Goal: Transaction & Acquisition: Purchase product/service

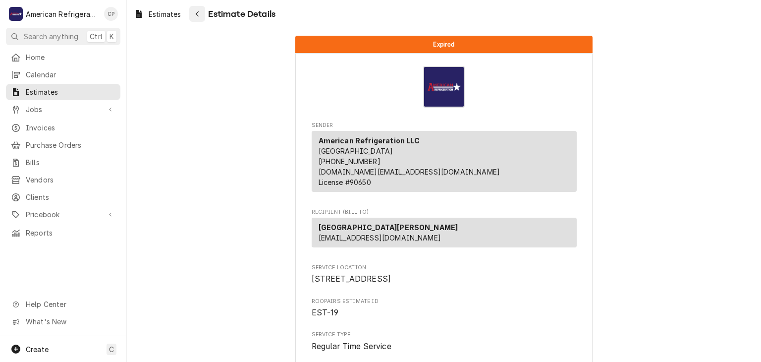
click at [195, 18] on div "Navigate back" at bounding box center [197, 14] width 10 height 10
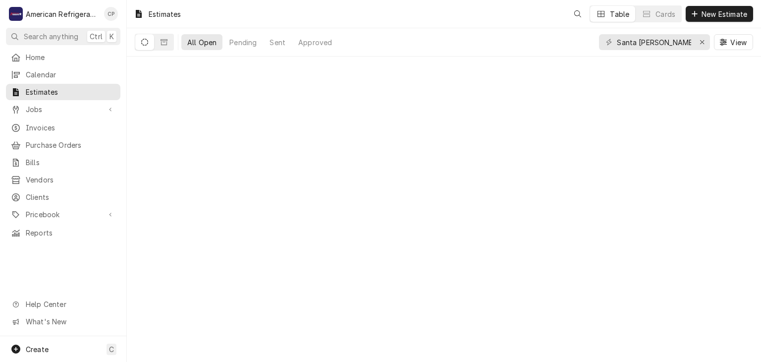
click at [65, 105] on span "Jobs" at bounding box center [63, 109] width 75 height 10
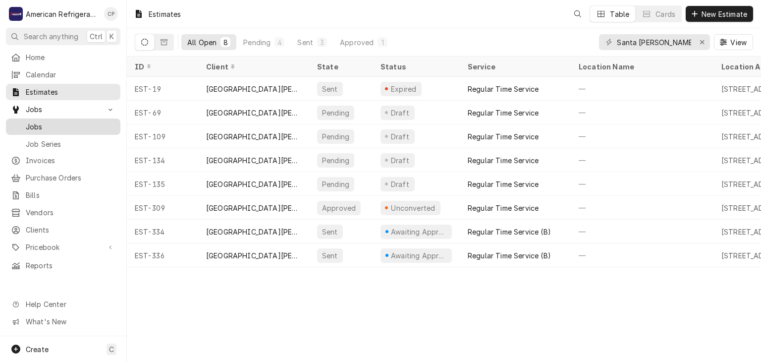
click at [70, 121] on span "Jobs" at bounding box center [71, 126] width 90 height 10
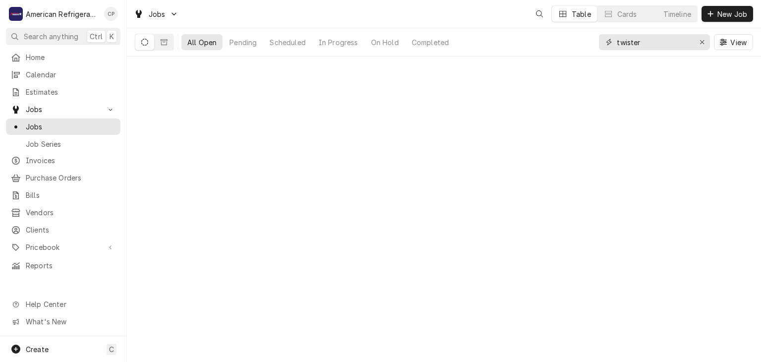
click at [660, 42] on input "twister" at bounding box center [654, 42] width 74 height 16
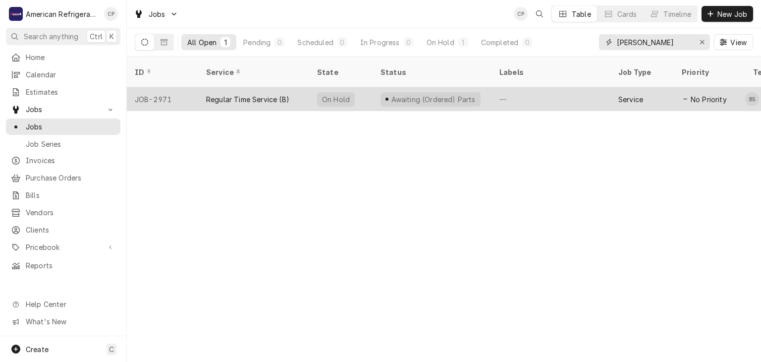
type input "nieto"
click at [238, 94] on div "Regular Time Service (B)" at bounding box center [247, 99] width 83 height 10
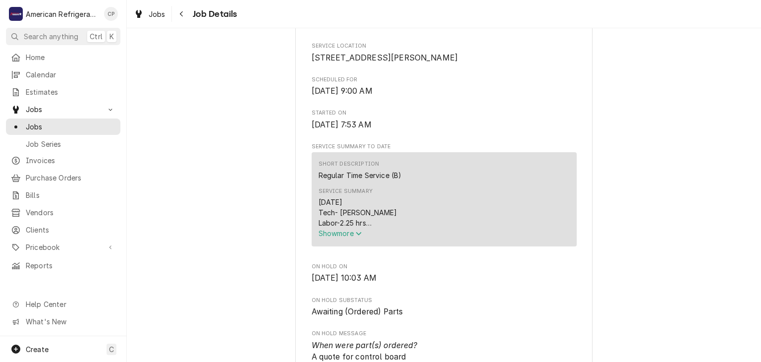
click at [340, 237] on span "Show more" at bounding box center [341, 233] width 44 height 8
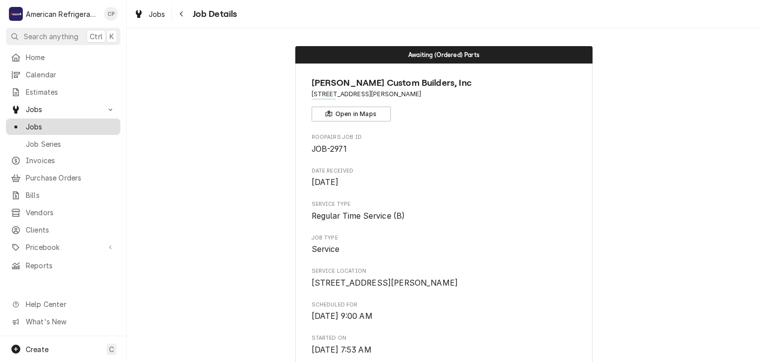
click at [68, 122] on span "Jobs" at bounding box center [71, 126] width 90 height 10
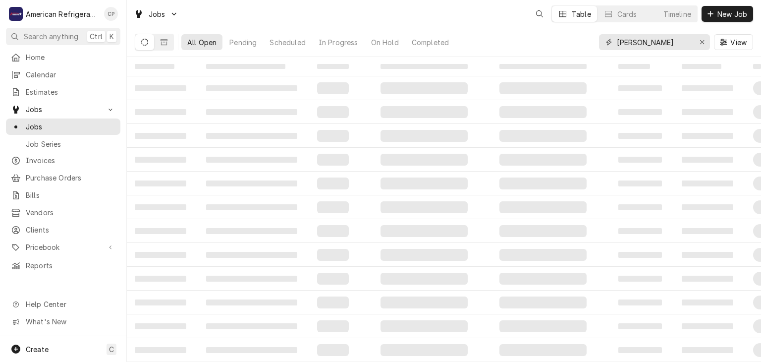
click at [655, 41] on input "[PERSON_NAME]" at bounding box center [654, 42] width 74 height 16
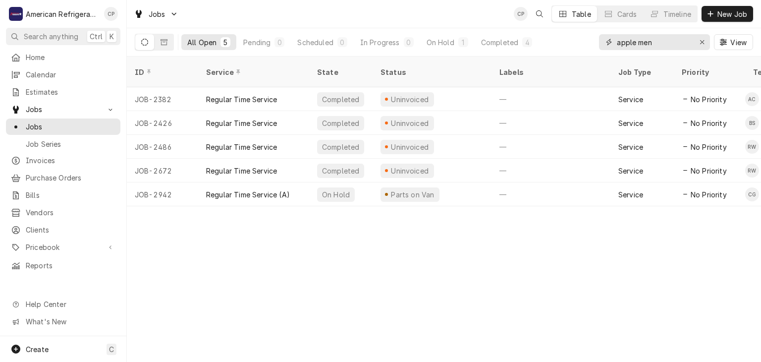
type input "apple men"
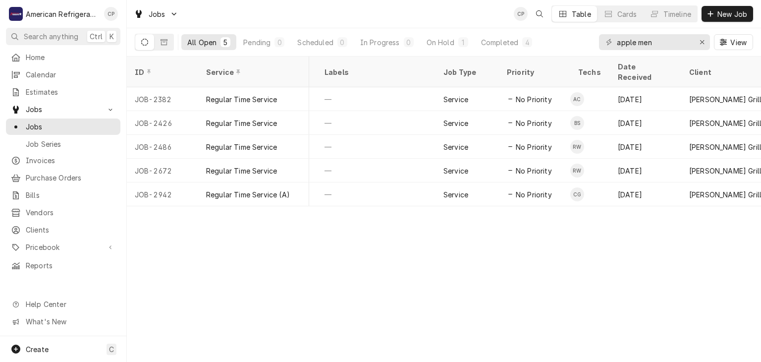
drag, startPoint x: 317, startPoint y: 192, endPoint x: 330, endPoint y: 210, distance: 22.3
click at [330, 209] on div "ID Service State Status Labels Job Type Priority Techs Date Received Client Loc…" at bounding box center [444, 208] width 634 height 305
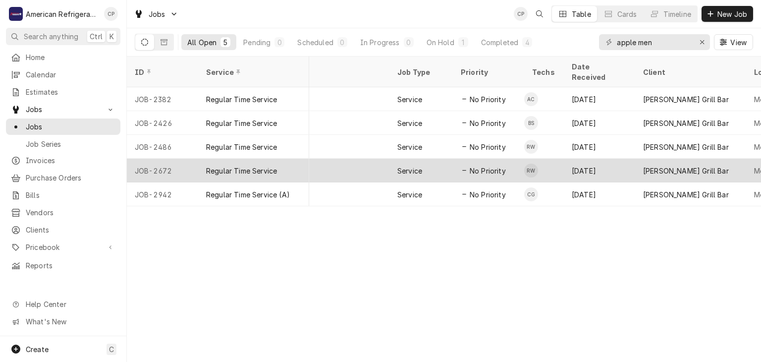
scroll to position [0, 210]
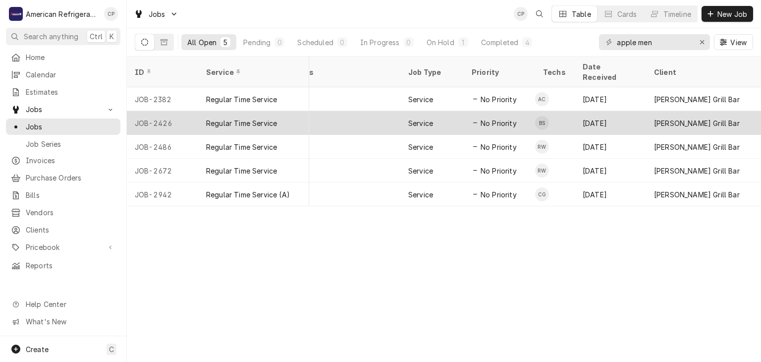
click at [160, 111] on div "JOB-2426" at bounding box center [162, 123] width 71 height 24
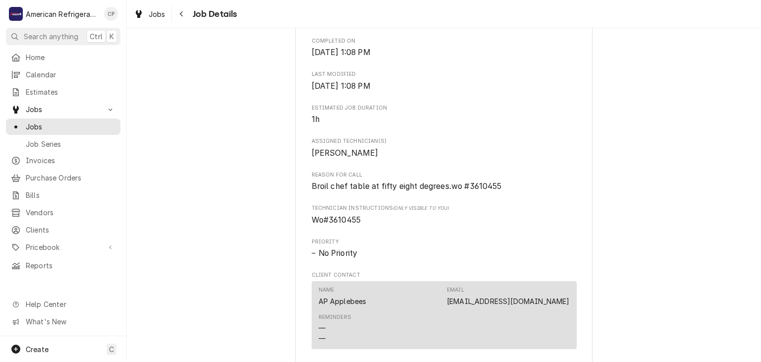
scroll to position [355, 0]
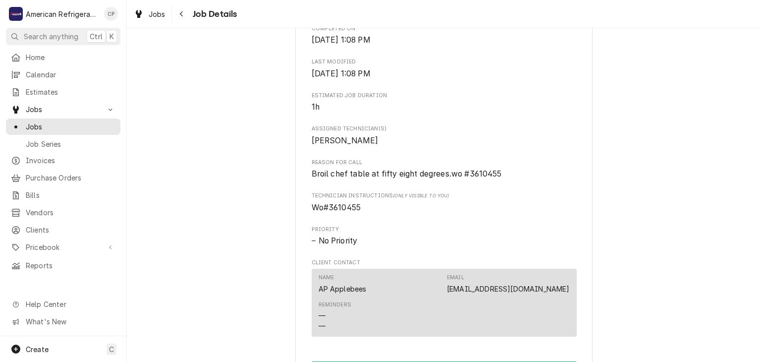
click at [343, 212] on span "Wo#3610455" at bounding box center [337, 207] width 50 height 9
copy span "3610455"
click at [170, 84] on div "Completed and Uninvoiced Applebee's Grill Bar Menaul / 2600 Menaul Blvd NE, Alb…" at bounding box center [444, 143] width 634 height 919
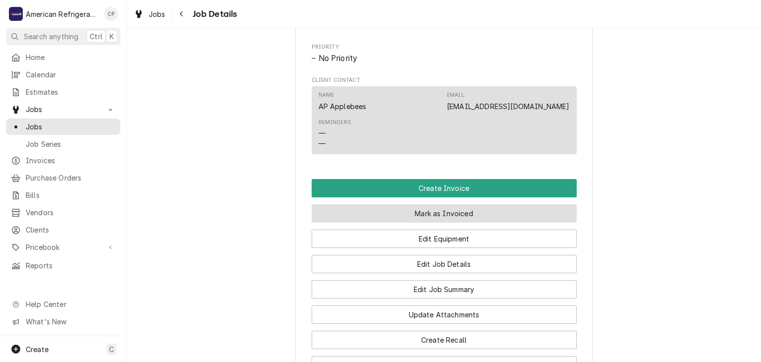
scroll to position [555, 0]
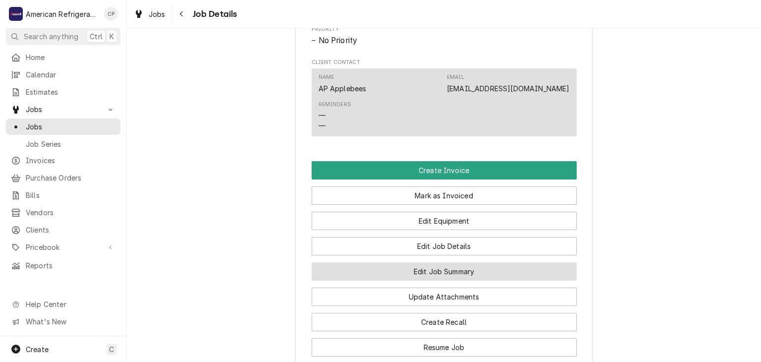
click at [399, 278] on button "Edit Job Summary" at bounding box center [444, 271] width 265 height 18
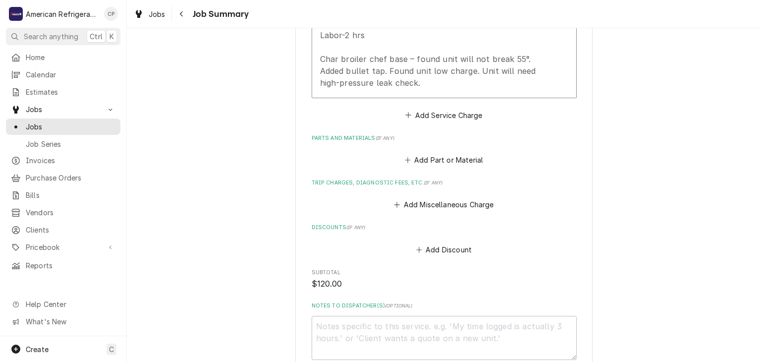
scroll to position [541, 0]
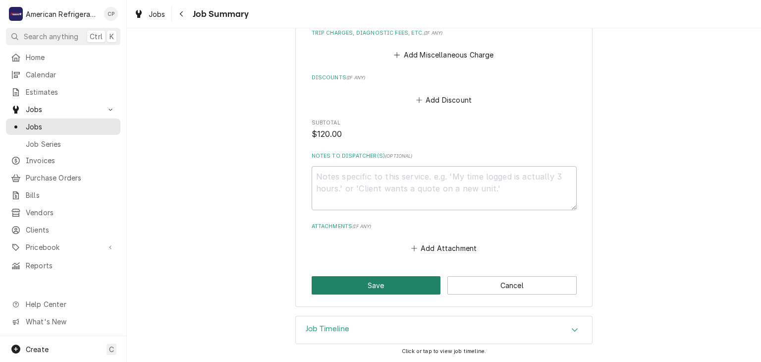
click button "Save"
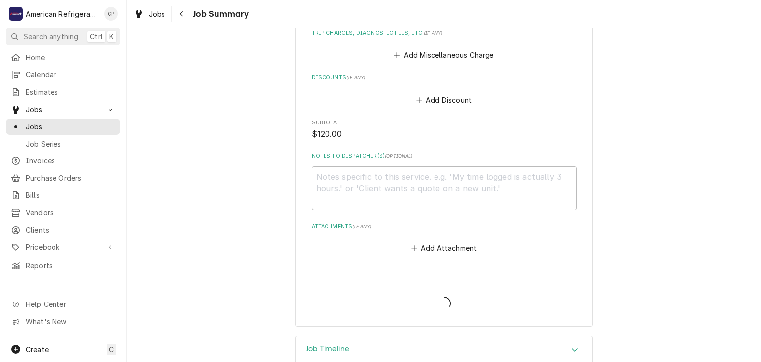
type textarea "x"
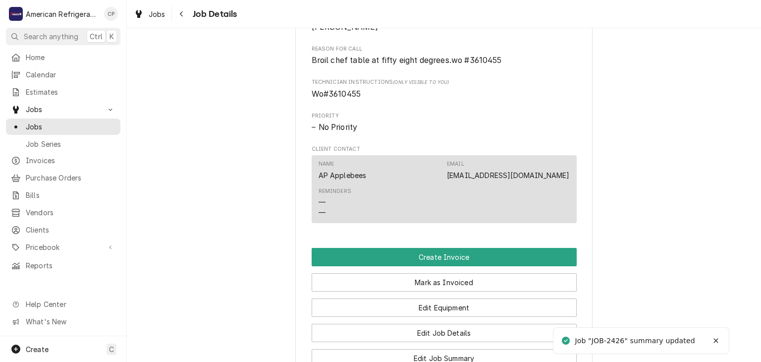
scroll to position [562, 0]
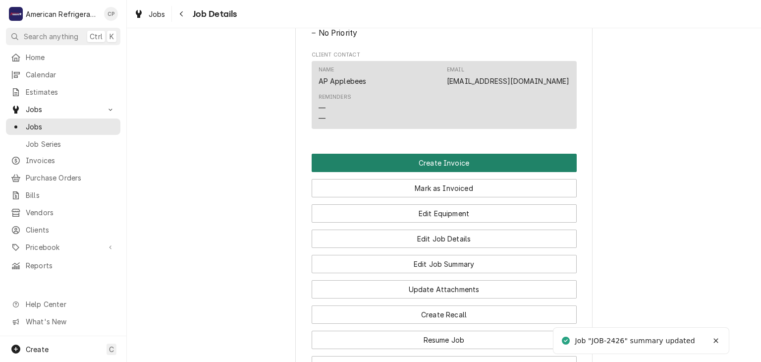
click at [434, 172] on button "Create Invoice" at bounding box center [444, 163] width 265 height 18
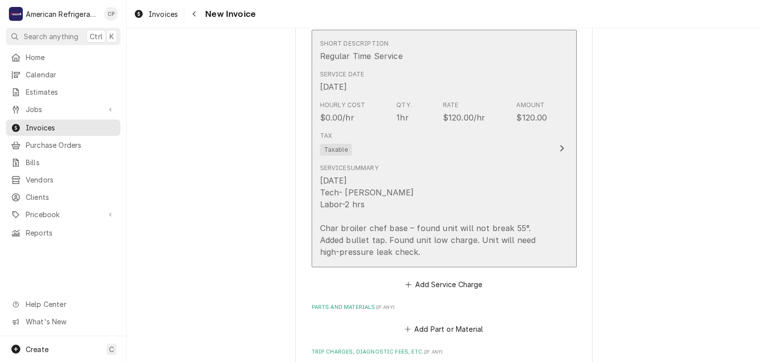
scroll to position [1225, 0]
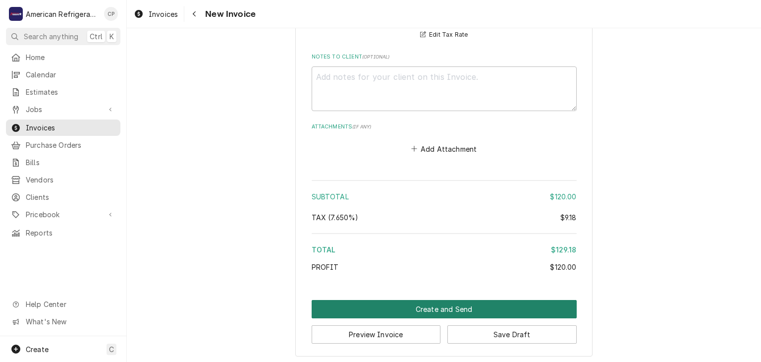
click at [399, 314] on button "Create and Send" at bounding box center [444, 309] width 265 height 18
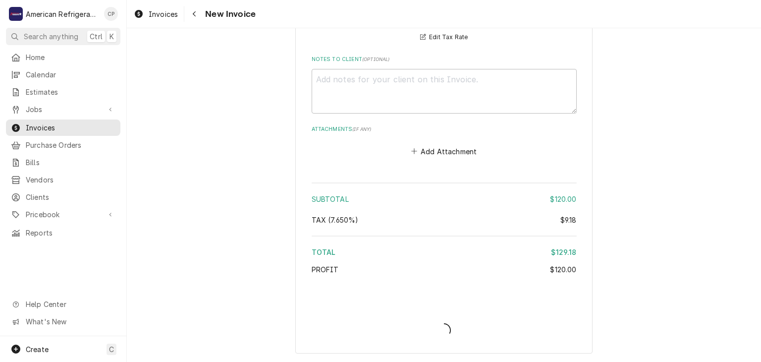
scroll to position [1220, 0]
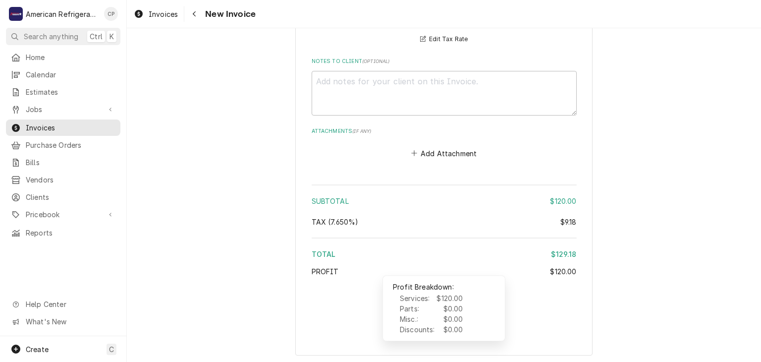
type textarea "x"
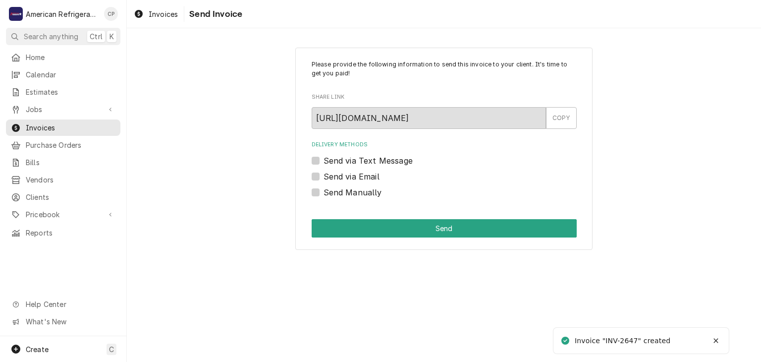
click at [370, 193] on label "Send Manually" at bounding box center [353, 192] width 58 height 12
click at [370, 193] on input "Send Manually" at bounding box center [456, 197] width 265 height 22
checkbox input "true"
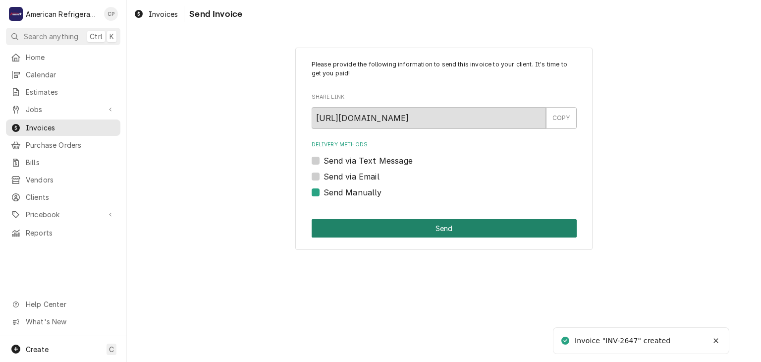
click at [379, 229] on button "Send" at bounding box center [444, 228] width 265 height 18
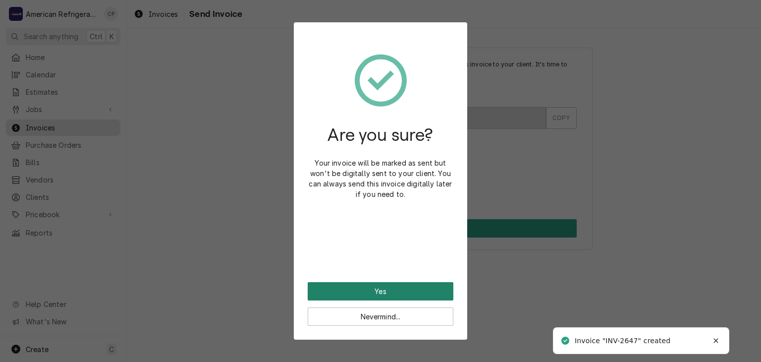
click at [406, 289] on button "Yes" at bounding box center [381, 291] width 146 height 18
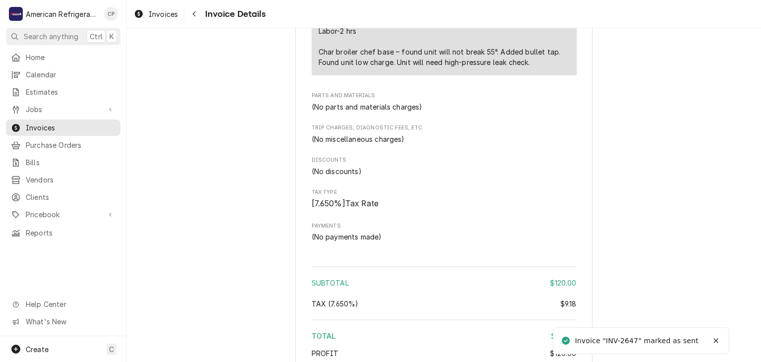
scroll to position [985, 0]
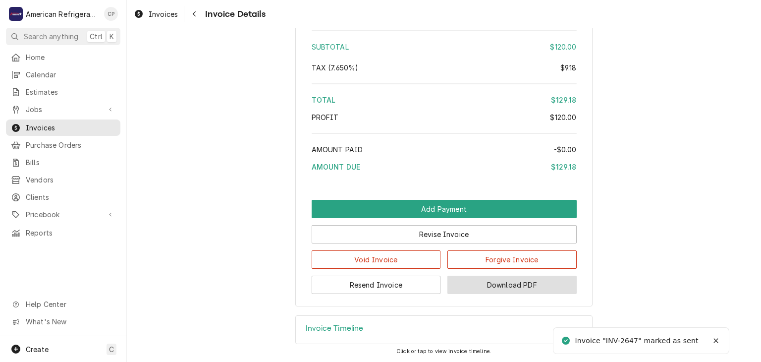
click at [481, 281] on button "Download PDF" at bounding box center [511, 284] width 129 height 18
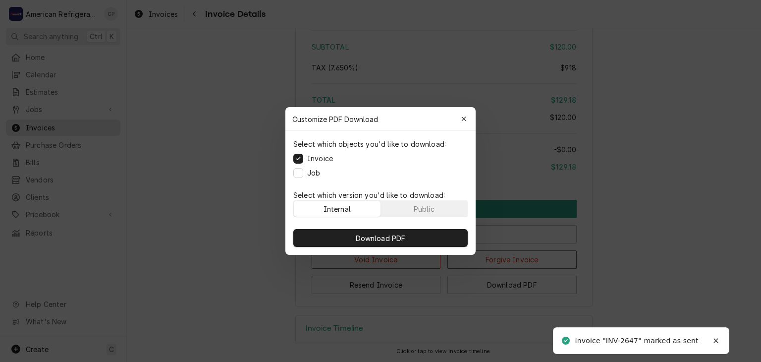
click at [247, 184] on div at bounding box center [380, 181] width 761 height 362
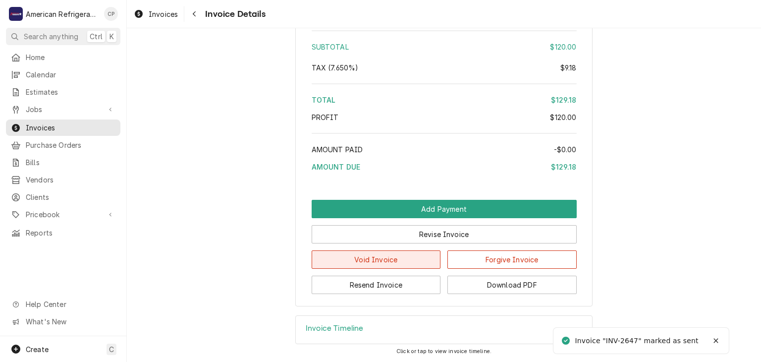
click at [384, 258] on button "Void Invoice" at bounding box center [376, 259] width 129 height 18
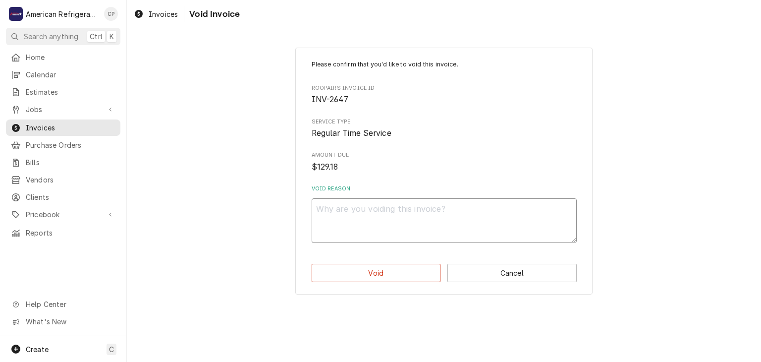
click at [371, 211] on textarea "Void Reason" at bounding box center [444, 220] width 265 height 45
type textarea "x"
type textarea "vo"
type textarea "x"
type textarea "voi"
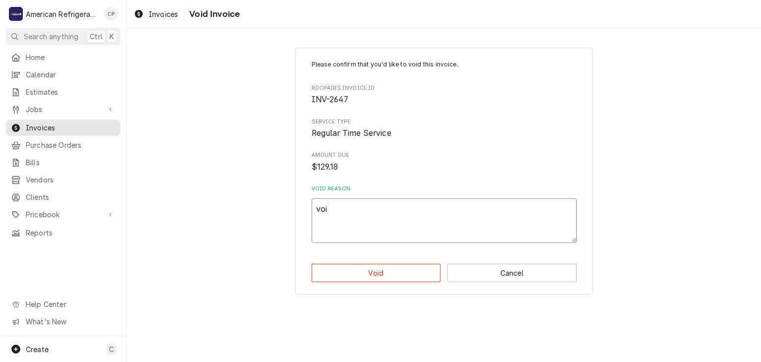
type textarea "x"
type textarea "void"
type textarea "x"
type textarea "void"
type textarea "x"
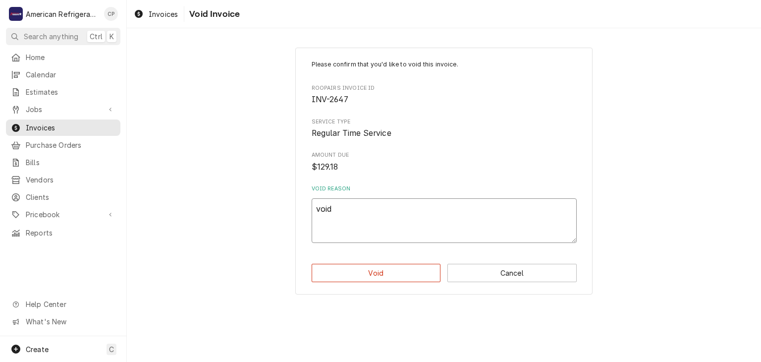
type textarea "void /"
type textarea "x"
type textarea "void //"
type textarea "x"
type textarea "void //"
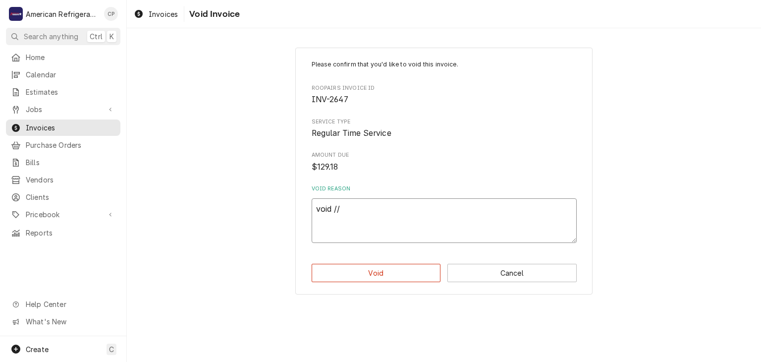
type textarea "x"
type textarea "void // qw"
type textarea "x"
type textarea "void // qwa"
type textarea "x"
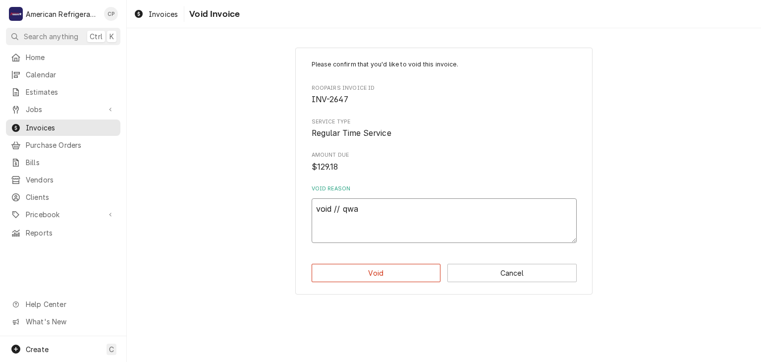
type textarea "void // qw"
type textarea "x"
type textarea "void // q"
type textarea "x"
type textarea "void //"
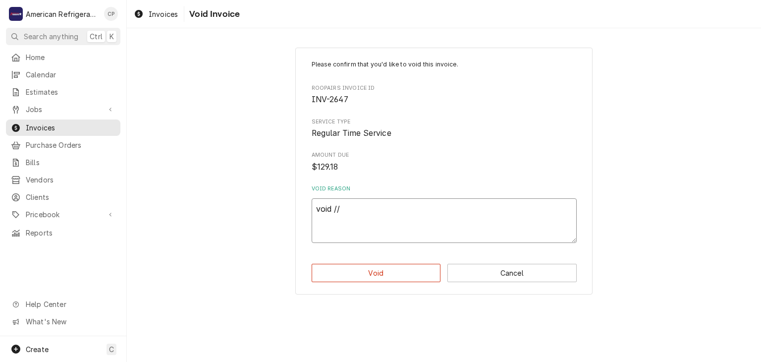
type textarea "x"
type textarea "void // w"
type textarea "x"
type textarea "void // wa"
type textarea "x"
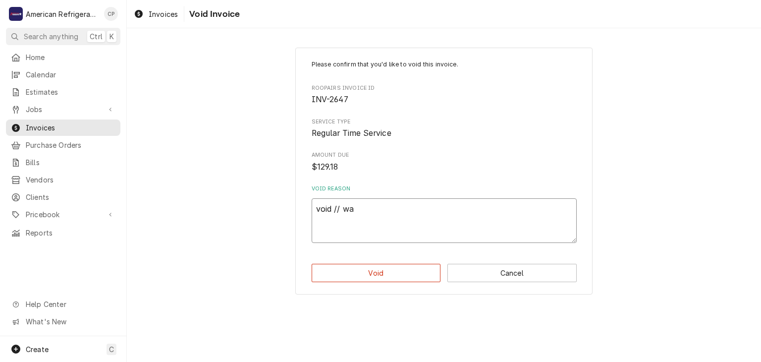
type textarea "void // war"
type textarea "x"
type textarea "void // warr"
type textarea "x"
type textarea "void // warra"
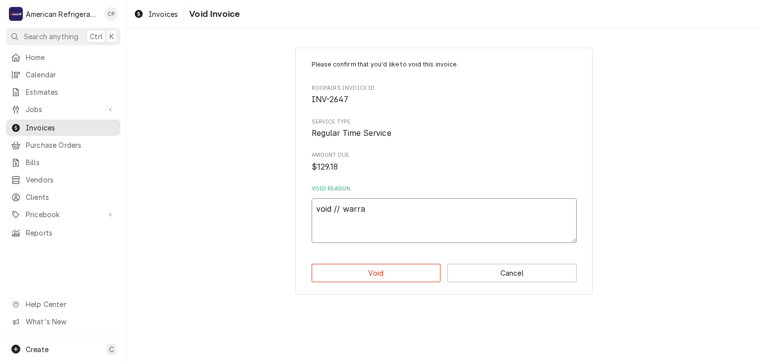
type textarea "x"
type textarea "void // warran"
type textarea "x"
type textarea "void // warrant"
type textarea "x"
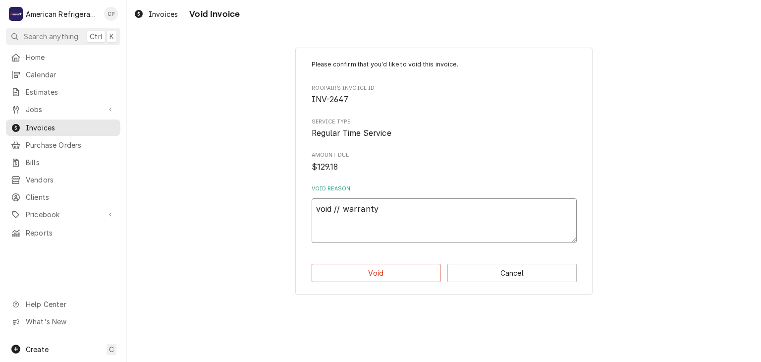
type textarea "void // warranty"
click button "Void" at bounding box center [376, 273] width 129 height 18
type textarea "x"
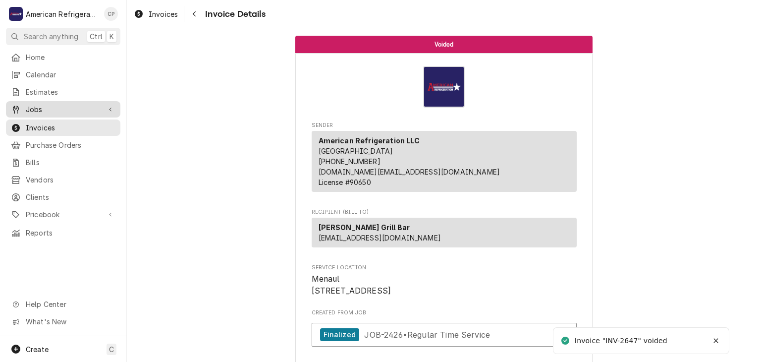
click at [92, 106] on span "Jobs" at bounding box center [63, 109] width 75 height 10
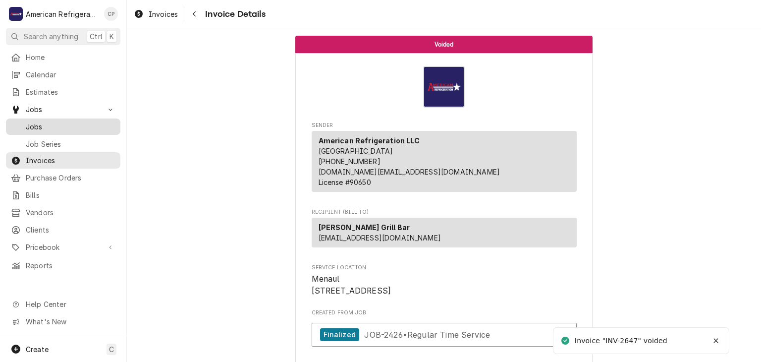
click at [92, 121] on span "Jobs" at bounding box center [71, 126] width 90 height 10
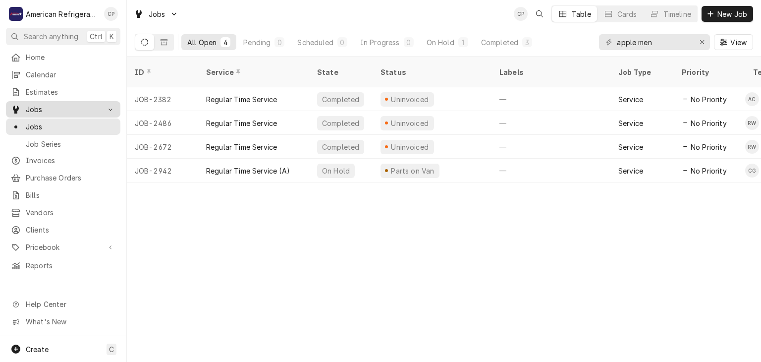
click at [75, 109] on span "Jobs" at bounding box center [63, 109] width 75 height 10
click at [81, 104] on span "Jobs" at bounding box center [63, 109] width 75 height 10
click at [76, 121] on span "Jobs" at bounding box center [71, 126] width 90 height 10
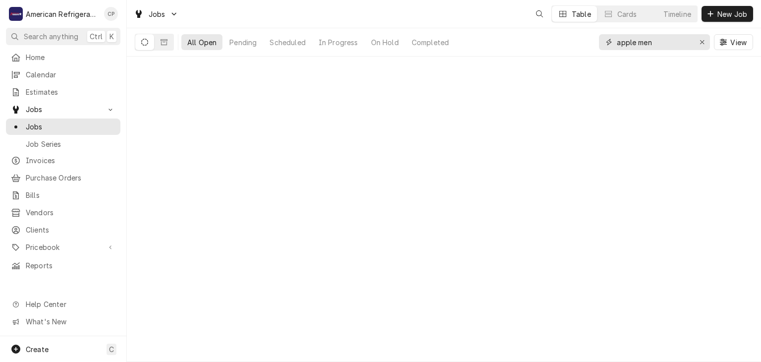
click at [670, 44] on input "apple men" at bounding box center [654, 42] width 74 height 16
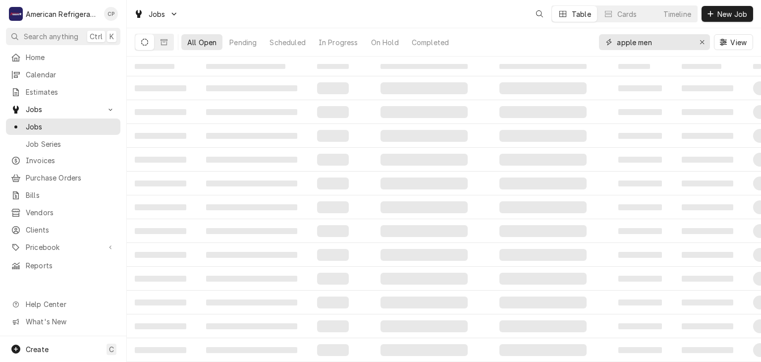
click at [670, 44] on input "apple men" at bounding box center [654, 42] width 74 height 16
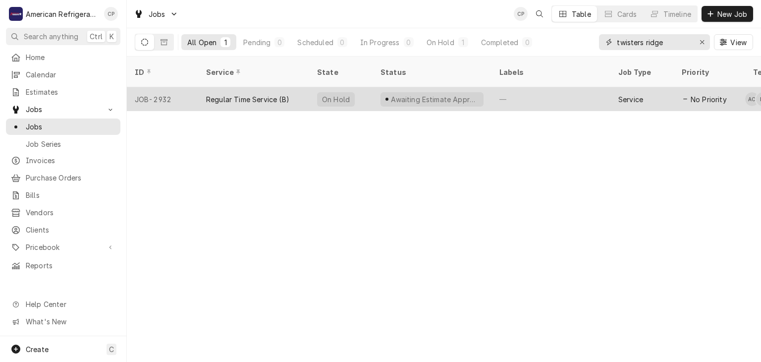
type input "twisters ridge"
click at [224, 94] on div "Regular Time Service (B)" at bounding box center [247, 99] width 83 height 10
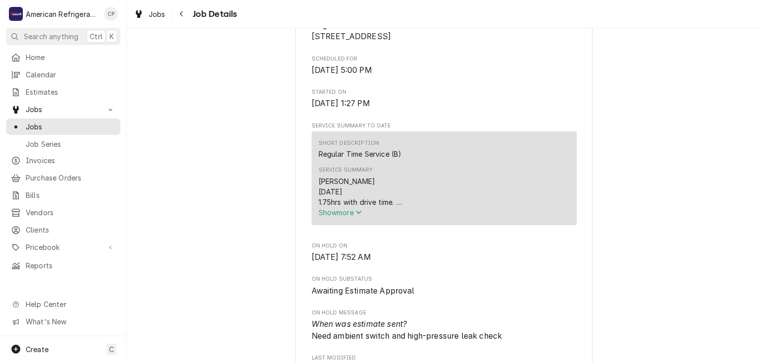
scroll to position [272, 0]
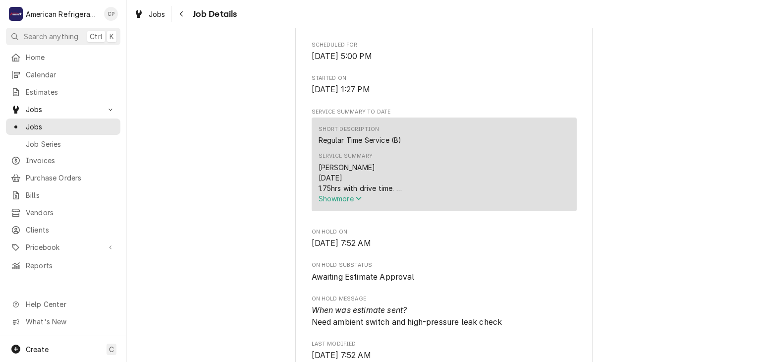
click at [327, 203] on span "Show more" at bounding box center [341, 198] width 44 height 8
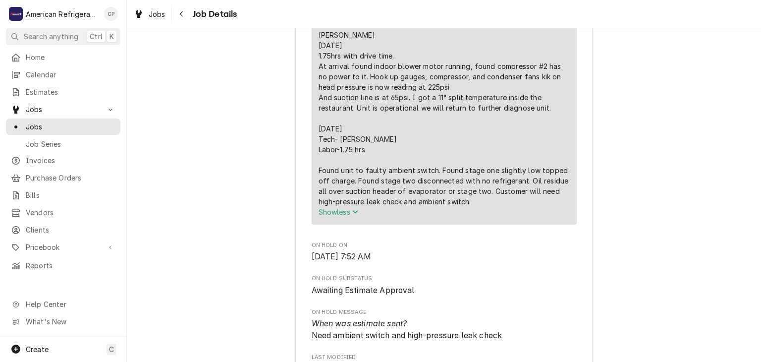
scroll to position [485, 0]
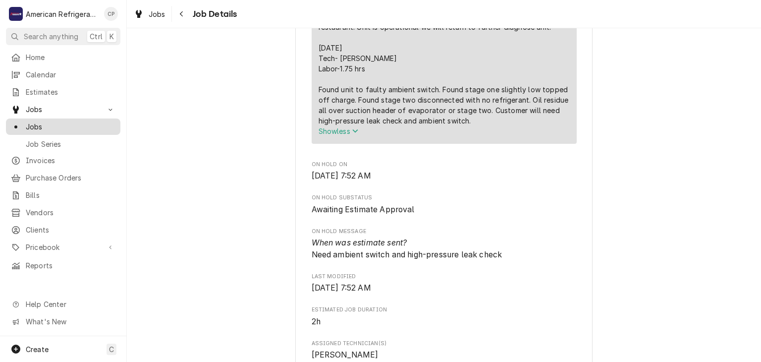
click at [79, 123] on span "Jobs" at bounding box center [71, 126] width 90 height 10
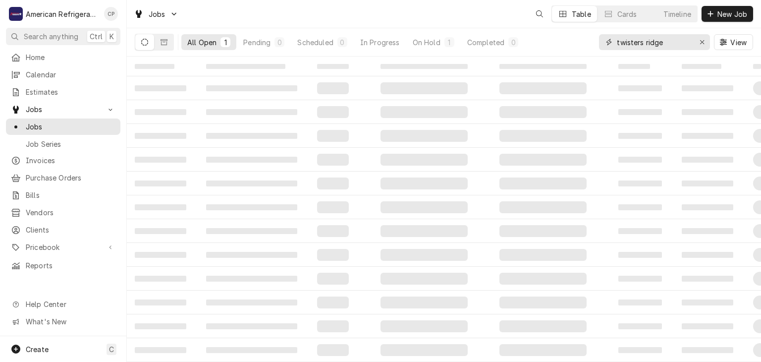
click at [653, 41] on input "twisters ridge" at bounding box center [654, 42] width 74 height 16
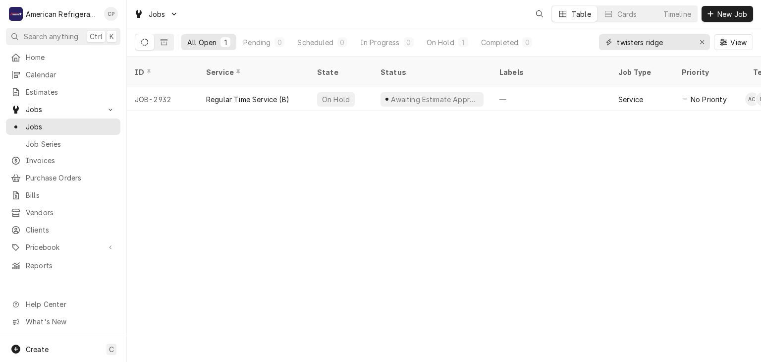
click at [653, 41] on input "twisters ridge" at bounding box center [654, 42] width 74 height 16
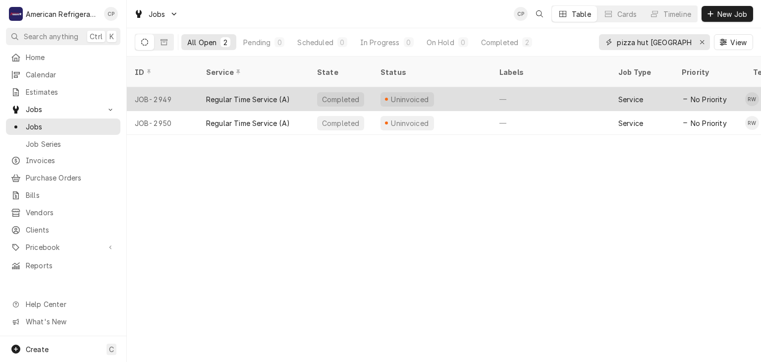
type input "pizza hut las vegas"
click at [256, 94] on div "Regular Time Service (A)" at bounding box center [248, 99] width 84 height 10
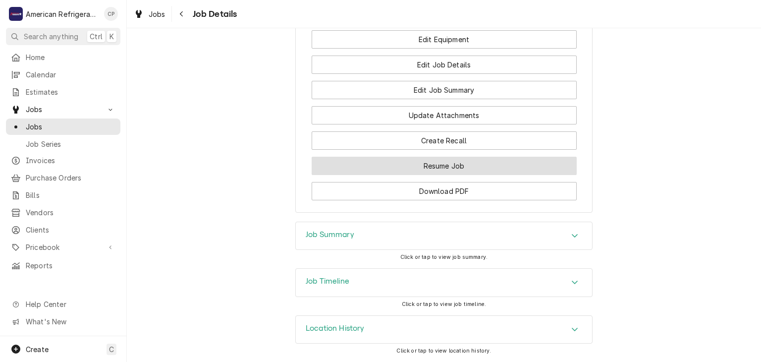
scroll to position [747, 0]
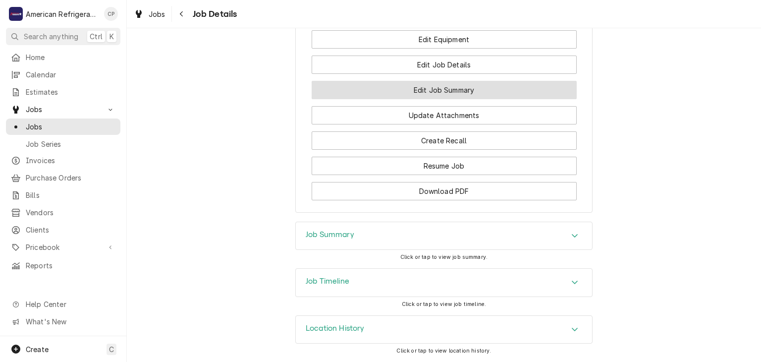
click at [427, 93] on button "Edit Job Summary" at bounding box center [444, 90] width 265 height 18
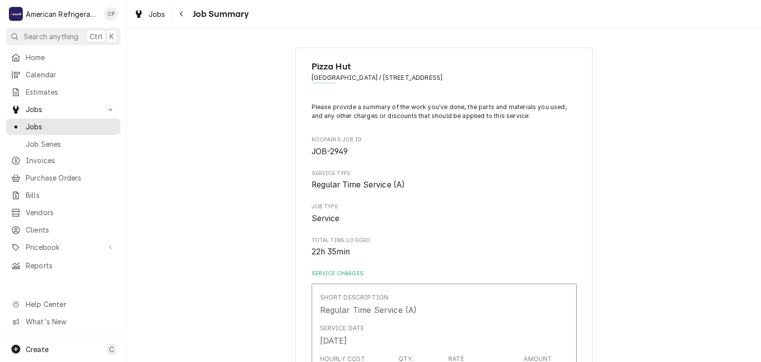
type textarea "x"
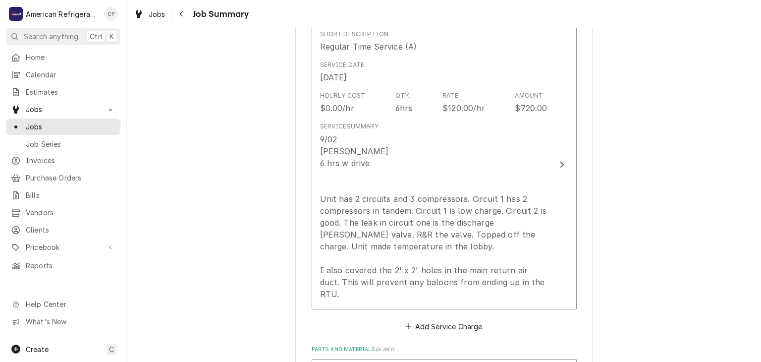
scroll to position [262, 0]
drag, startPoint x: 189, startPoint y: 21, endPoint x: 181, endPoint y: 23, distance: 7.6
click at [187, 22] on div "Jobs Job Summary" at bounding box center [444, 14] width 634 height 28
click at [184, 15] on div "Navigate back" at bounding box center [182, 14] width 10 height 10
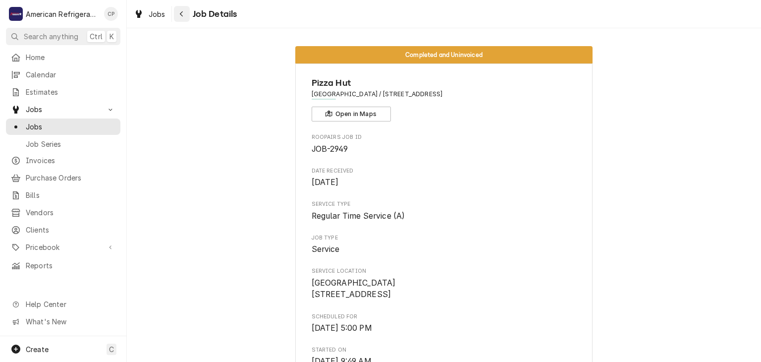
click at [179, 20] on button "Navigate back" at bounding box center [182, 14] width 16 height 16
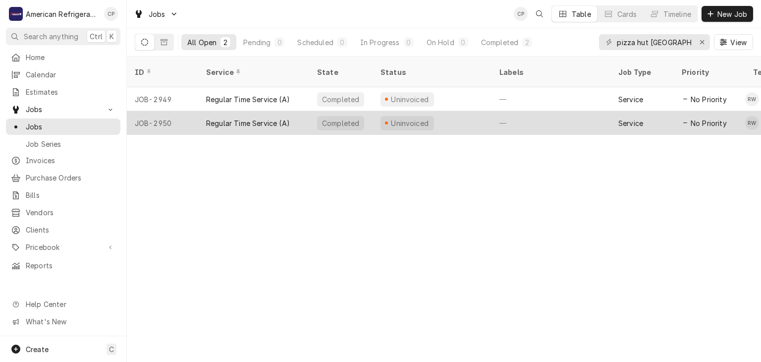
click at [246, 111] on div "Regular Time Service (A)" at bounding box center [253, 123] width 111 height 24
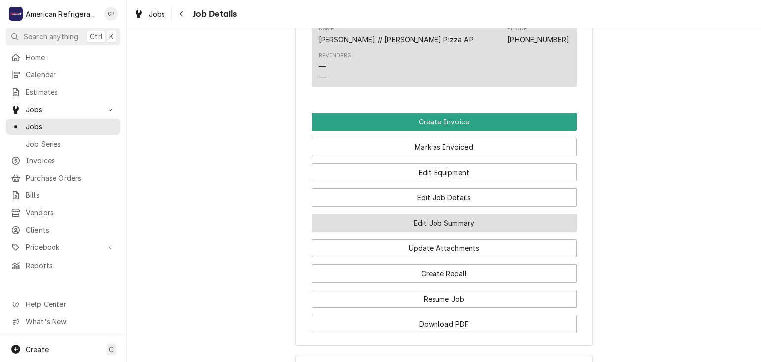
scroll to position [606, 0]
click at [394, 231] on button "Edit Job Summary" at bounding box center [444, 222] width 265 height 18
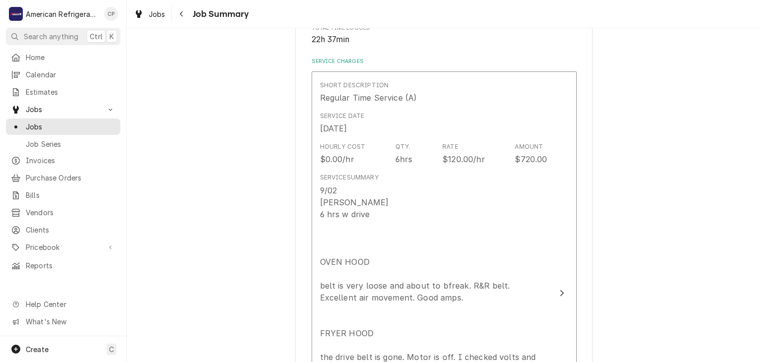
scroll to position [102, 0]
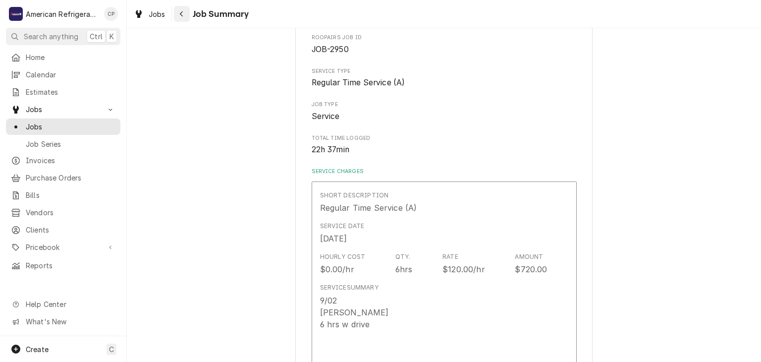
click at [186, 19] on button "Navigate back" at bounding box center [182, 14] width 16 height 16
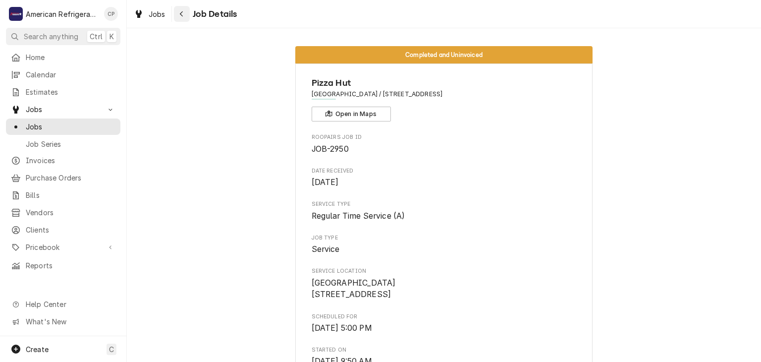
click at [177, 21] on button "Navigate back" at bounding box center [182, 14] width 16 height 16
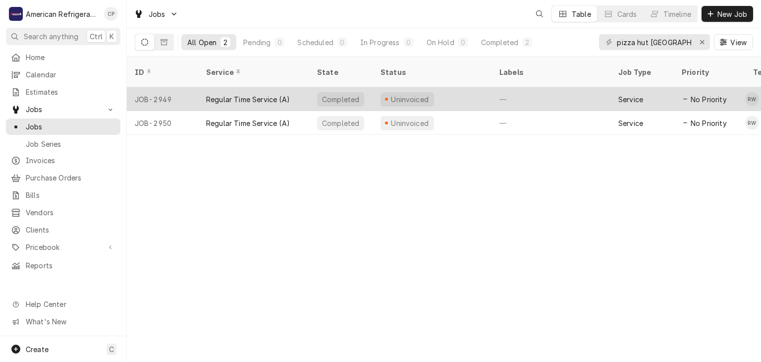
click at [238, 94] on div "Regular Time Service (A)" at bounding box center [248, 99] width 84 height 10
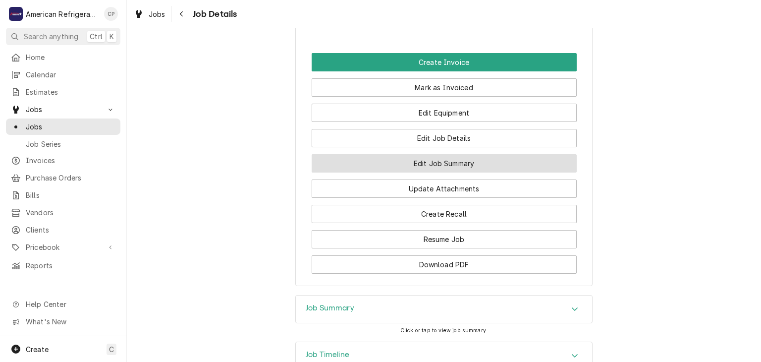
scroll to position [667, 0]
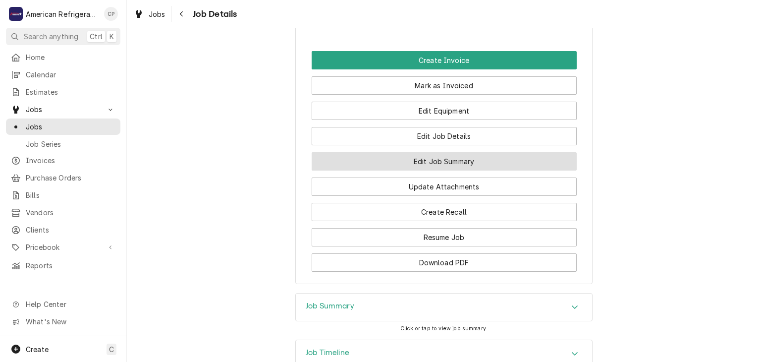
click at [370, 170] on button "Edit Job Summary" at bounding box center [444, 161] width 265 height 18
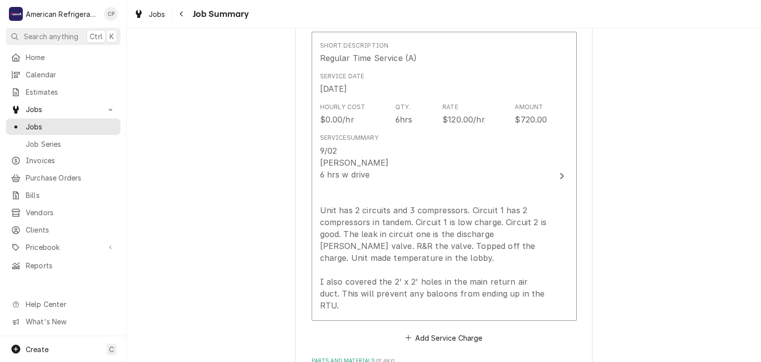
scroll to position [268, 0]
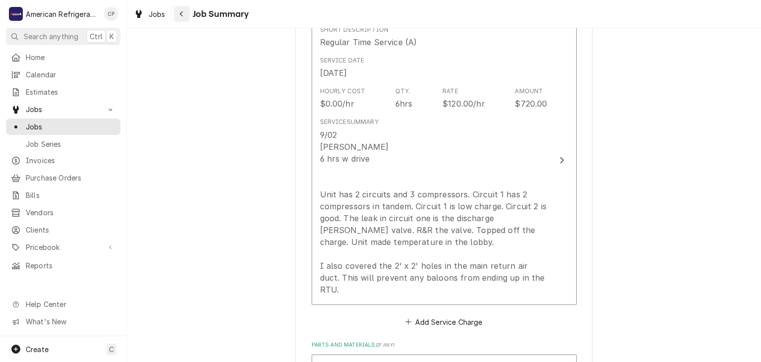
click at [181, 15] on icon "Navigate back" at bounding box center [181, 13] width 3 height 5
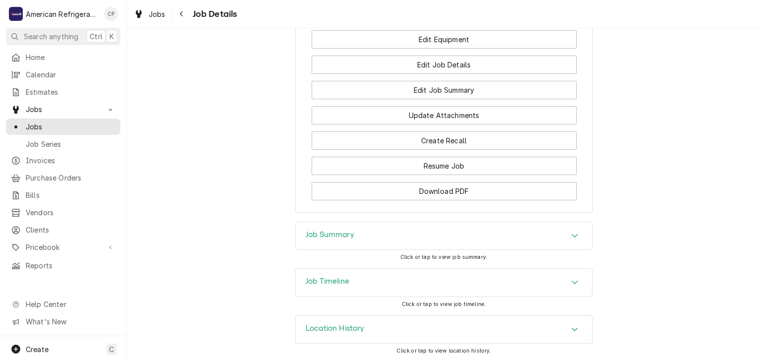
click at [311, 230] on h3 "Job Summary" at bounding box center [330, 234] width 49 height 9
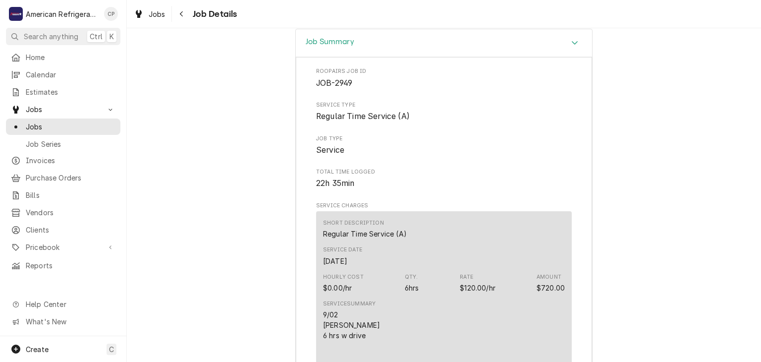
scroll to position [939, 0]
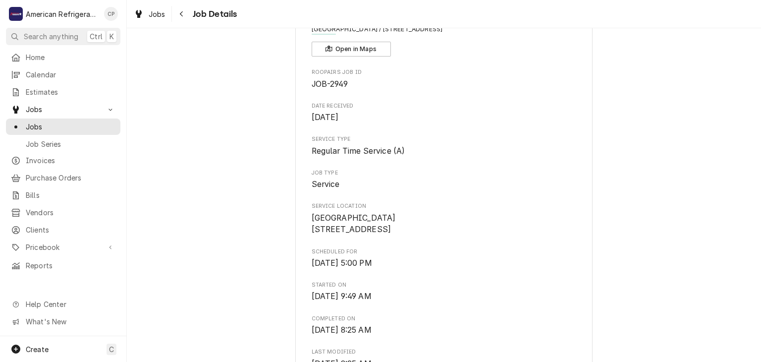
scroll to position [0, 0]
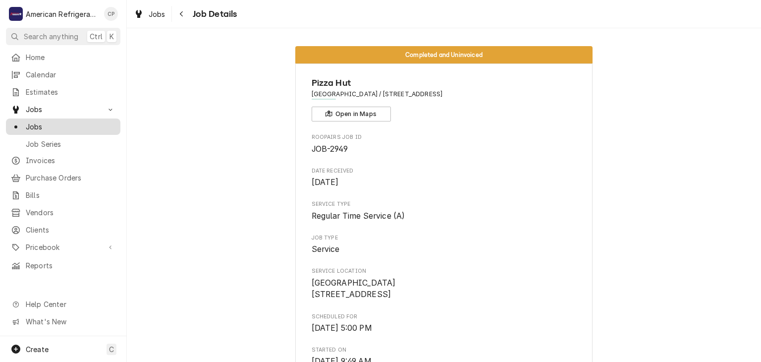
click at [109, 121] on span "Jobs" at bounding box center [71, 126] width 90 height 10
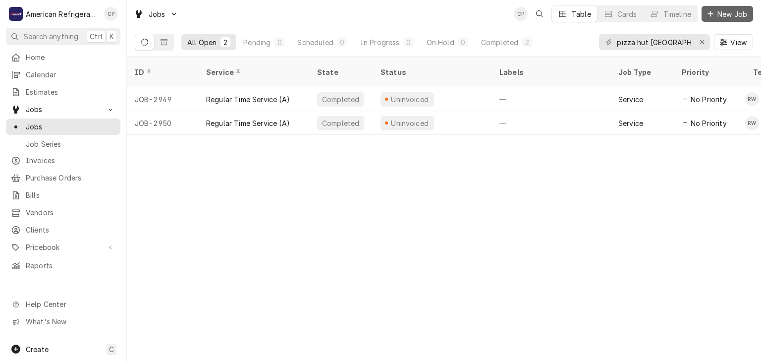
click at [743, 10] on span "New Job" at bounding box center [732, 14] width 34 height 10
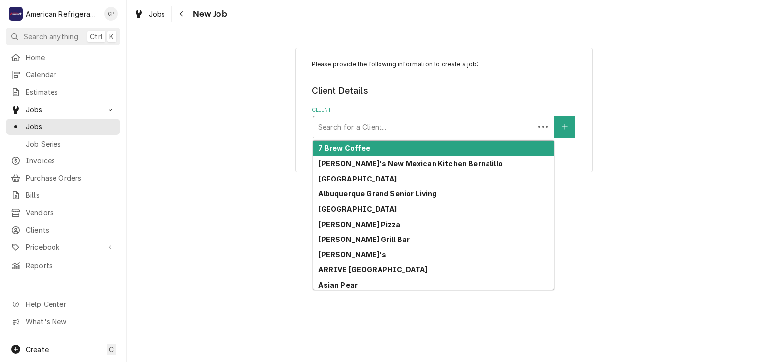
click at [371, 119] on div "Client" at bounding box center [423, 127] width 211 height 18
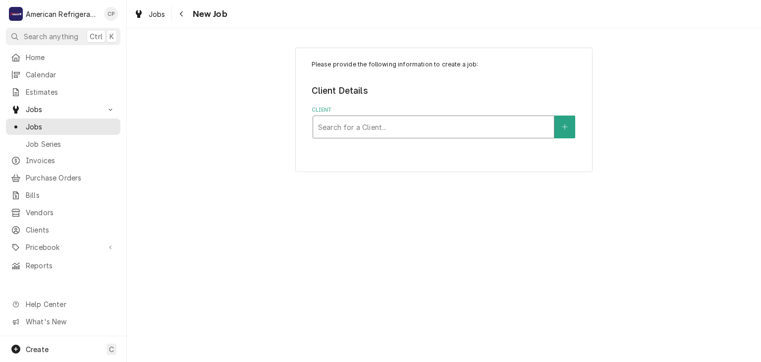
click at [437, 120] on div "Client" at bounding box center [433, 127] width 231 height 18
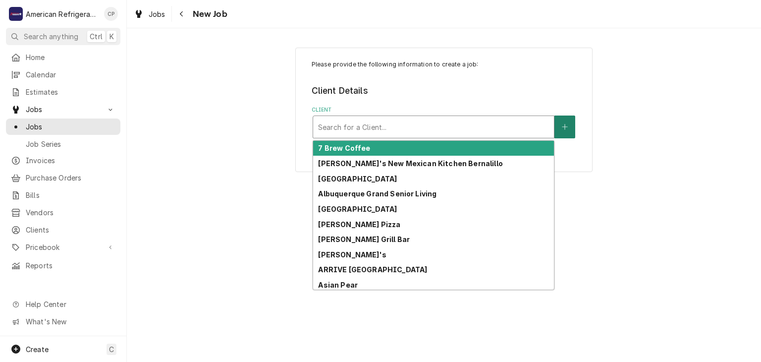
click at [564, 129] on button "Client" at bounding box center [564, 126] width 21 height 23
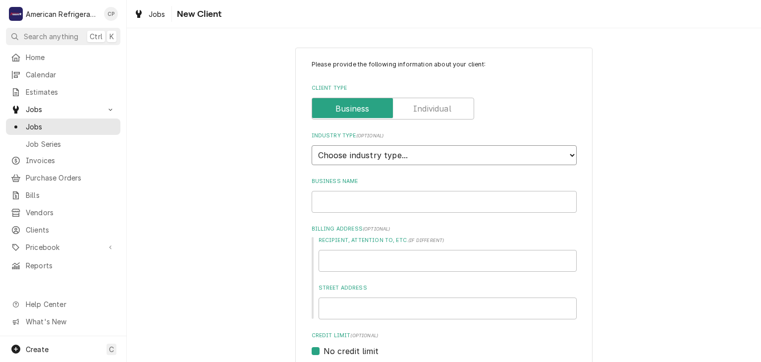
click at [479, 158] on select "Choose industry type... Residential Commercial Industrial Government" at bounding box center [444, 155] width 265 height 20
select select "2"
click at [312, 145] on select "Choose industry type... Residential Commercial Industrial Government" at bounding box center [444, 155] width 265 height 20
click at [451, 199] on input "Business Name" at bounding box center [444, 202] width 265 height 22
paste input "SAVERS"
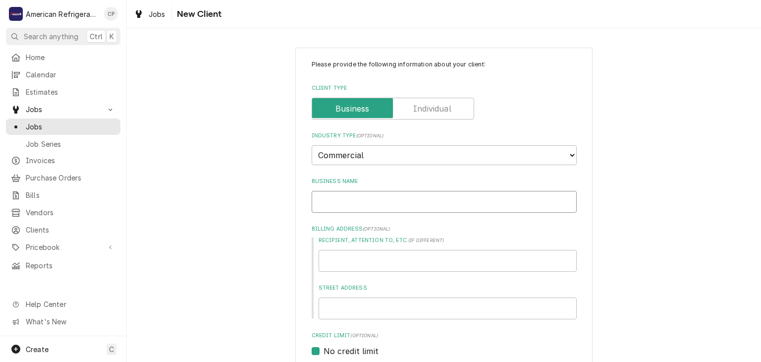
type textarea "x"
type input "SAVERS"
type textarea "x"
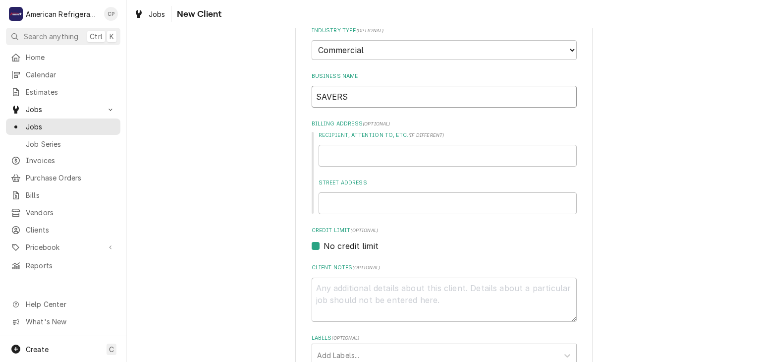
scroll to position [327, 0]
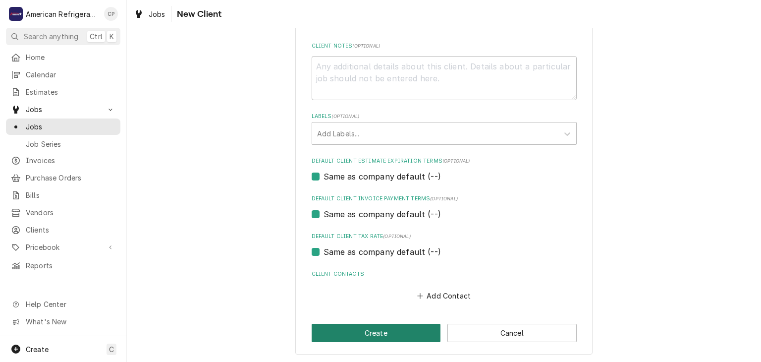
type input "SAVERS"
click at [386, 334] on button "Create" at bounding box center [376, 333] width 129 height 18
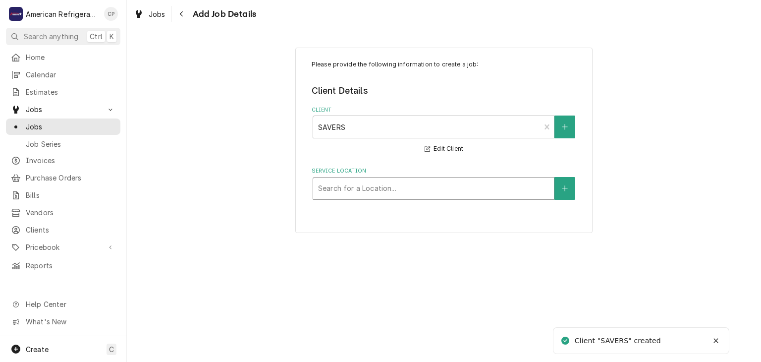
click at [411, 185] on div "Service Location" at bounding box center [433, 188] width 231 height 18
click at [429, 191] on div "Service Location" at bounding box center [433, 188] width 231 height 18
click at [575, 192] on button "Service Location" at bounding box center [564, 188] width 21 height 23
type textarea "x"
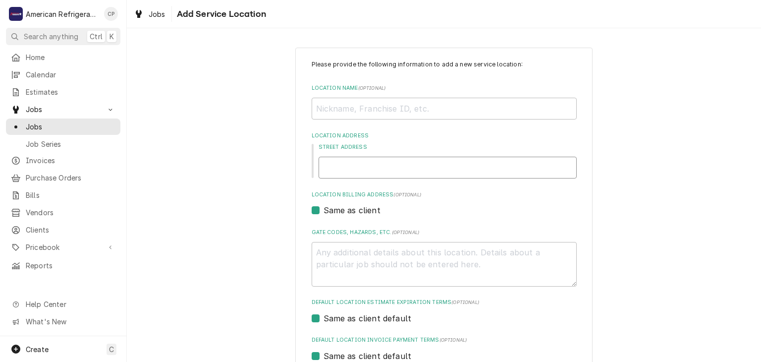
click at [417, 165] on input "Street Address" at bounding box center [448, 168] width 258 height 22
paste input "1551 MERCANTILE AVENUE NE SUITE D ALBUQUERQUE, NM 87107"
type input "1551 MERCANTILE AVENUE NE SUITE D ALBUQUERQUE, NM 87107"
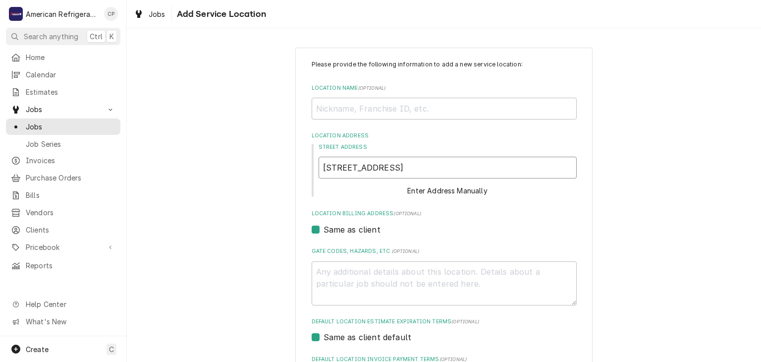
scroll to position [0, 10]
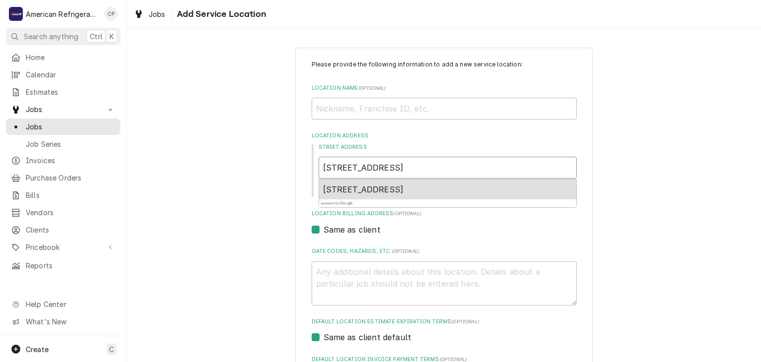
click at [404, 186] on span "1551 Mercantile Avenue Northeast suite d, Albuquerque, NM 87107, USA" at bounding box center [363, 189] width 81 height 10
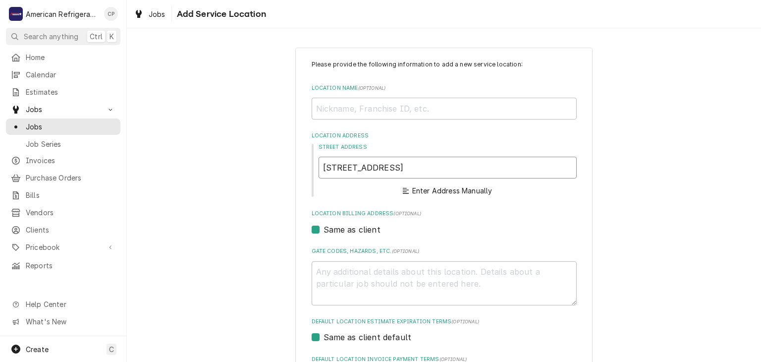
type textarea "x"
type input "1551 Mercantile Ave NE"
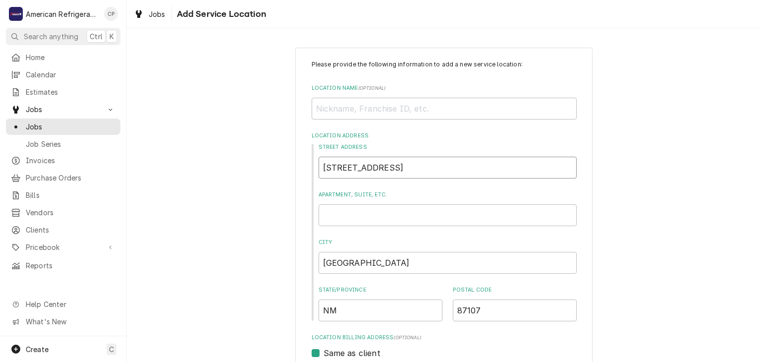
type textarea "x"
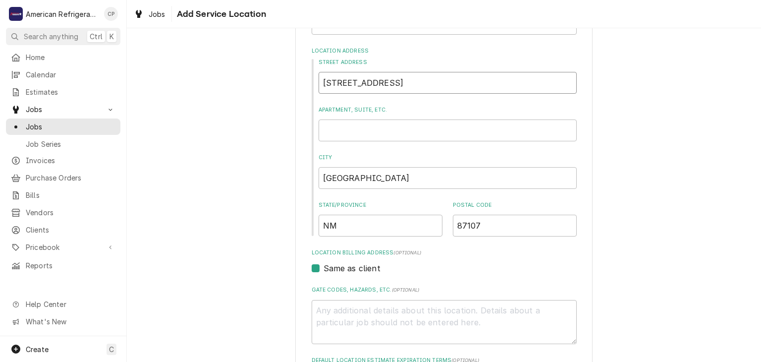
scroll to position [85, 0]
type input "1551 Mercantile Ave NE"
click at [378, 129] on input "Apartment, Suite, etc." at bounding box center [448, 130] width 258 height 22
type textarea "x"
type input "S"
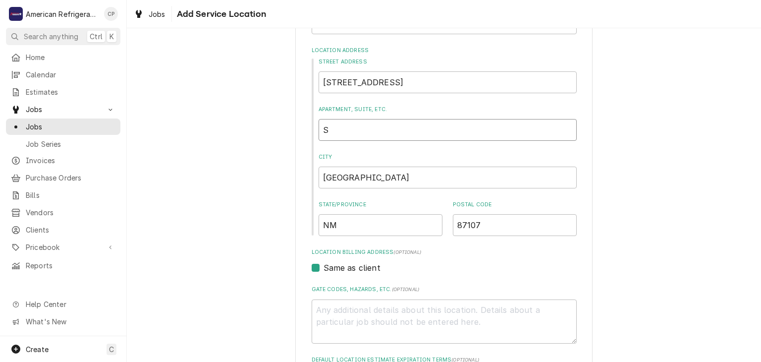
type textarea "x"
type input "Su"
type textarea "x"
type input "Sui"
type textarea "x"
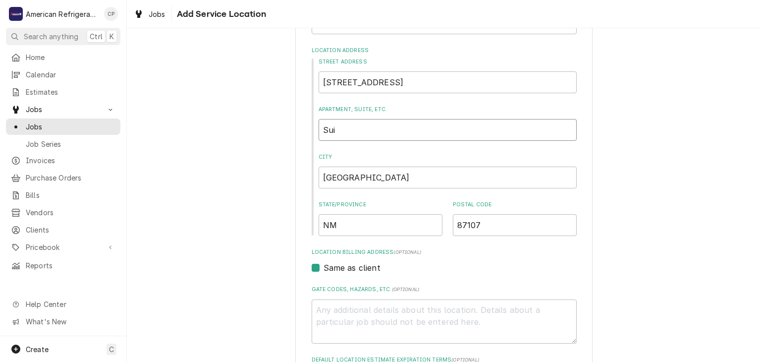
type input "Suit"
type textarea "x"
type input "Suite"
type textarea "x"
type input "Suite"
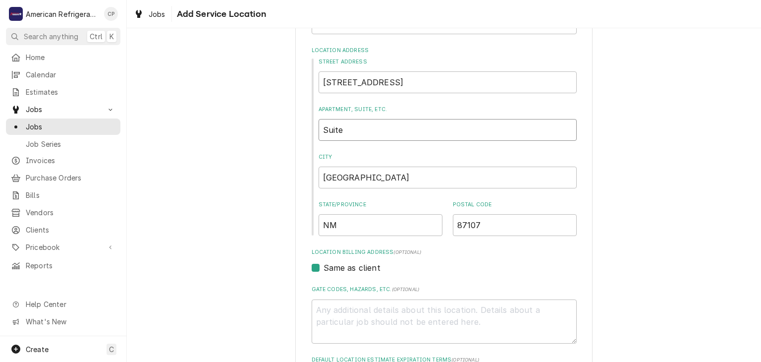
type textarea "x"
type input "Suite D"
type textarea "x"
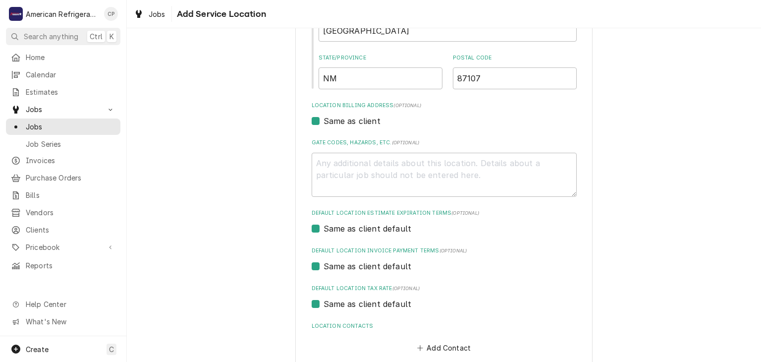
scroll to position [285, 0]
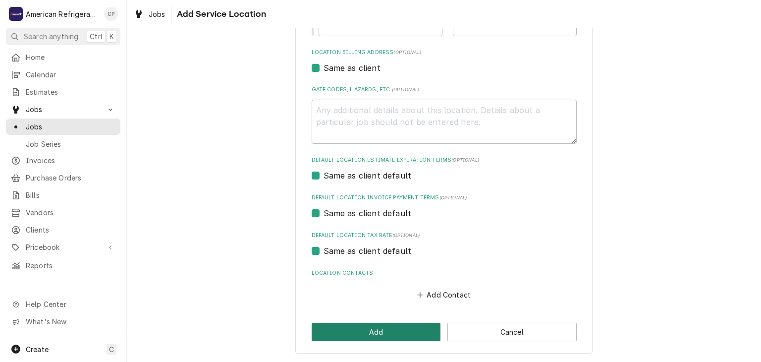
type input "Suite D"
click at [375, 336] on button "Add" at bounding box center [376, 332] width 129 height 18
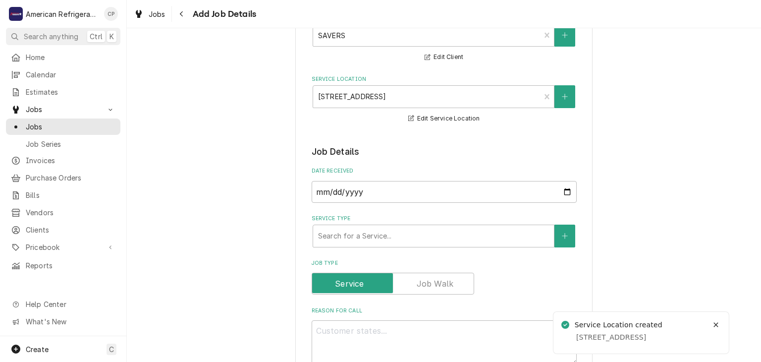
scroll to position [101, 0]
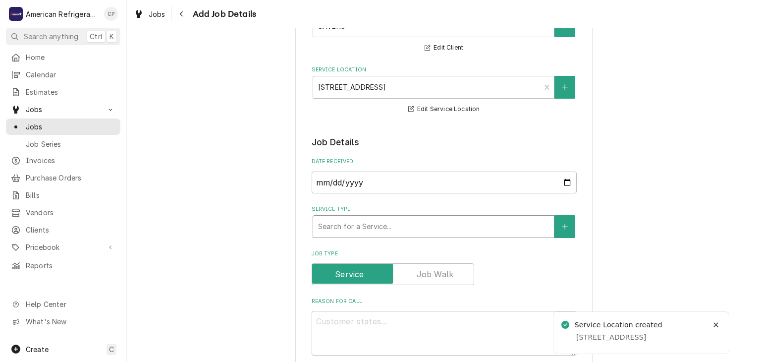
click at [325, 227] on div "Service Type" at bounding box center [433, 227] width 231 height 18
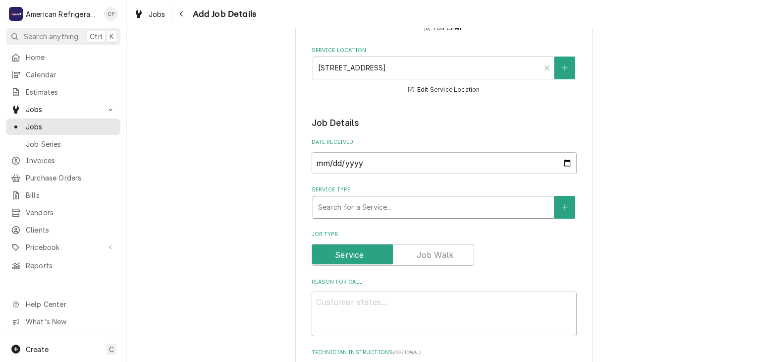
scroll to position [122, 0]
click at [370, 213] on div "Service Type" at bounding box center [433, 206] width 231 height 18
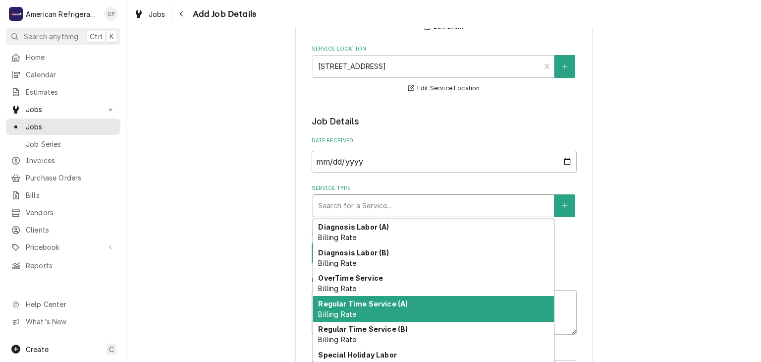
scroll to position [10, 0]
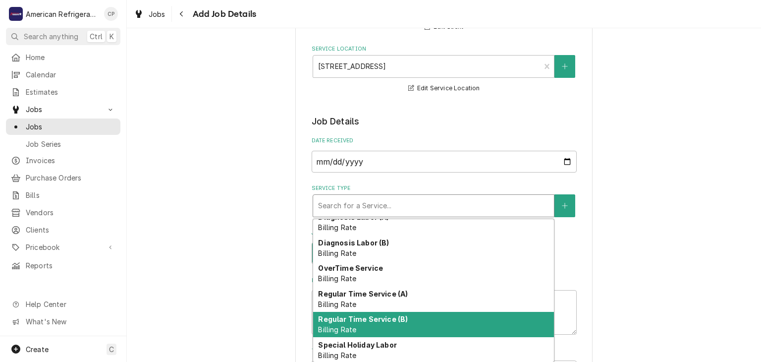
click at [390, 321] on strong "Regular Time Service (B)" at bounding box center [363, 319] width 90 height 8
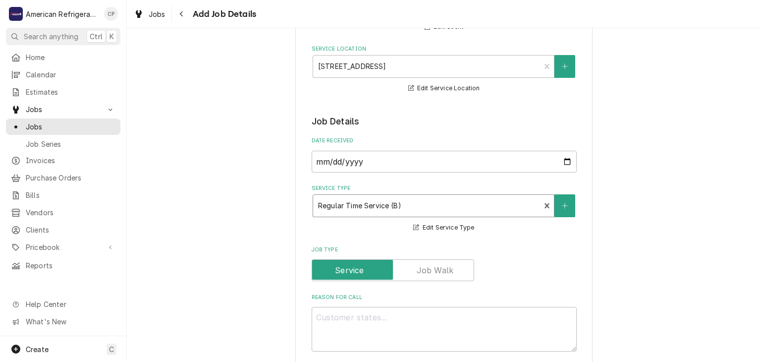
type textarea "x"
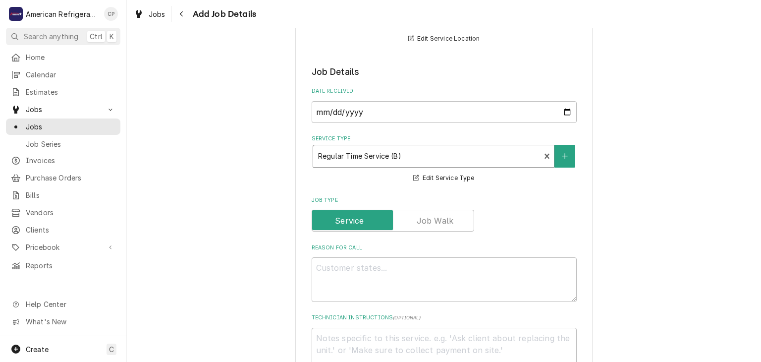
scroll to position [173, 0]
click at [385, 278] on textarea "Reason For Call" at bounding box center [444, 277] width 265 height 45
click at [290, 231] on div "Please provide the following information to create a job: Client Details Client…" at bounding box center [444, 360] width 634 height 991
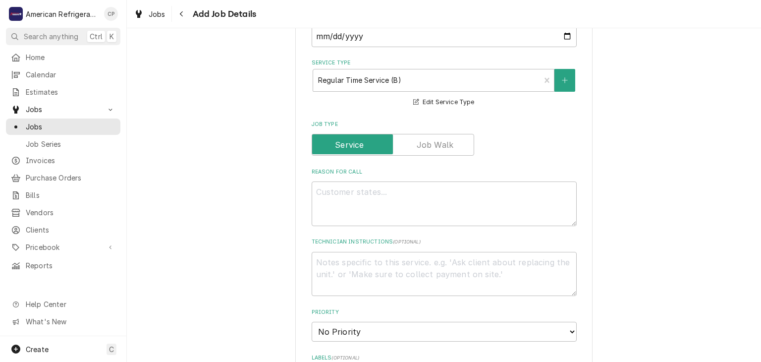
scroll to position [252, 0]
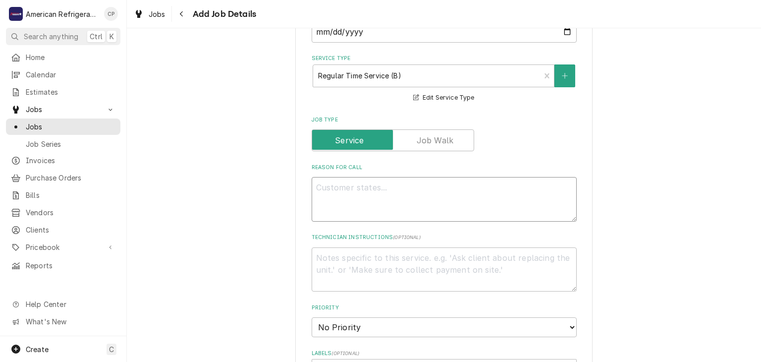
click at [334, 211] on textarea "Reason For Call" at bounding box center [444, 199] width 265 height 45
type textarea "P"
type textarea "x"
type textarea "PO"
type textarea "x"
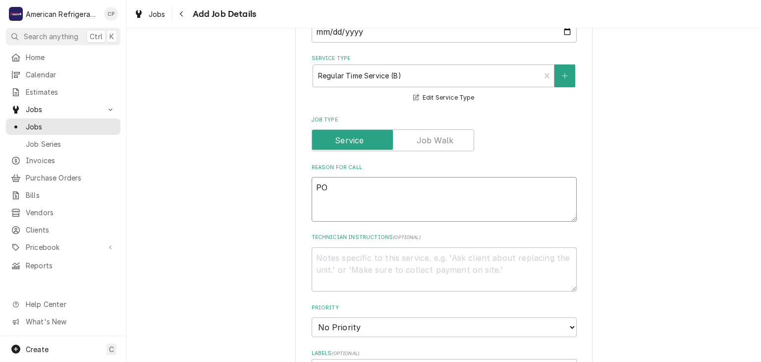
type textarea "PO#"
type textarea "x"
type textarea "PO#"
paste textarea "#103965"
type textarea "x"
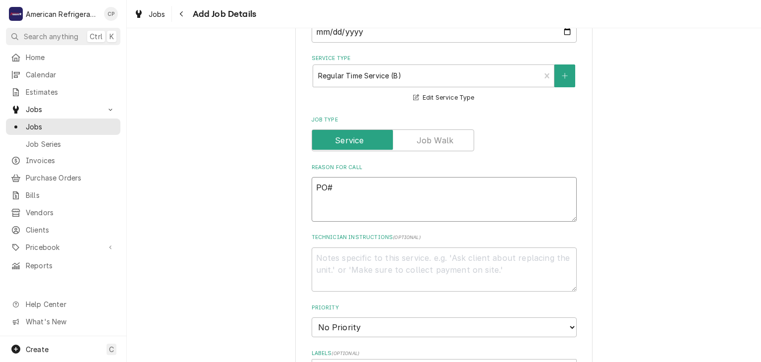
type textarea "PO# #103965"
type textarea "x"
type textarea "PO# #103965"
type textarea "x"
type textarea "PO# #103965 N"
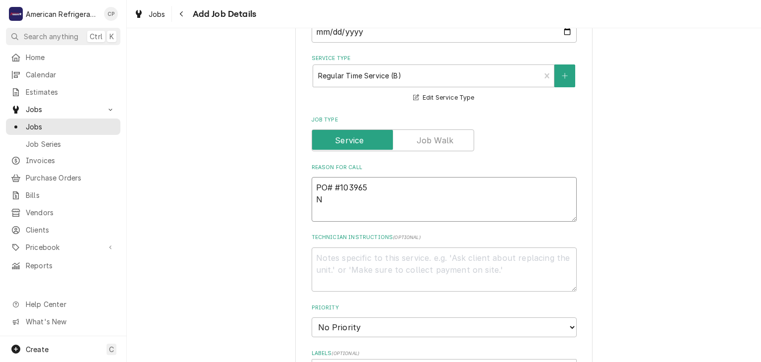
type textarea "x"
type textarea "PO# #103965 NT"
type textarea "x"
type textarea "PO# #103965 NTE"
type textarea "x"
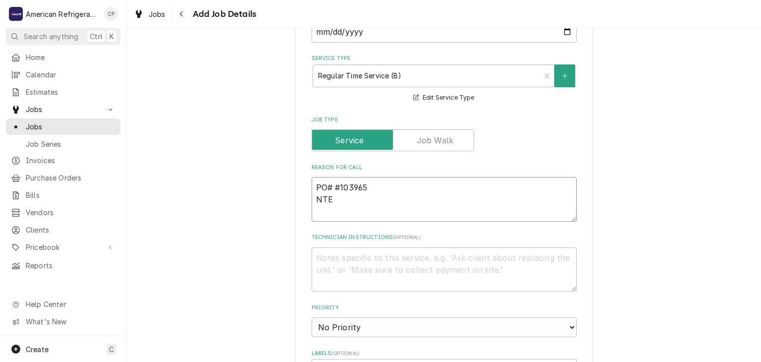
type textarea "PO# #103965 NTE"
type textarea "x"
type textarea "PO# #103965 NTE $"
type textarea "x"
type textarea "PO# #103965 NTE $27"
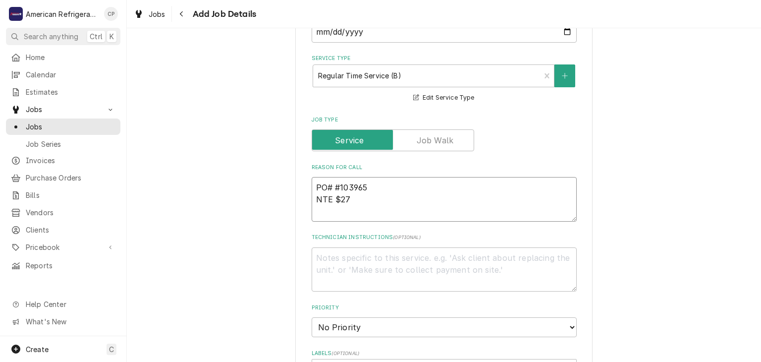
type textarea "x"
type textarea "PO# #103965 NTE $275"
type textarea "x"
type textarea "PO# #103965 NTE $275."
type textarea "x"
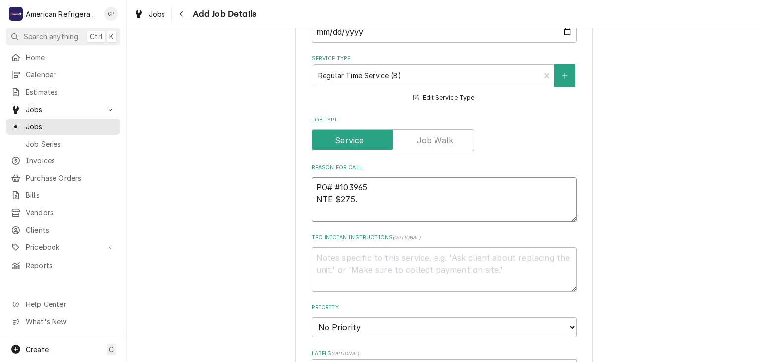
type textarea "PO# #103965 NTE $275.0"
type textarea "x"
type textarea "PO# #103965 NTE $275.00"
type textarea "x"
type textarea "PO# #103965 NTE $275.00"
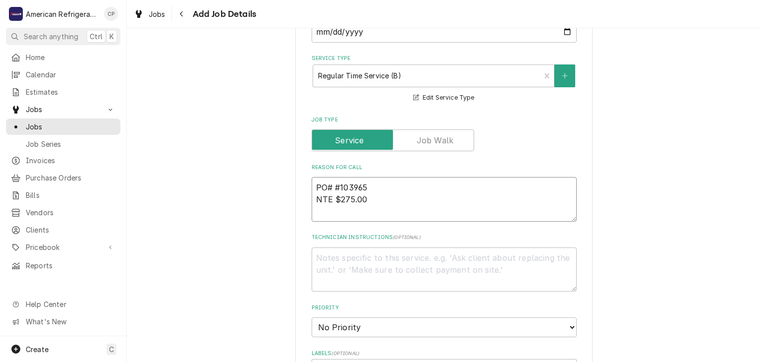
type textarea "x"
type textarea "PO# #103965 NTE $275.00"
type textarea "x"
type textarea "PO# #103965 NTE $275.00 N"
type textarea "x"
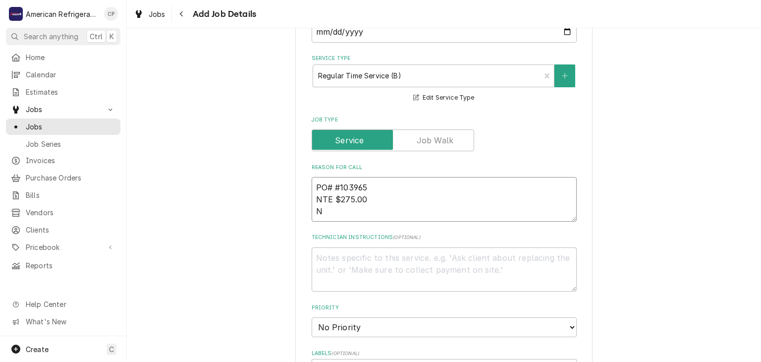
type textarea "PO# #103965 NTE $275.00 Ne"
type textarea "x"
type textarea "PO# #103965 NTE $275.00 Nee"
type textarea "x"
type textarea "PO# #103965 NTE $275.00 Need"
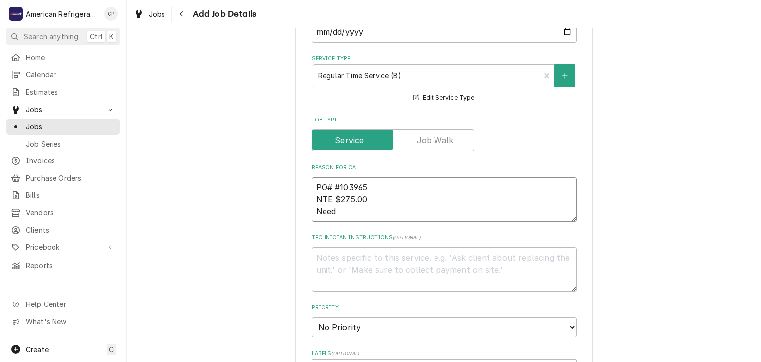
type textarea "x"
type textarea "PO# #103965 NTE $275.00 Need to"
type textarea "x"
type textarea "PO# #103965 NTE $275.00 Need to"
type textarea "x"
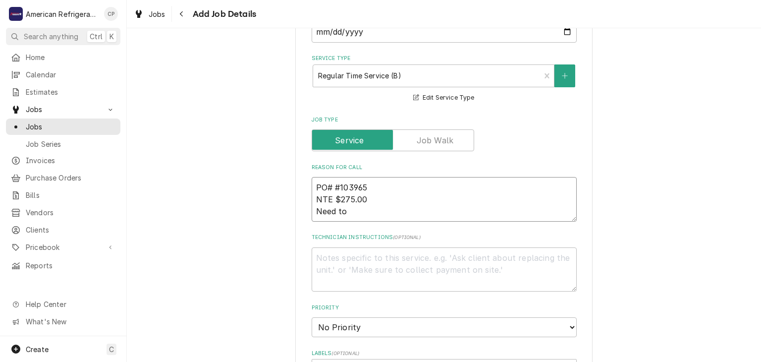
type textarea "PO# #103965 NTE $275.00 Need to r"
type textarea "x"
type textarea "PO# #103965 NTE $275.00 Need to rep"
type textarea "x"
type textarea "PO# #103965 NTE $275.00 Need to repla"
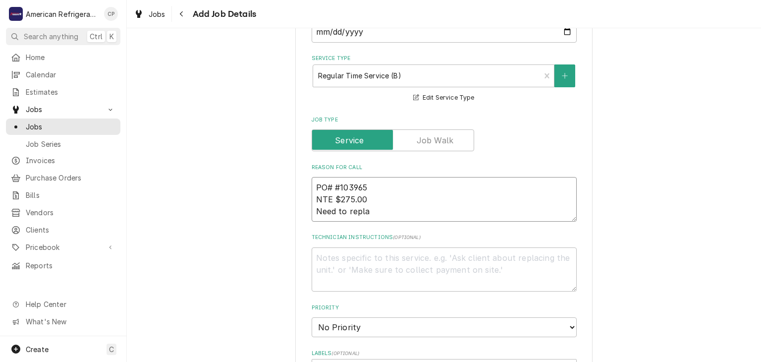
type textarea "x"
type textarea "PO# #103965 NTE $275.00 Need to replac"
type textarea "x"
type textarea "PO# #103965 NTE $275.00 Need to replace"
type textarea "x"
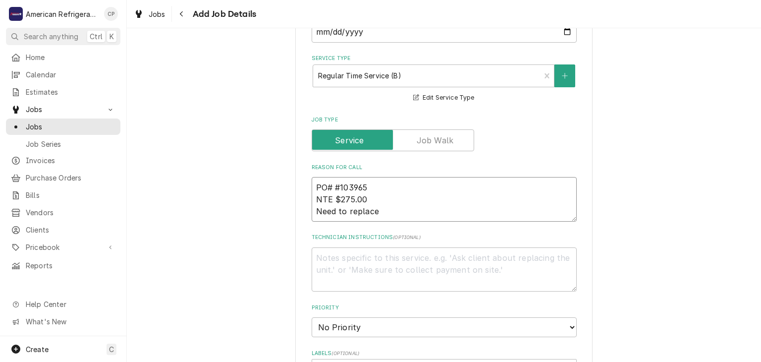
type textarea "PO# #103965 NTE $275.00 Need to replace u"
type textarea "x"
type textarea "PO# #103965 NTE $275.00 Need to replace uni"
type textarea "x"
type textarea "PO# #103965 NTE $275.00 Need to replace unit"
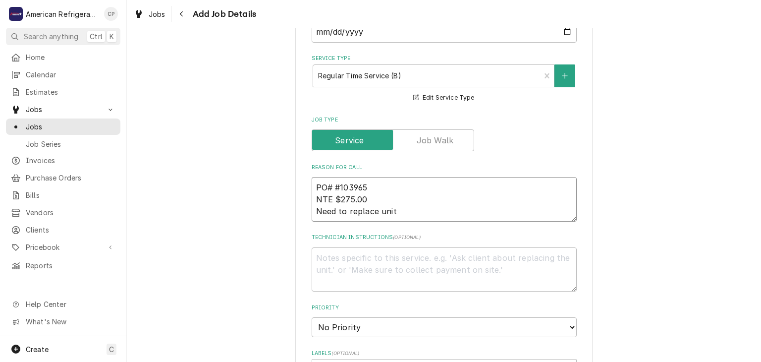
type textarea "x"
type textarea "PO# #103965 NTE $275.00 Need to replace uni"
type textarea "x"
type textarea "PO# #103965 NTE $275.00 Need to replace u"
type textarea "x"
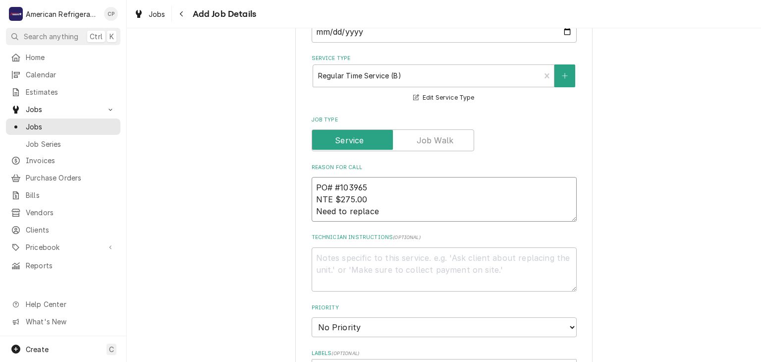
type textarea "PO# #103965 NTE $275.00 Need to replace u"
type textarea "x"
type textarea "PO# #103965 NTE $275.00 Need to replace uni"
type textarea "x"
type textarea "PO# #103965 NTE $275.00 Need to replace unit"
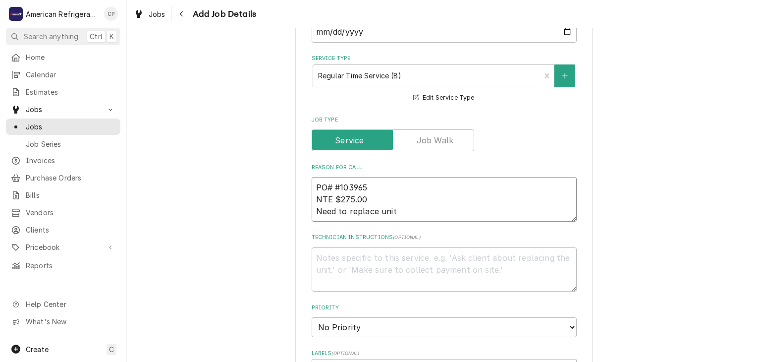
type textarea "x"
type textarea "PO# #103965 NTE $275.00 Need to replace unit"
type textarea "x"
type textarea "PO# #103965 NTE $275.00 Need to replace unit :"
type textarea "x"
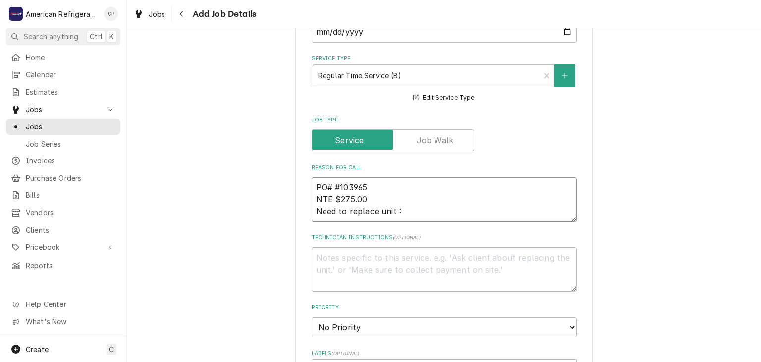
type textarea "PO# #103965 NTE $275.00 Need to replace unit ::"
type textarea "x"
type textarea "PO# #103965 NTE $275.00 Need to replace unit ::"
type textarea "x"
paste textarea "UNIT RTU B16"
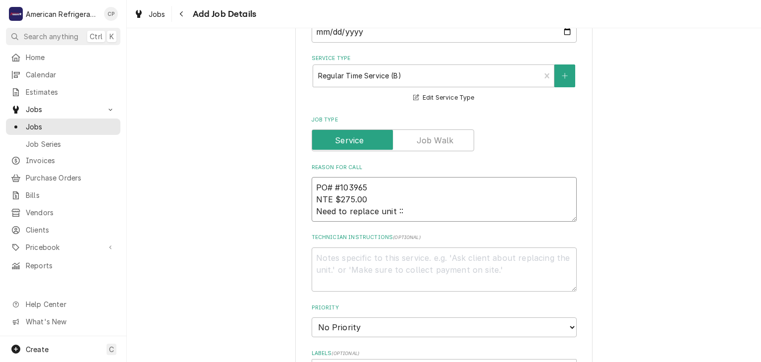
type textarea "PO# #103965 NTE $275.00 Need to replace unit :: UNIT RTU B16"
type textarea "x"
type textarea "PO# #103965 NTE $275.00 Need to replace unit :: UNIRTU B16"
type textarea "x"
type textarea "PO# #103965 NTE $275.00 Need to replace unit :: URTU B16"
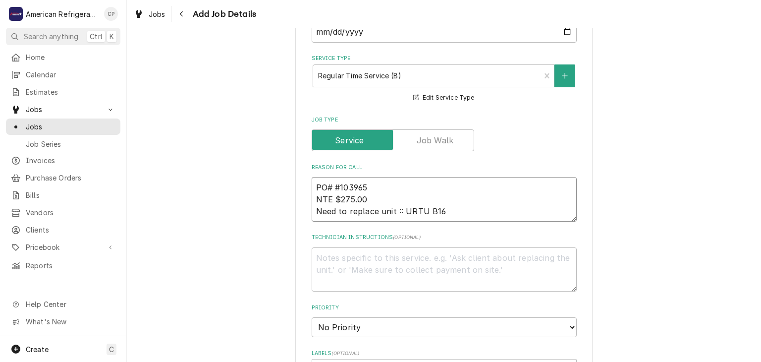
type textarea "x"
type textarea "PO# #103965 NTE $275.00 Need to replace unit :: RTU B16"
type textarea "x"
click at [463, 201] on textarea "PO# #103965 NTE $275.00 Need to replace unit :: RTU B16" at bounding box center [444, 199] width 265 height 45
type textarea "PO# #103965 NTE $275.00 Need to replace unit :: RTU B16"
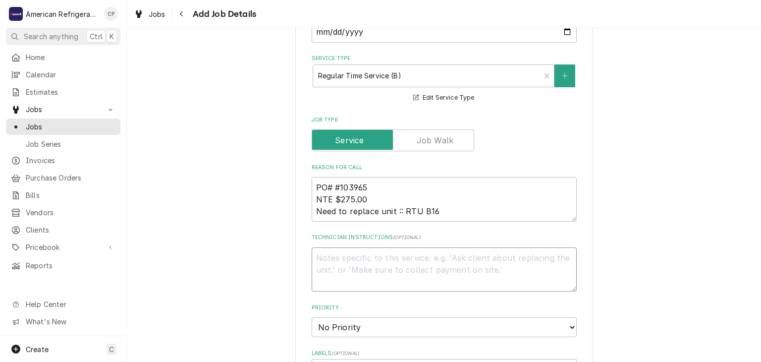
drag, startPoint x: 420, startPoint y: 274, endPoint x: 419, endPoint y: 266, distance: 8.1
click at [420, 272] on textarea "Technician Instructions ( optional )" at bounding box center [444, 269] width 265 height 45
type textarea "D"
type textarea "x"
type textarea "Di"
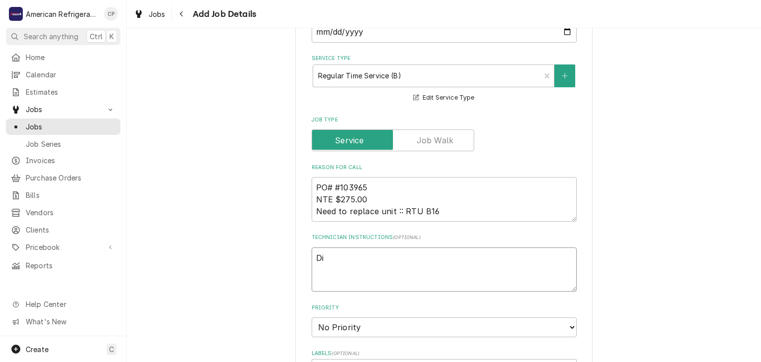
type textarea "x"
type textarea "Dia"
type textarea "x"
type textarea "Diagn"
type textarea "x"
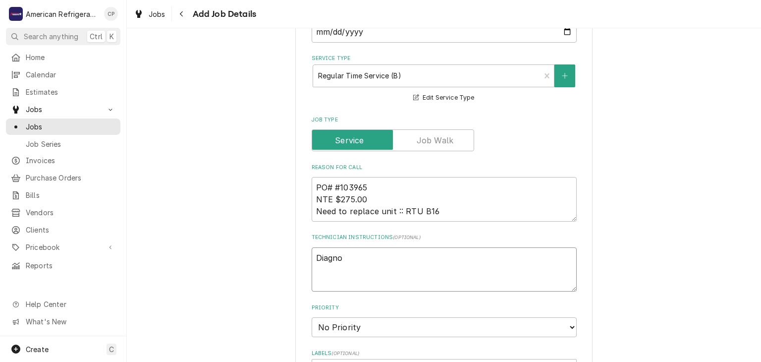
type textarea "Diagnos"
type textarea "x"
type textarea "Diagnose"
type textarea "x"
type textarea "Diagnose &"
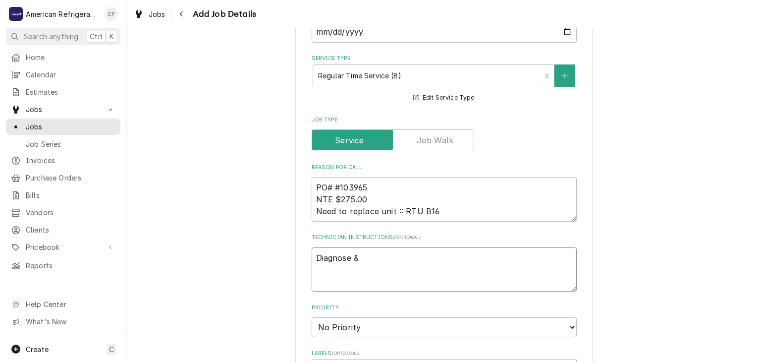
type textarea "x"
type textarea "Diagnose &"
type textarea "x"
type textarea "Diagnose & ca"
type textarea "x"
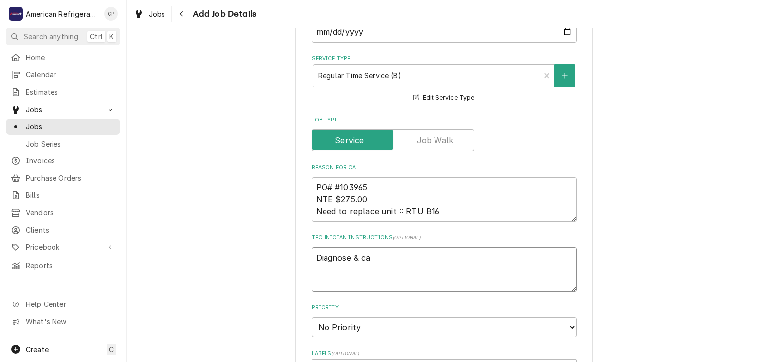
type textarea "Diagnose & cal"
type textarea "x"
type textarea "Diagnose & call"
type textarea "x"
type textarea "Diagnose & call"
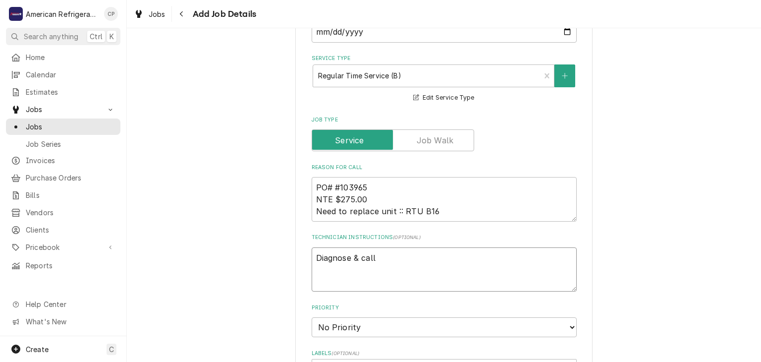
type textarea "x"
type textarea "Diagnose & call gl"
type textarea "x"
type textarea "Diagnose & call glen"
type textarea "x"
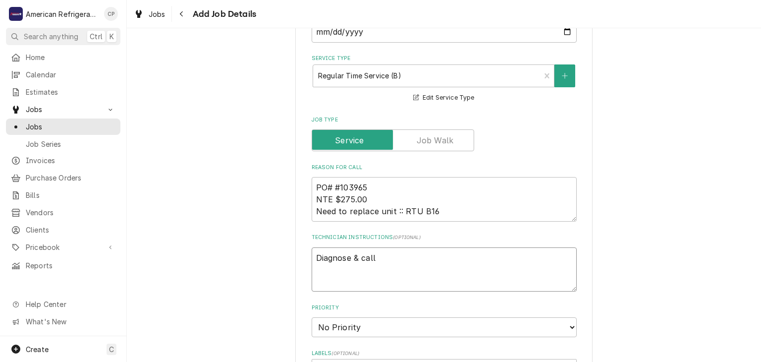
type textarea "Diagnose & call Glenn"
type textarea "x"
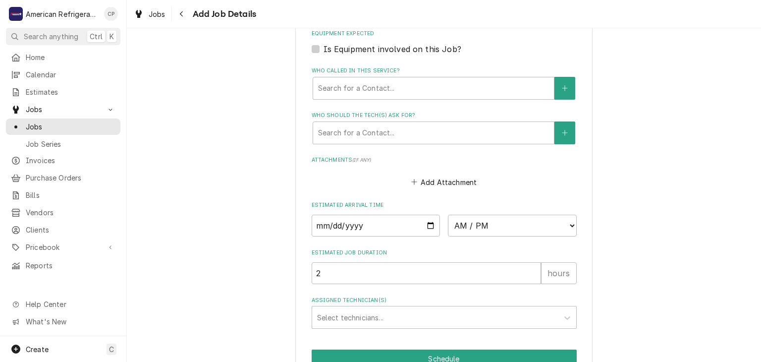
scroll to position [616, 0]
type textarea "Diagnose & call Glenn"
click at [427, 222] on input "Date" at bounding box center [376, 225] width 129 height 22
type textarea "x"
type input "[DATE]"
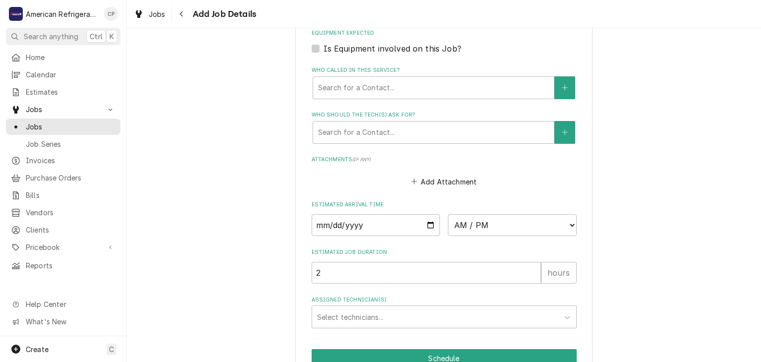
type textarea "x"
click at [493, 226] on select "AM / PM 6:00 AM 6:15 AM 6:30 AM 6:45 AM 7:00 AM 7:15 AM 7:30 AM 7:45 AM 8:00 AM…" at bounding box center [512, 225] width 129 height 22
select select "15:15:00"
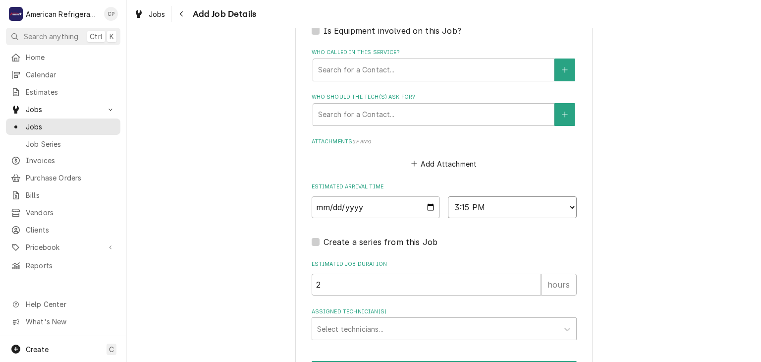
scroll to position [696, 0]
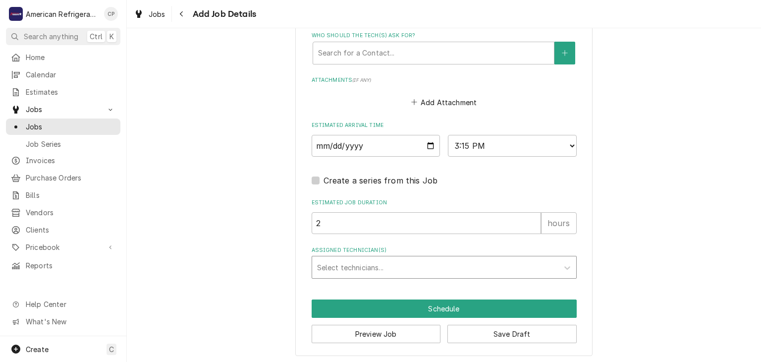
click at [411, 273] on div "Assigned Technician(s)" at bounding box center [435, 267] width 236 height 18
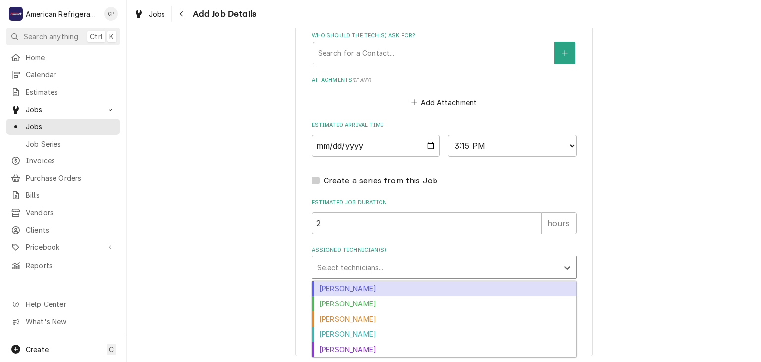
click at [411, 285] on div "[PERSON_NAME]" at bounding box center [444, 288] width 264 height 15
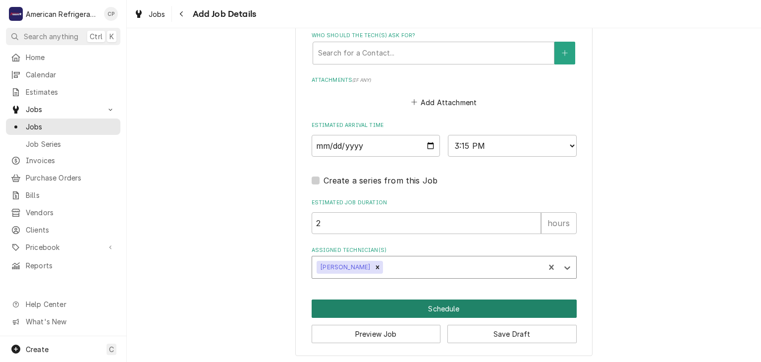
click at [414, 309] on button "Schedule" at bounding box center [444, 308] width 265 height 18
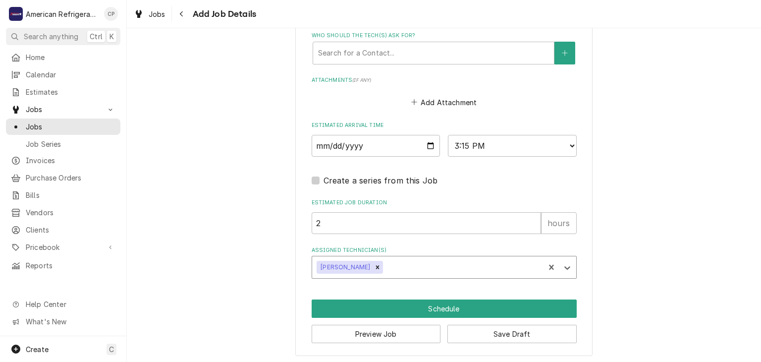
scroll to position [687, 0]
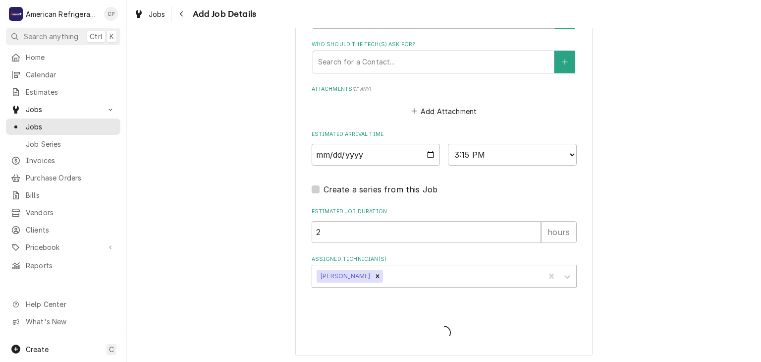
type textarea "x"
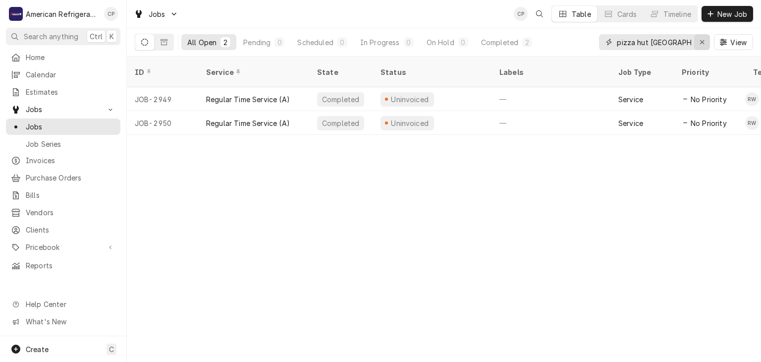
click at [700, 43] on icon "Erase input" at bounding box center [702, 42] width 4 height 4
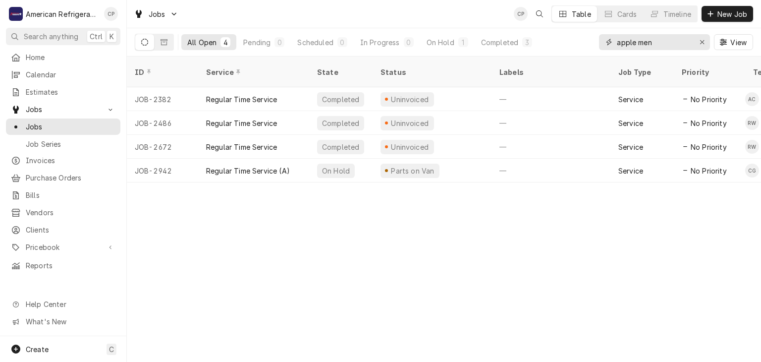
type input "apple men"
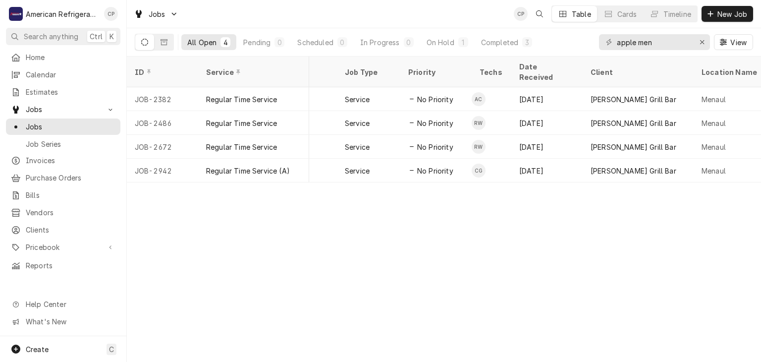
scroll to position [0, 282]
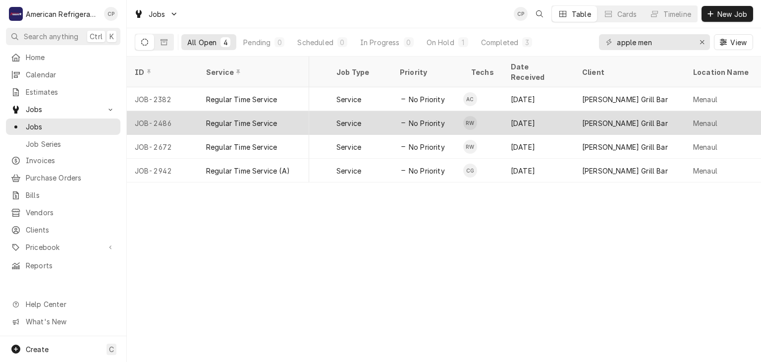
click at [353, 118] on div "Service" at bounding box center [348, 123] width 25 height 10
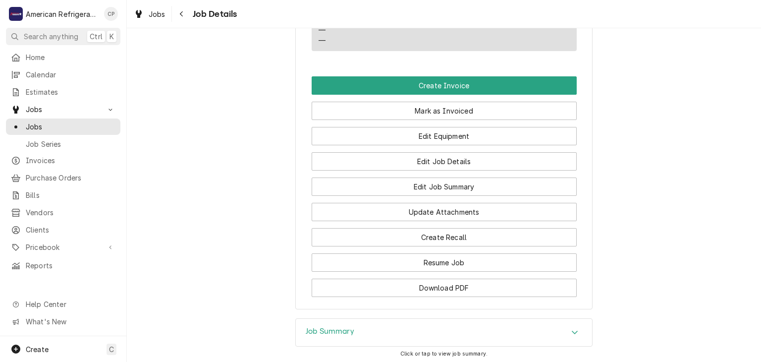
scroll to position [674, 0]
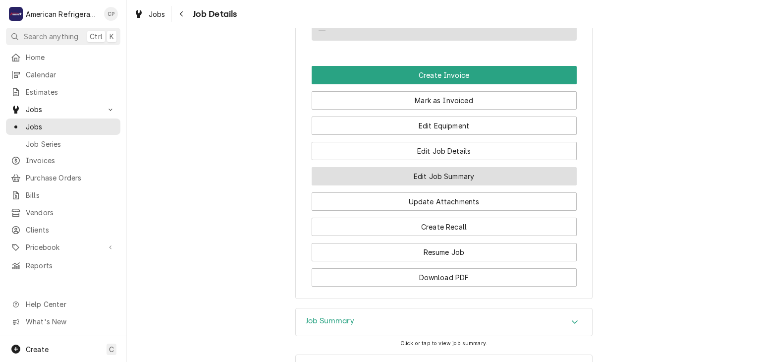
click at [393, 185] on button "Edit Job Summary" at bounding box center [444, 176] width 265 height 18
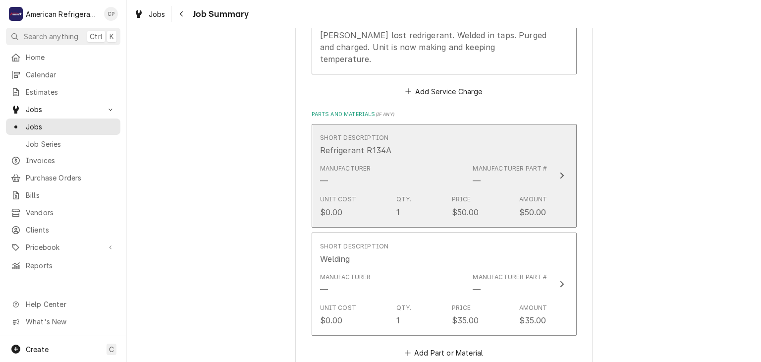
scroll to position [380, 0]
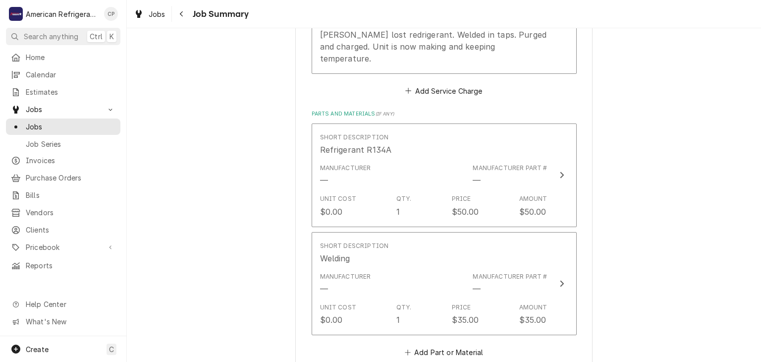
click at [293, 175] on div "[PERSON_NAME] Grill Bar Menaul / [STREET_ADDRESS] Please provide a summary of t…" at bounding box center [444, 197] width 634 height 1076
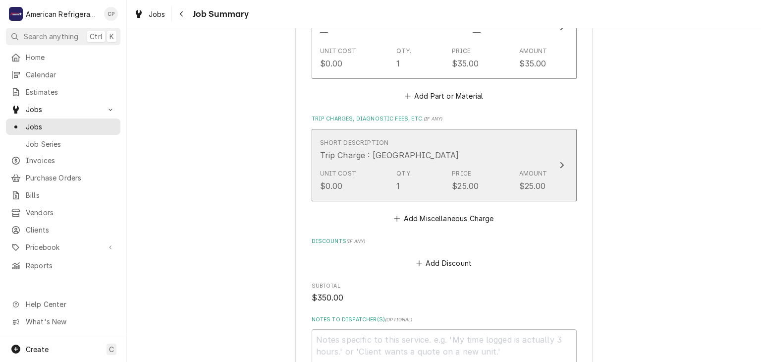
scroll to position [629, 0]
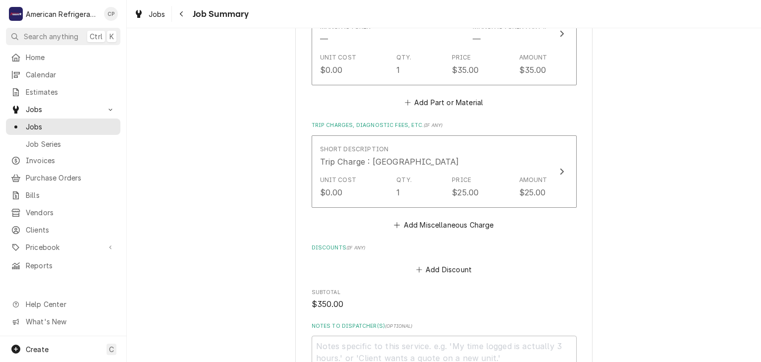
drag, startPoint x: 196, startPoint y: 190, endPoint x: 158, endPoint y: 140, distance: 62.9
click at [101, 127] on span "Jobs" at bounding box center [71, 126] width 90 height 10
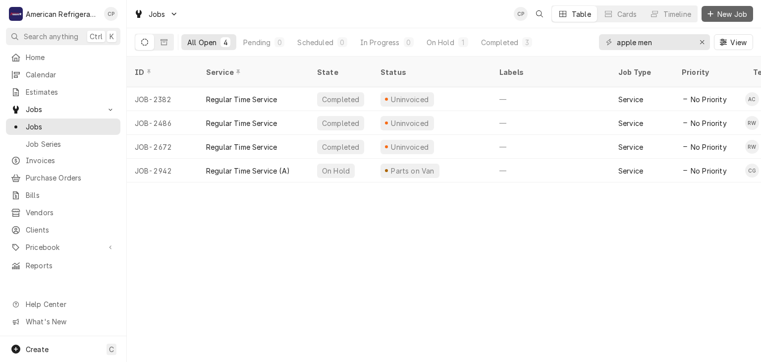
click at [719, 19] on button "New Job" at bounding box center [728, 14] width 52 height 16
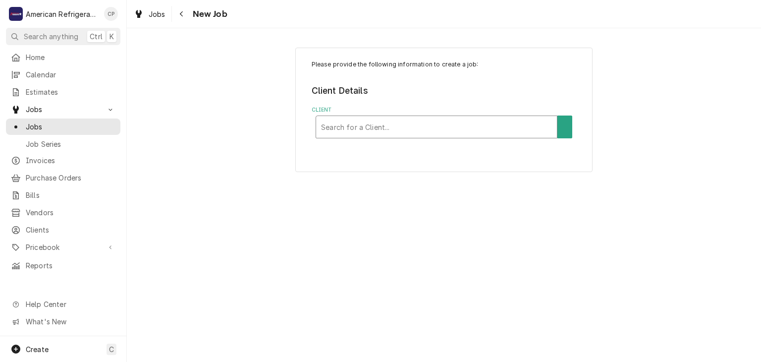
click at [382, 122] on div "Client" at bounding box center [436, 127] width 231 height 18
type input "apple"
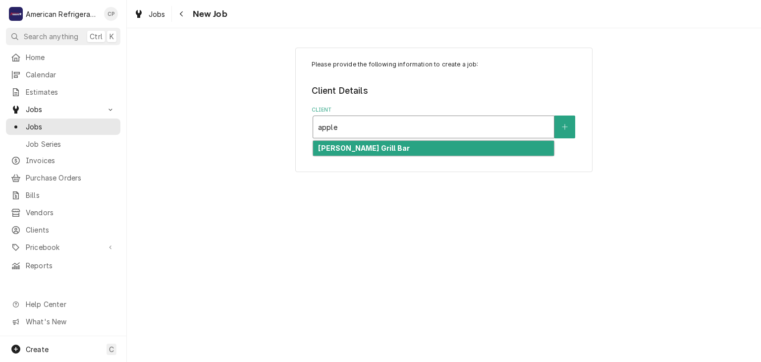
click at [403, 147] on div "[PERSON_NAME] Grill Bar" at bounding box center [433, 148] width 241 height 15
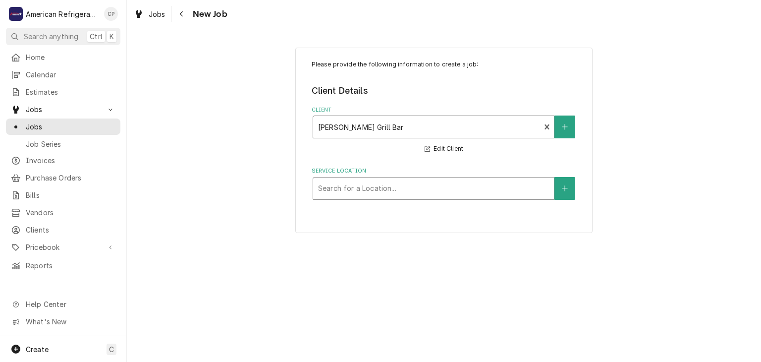
click at [379, 189] on div "Service Location" at bounding box center [433, 188] width 231 height 18
type input "santa"
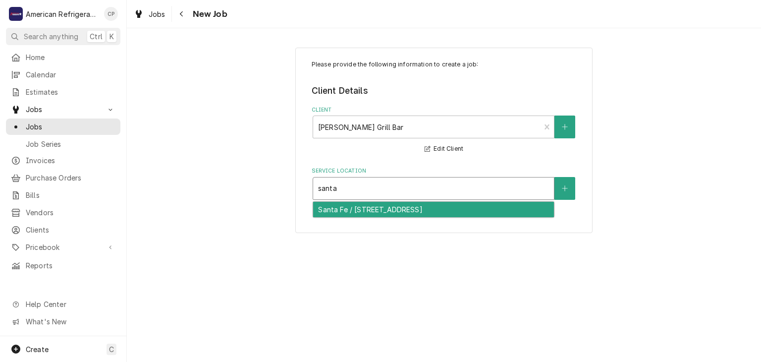
click at [383, 209] on div "Santa Fe / [STREET_ADDRESS]" at bounding box center [433, 209] width 241 height 15
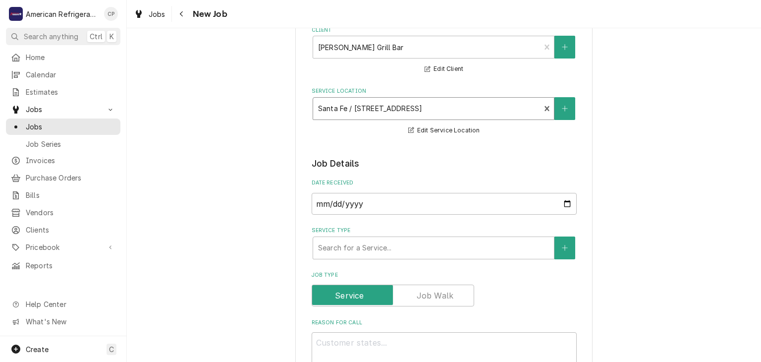
scroll to position [85, 0]
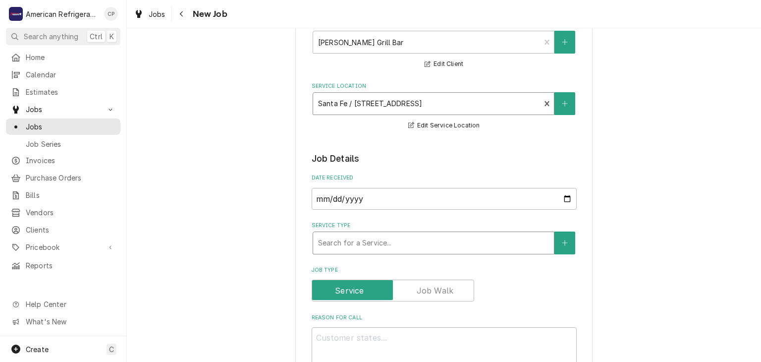
click at [364, 242] on div "Service Type" at bounding box center [433, 243] width 231 height 18
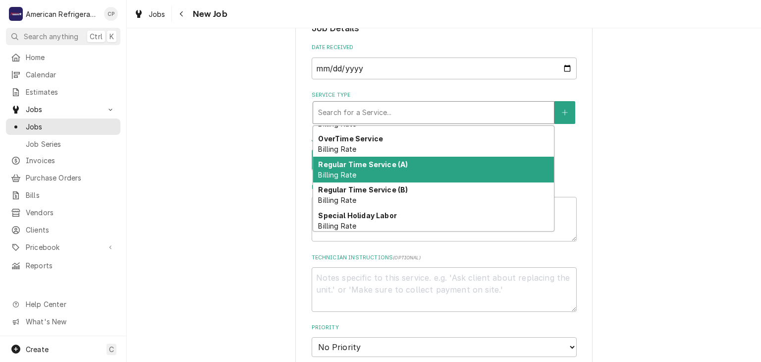
scroll to position [48, 0]
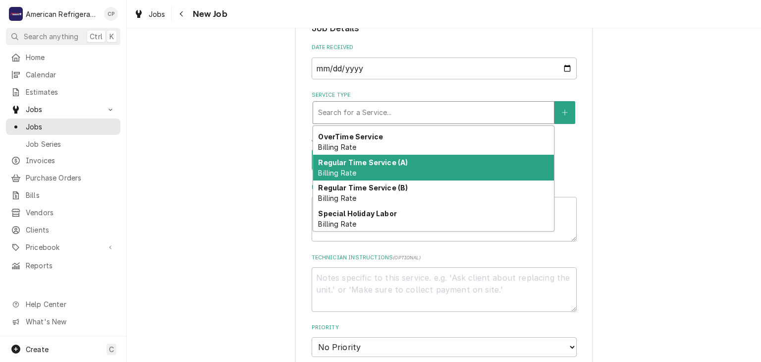
click at [366, 164] on div "Regular Time Service (A) Billing Rate" at bounding box center [433, 168] width 241 height 26
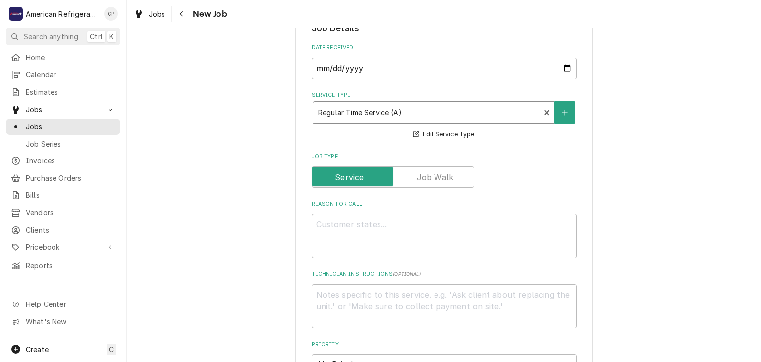
scroll to position [231, 0]
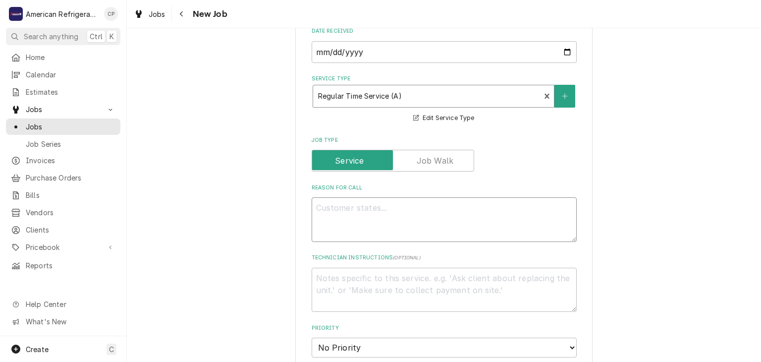
click at [356, 228] on textarea "Reason For Call" at bounding box center [444, 219] width 265 height 45
type textarea "x"
type textarea "W"
type textarea "x"
type textarea "WO"
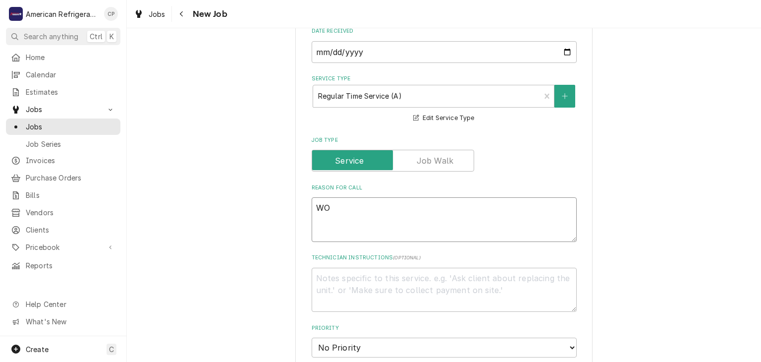
type textarea "x"
type textarea "WO#"
type textarea "x"
type textarea "WO#"
type textarea "x"
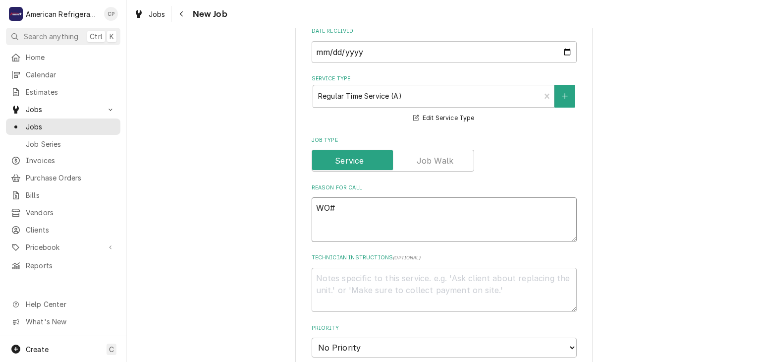
type textarea "WO# 3"
type textarea "x"
type textarea "WO# 38"
type textarea "x"
type textarea "WO# 388"
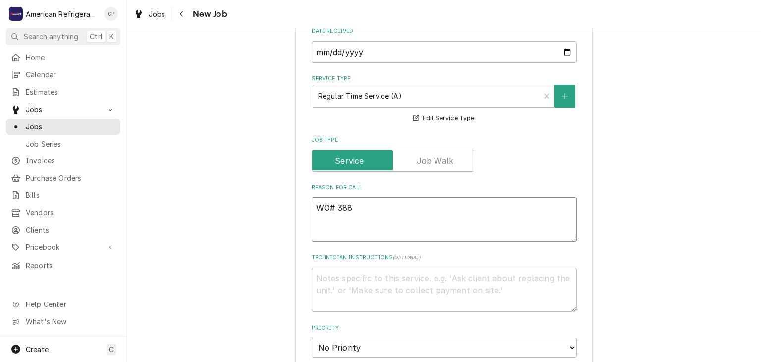
type textarea "x"
type textarea "WO# 3883"
type textarea "x"
type textarea "WO# 38833"
type textarea "x"
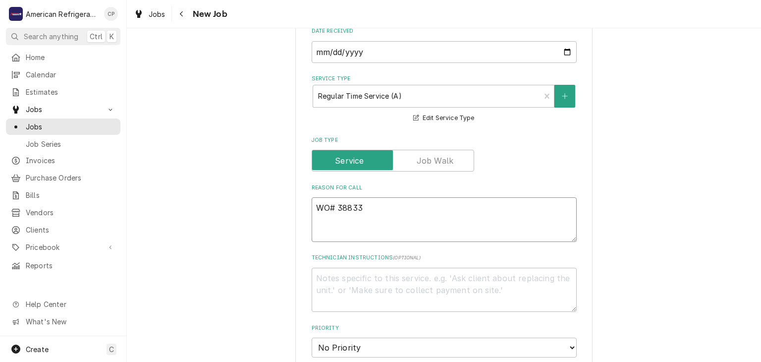
type textarea "WO# 388331"
type textarea "x"
type textarea "WO# 3883317"
type textarea "x"
type textarea "WO# 3883317"
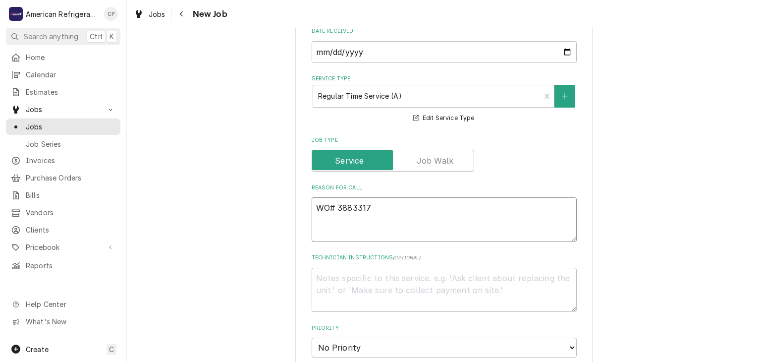
type textarea "x"
type textarea "WO# 3883317 N"
type textarea "x"
type textarea "WO# 3883317 NT"
type textarea "x"
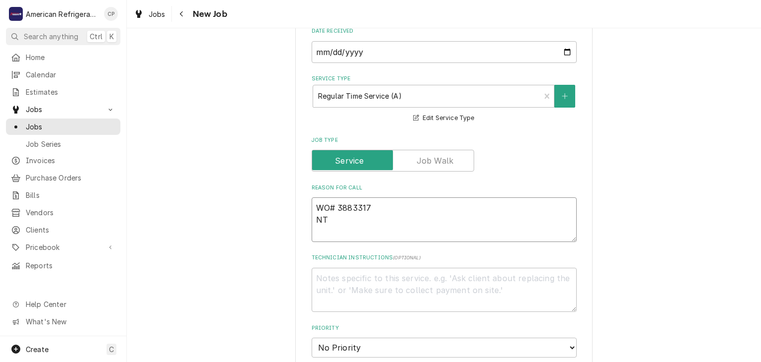
type textarea "WO# 3883317 NTE"
type textarea "x"
type textarea "WO# 3883317 NTE"
type textarea "x"
type textarea "WO# 3883317 NTE $"
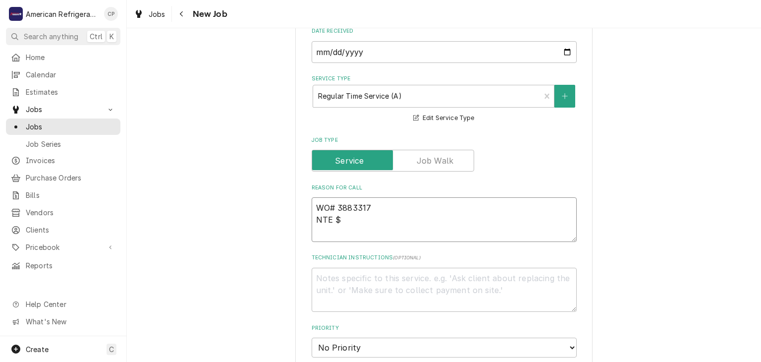
type textarea "x"
type textarea "WO# 3883317 NTE $10"
type textarea "x"
type textarea "WO# 3883317 NTE $100"
type textarea "x"
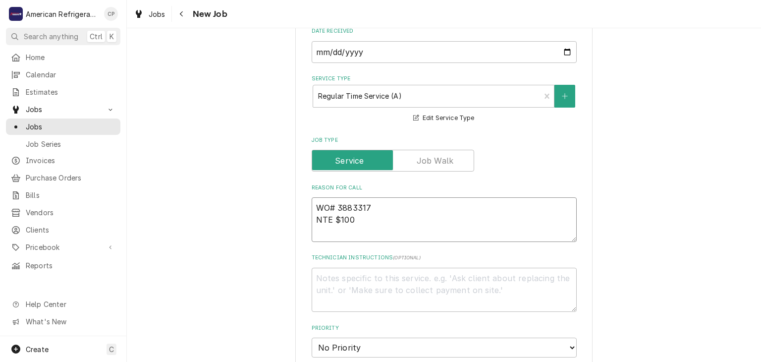
type textarea "WO# 3883317 NTE $1000"
type textarea "x"
type textarea "WO# 3883317 NTE $1000"
type textarea "x"
type textarea "WO# 3883317 NTE $1000 F"
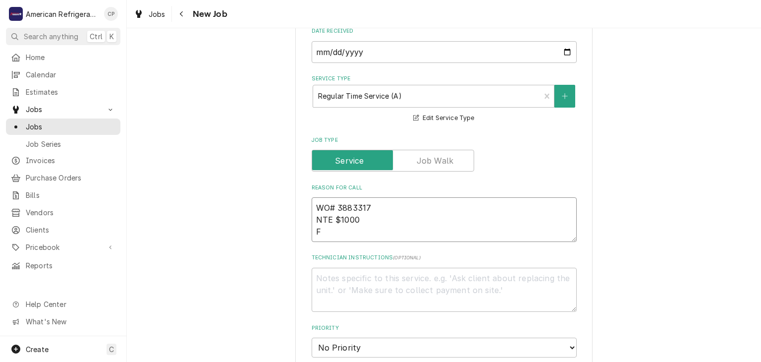
type textarea "x"
type textarea "WO# 3883317 NTE $1000 Fry"
type textarea "x"
type textarea "WO# 3883317 NTE $1000 Fryer"
type textarea "x"
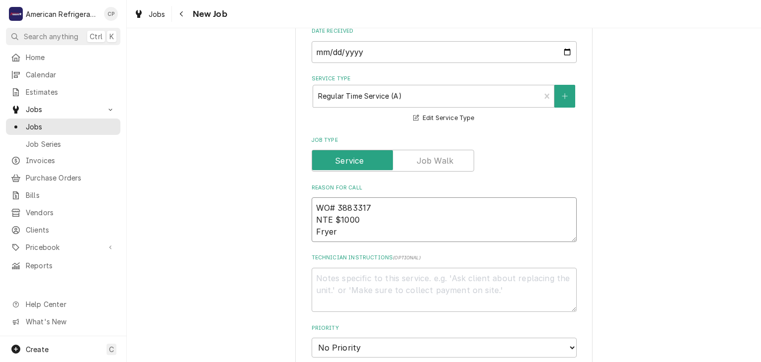
type textarea "WO# 3883317 NTE $1000 Fryer"
type textarea "x"
type textarea "WO# 3883317 NTE $1000 Fryer Pi"
type textarea "x"
type textarea "WO# 3883317 NTE $1000 Fryer Pil"
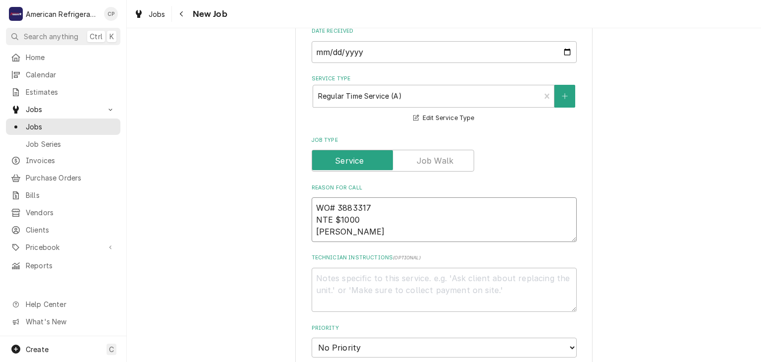
type textarea "x"
type textarea "WO# 3883317 NTE $1000 Fryer Pilo"
type textarea "x"
type textarea "WO# 3883317 NTE $1000 Fryer Pilot"
type textarea "x"
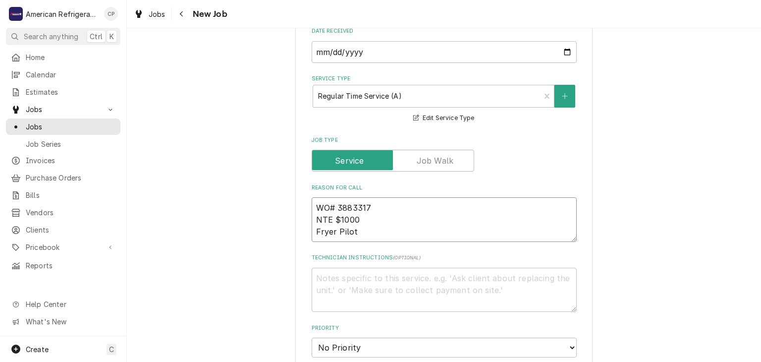
type textarea "WO# 3883317 NTE $1000 Fryer Pilot i"
type textarea "x"
type textarea "WO# 3883317 NTE $1000 Fryer Pilot is"
type textarea "x"
type textarea "WO# 3883317 NTE $1000 Fryer Pilot is n"
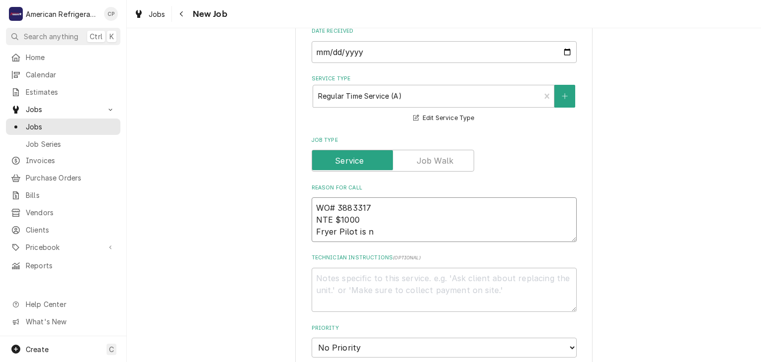
type textarea "x"
type textarea "WO# 3883317 NTE $1000 Fryer Pilot is no"
type textarea "x"
type textarea "WO# 3883317 NTE $1000 Fryer Pilot is not"
type textarea "x"
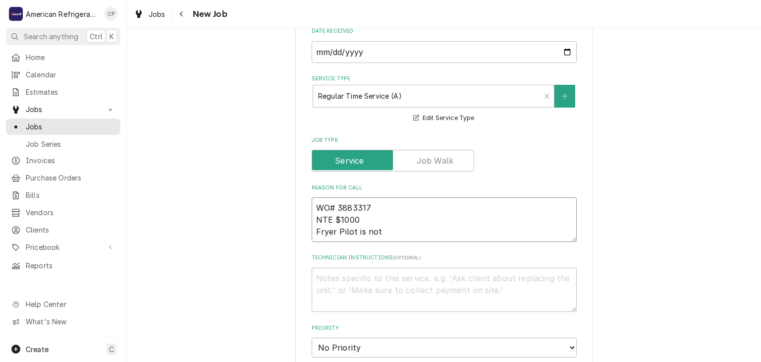
type textarea "WO# 3883317 NTE $1000 Fryer Pilot is not"
type textarea "x"
type textarea "WO# 3883317 NTE $1000 Fryer Pilot is not"
type textarea "x"
type textarea "WO# 3883317 NTE $1000 Fryer Pilot is not l"
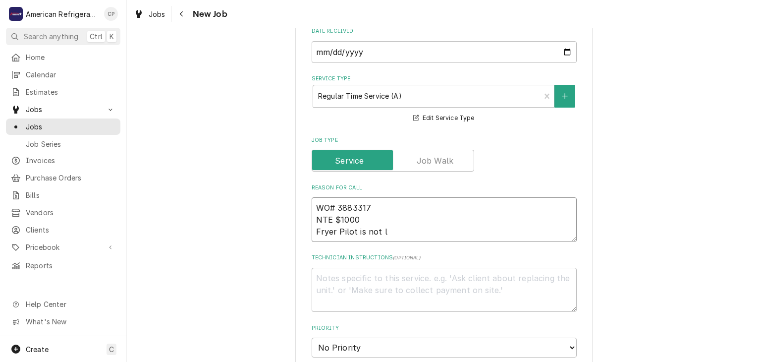
type textarea "x"
type textarea "WO# 3883317 NTE $1000 Fryer Pilot is not li"
type textarea "x"
type textarea "WO# 3883317 NTE $1000 Fryer Pilot is not ligh"
type textarea "x"
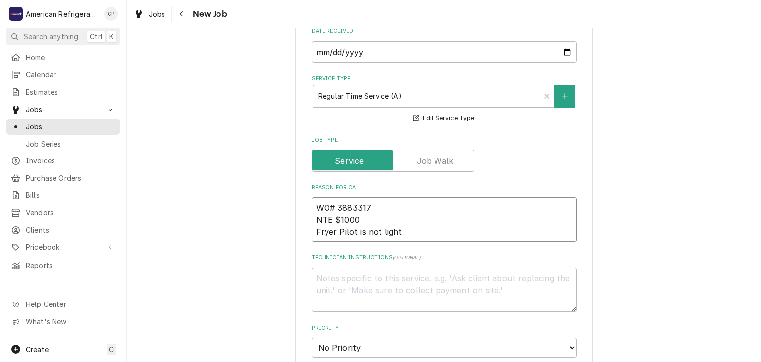
type textarea "WO# 3883317 NTE $1000 Fryer Pilot is not lighti"
type textarea "x"
type textarea "WO# 3883317 NTE $1000 Fryer Pilot is not lightin"
type textarea "x"
type textarea "WO# 3883317 NTE $1000 Fryer Pilot is not lighting"
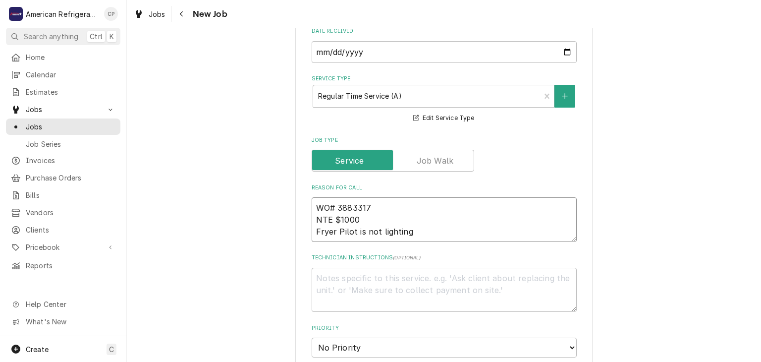
type textarea "x"
type textarea "WO# 3883317 NTE $1000 Fryer Pilot is not lighting"
type textarea "D"
type textarea "x"
type textarea "Di"
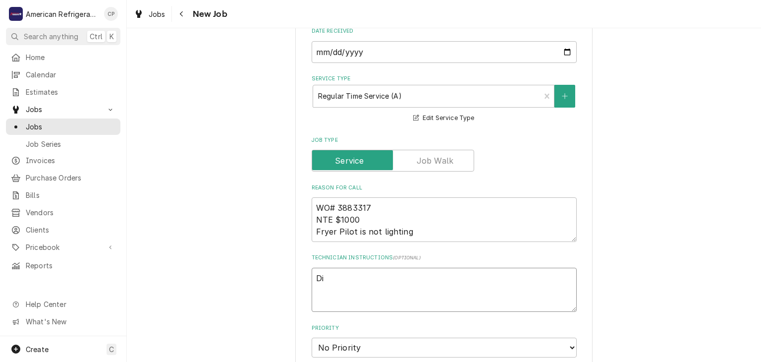
type textarea "x"
type textarea "Dia"
type textarea "x"
type textarea "Diagn"
type textarea "x"
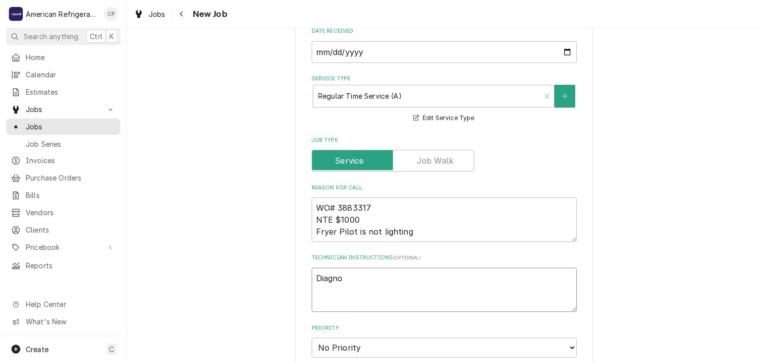
type textarea "Diagnos"
type textarea "x"
type textarea "Diagnose"
type textarea "x"
type textarea "Diagnose"
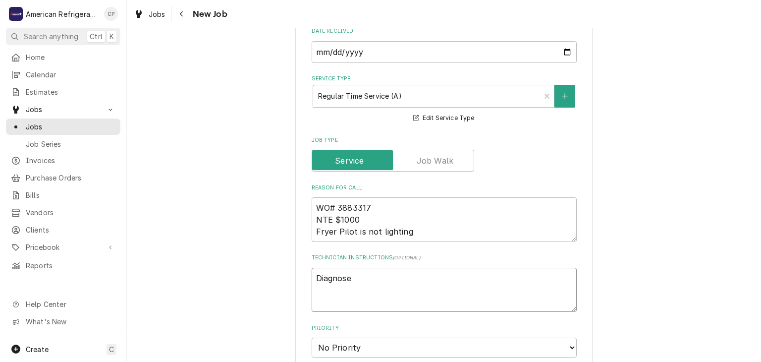
type textarea "x"
type textarea "Diagnose & c"
type textarea "x"
type textarea "Diagnose & ca"
type textarea "x"
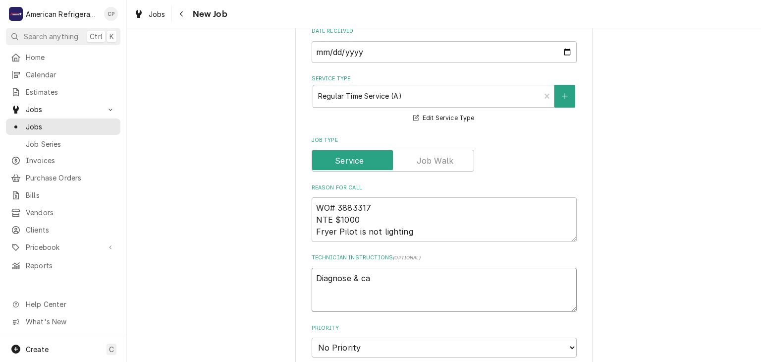
type textarea "Diagnose & cal"
type textarea "x"
type textarea "Diagnose & call"
type textarea "x"
type textarea "Diagnose & call"
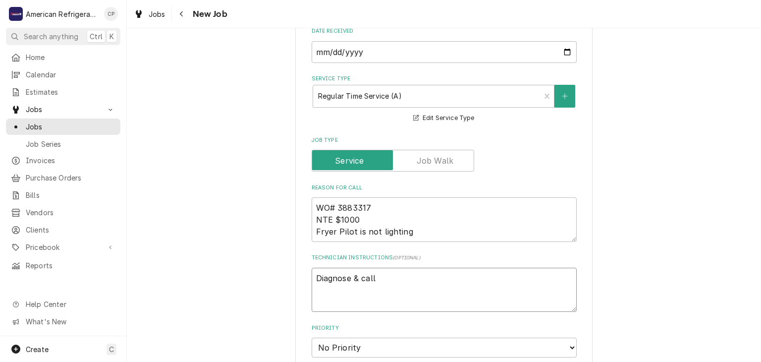
type textarea "x"
type textarea "Diagnose & call g"
type textarea "x"
type textarea "Diagnose & call gl"
type textarea "x"
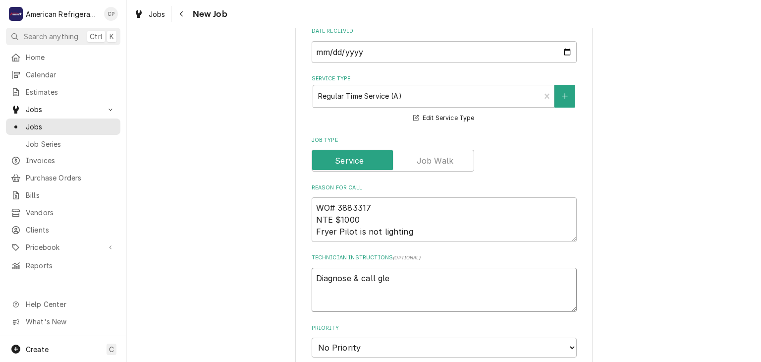
type textarea "Diagnose & call glen"
type textarea "x"
type textarea "Diagnose & call glenn"
type textarea "x"
type textarea "Diagnose & call Glenn"
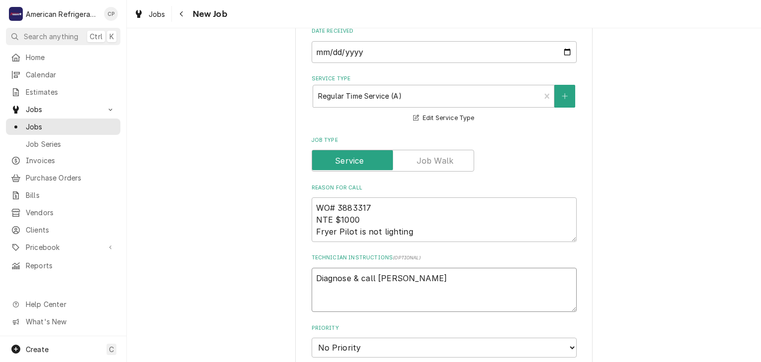
type textarea "x"
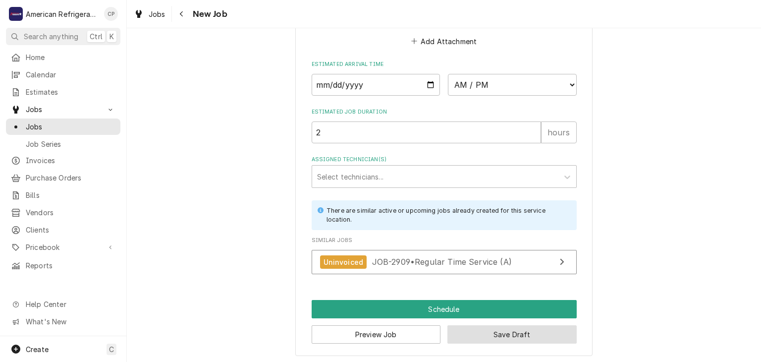
type textarea "Diagnose & call Glenn"
click at [498, 326] on button "Save Draft" at bounding box center [511, 334] width 129 height 18
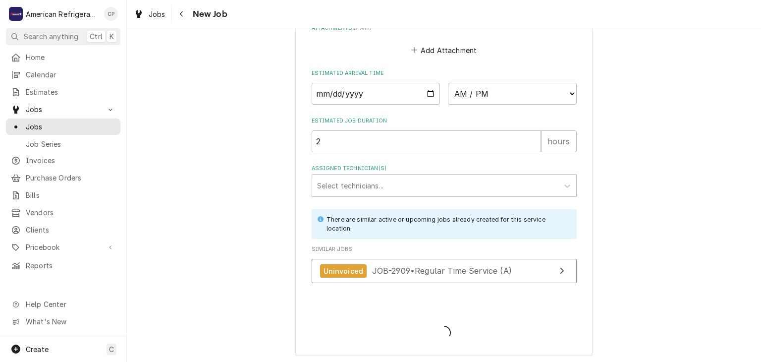
type textarea "x"
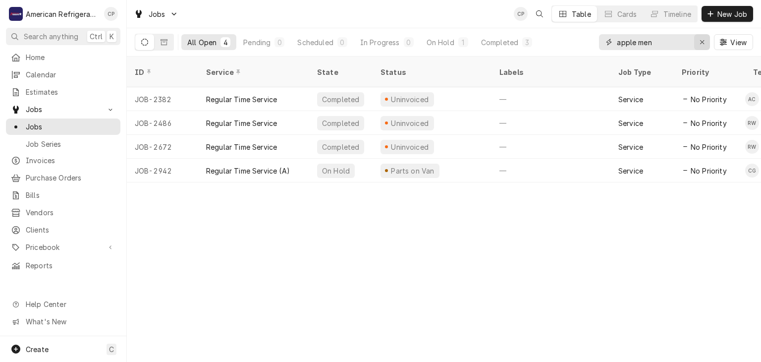
click at [701, 45] on icon "Erase input" at bounding box center [702, 42] width 5 height 7
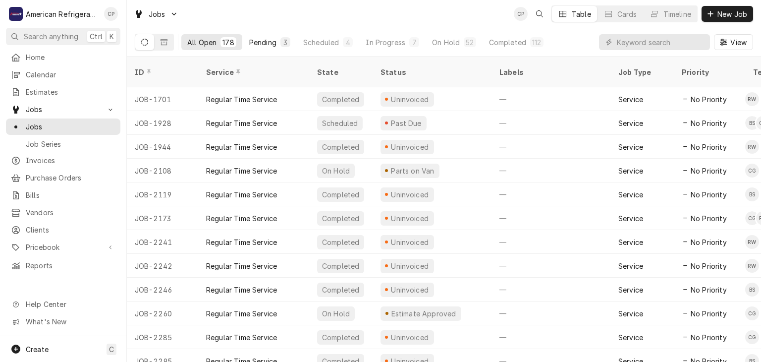
click at [257, 44] on div "Pending" at bounding box center [262, 42] width 27 height 10
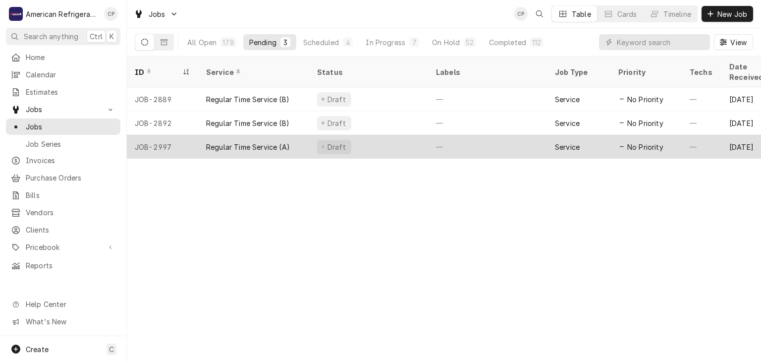
click at [262, 142] on div "Regular Time Service (A)" at bounding box center [248, 147] width 84 height 10
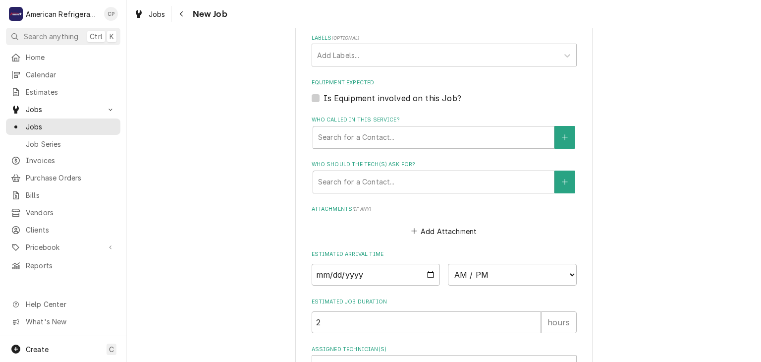
scroll to position [691, 0]
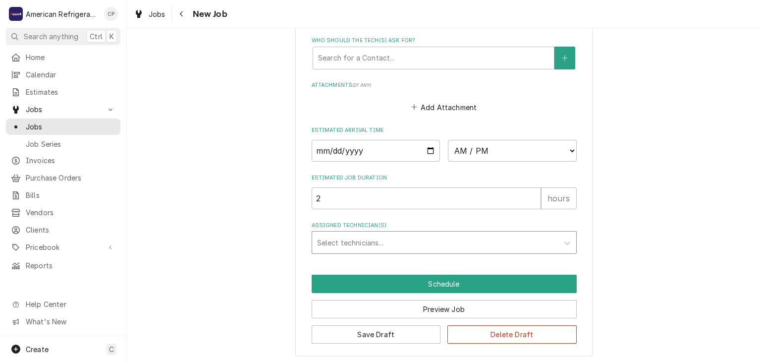
click at [365, 242] on div "Assigned Technician(s)" at bounding box center [435, 242] width 236 height 18
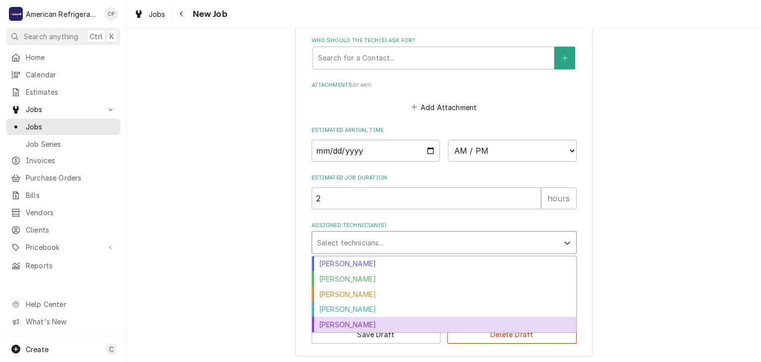
click at [381, 322] on div "[PERSON_NAME]" at bounding box center [444, 324] width 264 height 15
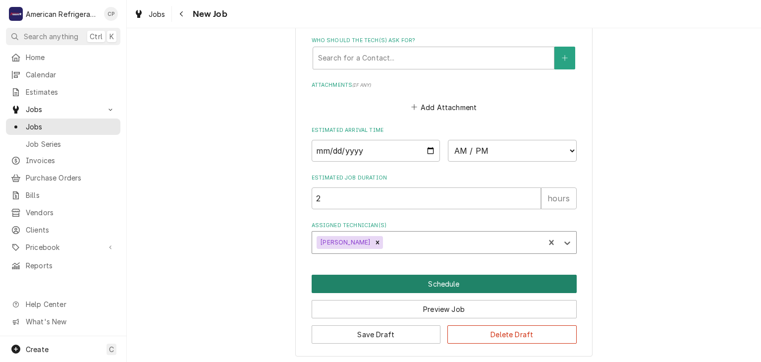
click at [386, 282] on button "Schedule" at bounding box center [444, 283] width 265 height 18
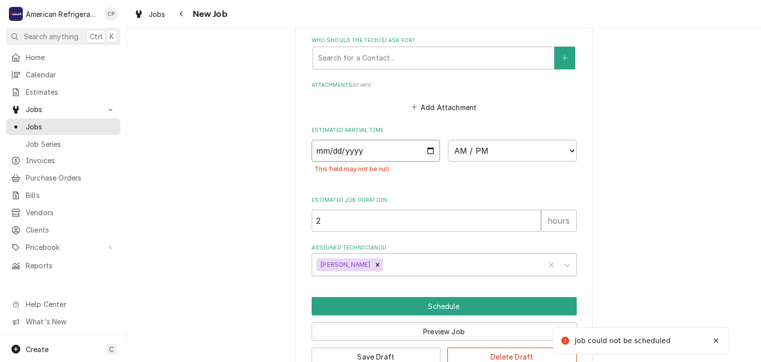
click at [432, 149] on input "Date" at bounding box center [376, 151] width 129 height 22
type textarea "x"
type input "[DATE]"
type textarea "x"
click at [491, 147] on select "AM / PM 6:00 AM 6:15 AM 6:30 AM 6:45 AM 7:00 AM 7:15 AM 7:30 AM 7:45 AM 8:00 AM…" at bounding box center [512, 151] width 129 height 22
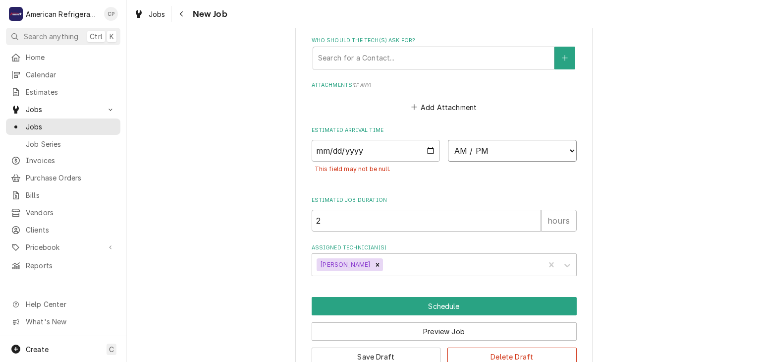
select select "15:45:00"
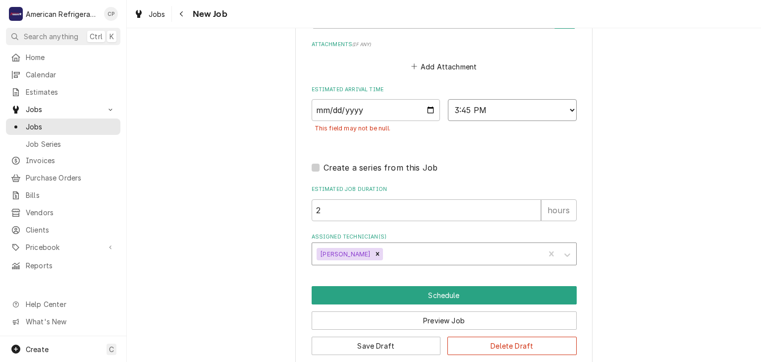
scroll to position [743, 0]
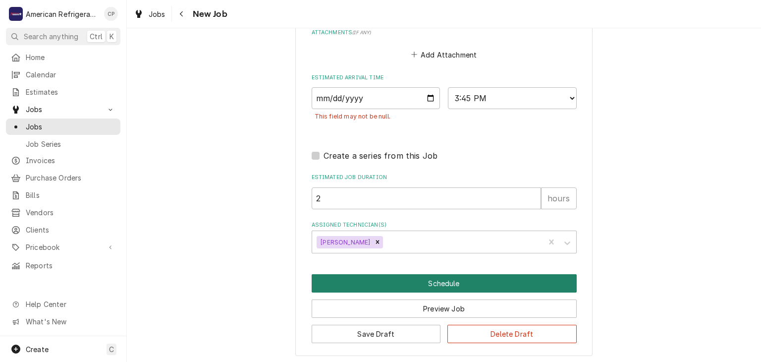
click at [415, 281] on button "Schedule" at bounding box center [444, 283] width 265 height 18
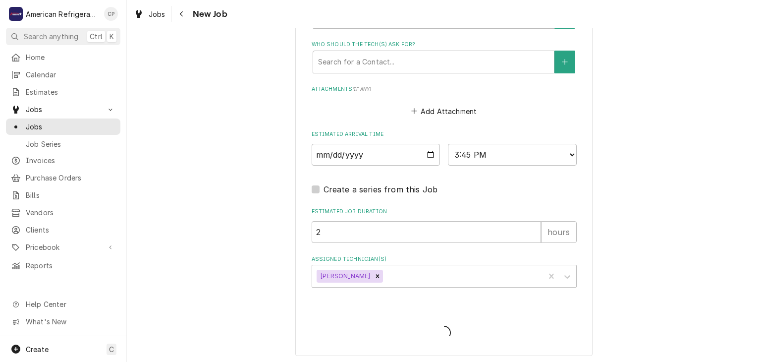
type textarea "x"
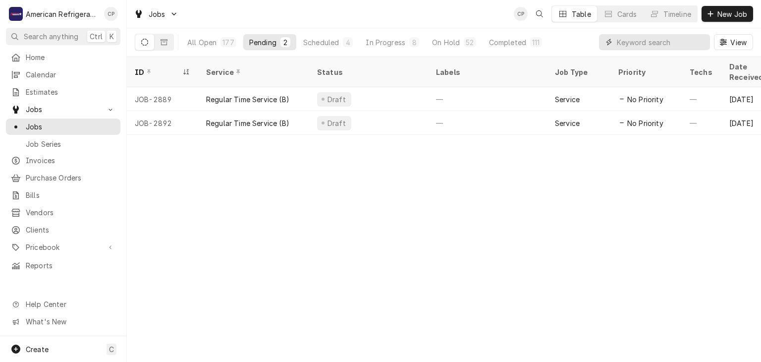
click at [642, 44] on input "Dynamic Content Wrapper" at bounding box center [661, 42] width 88 height 16
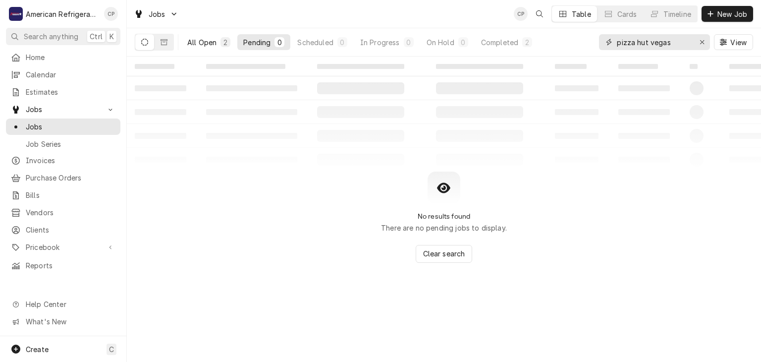
type input "pizza hut vegas"
click at [197, 39] on div "All Open" at bounding box center [201, 42] width 29 height 10
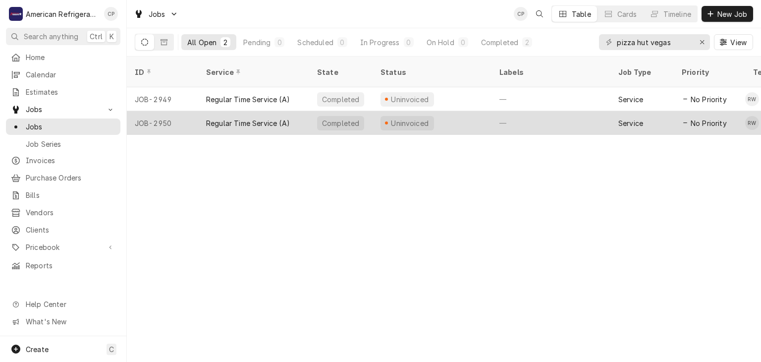
click at [243, 118] on div "Regular Time Service (A)" at bounding box center [248, 123] width 84 height 10
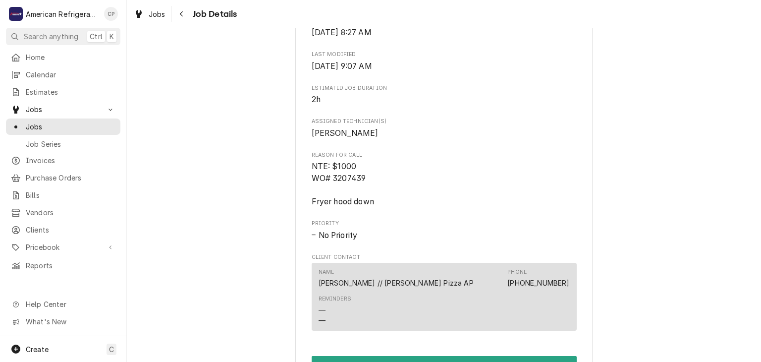
scroll to position [747, 0]
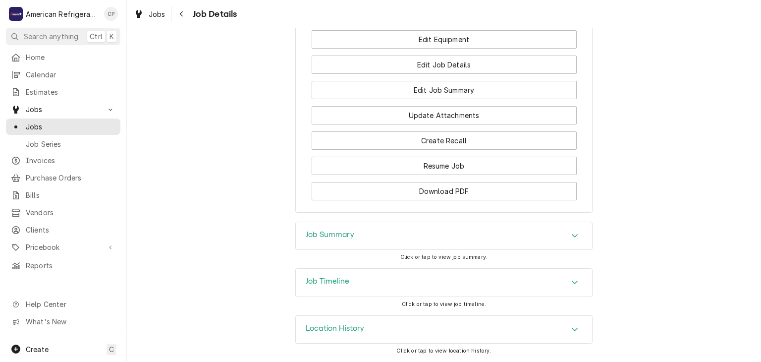
click at [360, 231] on div "Job Summary" at bounding box center [444, 236] width 296 height 28
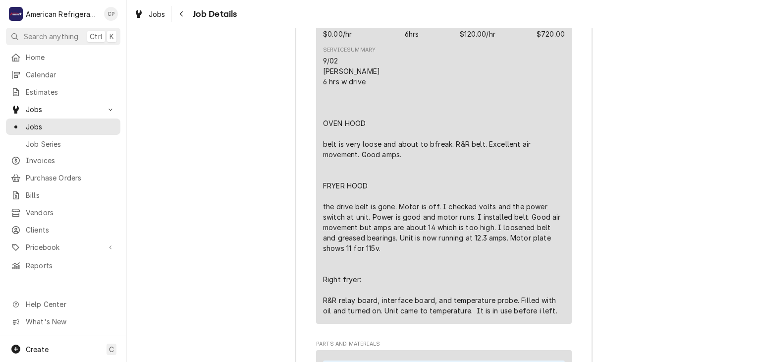
scroll to position [1171, 0]
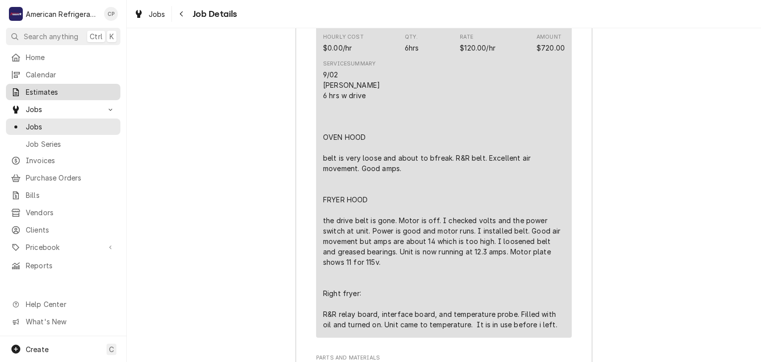
click at [91, 90] on span "Estimates" at bounding box center [71, 92] width 90 height 10
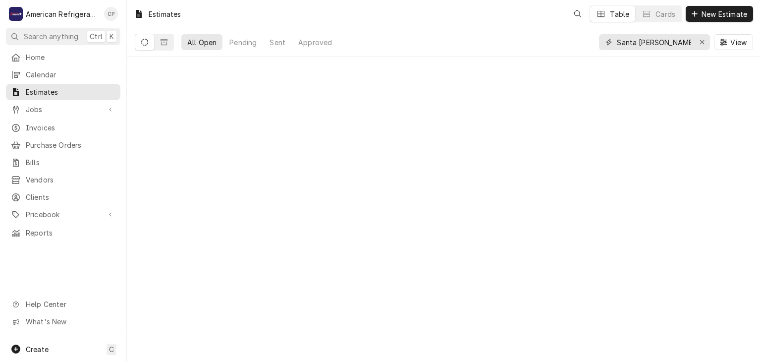
click at [656, 41] on input "Santa [PERSON_NAME]" at bounding box center [654, 42] width 74 height 16
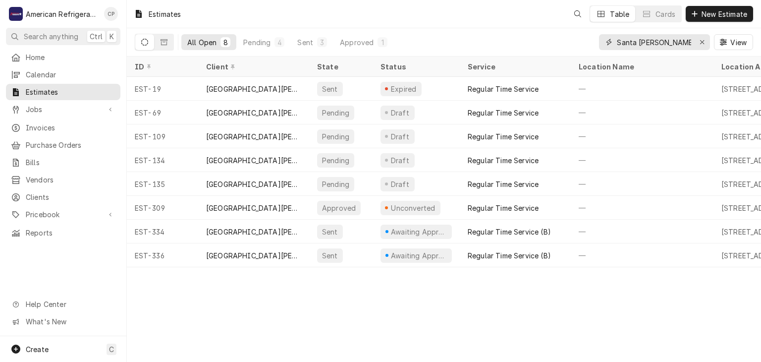
click at [657, 41] on input "Santa [PERSON_NAME]" at bounding box center [654, 42] width 74 height 16
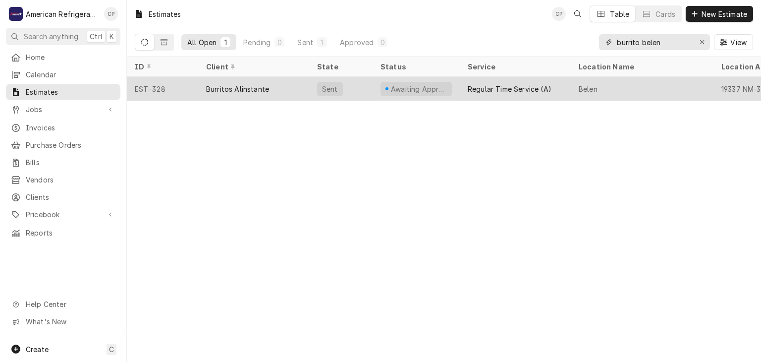
type input "burrito belen"
click at [250, 88] on div "Burritos Alinstante" at bounding box center [237, 89] width 63 height 10
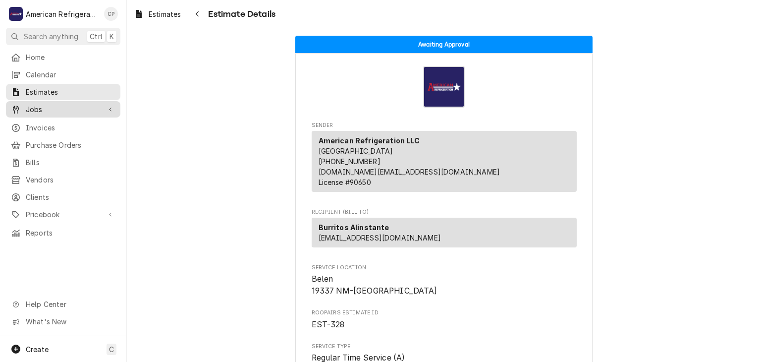
click at [64, 110] on span "Jobs" at bounding box center [63, 109] width 75 height 10
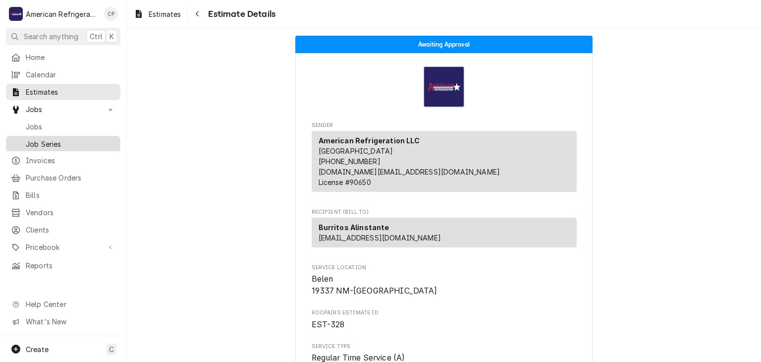
click at [76, 144] on span "Job Series" at bounding box center [71, 144] width 90 height 10
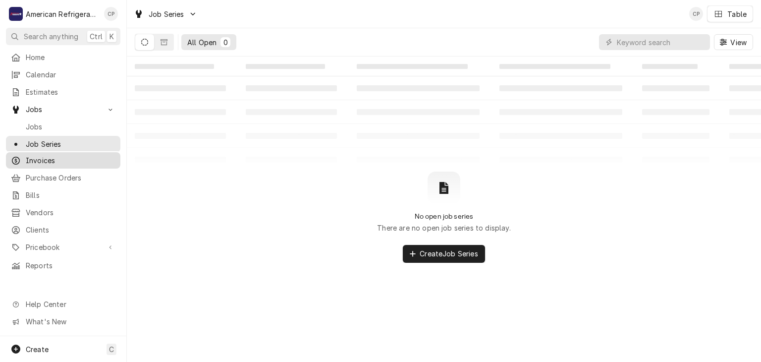
click at [53, 155] on span "Invoices" at bounding box center [71, 160] width 90 height 10
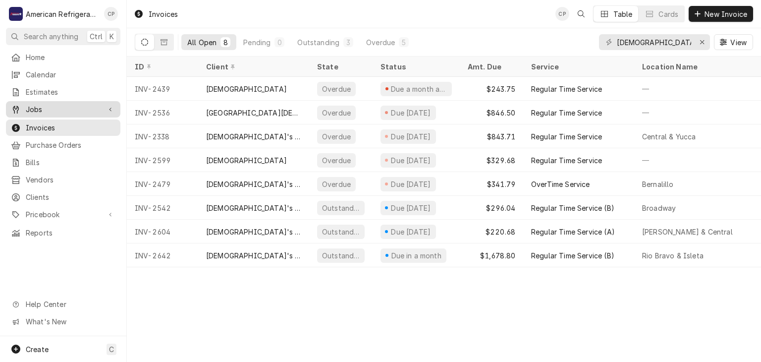
click at [84, 104] on span "Jobs" at bounding box center [63, 109] width 75 height 10
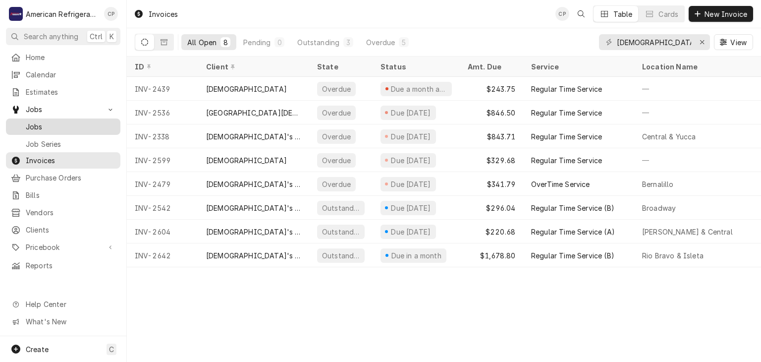
click at [76, 125] on span "Jobs" at bounding box center [71, 126] width 90 height 10
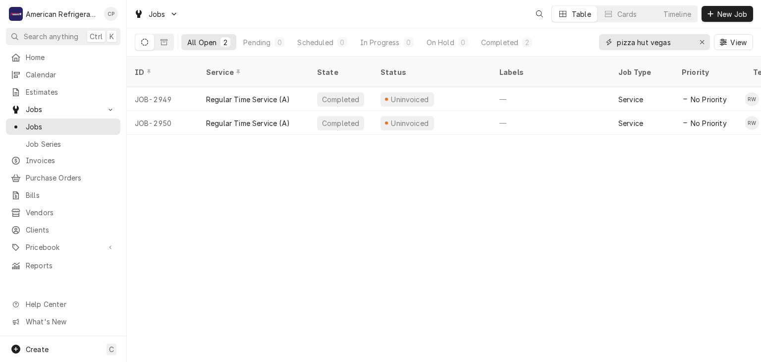
click at [658, 39] on input "pizza hut vegas" at bounding box center [654, 42] width 74 height 16
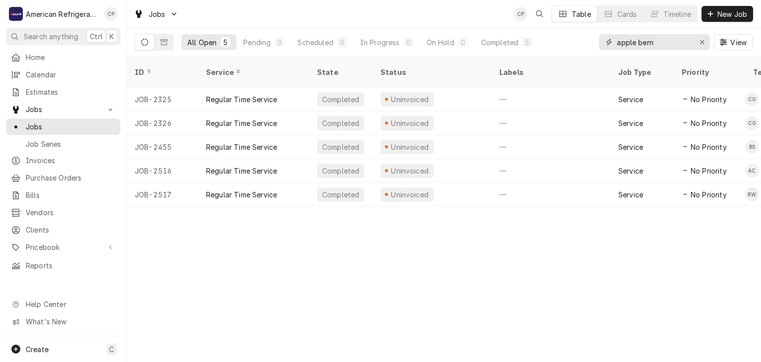
type input "apple bern"
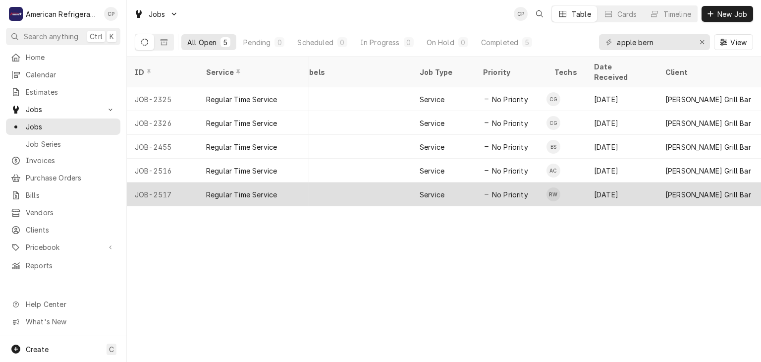
scroll to position [0, 161]
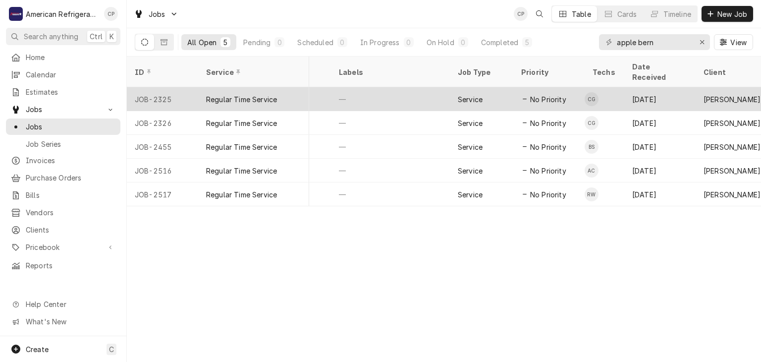
click at [359, 87] on div "—" at bounding box center [390, 99] width 119 height 24
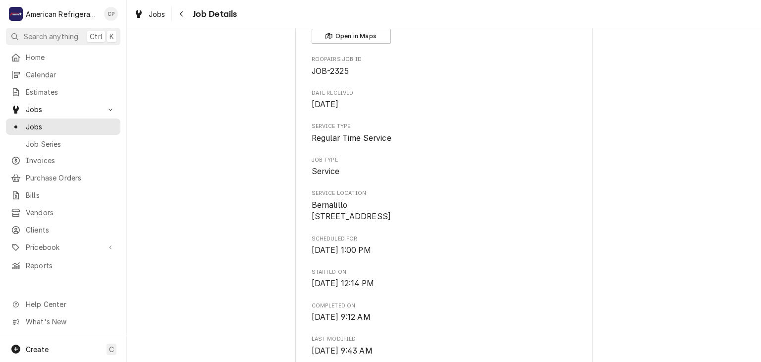
scroll to position [78, 0]
click at [185, 18] on div "Navigate back" at bounding box center [182, 14] width 10 height 10
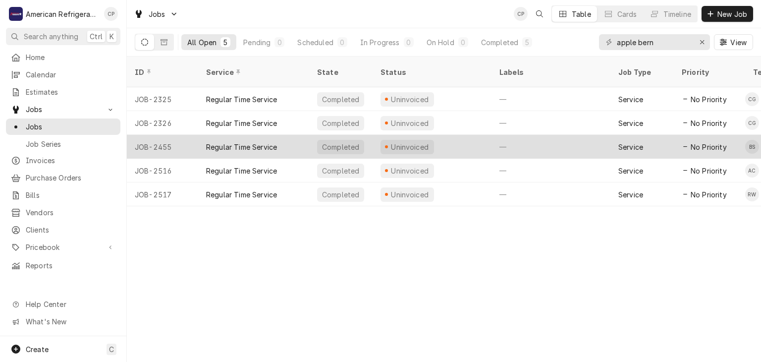
click at [240, 142] on div "Regular Time Service" at bounding box center [241, 147] width 71 height 10
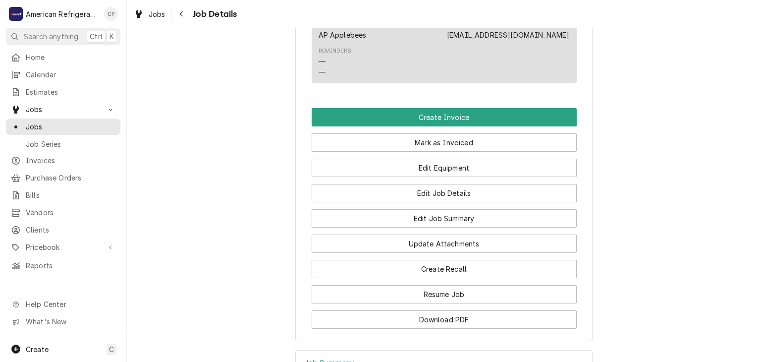
scroll to position [642, 0]
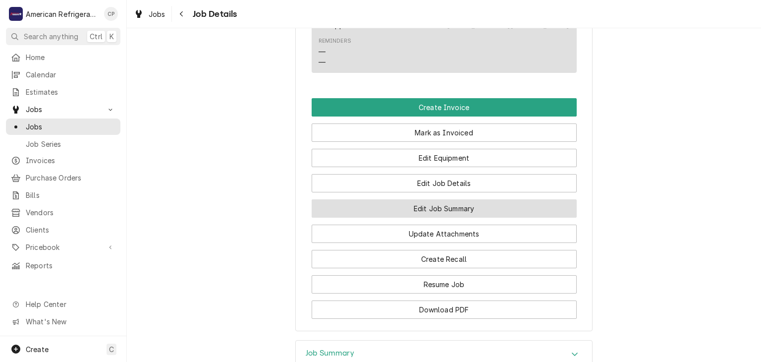
click at [382, 215] on button "Edit Job Summary" at bounding box center [444, 208] width 265 height 18
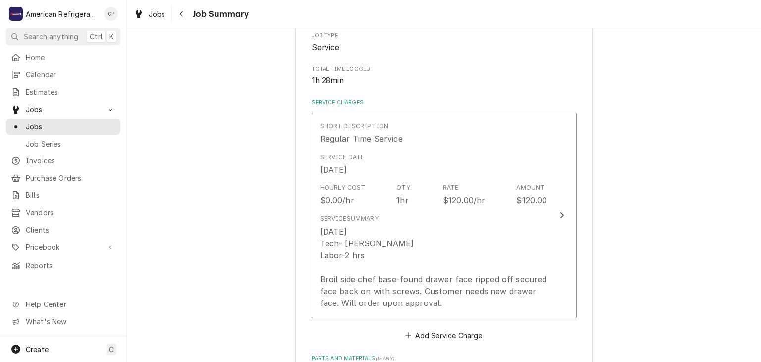
scroll to position [233, 0]
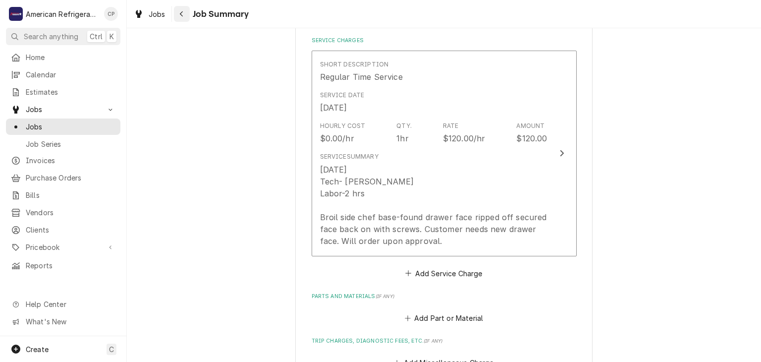
click at [178, 16] on div "Navigate back" at bounding box center [182, 14] width 10 height 10
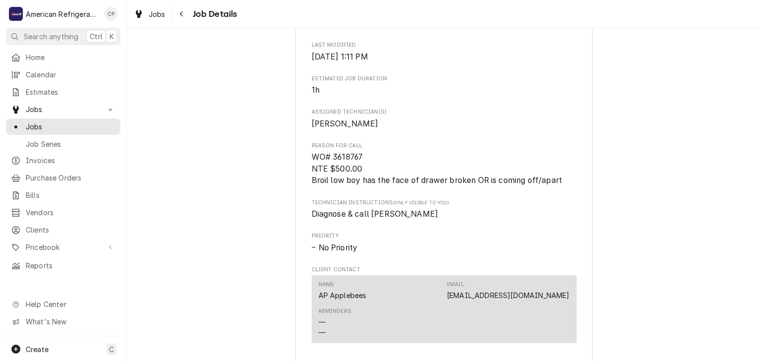
scroll to position [374, 0]
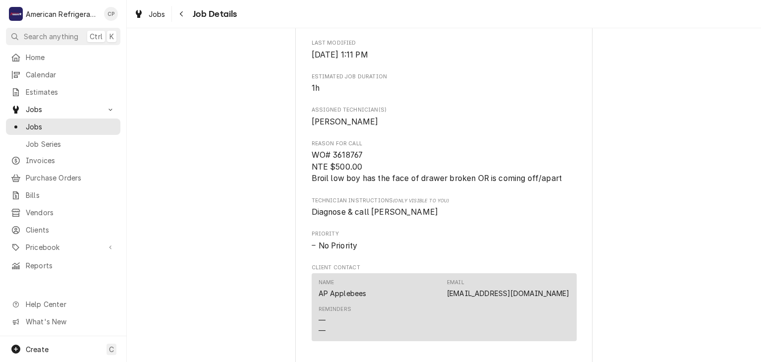
click at [332, 183] on span "WO# 3618767 NTE $500.00 Broil low boy has the face of drawer broken OR is comin…" at bounding box center [437, 166] width 251 height 33
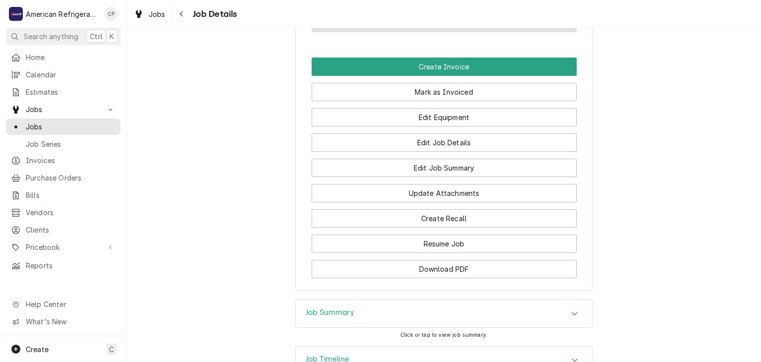
scroll to position [684, 0]
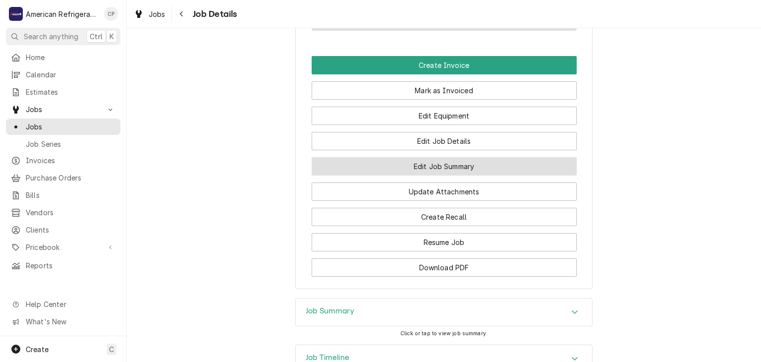
click at [387, 175] on button "Edit Job Summary" at bounding box center [444, 166] width 265 height 18
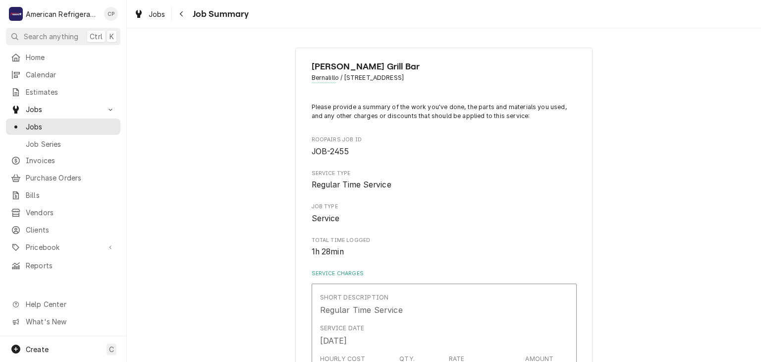
type textarea "x"
click at [184, 21] on button "Navigate back" at bounding box center [182, 14] width 16 height 16
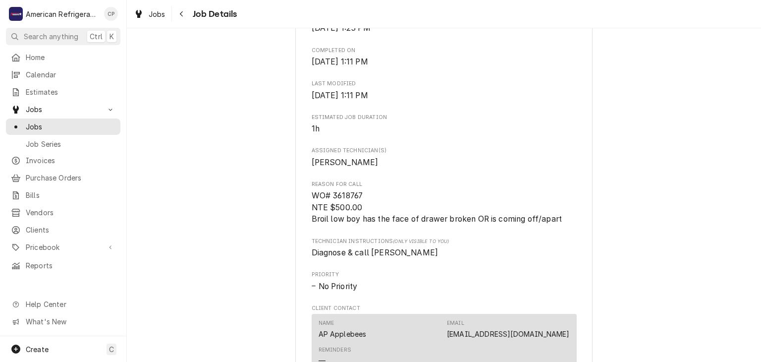
scroll to position [378, 0]
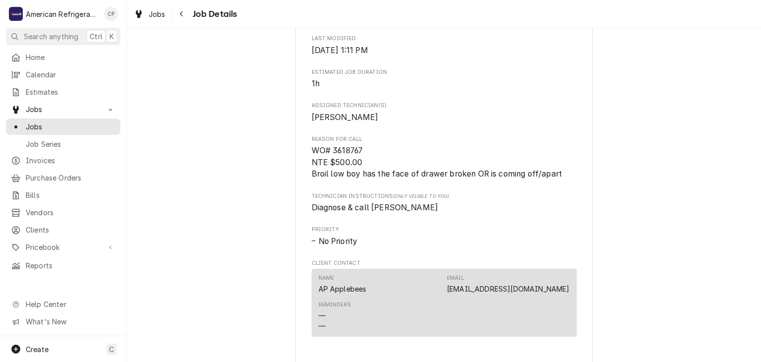
click at [345, 160] on span "WO# 3618767 NTE $500.00 Broil low boy has the face of drawer broken OR is comin…" at bounding box center [437, 162] width 251 height 33
copy span "3618767"
click at [249, 168] on div "Completed and Uninvoiced [PERSON_NAME] Grill Bar Bernalillo / 135 US-550, [GEOG…" at bounding box center [444, 132] width 634 height 943
click at [334, 160] on span "WO# 3618767 NTE $500.00 Broil low boy has the face of drawer broken OR is comin…" at bounding box center [437, 162] width 251 height 33
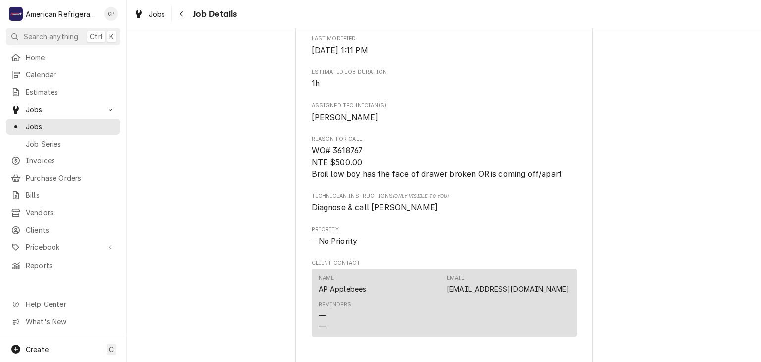
click at [345, 161] on span "WO# 3618767 NTE $500.00 Broil low boy has the face of drawer broken OR is comin…" at bounding box center [437, 162] width 251 height 33
click at [336, 162] on span "WO# 3618767 NTE $500.00 Broil low boy has the face of drawer broken OR is comin…" at bounding box center [437, 162] width 251 height 33
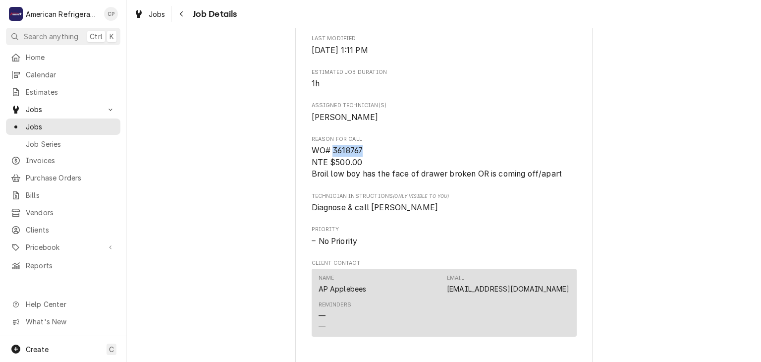
click at [336, 162] on span "WO# 3618767 NTE $500.00 Broil low boy has the face of drawer broken OR is comin…" at bounding box center [437, 162] width 251 height 33
click at [337, 162] on span "WO# 3618767 NTE $500.00 Broil low boy has the face of drawer broken OR is comin…" at bounding box center [437, 162] width 251 height 33
click at [336, 163] on span "WO# 3618767 NTE $500.00 Broil low boy has the face of drawer broken OR is comin…" at bounding box center [437, 162] width 251 height 33
click at [330, 163] on span "WO# 3618767 NTE $500.00 Broil low boy has the face of drawer broken OR is comin…" at bounding box center [437, 162] width 251 height 33
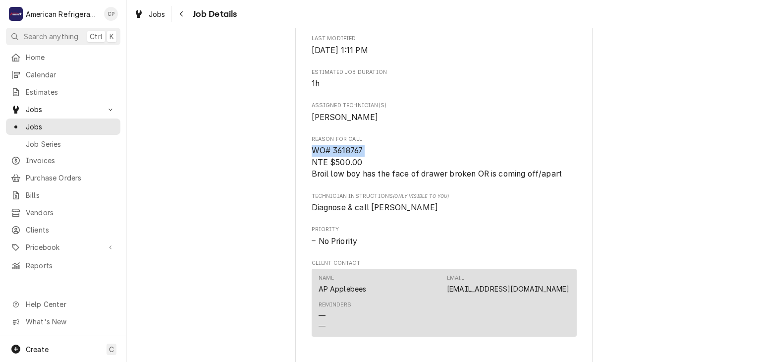
click at [330, 163] on span "WO# 3618767 NTE $500.00 Broil low boy has the face of drawer broken OR is comin…" at bounding box center [437, 162] width 251 height 33
click at [231, 108] on div "Completed and Uninvoiced Applebee's Grill Bar Bernalillo / 135 US-550, Bernalil…" at bounding box center [444, 132] width 634 height 943
click at [96, 123] on span "Jobs" at bounding box center [71, 126] width 90 height 10
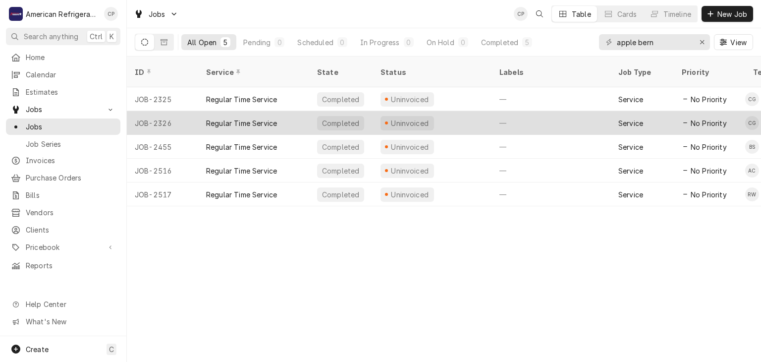
click at [260, 118] on div "Regular Time Service" at bounding box center [241, 123] width 71 height 10
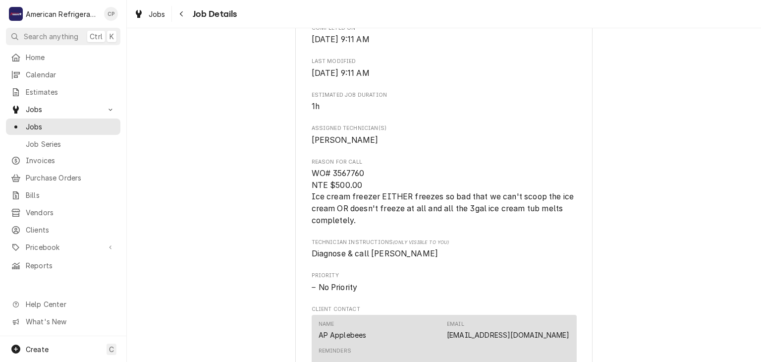
scroll to position [360, 0]
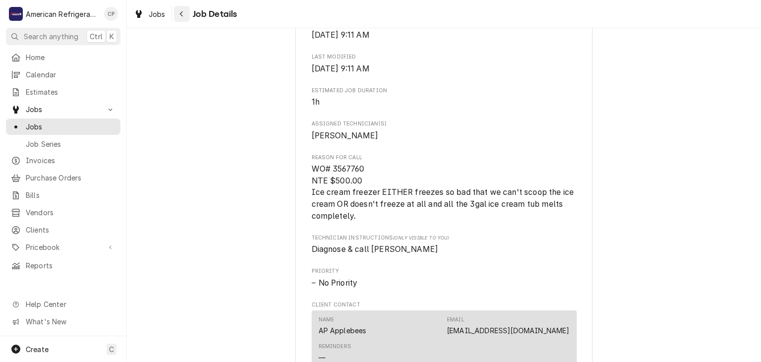
click at [184, 14] on div "Navigate back" at bounding box center [182, 14] width 10 height 10
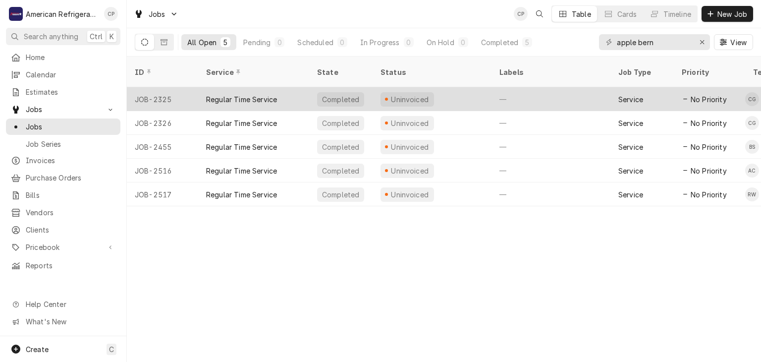
click at [271, 94] on div "Regular Time Service" at bounding box center [241, 99] width 71 height 10
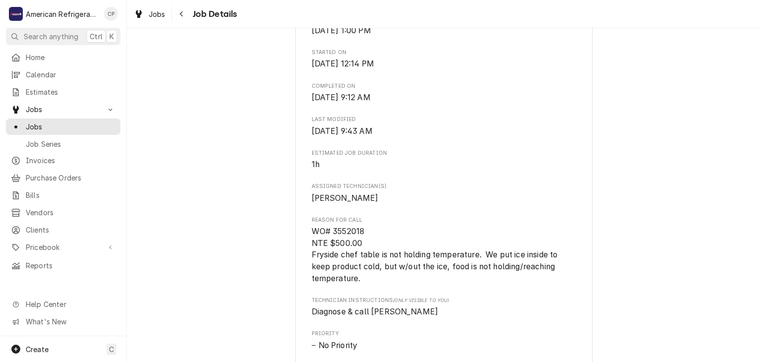
scroll to position [305, 0]
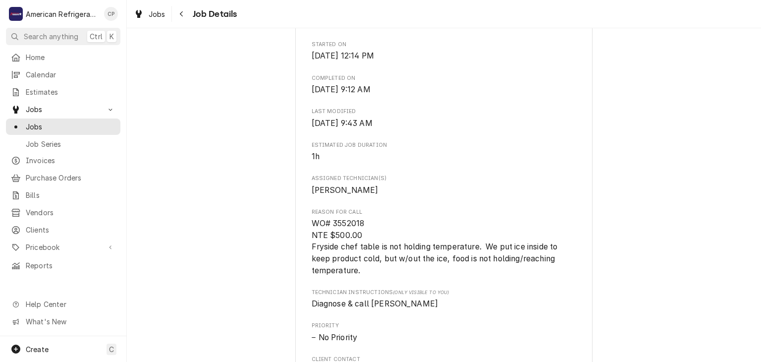
click at [352, 229] on span "WO# 3552018 NTE $500.00 Fryside chef table is not holding temperature. We put i…" at bounding box center [436, 246] width 248 height 56
copy span "3552018"
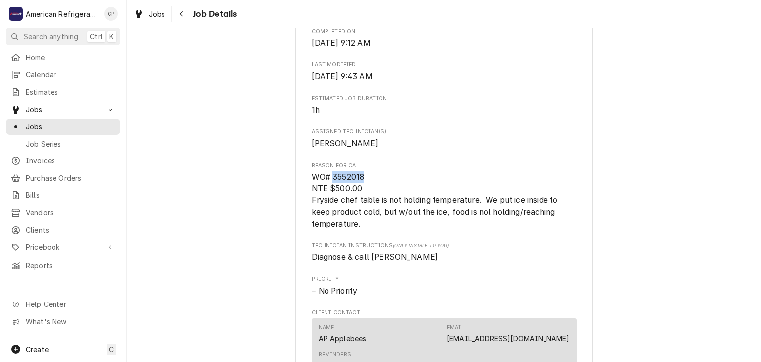
scroll to position [410, 0]
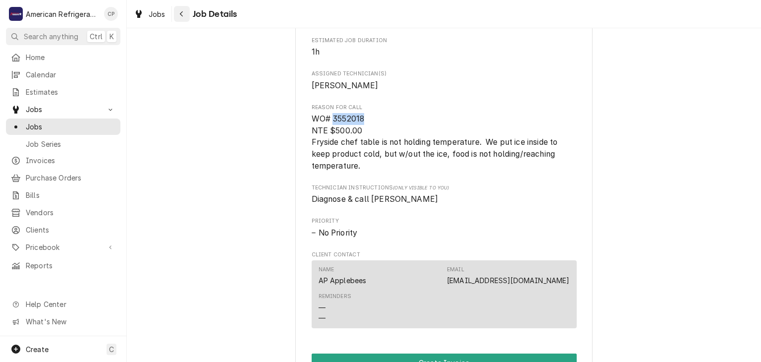
click at [182, 18] on div "Navigate back" at bounding box center [182, 14] width 10 height 10
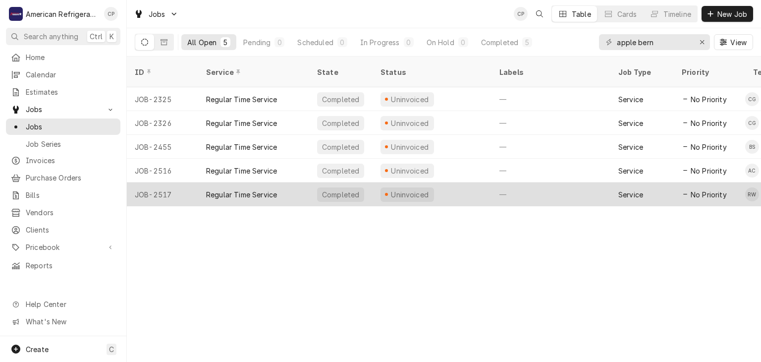
click at [249, 189] on div "Regular Time Service" at bounding box center [241, 194] width 71 height 10
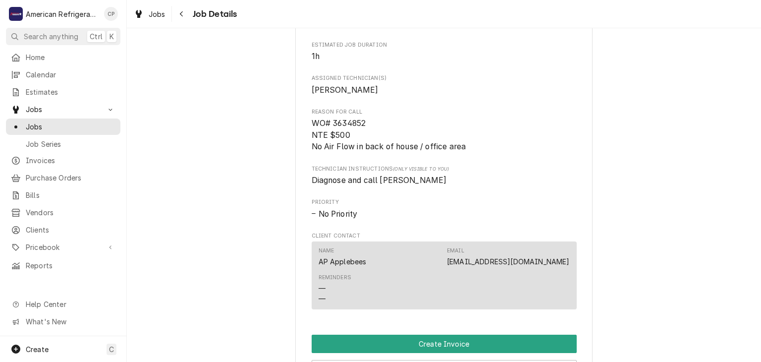
scroll to position [416, 0]
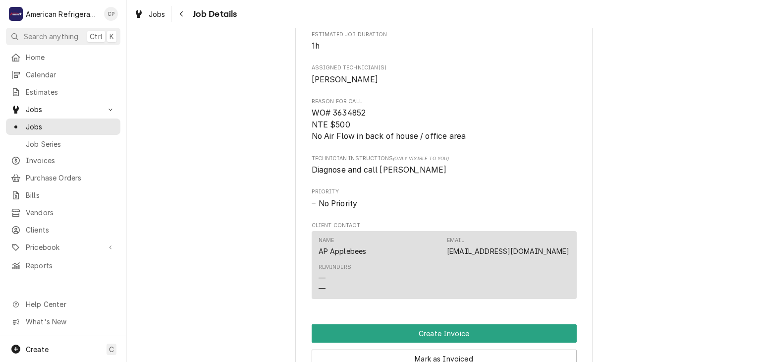
click at [356, 123] on span "WO# 3634852 NTE $500 No Air Flow in back of house / office area" at bounding box center [389, 124] width 155 height 33
copy span "3634852"
click at [229, 78] on div "Completed and Uninvoiced Applebee's Grill Bar Bernalillo / 135 US-550, Bernalil…" at bounding box center [444, 94] width 634 height 943
click at [351, 122] on span "WO# 3634852 NTE $500 No Air Flow in back of house / office area" at bounding box center [389, 124] width 155 height 33
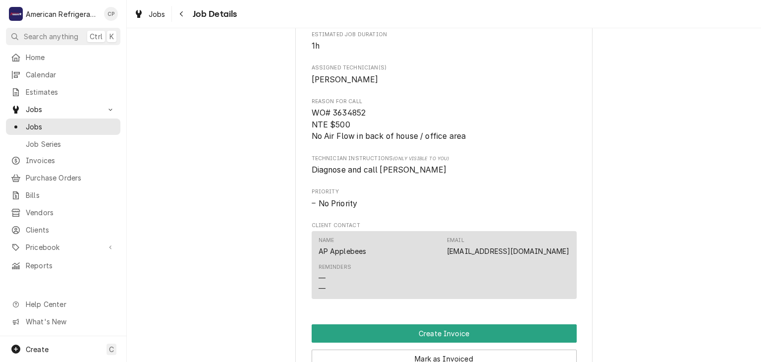
drag, startPoint x: 351, startPoint y: 121, endPoint x: 338, endPoint y: 96, distance: 28.4
click at [351, 119] on span "WO# 3634852 NTE $500 No Air Flow in back of house / office area" at bounding box center [389, 124] width 155 height 33
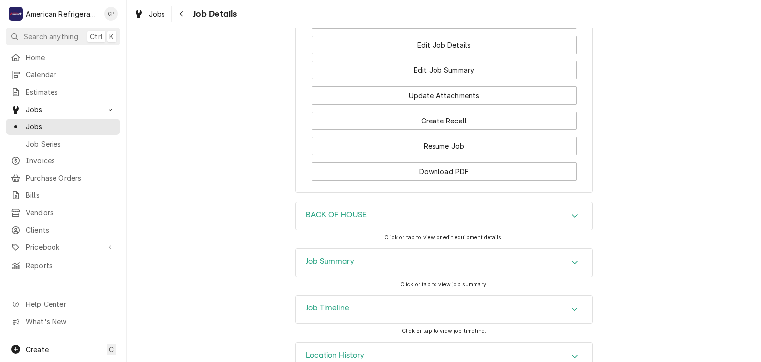
scroll to position [783, 0]
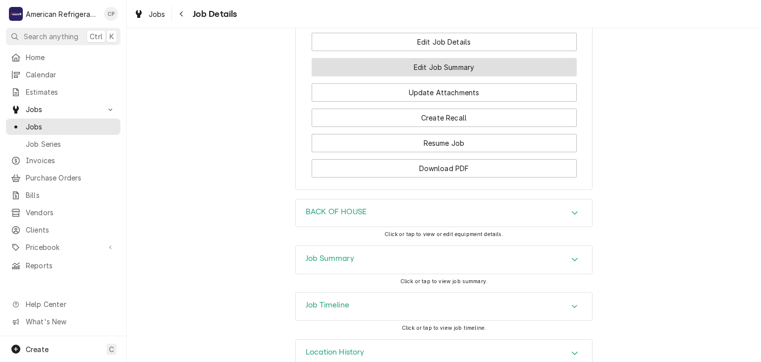
click at [363, 76] on button "Edit Job Summary" at bounding box center [444, 67] width 265 height 18
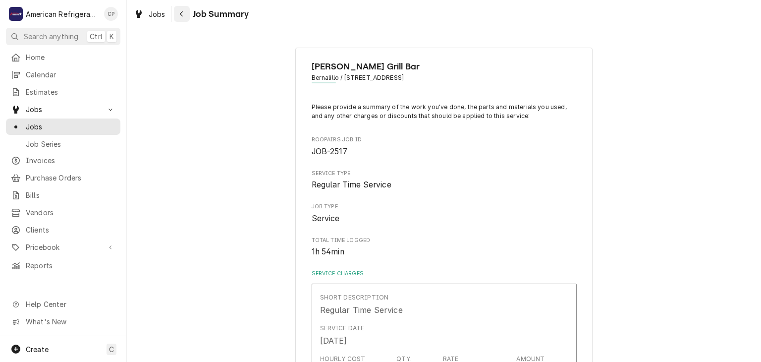
click at [182, 14] on icon "Navigate back" at bounding box center [181, 13] width 4 height 7
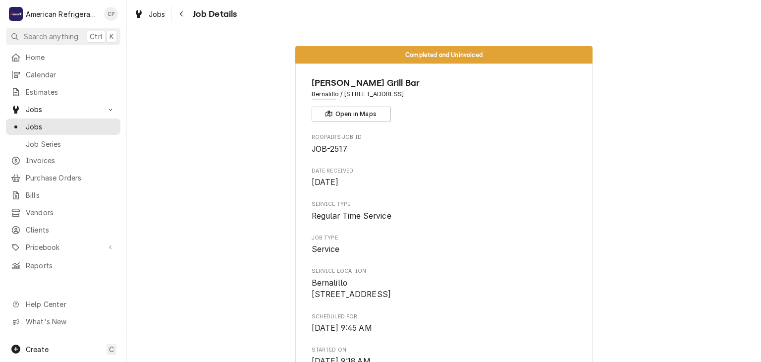
click at [190, 7] on div "Job Details" at bounding box center [205, 14] width 63 height 16
click at [186, 19] on button "Navigate back" at bounding box center [182, 14] width 16 height 16
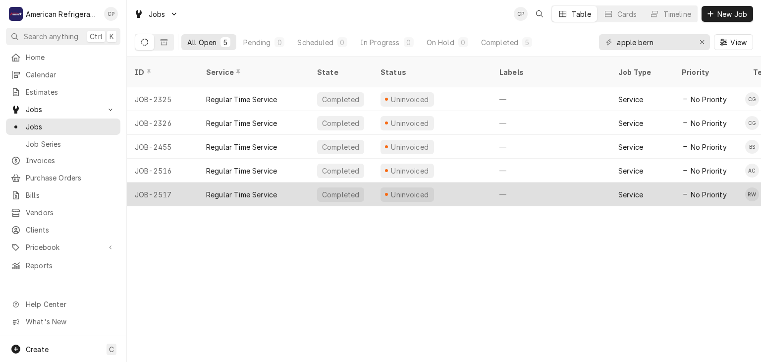
click at [239, 189] on div "Regular Time Service" at bounding box center [241, 194] width 71 height 10
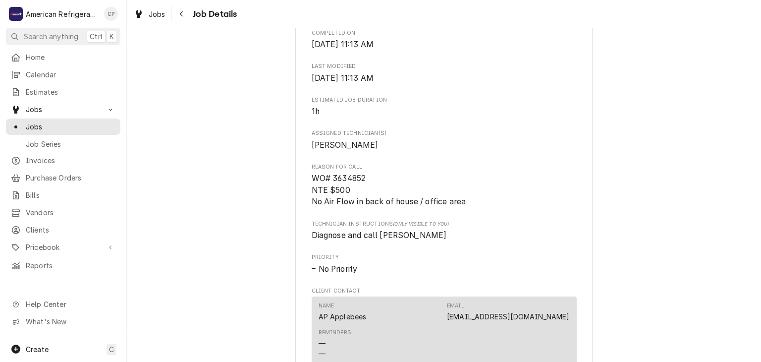
scroll to position [697, 0]
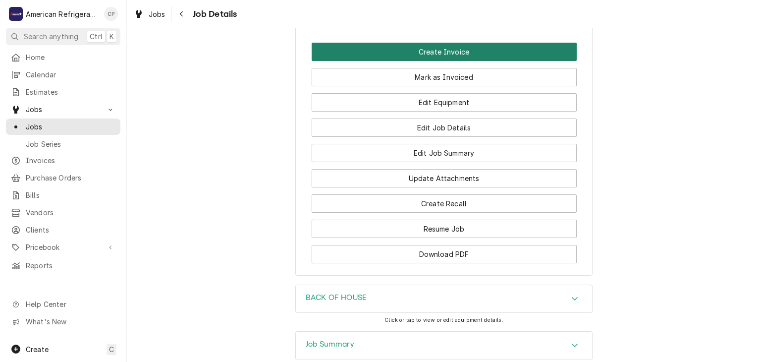
click at [379, 61] on button "Create Invoice" at bounding box center [444, 52] width 265 height 18
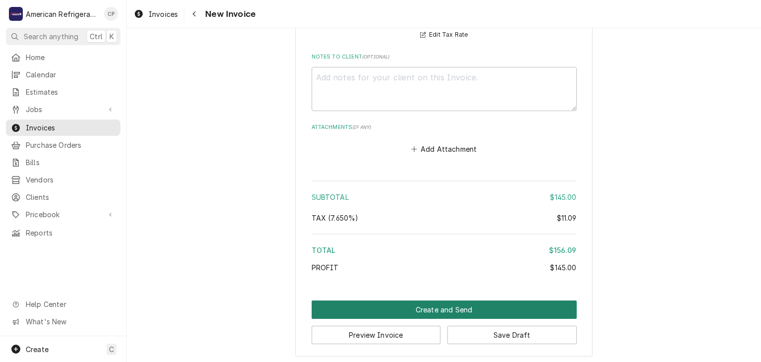
click at [399, 313] on button "Create and Send" at bounding box center [444, 309] width 265 height 18
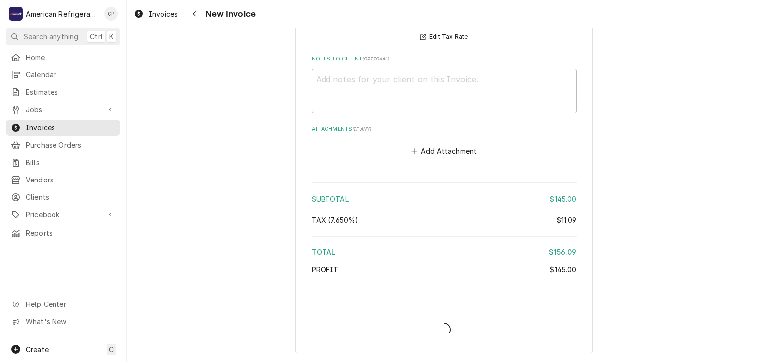
scroll to position [1341, 0]
type textarea "x"
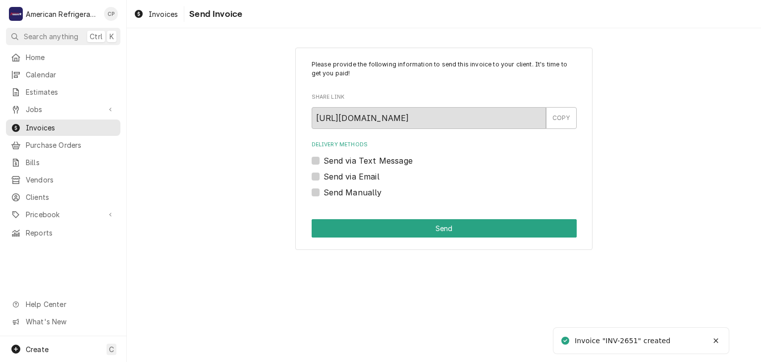
click at [353, 193] on label "Send Manually" at bounding box center [353, 192] width 58 height 12
click at [353, 193] on input "Send Manually" at bounding box center [456, 197] width 265 height 22
checkbox input "true"
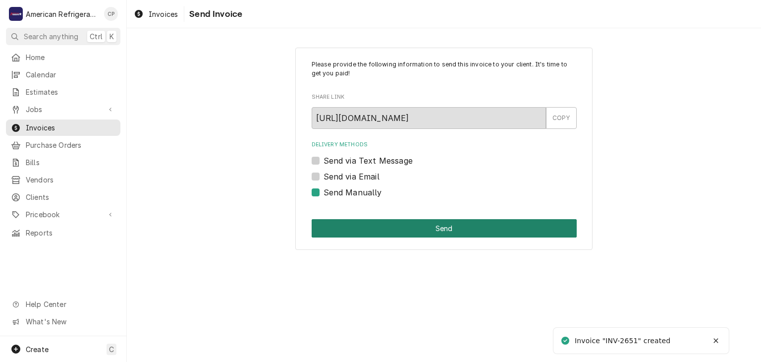
click at [374, 232] on button "Send" at bounding box center [444, 228] width 265 height 18
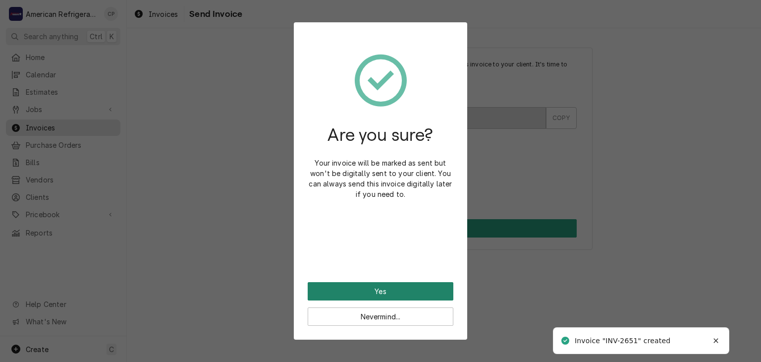
click at [385, 287] on button "Yes" at bounding box center [381, 291] width 146 height 18
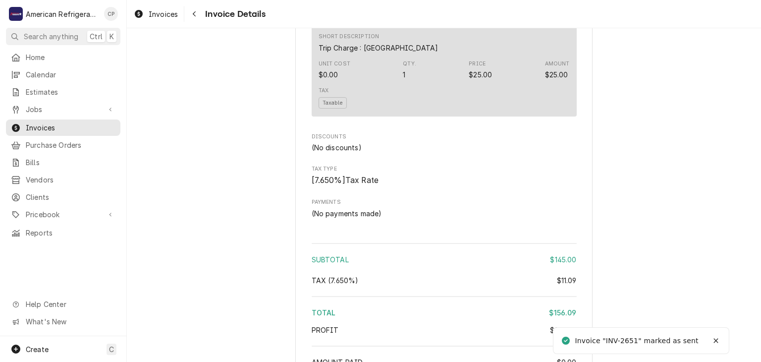
scroll to position [1081, 0]
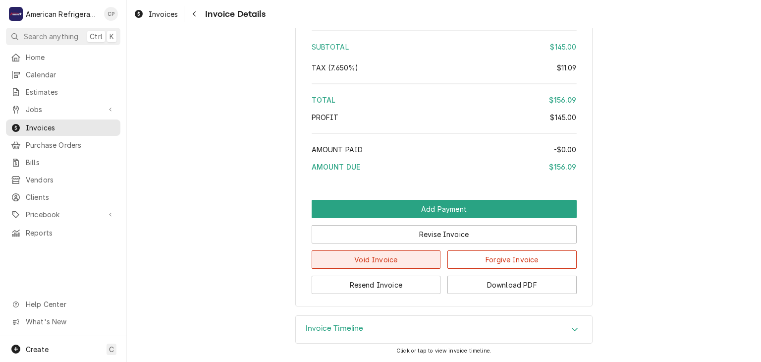
click at [406, 262] on button "Void Invoice" at bounding box center [376, 259] width 129 height 18
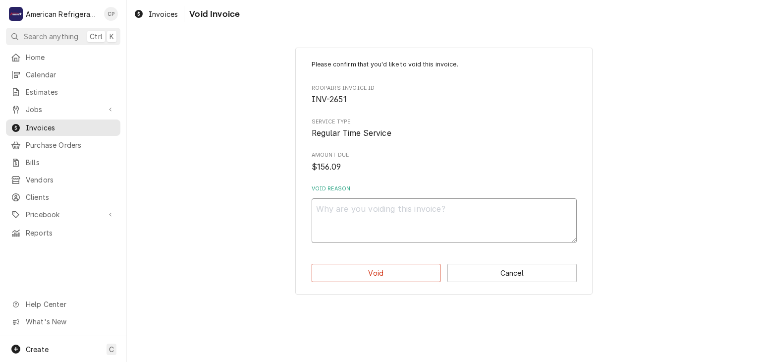
click at [382, 231] on textarea "Void Reason" at bounding box center [444, 220] width 265 height 45
type textarea "x"
type textarea "w"
type textarea "x"
type textarea "wo"
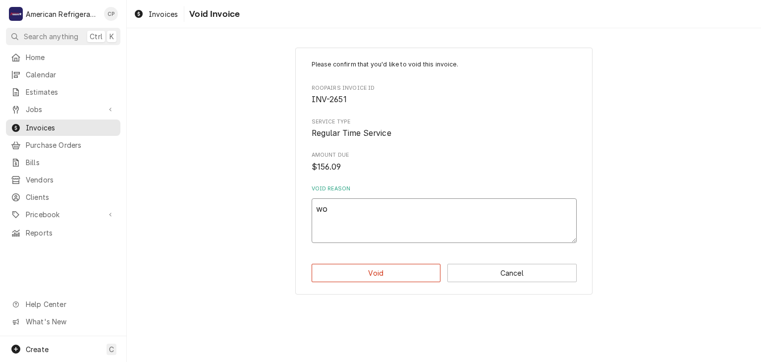
type textarea "x"
type textarea "work"
type textarea "x"
type textarea "work"
type textarea "x"
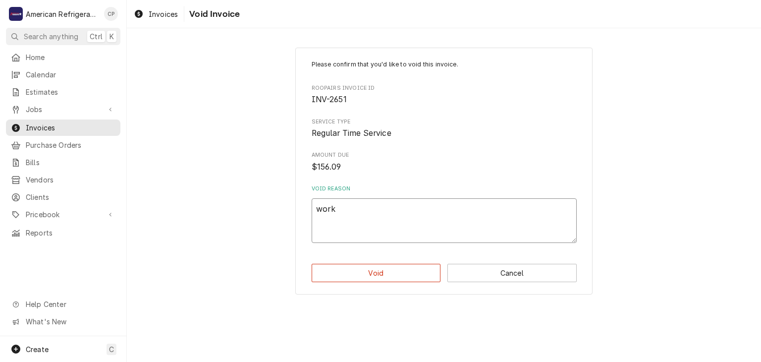
type textarea "work o"
type textarea "x"
type textarea "work or"
type textarea "x"
type textarea "work ord"
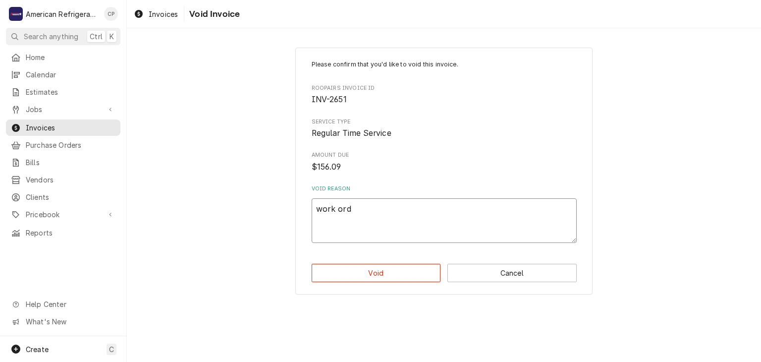
type textarea "x"
type textarea "work order"
type textarea "x"
type textarea "work orderv"
type textarea "x"
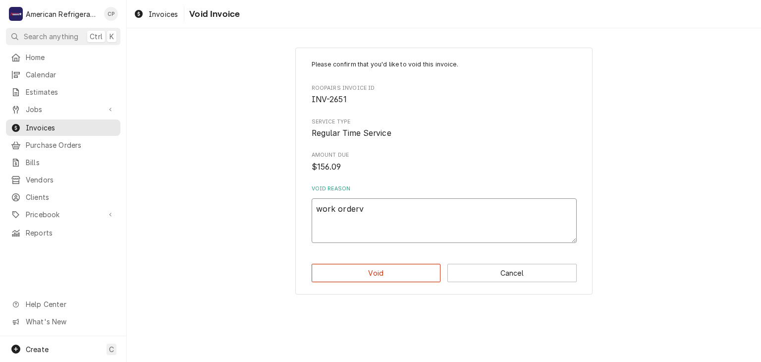
type textarea "work order"
type textarea "x"
type textarea "work orderv"
type textarea "x"
type textarea "work order"
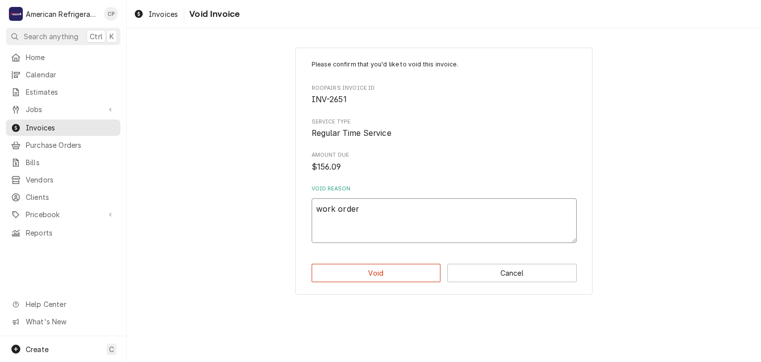
type textarea "x"
type textarea "work order"
type textarea "x"
type textarea "work order v"
type textarea "x"
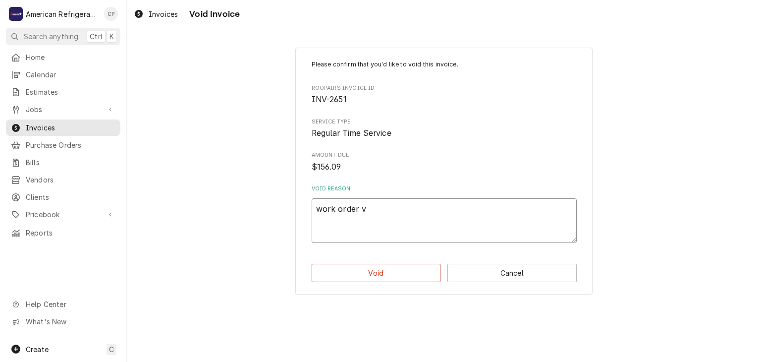
type textarea "work order vo"
type textarea "x"
type textarea "work order voi"
type textarea "x"
type textarea "work order void"
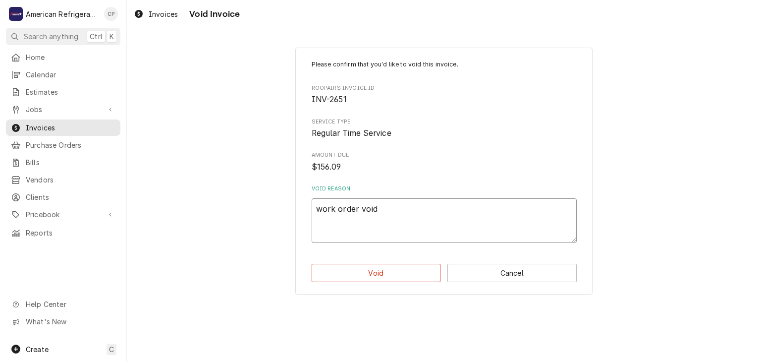
type textarea "x"
type textarea "work order voided"
type textarea "x"
type textarea "work order voided"
click button "Void" at bounding box center [376, 273] width 129 height 18
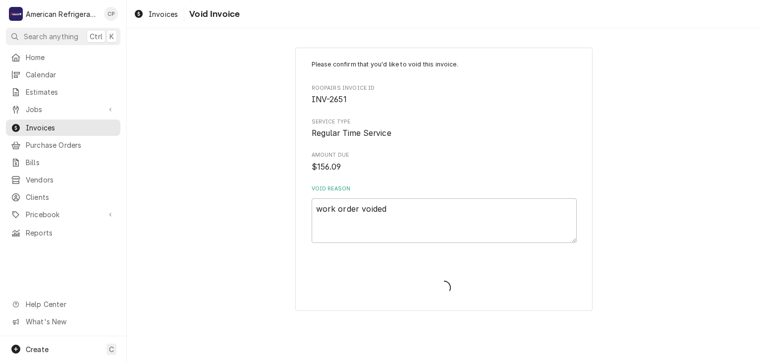
type textarea "x"
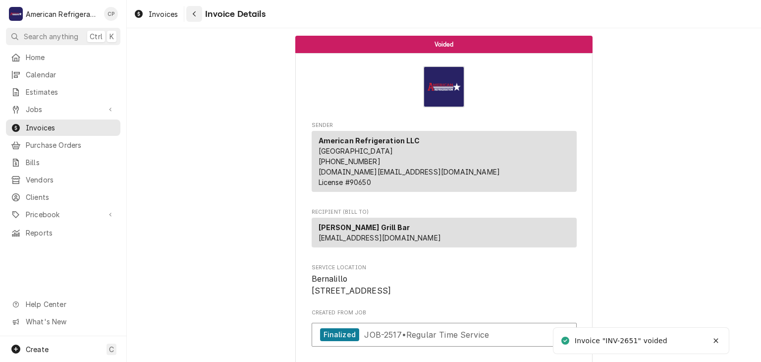
click at [194, 16] on icon "Navigate back" at bounding box center [194, 13] width 4 height 7
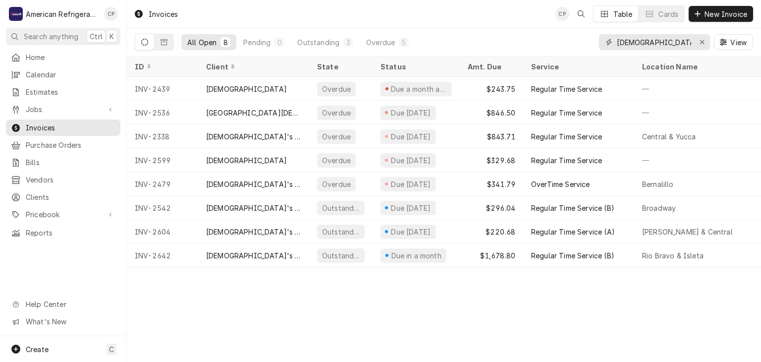
click at [672, 41] on input "[DEMOGRAPHIC_DATA]" at bounding box center [654, 42] width 74 height 16
click at [697, 41] on div "Erase input" at bounding box center [702, 42] width 10 height 10
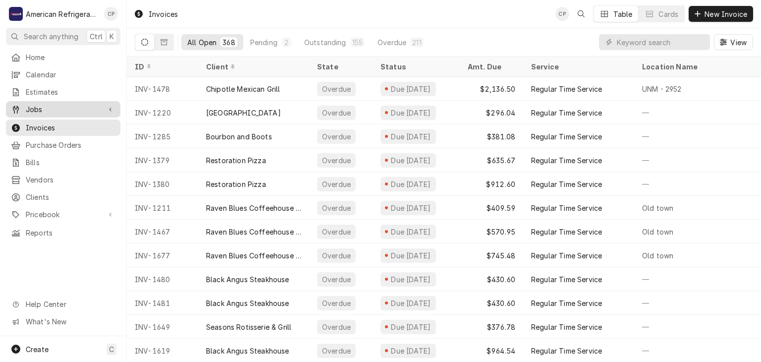
click at [85, 104] on span "Jobs" at bounding box center [63, 109] width 75 height 10
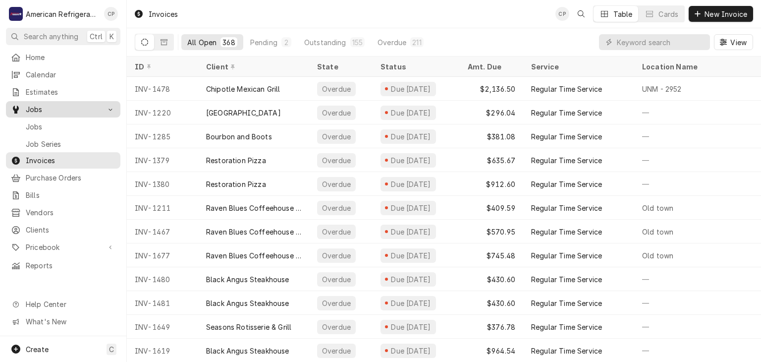
click at [92, 105] on span "Jobs" at bounding box center [63, 109] width 75 height 10
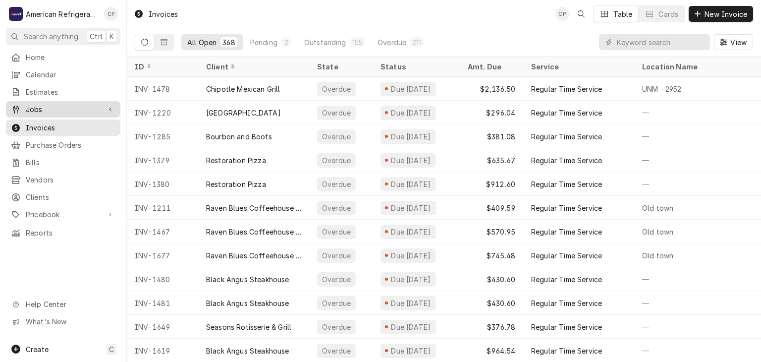
click at [92, 105] on span "Jobs" at bounding box center [63, 109] width 75 height 10
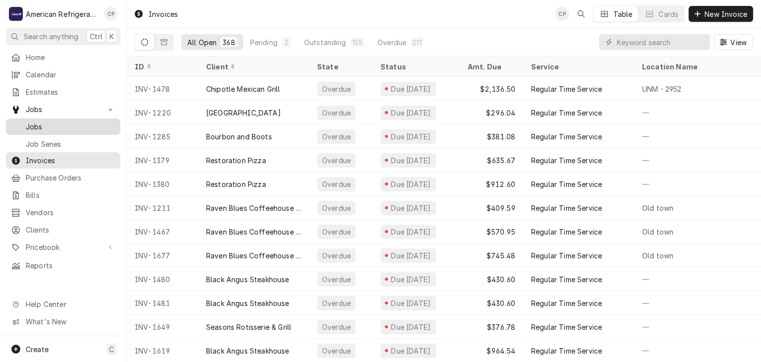
click at [88, 122] on span "Jobs" at bounding box center [71, 126] width 90 height 10
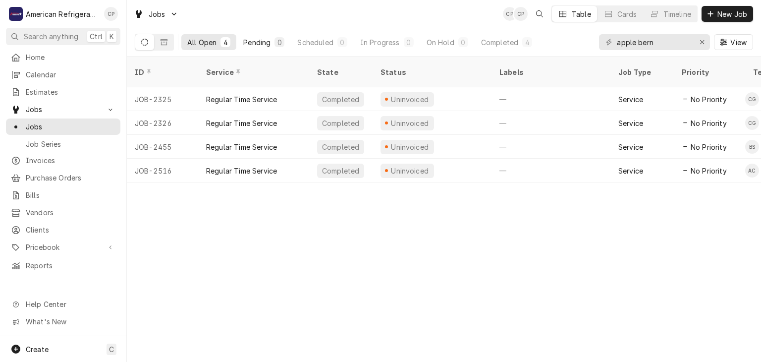
click at [254, 43] on div "Pending" at bounding box center [256, 42] width 27 height 10
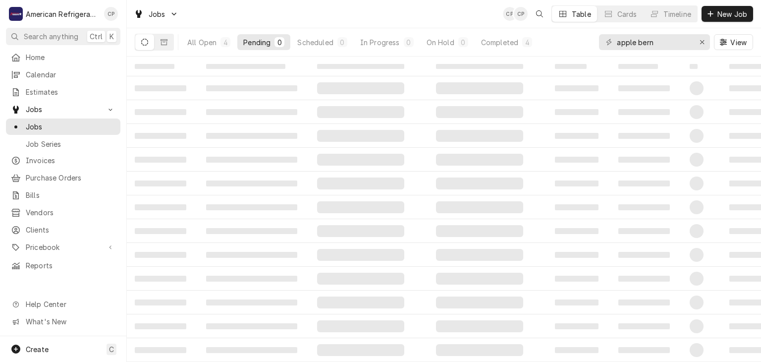
click at [215, 44] on div "All Open" at bounding box center [201, 42] width 29 height 10
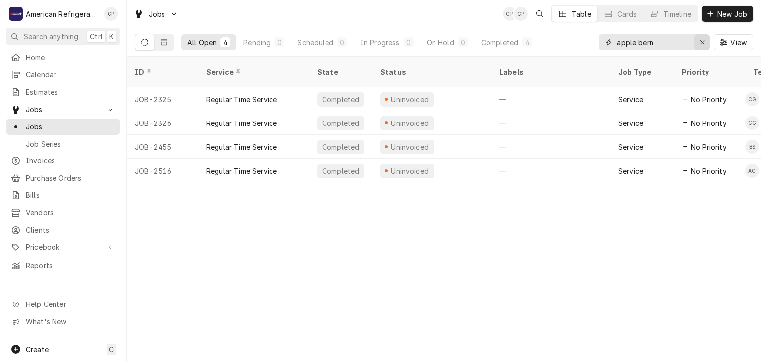
click at [697, 43] on div "Erase input" at bounding box center [702, 42] width 10 height 10
click at [653, 40] on input "Dynamic Content Wrapper" at bounding box center [663, 42] width 93 height 16
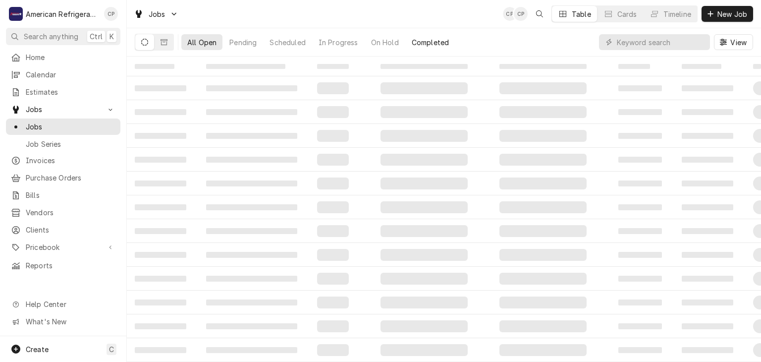
click at [552, 39] on div "All Open Pending Scheduled In Progress On Hold Completed View" at bounding box center [444, 42] width 618 height 28
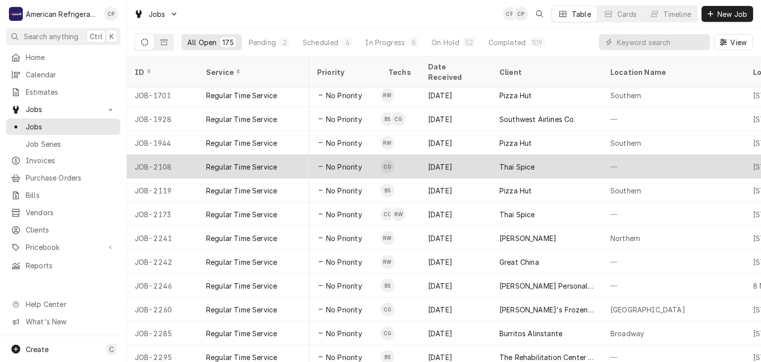
scroll to position [0, 365]
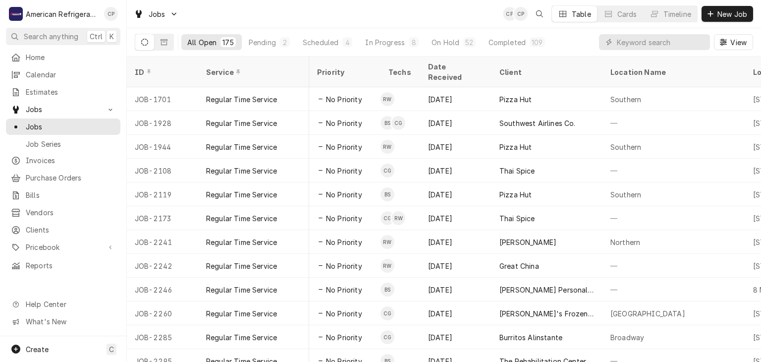
click at [325, 18] on div "Jobs CP CP Table Cards Timeline New Job" at bounding box center [444, 14] width 634 height 28
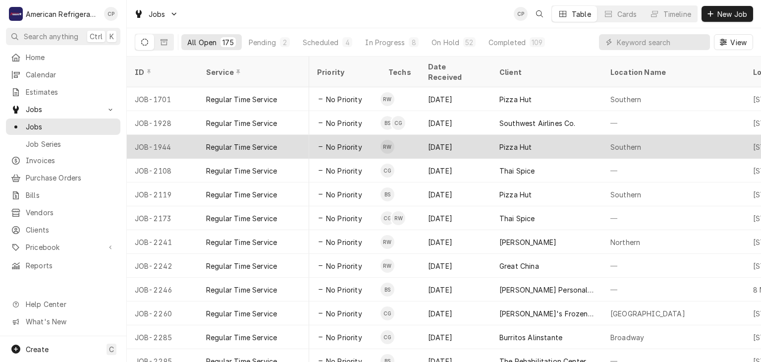
click at [342, 142] on span "No Priority" at bounding box center [344, 147] width 36 height 10
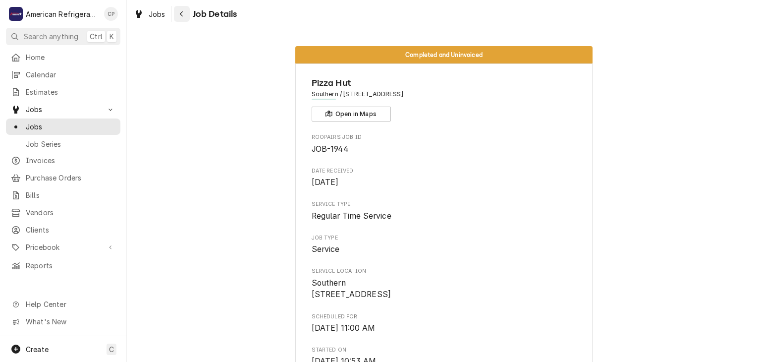
click at [182, 18] on div "Navigate back" at bounding box center [182, 14] width 10 height 10
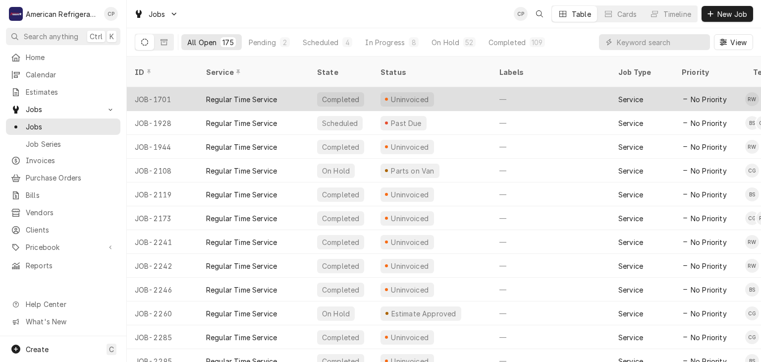
click at [273, 94] on div "Regular Time Service" at bounding box center [241, 99] width 71 height 10
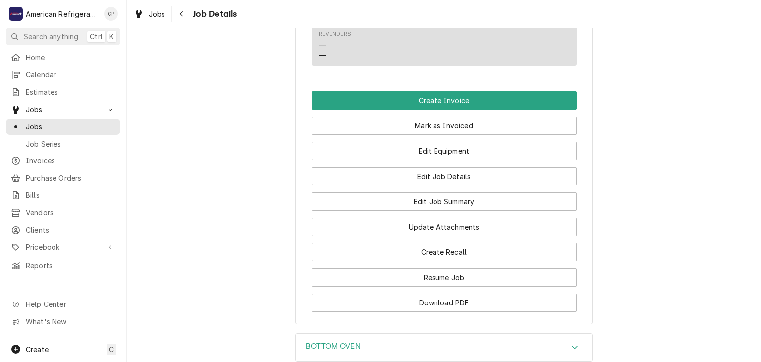
scroll to position [654, 0]
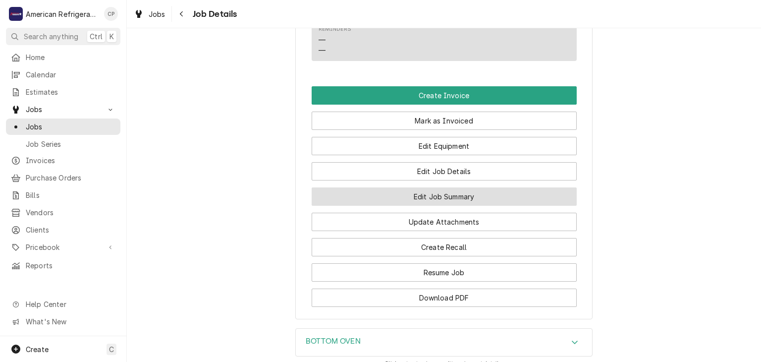
click at [404, 206] on button "Edit Job Summary" at bounding box center [444, 196] width 265 height 18
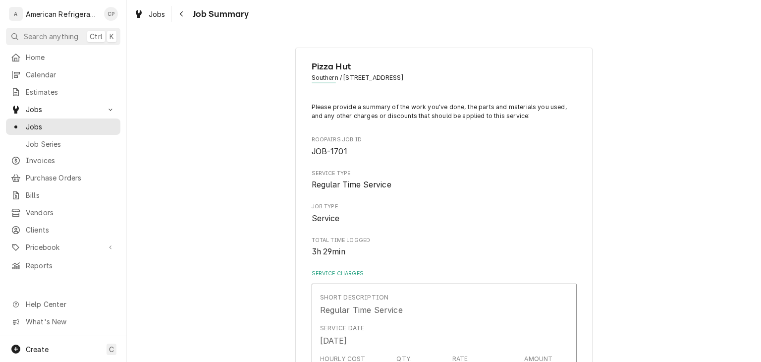
type textarea "x"
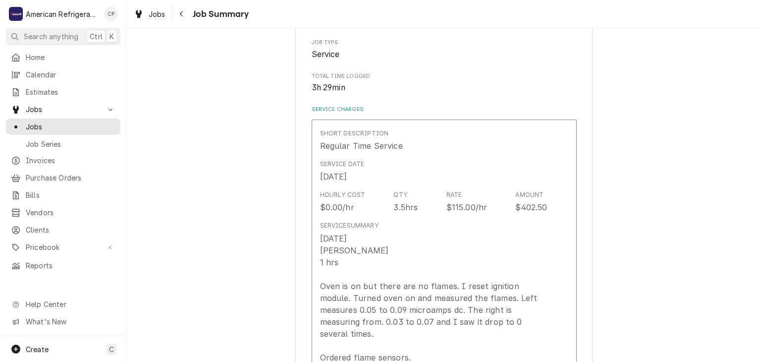
scroll to position [151, 0]
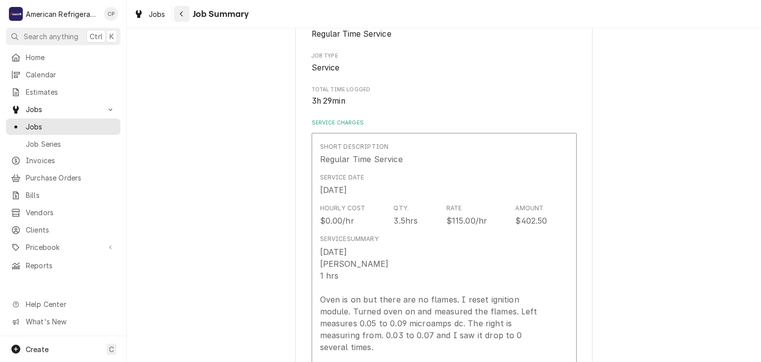
click at [187, 17] on button "Navigate back" at bounding box center [182, 14] width 16 height 16
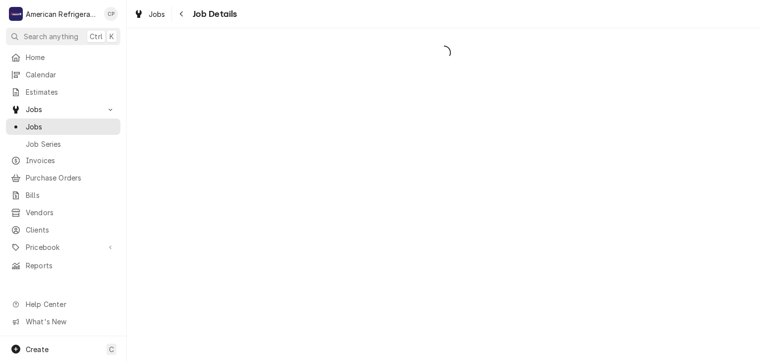
click at [636, 43] on span "Loading..." at bounding box center [444, 52] width 634 height 21
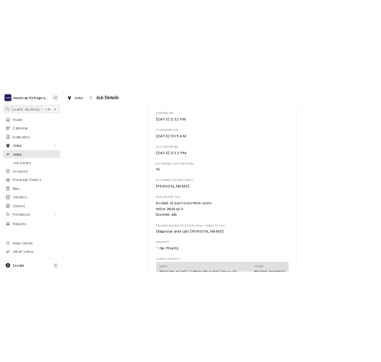
scroll to position [369, 0]
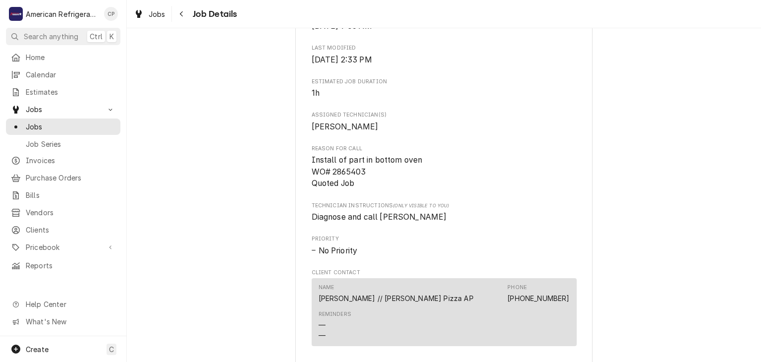
click at [347, 182] on span "Install of part in bottom oven WO# 2865403 Quoted Job" at bounding box center [367, 171] width 111 height 33
click at [347, 181] on span "Install of part in bottom oven WO# 2865403 Quoted Job" at bounding box center [367, 171] width 111 height 33
copy span "2865403"
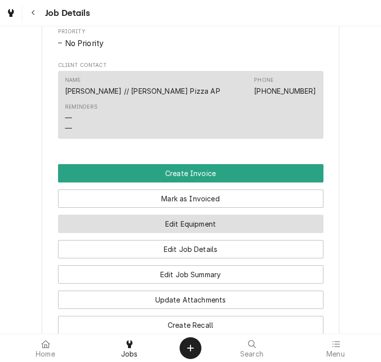
scroll to position [581, 0]
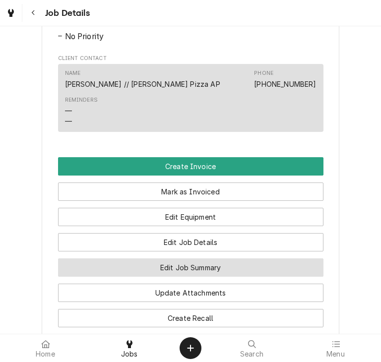
click at [217, 270] on button "Edit Job Summary" at bounding box center [190, 267] width 265 height 18
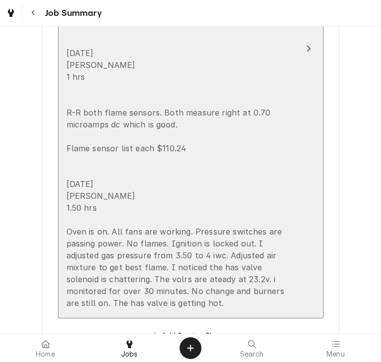
scroll to position [503, 0]
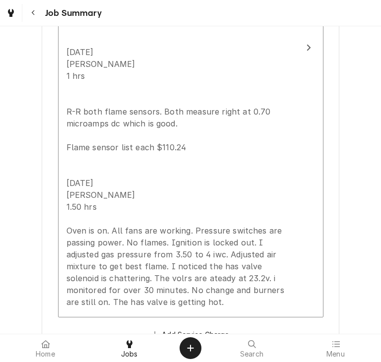
click at [353, 117] on div "Pizza Hut Southern / [STREET_ADDRESS] Please provide a summary of the work you'…" at bounding box center [190, 305] width 381 height 1543
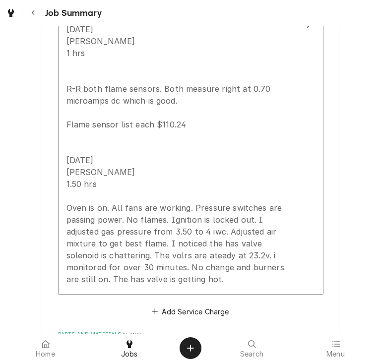
scroll to position [527, 0]
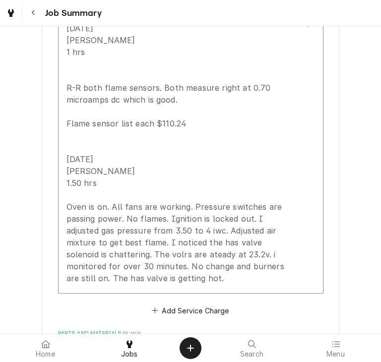
click at [31, 152] on div "Pizza Hut Southern / [STREET_ADDRESS] Please provide a summary of the work you'…" at bounding box center [190, 281] width 381 height 1543
click at [362, 68] on div "Pizza Hut Southern / [STREET_ADDRESS] Please provide a summary of the work you'…" at bounding box center [190, 281] width 381 height 1543
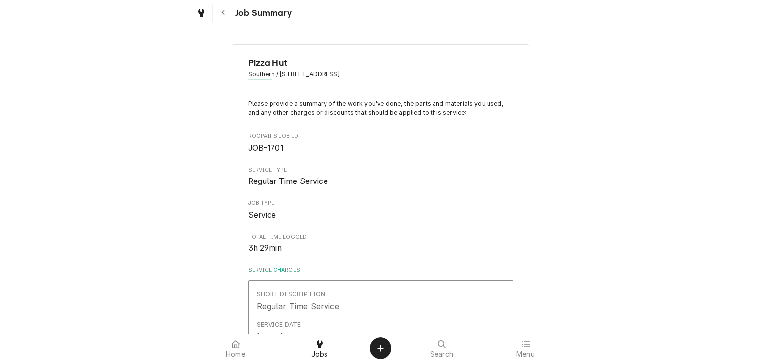
scroll to position [0, 0]
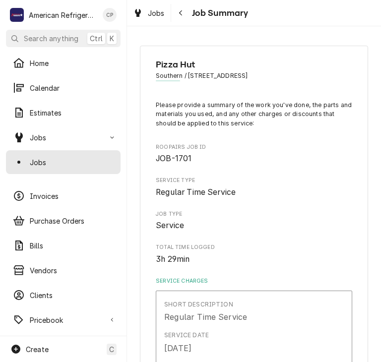
type textarea "x"
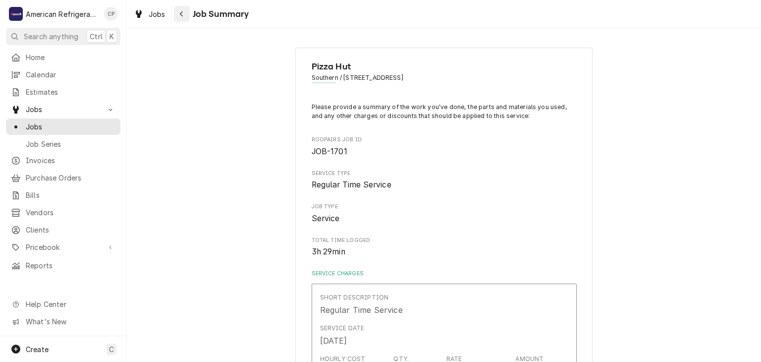
click at [183, 18] on div "Navigate back" at bounding box center [182, 14] width 10 height 10
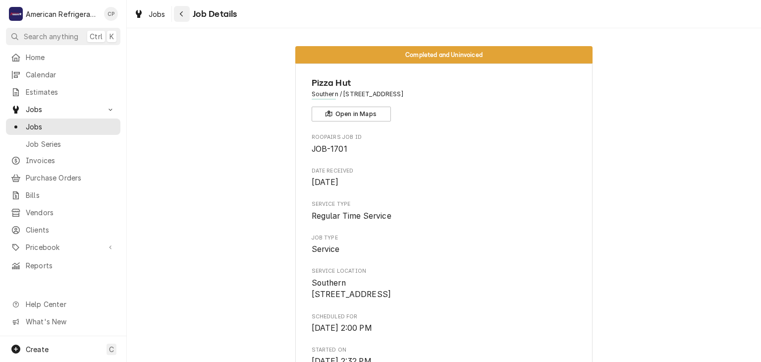
click at [186, 19] on button "Navigate back" at bounding box center [182, 14] width 16 height 16
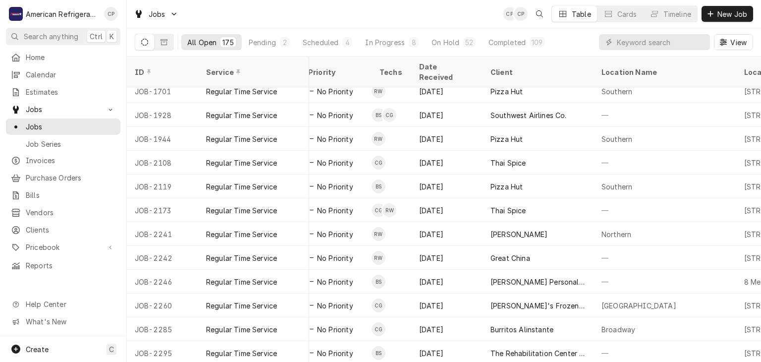
scroll to position [0, 374]
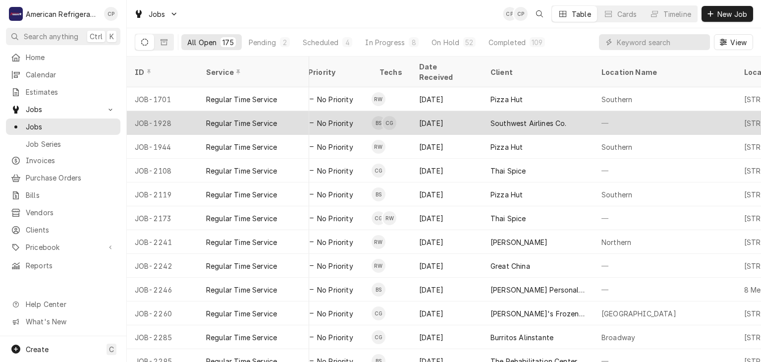
click at [400, 111] on td "BS CG" at bounding box center [392, 123] width 40 height 24
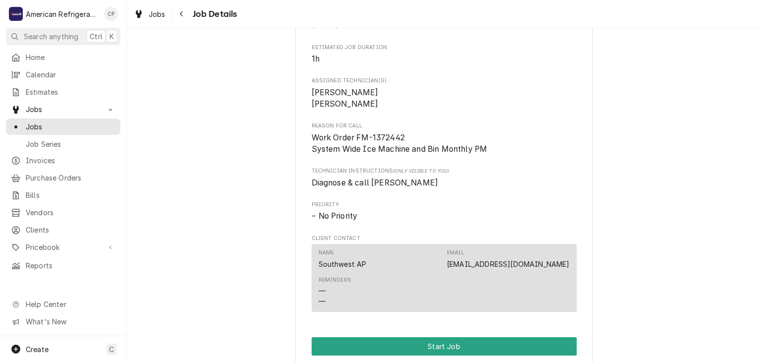
scroll to position [245, 0]
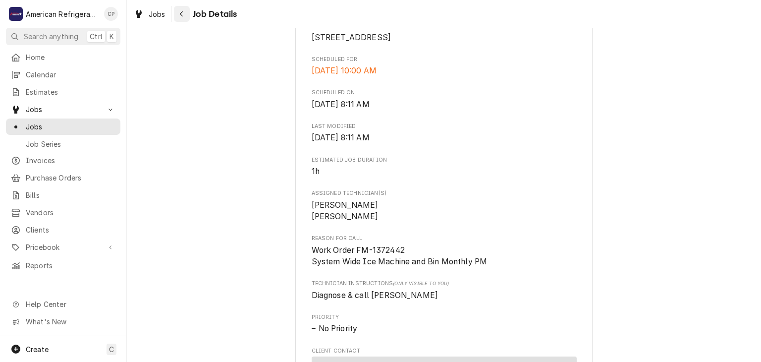
click at [184, 19] on button "Navigate back" at bounding box center [182, 14] width 16 height 16
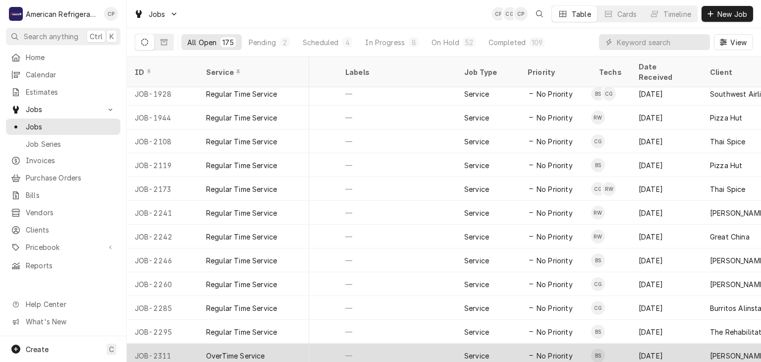
scroll to position [0, 154]
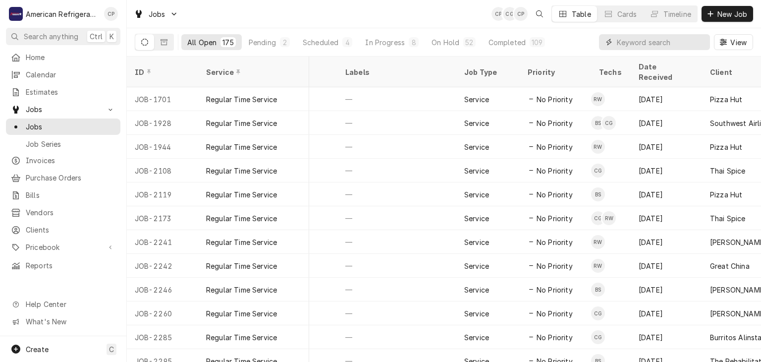
click at [659, 42] on input "Dynamic Content Wrapper" at bounding box center [661, 42] width 88 height 16
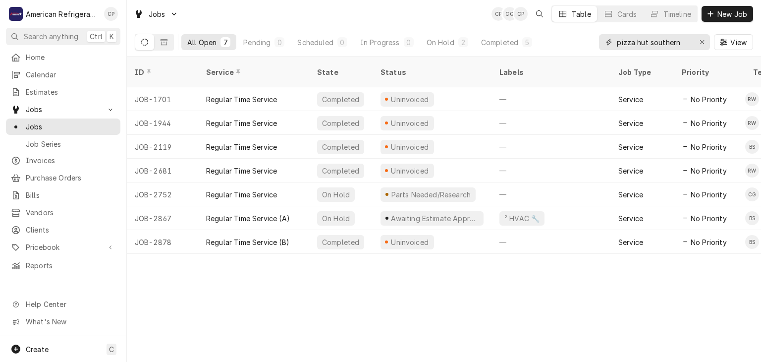
type input "pizza hut southern"
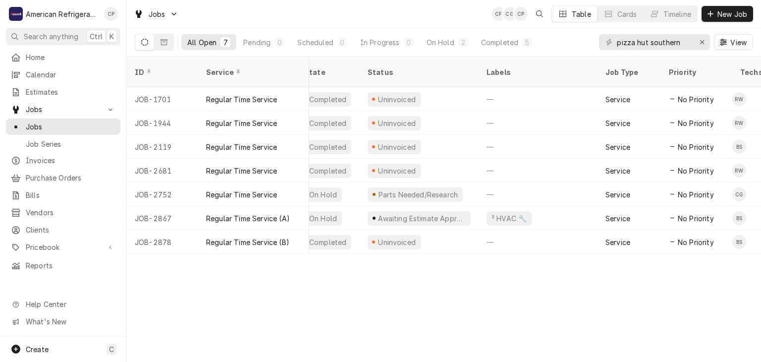
scroll to position [0, 0]
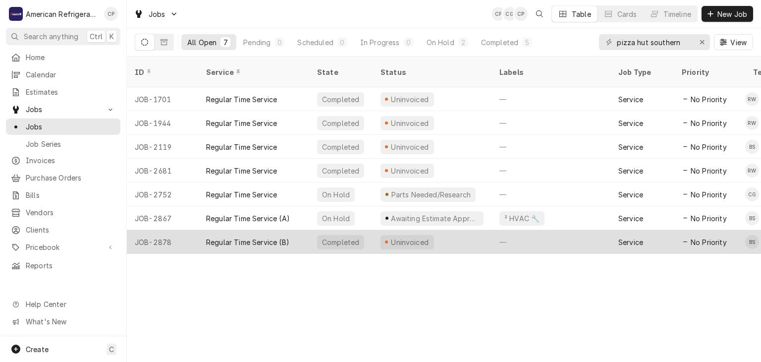
click at [249, 230] on div "Regular Time Service (B)" at bounding box center [253, 242] width 111 height 24
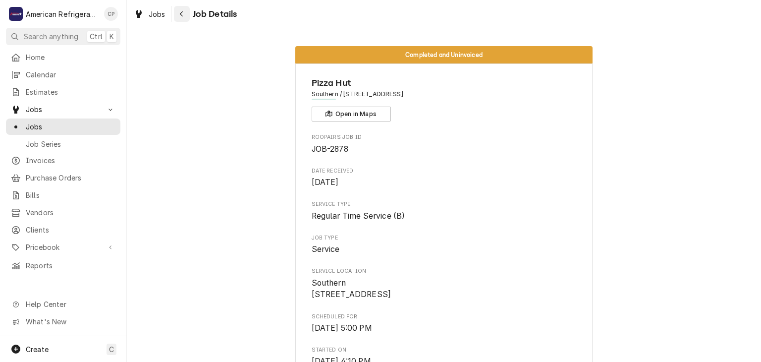
click at [185, 19] on button "Navigate back" at bounding box center [182, 14] width 16 height 16
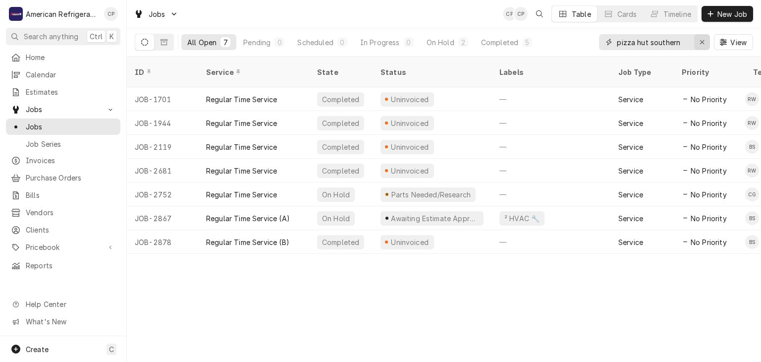
click at [705, 44] on div "Erase input" at bounding box center [702, 42] width 10 height 10
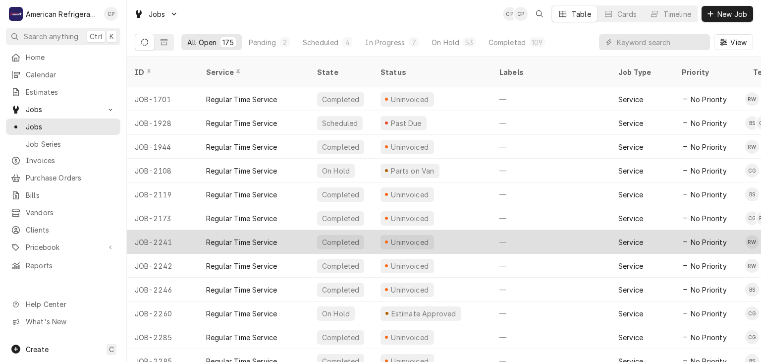
click at [255, 237] on div "Regular Time Service" at bounding box center [241, 242] width 71 height 10
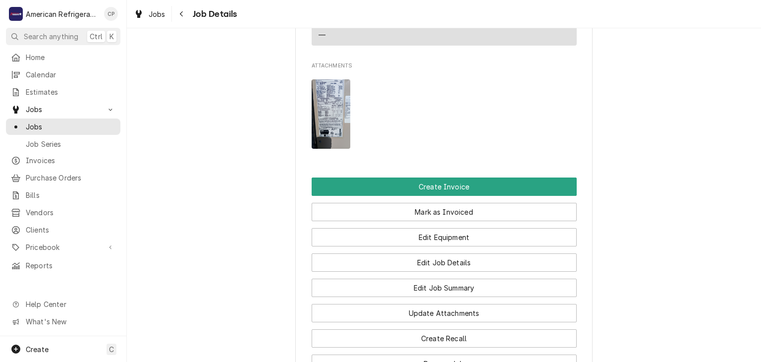
scroll to position [687, 0]
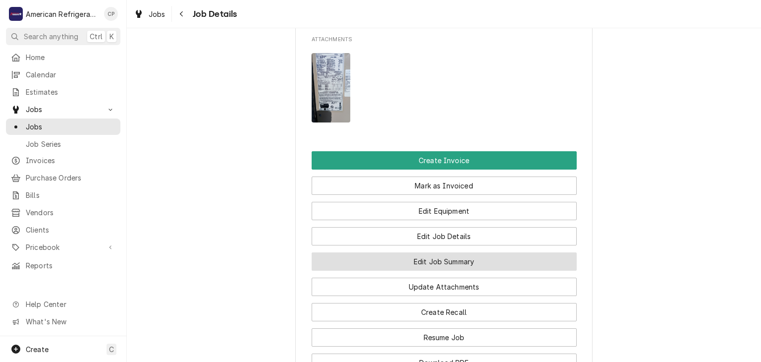
click at [374, 253] on button "Edit Job Summary" at bounding box center [444, 261] width 265 height 18
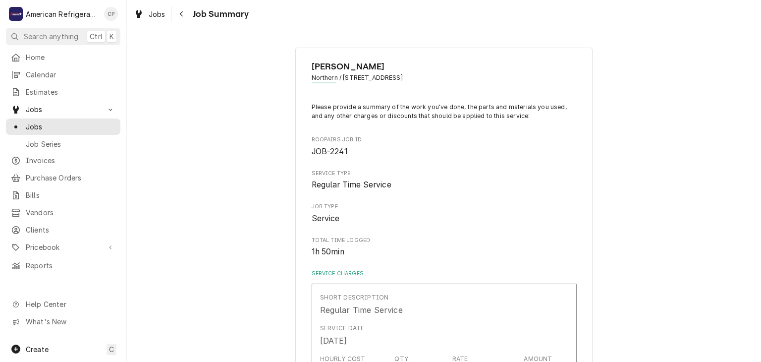
type textarea "x"
click at [181, 15] on icon "Navigate back" at bounding box center [181, 13] width 4 height 7
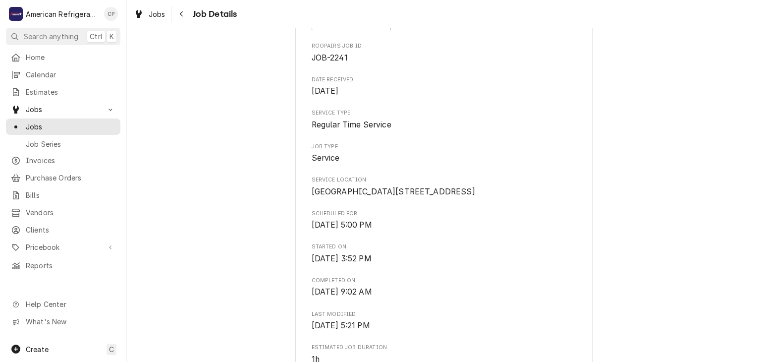
scroll to position [89, 0]
click at [80, 123] on span "Jobs" at bounding box center [71, 126] width 90 height 10
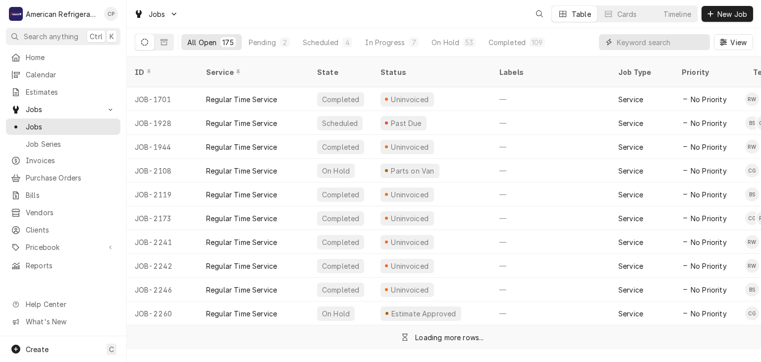
click at [633, 39] on input "Dynamic Content Wrapper" at bounding box center [661, 42] width 88 height 16
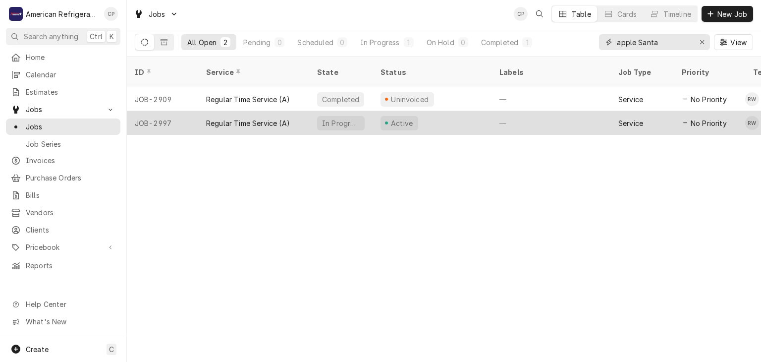
type input "apple Santa"
click at [265, 118] on div "Regular Time Service (A)" at bounding box center [248, 123] width 84 height 10
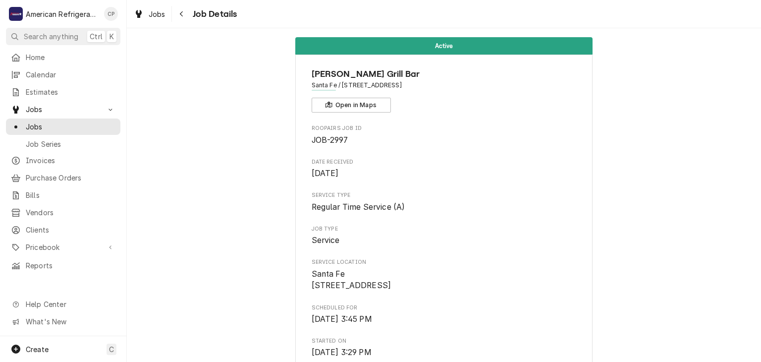
scroll to position [371, 0]
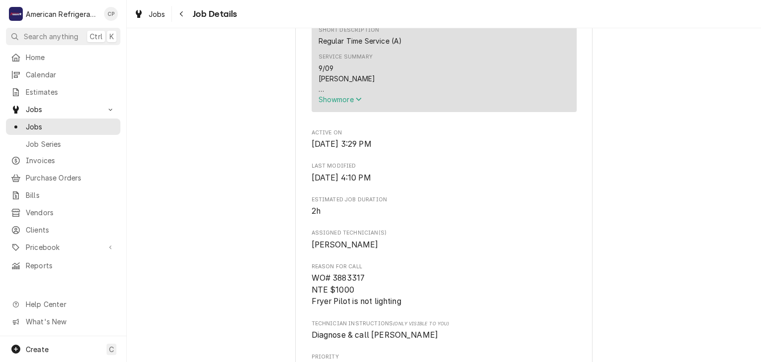
click at [349, 104] on span "Show more" at bounding box center [341, 99] width 44 height 8
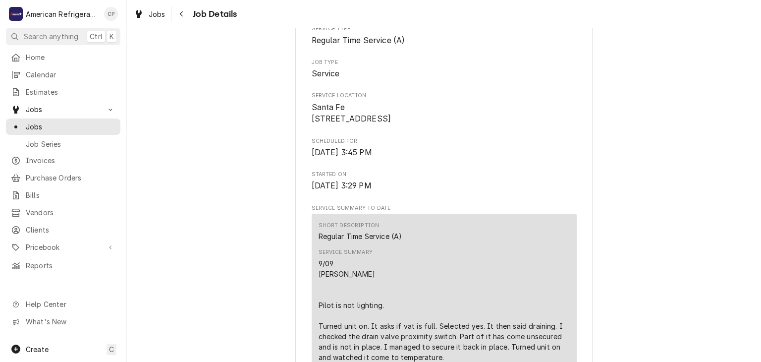
scroll to position [0, 0]
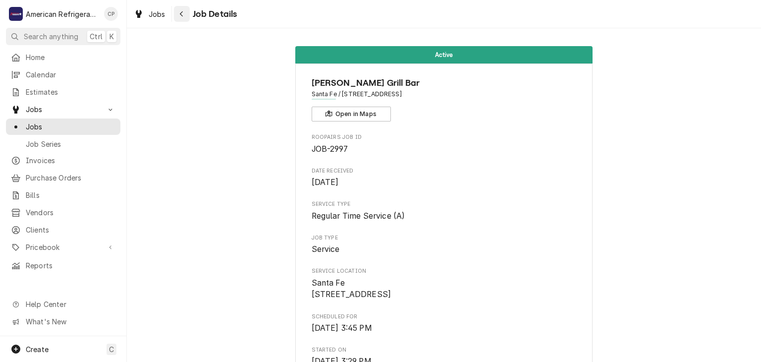
click at [184, 19] on button "Navigate back" at bounding box center [182, 14] width 16 height 16
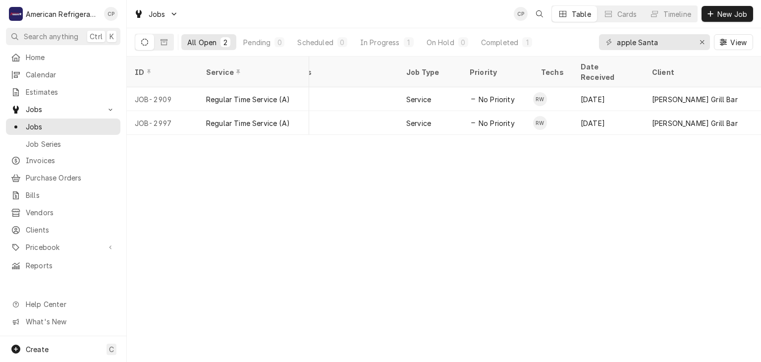
scroll to position [0, 214]
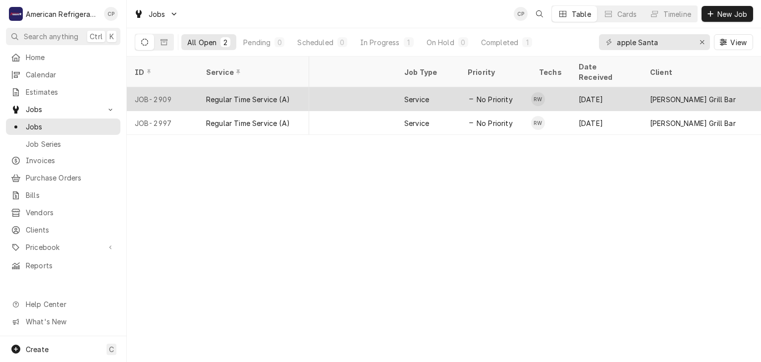
click at [376, 87] on div "—" at bounding box center [336, 99] width 119 height 24
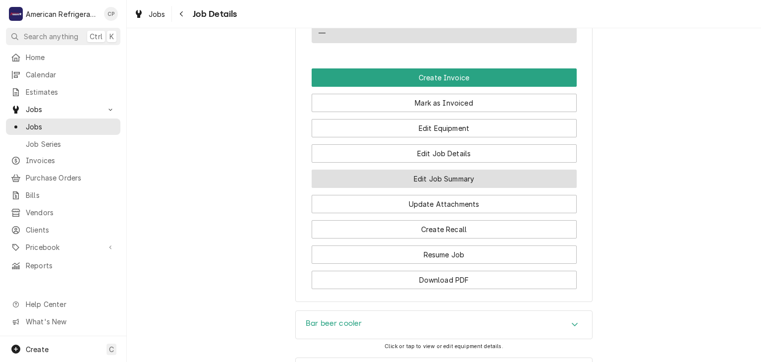
scroll to position [640, 0]
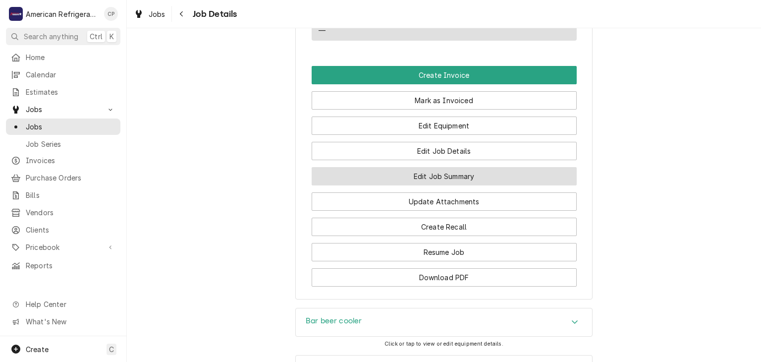
click at [428, 182] on button "Edit Job Summary" at bounding box center [444, 176] width 265 height 18
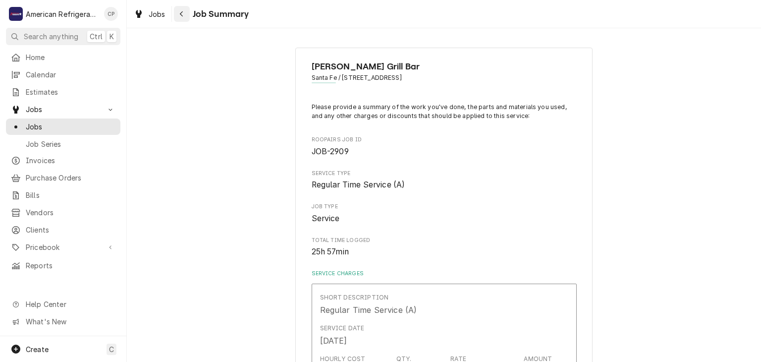
click at [184, 15] on div "Navigate back" at bounding box center [182, 14] width 10 height 10
type textarea "x"
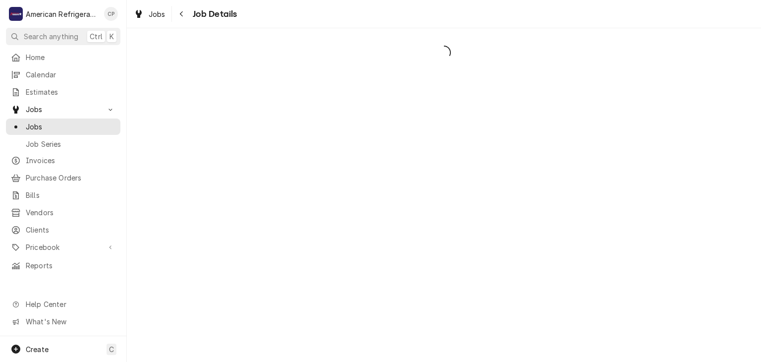
click at [184, 16] on div "Navigate back" at bounding box center [182, 14] width 10 height 10
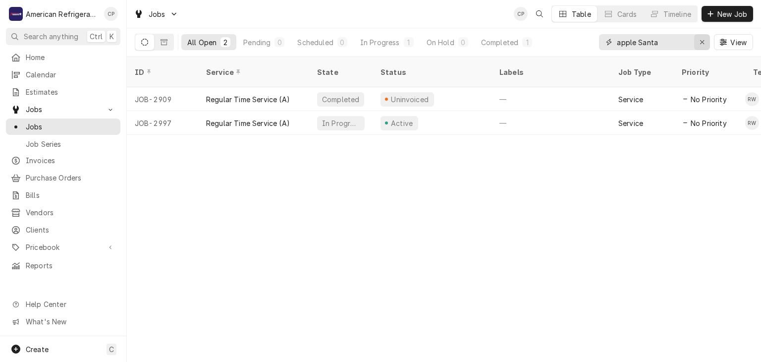
click at [704, 41] on icon "Erase input" at bounding box center [702, 42] width 5 height 7
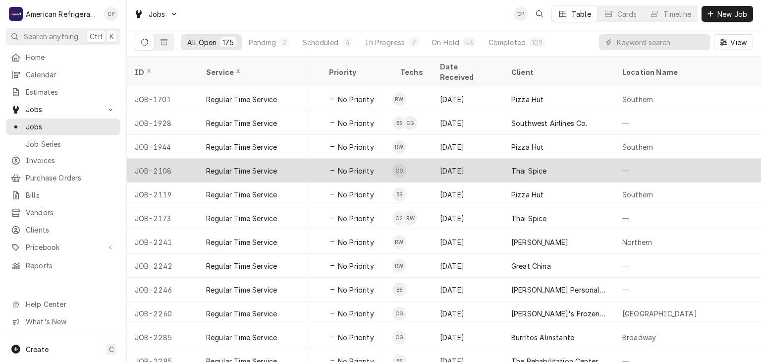
scroll to position [0, 353]
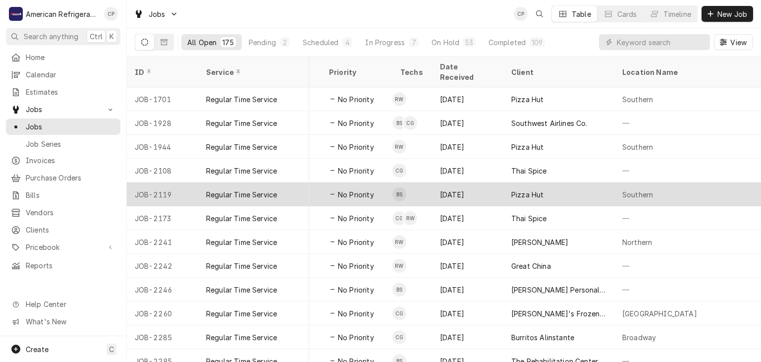
click at [349, 169] on tbody "JOB-1701 Regular Time Service Completed Uninvoiced — Service No Priority RW Feb…" at bounding box center [91, 224] width 634 height 274
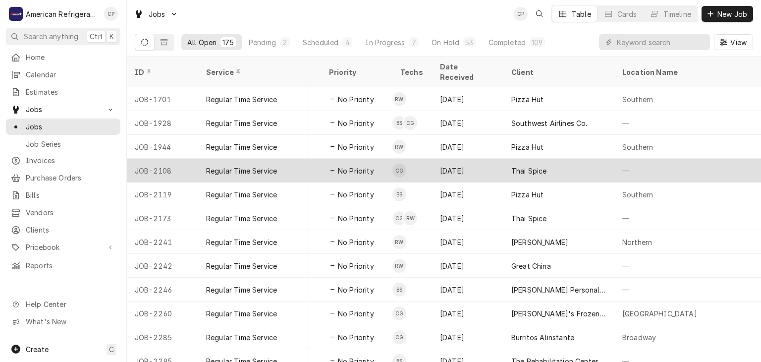
click at [330, 165] on div "No Priority" at bounding box center [351, 170] width 45 height 10
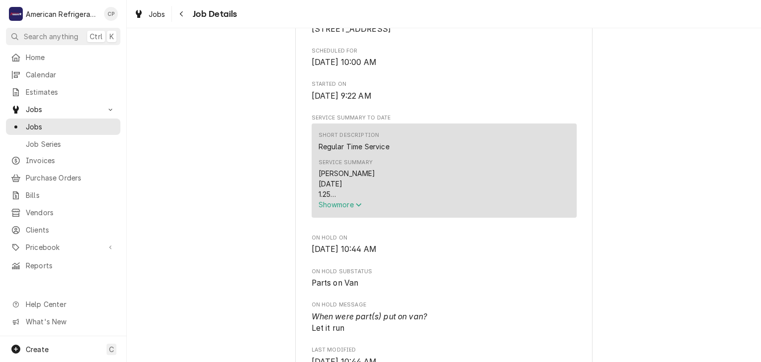
click at [330, 209] on span "Show more" at bounding box center [341, 204] width 44 height 8
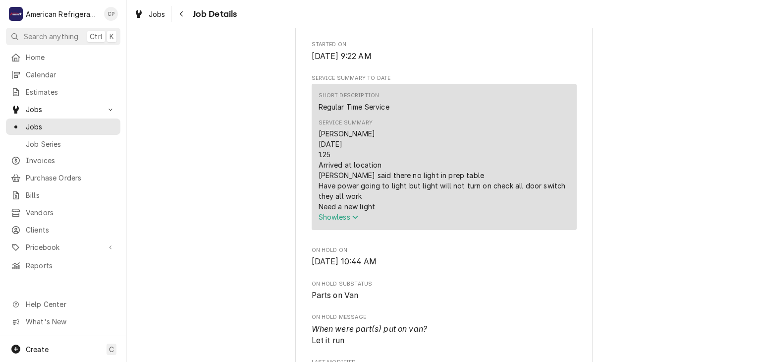
scroll to position [352, 0]
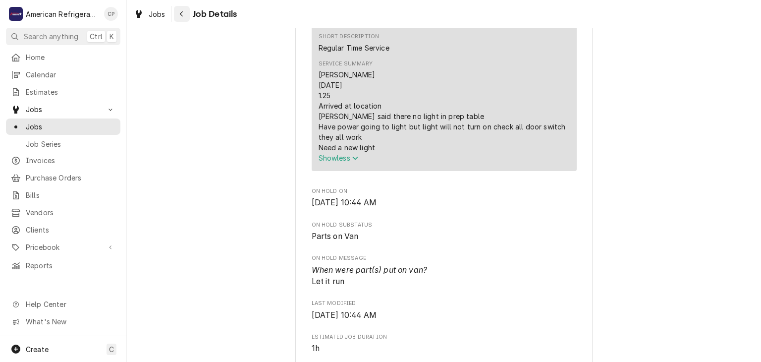
click at [177, 15] on div "Navigate back" at bounding box center [182, 14] width 10 height 10
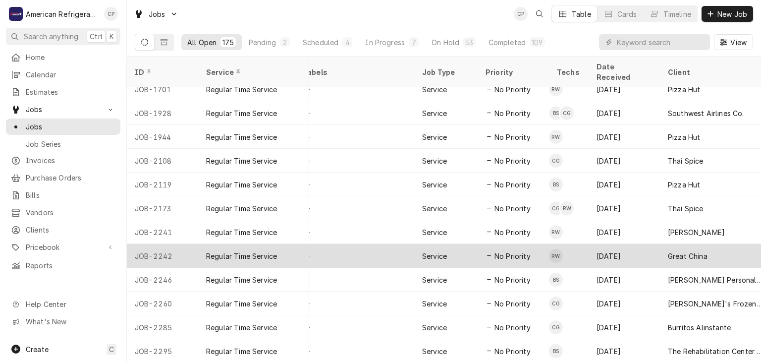
scroll to position [0, 196]
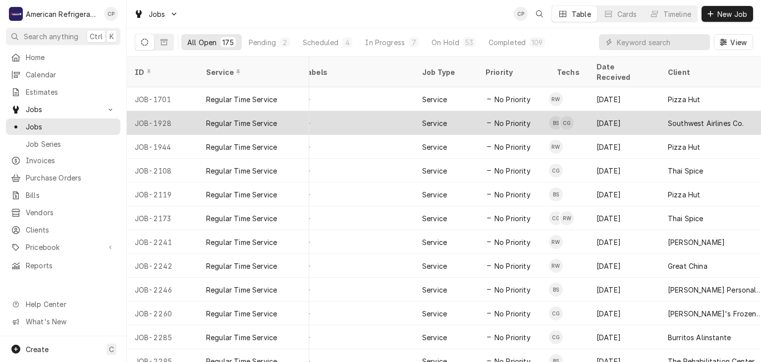
click at [360, 111] on div "—" at bounding box center [354, 123] width 119 height 24
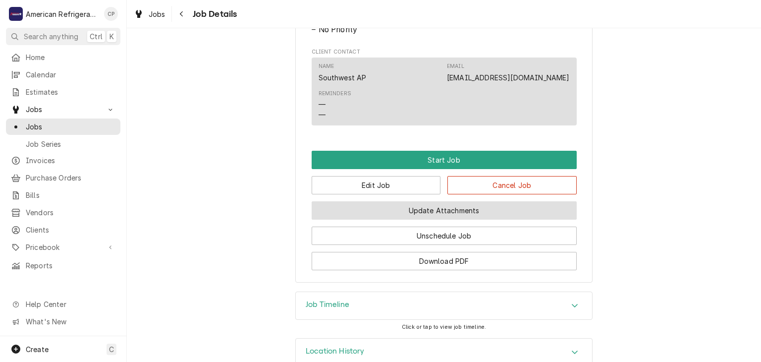
scroll to position [545, 0]
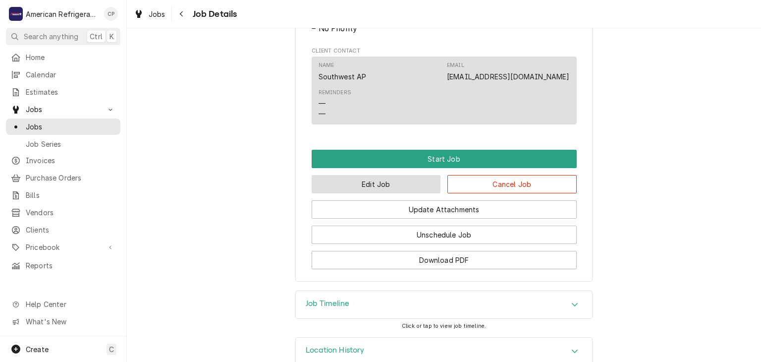
click at [394, 191] on button "Edit Job" at bounding box center [376, 184] width 129 height 18
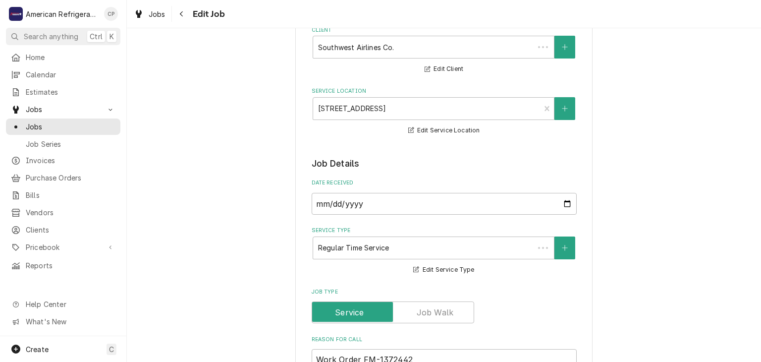
type textarea "x"
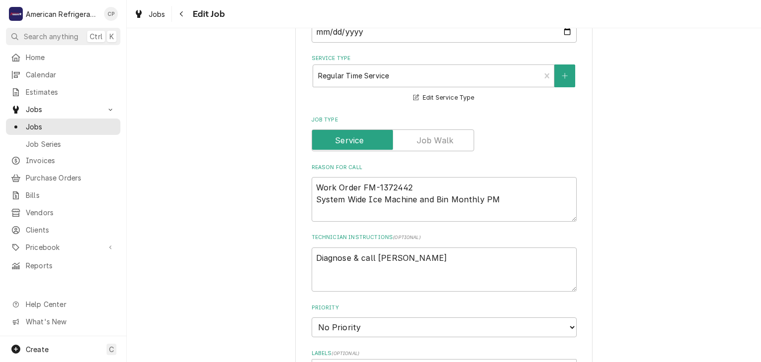
scroll to position [270, 0]
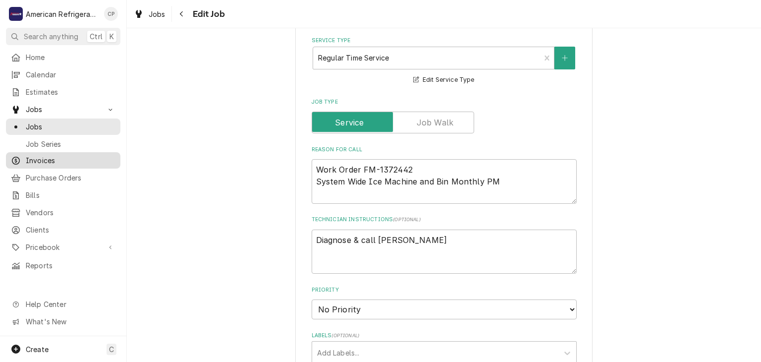
click at [81, 159] on span "Invoices" at bounding box center [71, 160] width 90 height 10
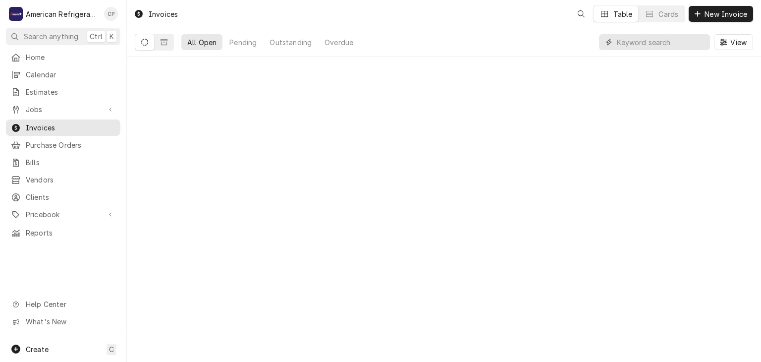
click at [666, 36] on input "Dynamic Content Wrapper" at bounding box center [661, 42] width 88 height 16
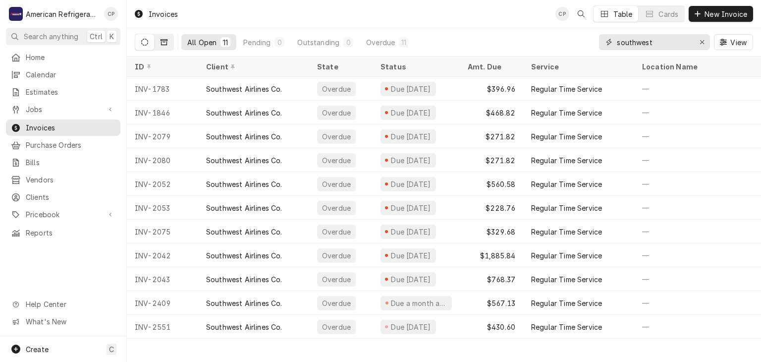
type input "southwest"
click at [168, 46] on button "Dynamic Content Wrapper" at bounding box center [164, 42] width 19 height 16
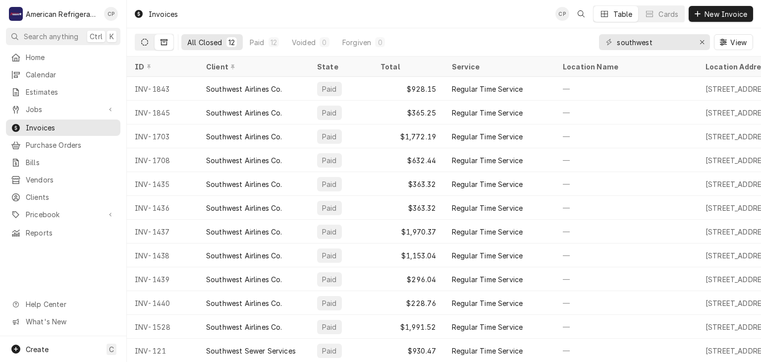
click at [149, 44] on button "Dynamic Content Wrapper" at bounding box center [144, 42] width 19 height 16
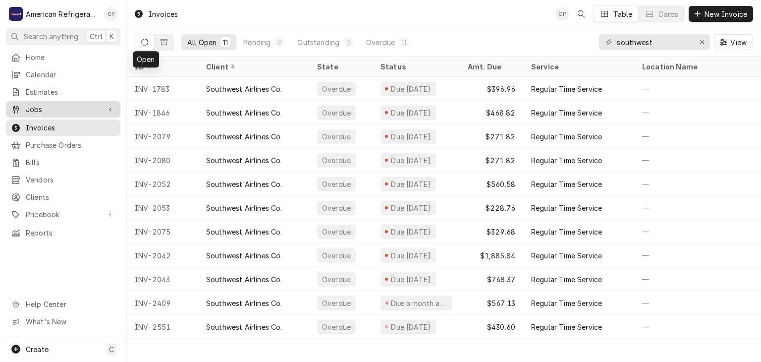
click at [97, 104] on span "Jobs" at bounding box center [63, 109] width 75 height 10
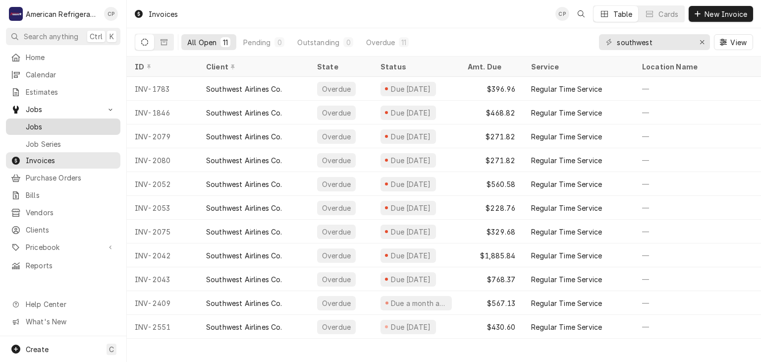
click at [89, 121] on span "Jobs" at bounding box center [71, 126] width 90 height 10
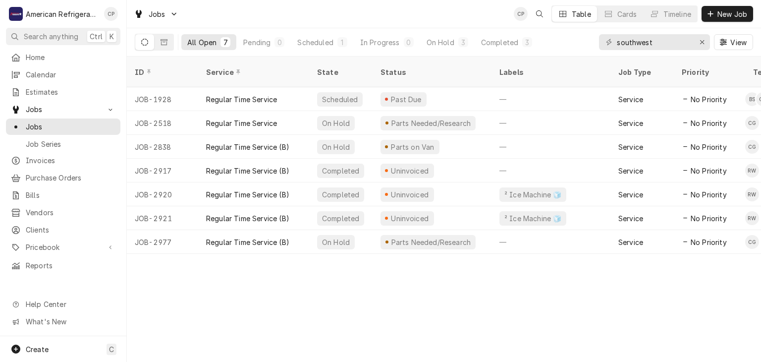
type input "southwest"
click at [73, 152] on link "Invoices" at bounding box center [63, 160] width 114 height 16
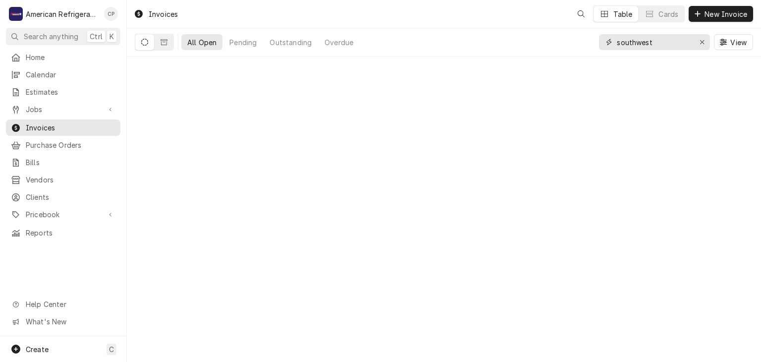
click at [665, 40] on input "southwest" at bounding box center [654, 42] width 74 height 16
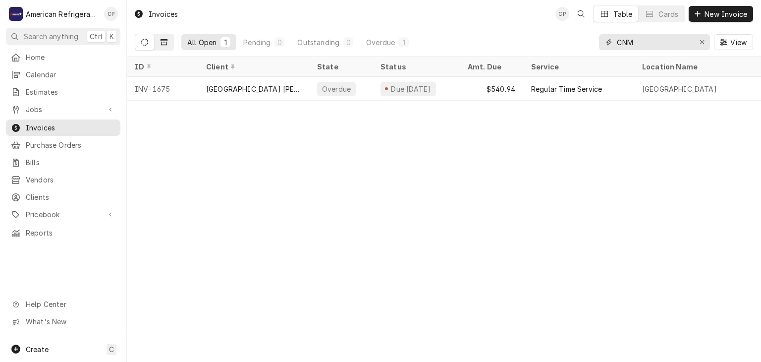
type input "CNM"
click at [161, 39] on icon "Dynamic Content Wrapper" at bounding box center [164, 42] width 7 height 6
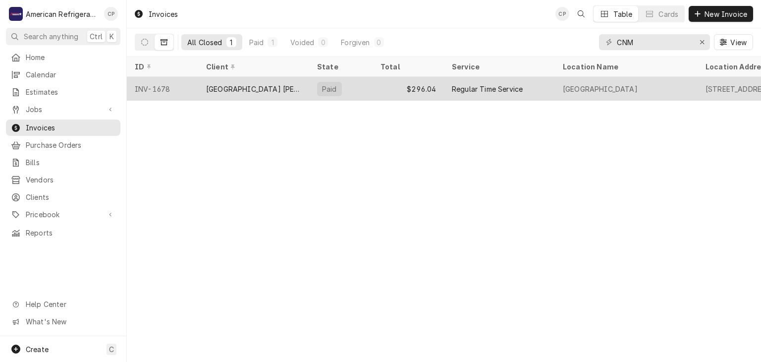
click at [173, 86] on div "INV-1678" at bounding box center [162, 89] width 71 height 24
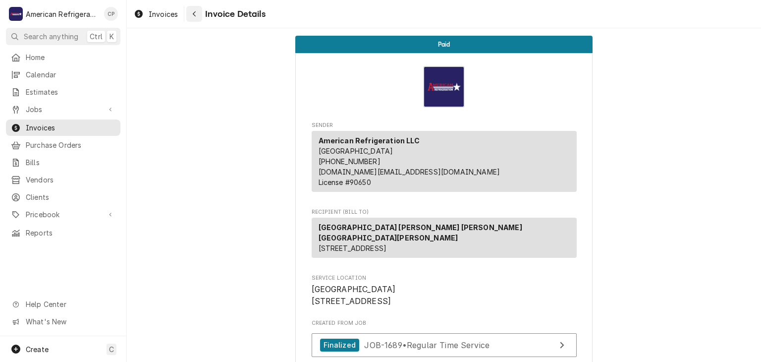
click at [201, 16] on button "Navigate back" at bounding box center [194, 14] width 16 height 16
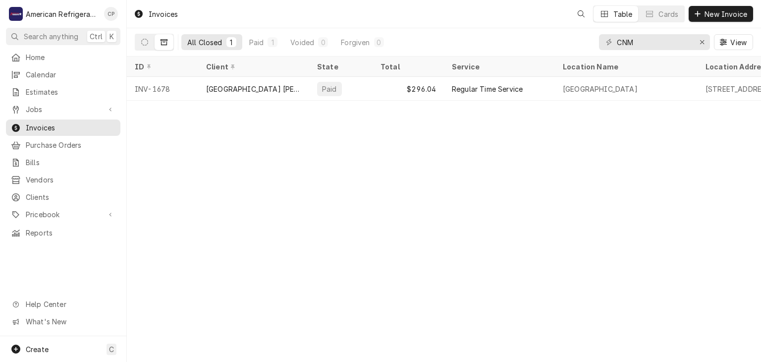
click at [659, 37] on input "CNM" at bounding box center [654, 42] width 74 height 16
click at [656, 33] on div "CNM View" at bounding box center [676, 42] width 154 height 28
click at [652, 44] on input "CNM" at bounding box center [654, 42] width 74 height 16
type input "southwest"
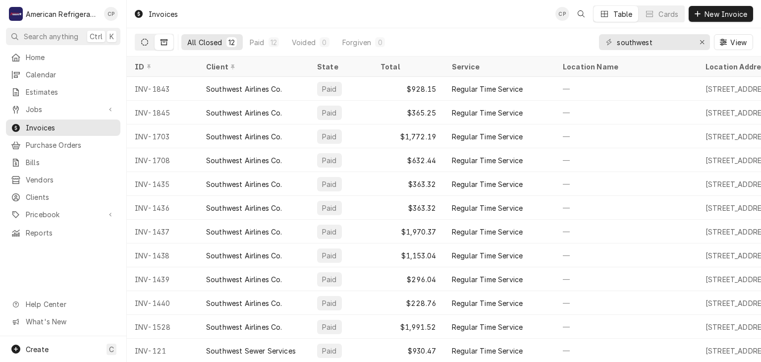
click at [139, 45] on button "Dynamic Content Wrapper" at bounding box center [144, 42] width 19 height 16
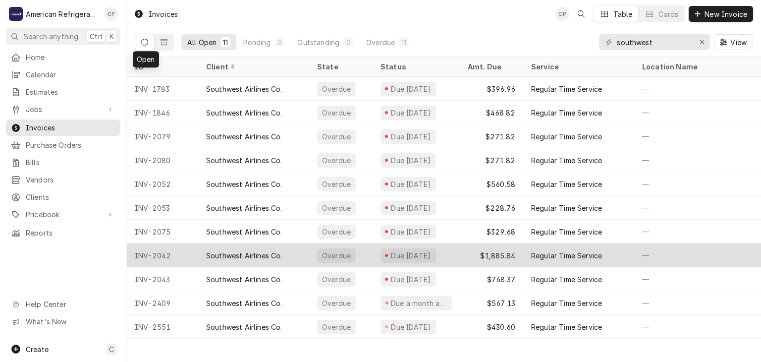
click at [163, 251] on div "INV-2042" at bounding box center [162, 255] width 71 height 24
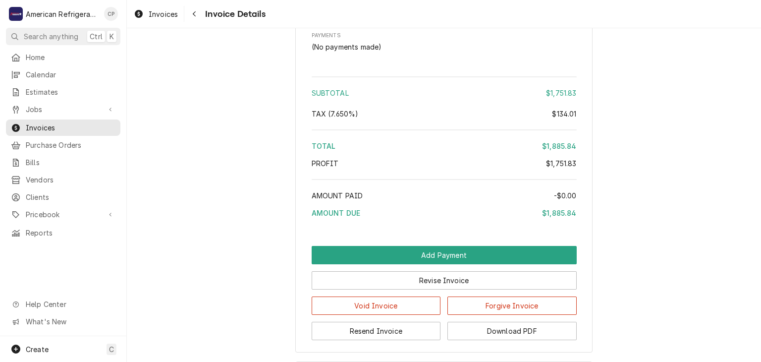
scroll to position [1670, 0]
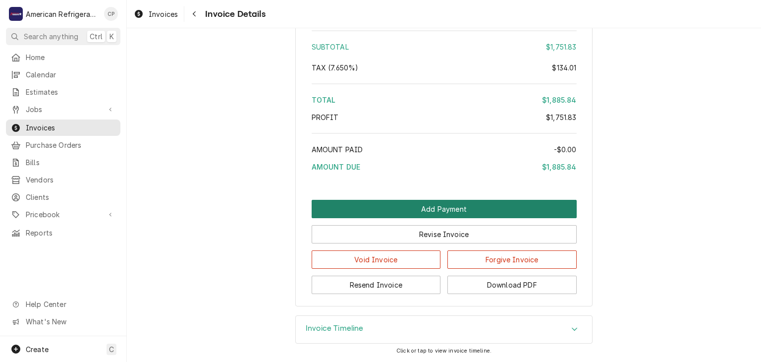
click at [446, 208] on button "Add Payment" at bounding box center [444, 209] width 265 height 18
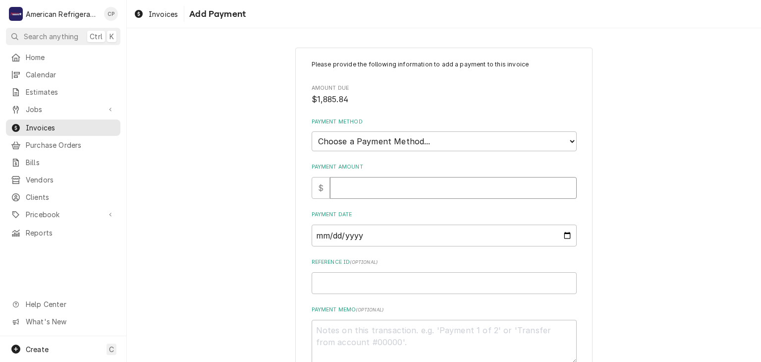
click at [413, 181] on input "Payment Amount" at bounding box center [453, 188] width 247 height 22
type textarea "x"
type input "1"
type textarea "x"
type input "18"
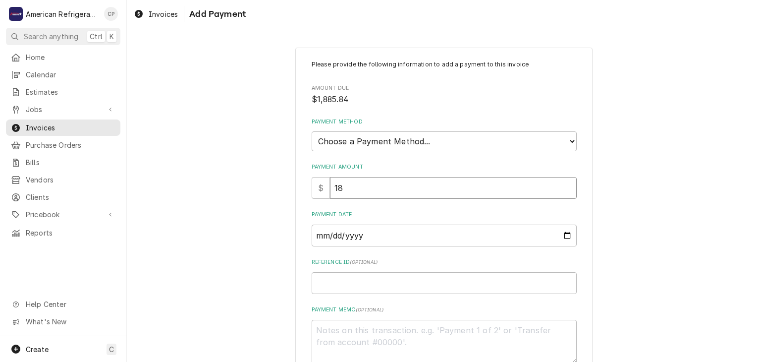
type textarea "x"
type input "188"
type textarea "x"
type input "1885"
type textarea "x"
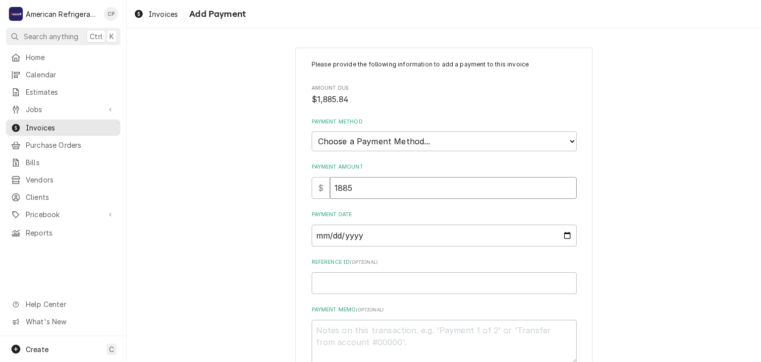
type input "1885.8"
type textarea "x"
type input "1885.84"
click at [447, 140] on select "Choose a Payment Method... Cash Check Credit/Debit Card ACH/eCheck Other" at bounding box center [444, 141] width 265 height 20
select select "4"
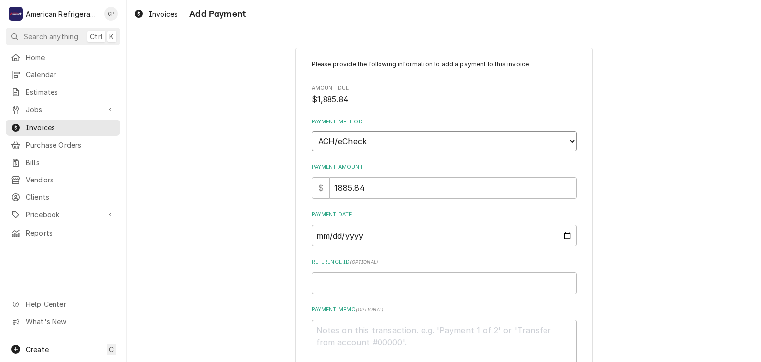
click at [312, 131] on select "Choose a Payment Method... Cash Check Credit/Debit Card ACH/eCheck Other" at bounding box center [444, 141] width 265 height 20
type textarea "x"
click at [427, 231] on input "Payment Date" at bounding box center [444, 235] width 265 height 22
click at [564, 234] on input "Payment Date" at bounding box center [444, 235] width 265 height 22
type input "2025-09-08"
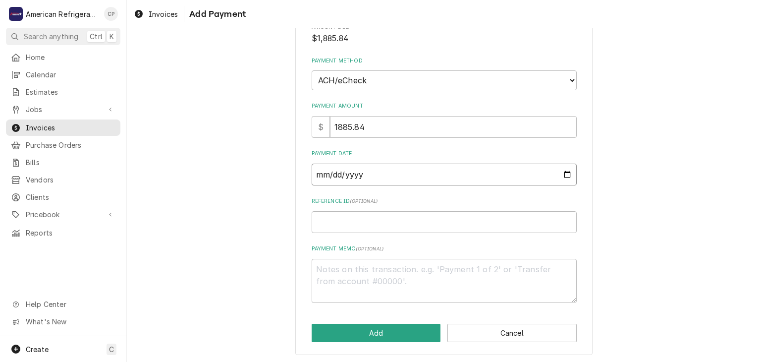
scroll to position [61, 0]
click at [367, 325] on button "Add" at bounding box center [376, 332] width 129 height 18
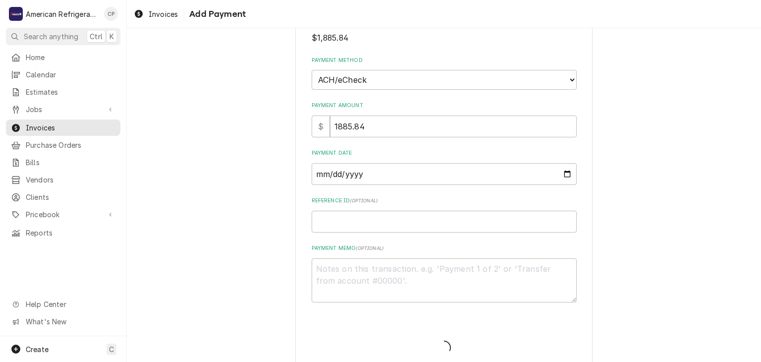
type textarea "x"
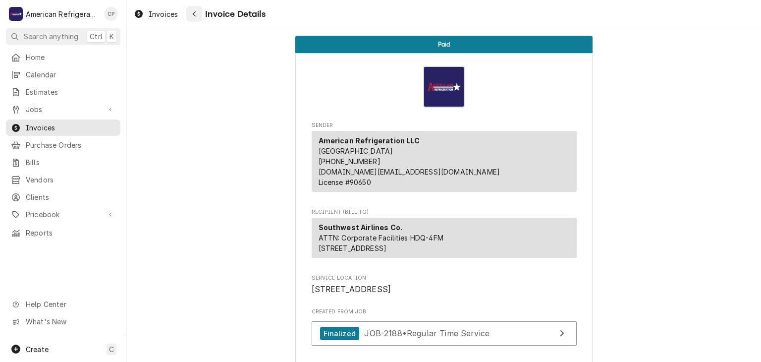
click at [188, 17] on button "Navigate back" at bounding box center [194, 14] width 16 height 16
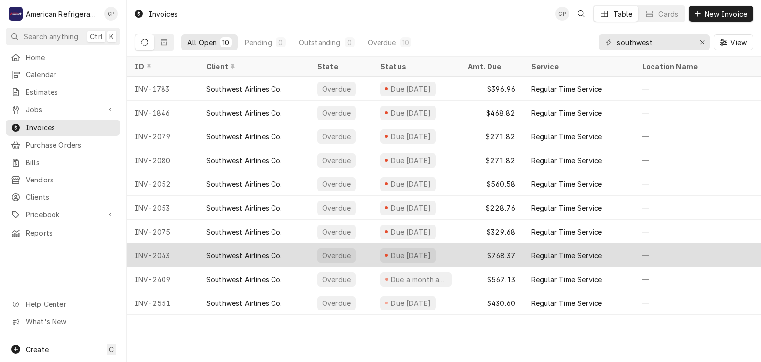
click at [246, 257] on div "Southwest Airlines Co." at bounding box center [244, 255] width 76 height 10
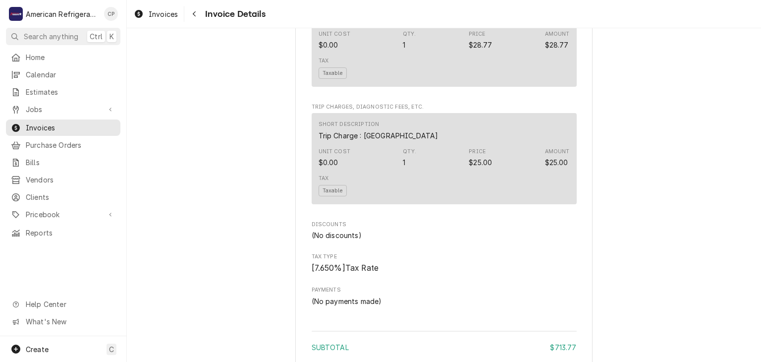
scroll to position [1285, 0]
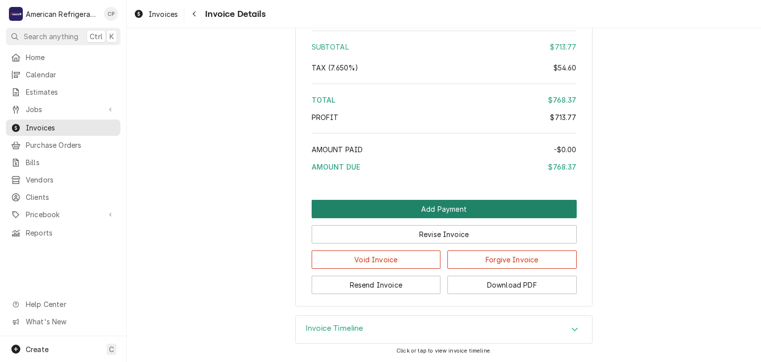
click at [402, 209] on button "Add Payment" at bounding box center [444, 209] width 265 height 18
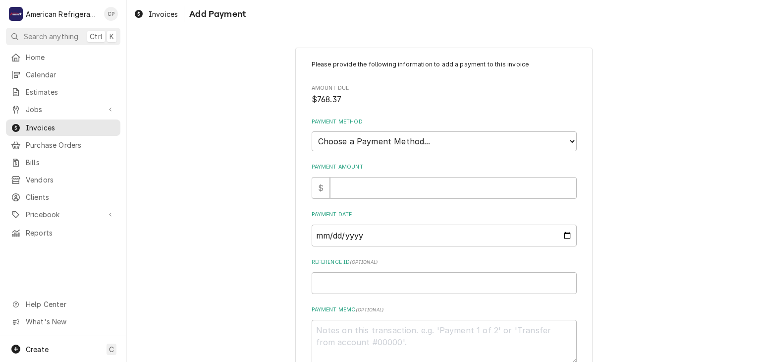
click at [408, 206] on div "Please provide the following information to add a payment to this invoice Amoun…" at bounding box center [444, 212] width 265 height 304
click at [407, 194] on input "Payment Amount" at bounding box center [453, 188] width 247 height 22
type textarea "x"
type input "7"
type textarea "x"
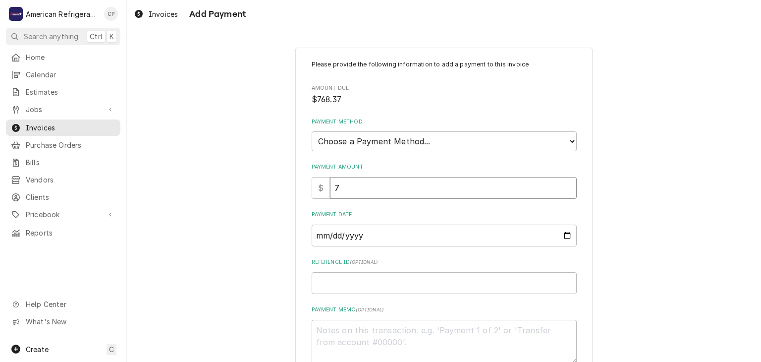
type input "76"
type textarea "x"
type input "768"
type textarea "x"
type input "768.3"
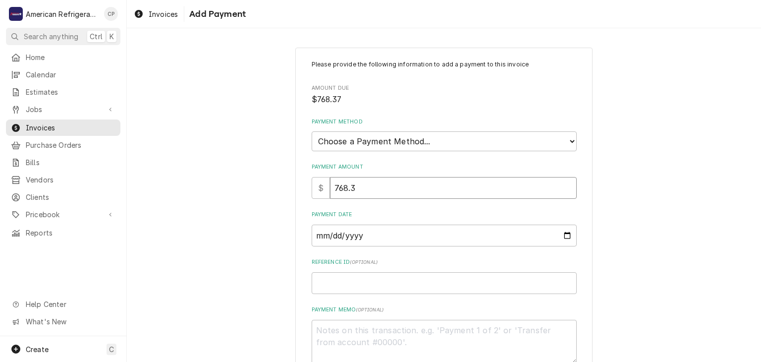
type textarea "x"
type input "768.37"
click at [497, 149] on select "Choose a Payment Method... Cash Check Credit/Debit Card ACH/eCheck Other" at bounding box center [444, 141] width 265 height 20
select select "4"
click at [312, 131] on select "Choose a Payment Method... Cash Check Credit/Debit Card ACH/eCheck Other" at bounding box center [444, 141] width 265 height 20
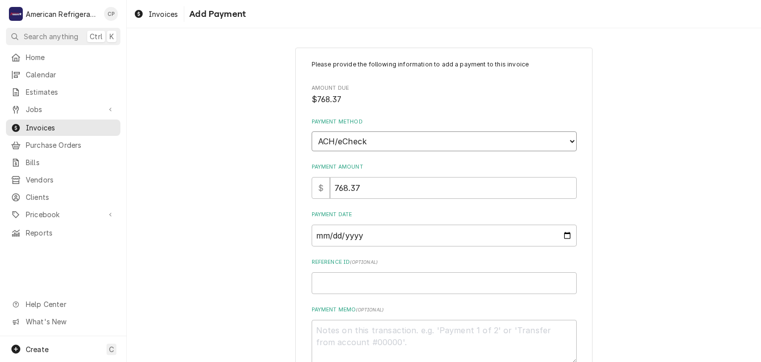
type textarea "x"
drag, startPoint x: 567, startPoint y: 235, endPoint x: 545, endPoint y: 214, distance: 30.1
click at [567, 235] on input "Payment Date" at bounding box center [444, 235] width 265 height 22
click at [568, 230] on input "Payment Date" at bounding box center [444, 235] width 265 height 22
type input "2025-09-02"
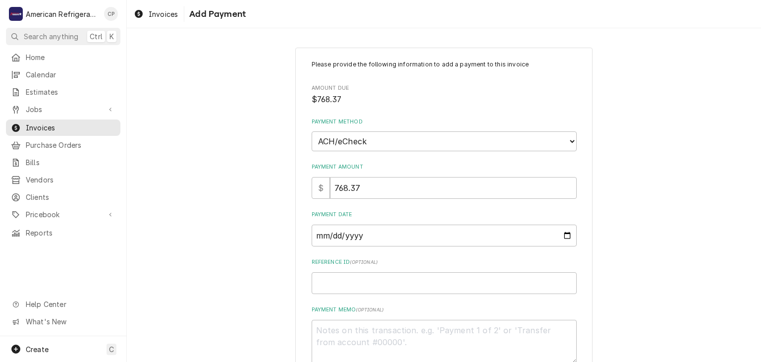
click at [240, 172] on div "Please provide the following information to add a payment to this invoice Amoun…" at bounding box center [444, 231] width 634 height 385
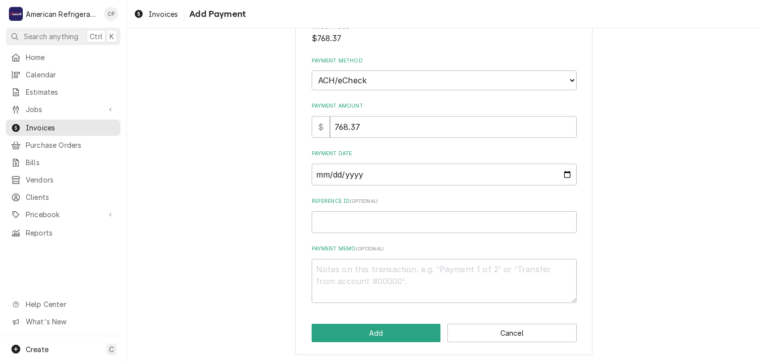
scroll to position [61, 0]
click at [367, 323] on button "Add" at bounding box center [376, 332] width 129 height 18
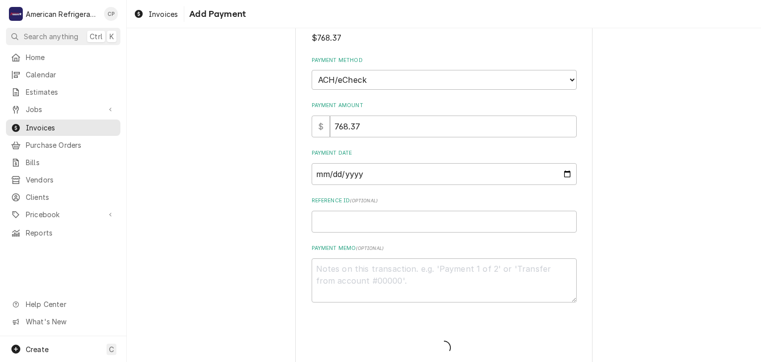
type textarea "x"
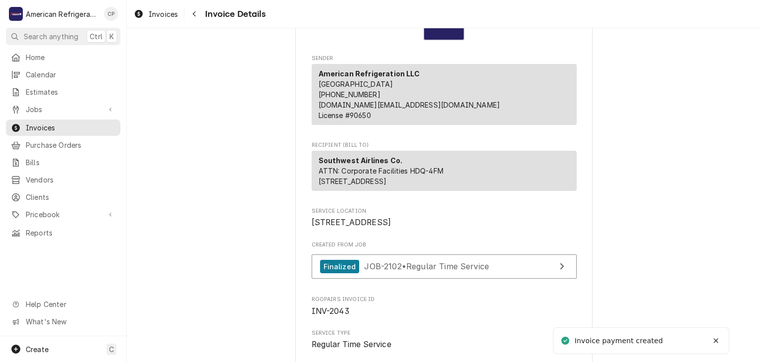
scroll to position [81, 0]
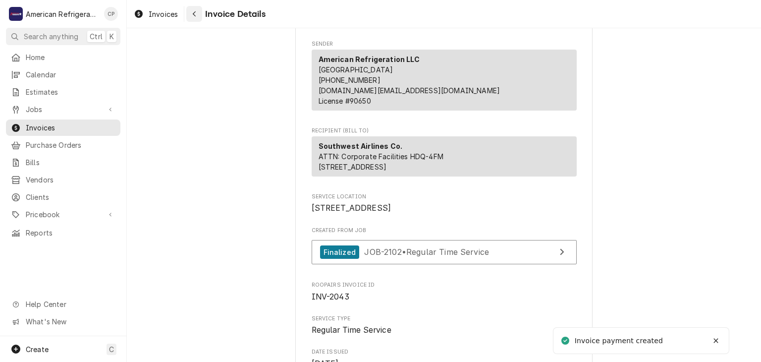
click at [194, 17] on div "Navigate back" at bounding box center [194, 14] width 10 height 10
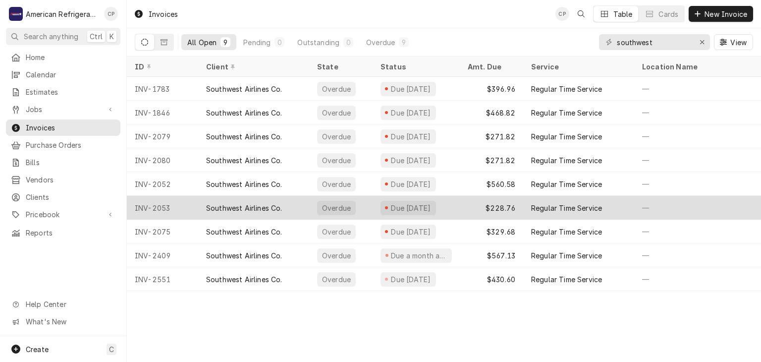
click at [217, 207] on div "Southwest Airlines Co." at bounding box center [244, 208] width 76 height 10
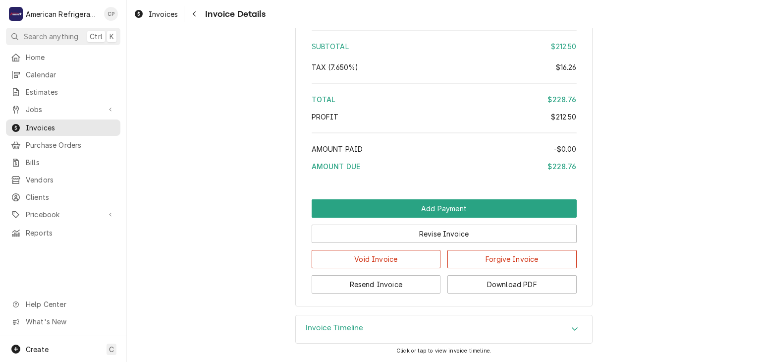
scroll to position [1090, 0]
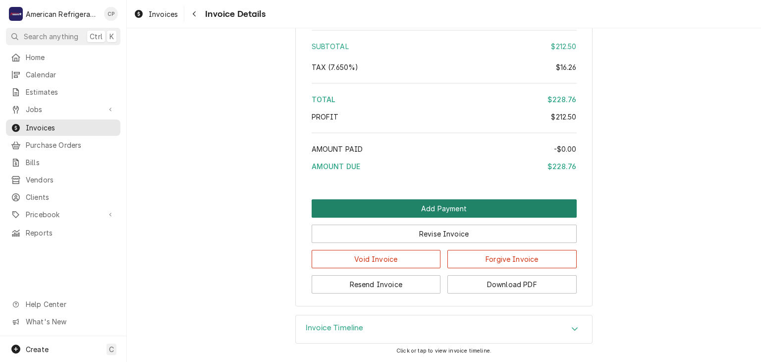
click at [449, 212] on button "Add Payment" at bounding box center [444, 208] width 265 height 18
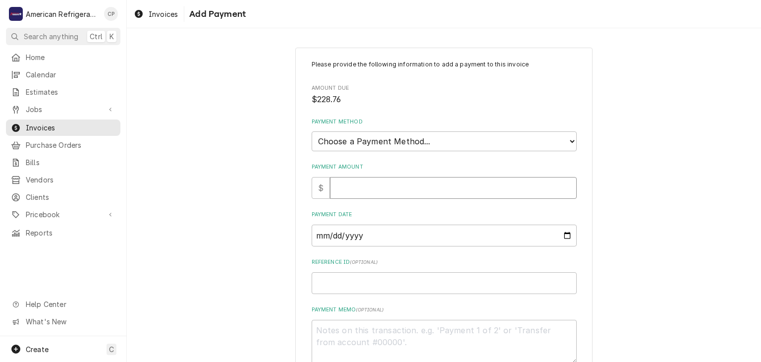
click at [400, 187] on input "Payment Amount" at bounding box center [453, 188] width 247 height 22
type textarea "x"
type input "2"
type textarea "x"
type input "22"
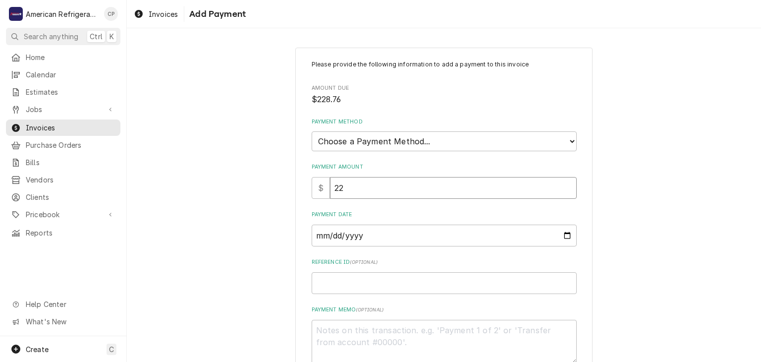
type textarea "x"
type input "228"
type textarea "x"
type input "228.7"
type textarea "x"
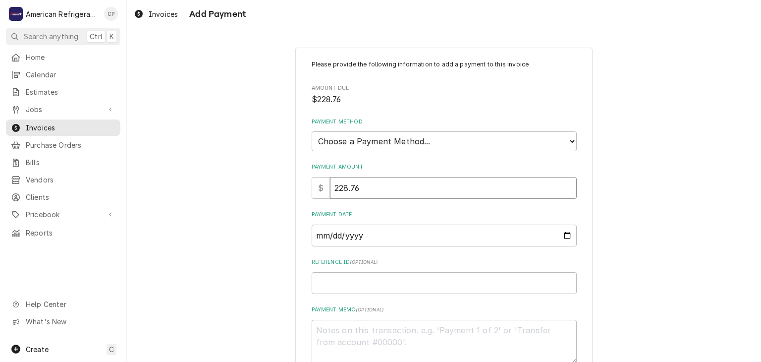
type input "228.76"
click at [400, 142] on select "Choose a Payment Method... Cash Check Credit/Debit Card ACH/eCheck Other" at bounding box center [444, 141] width 265 height 20
select select "4"
click at [312, 131] on select "Choose a Payment Method... Cash Check Credit/Debit Card ACH/eCheck Other" at bounding box center [444, 141] width 265 height 20
type textarea "x"
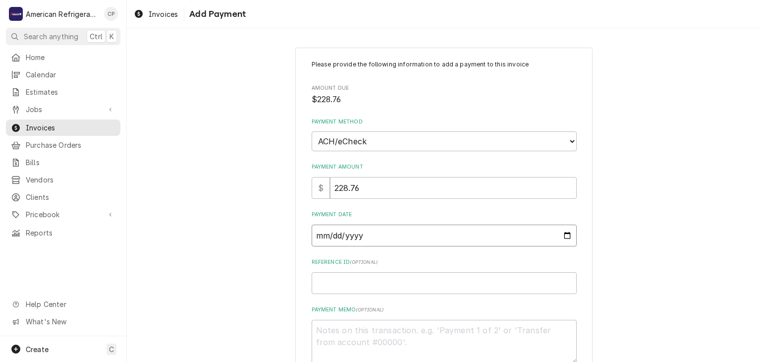
click at [565, 234] on input "Payment Date" at bounding box center [444, 235] width 265 height 22
type input "2025-09-02"
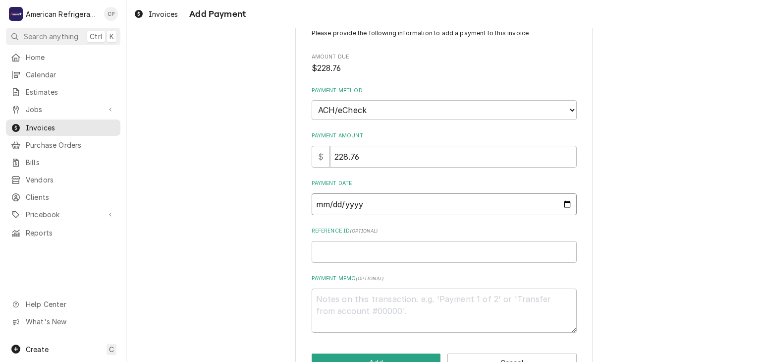
scroll to position [61, 0]
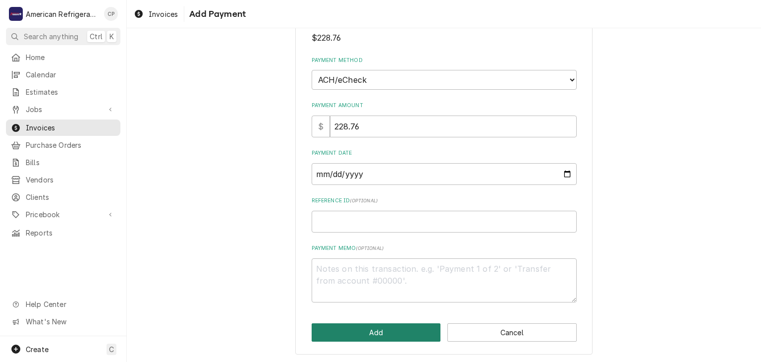
click at [346, 325] on button "Add" at bounding box center [376, 332] width 129 height 18
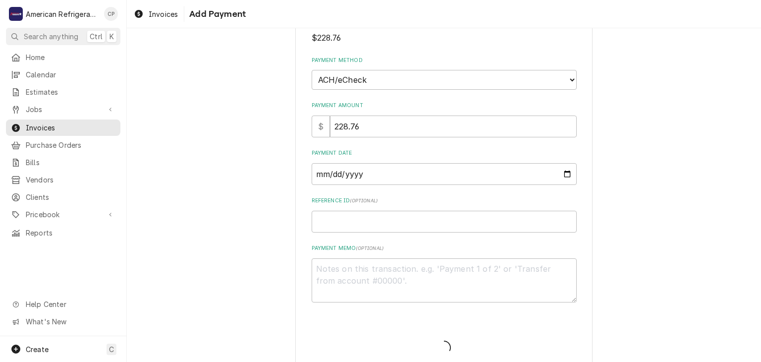
type textarea "x"
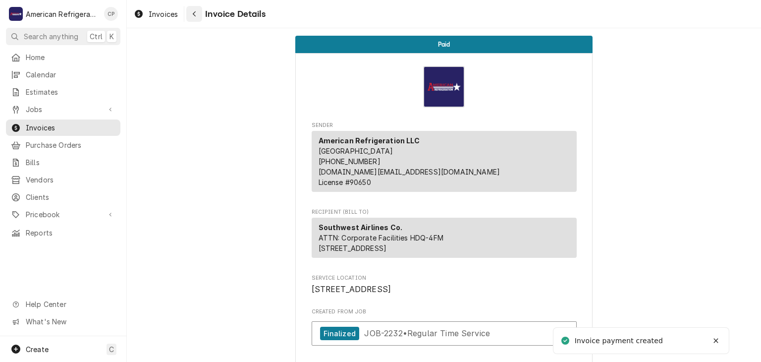
click at [193, 19] on button "Navigate back" at bounding box center [194, 14] width 16 height 16
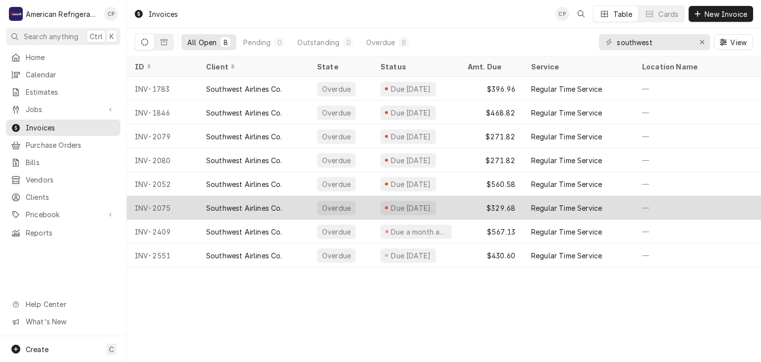
click at [263, 210] on div "Southwest Airlines Co." at bounding box center [244, 208] width 76 height 10
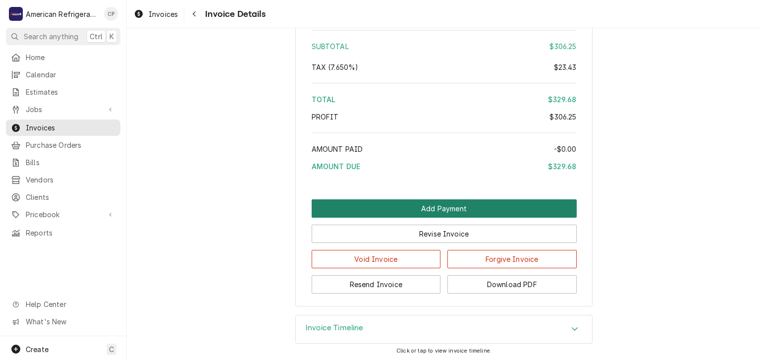
scroll to position [1058, 0]
click at [446, 210] on button "Add Payment" at bounding box center [444, 208] width 265 height 18
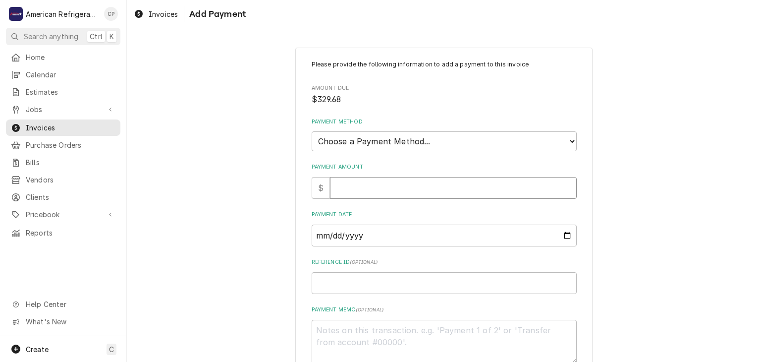
click at [429, 188] on input "Payment Amount" at bounding box center [453, 188] width 247 height 22
type textarea "x"
type input "3"
type textarea "x"
type input "329"
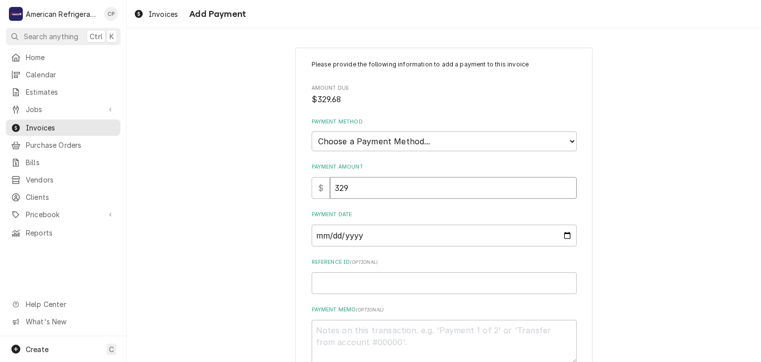
type textarea "x"
type input "329.6"
type textarea "x"
type input "329.68"
click at [417, 138] on select "Choose a Payment Method... Cash Check Credit/Debit Card ACH/eCheck Other" at bounding box center [444, 141] width 265 height 20
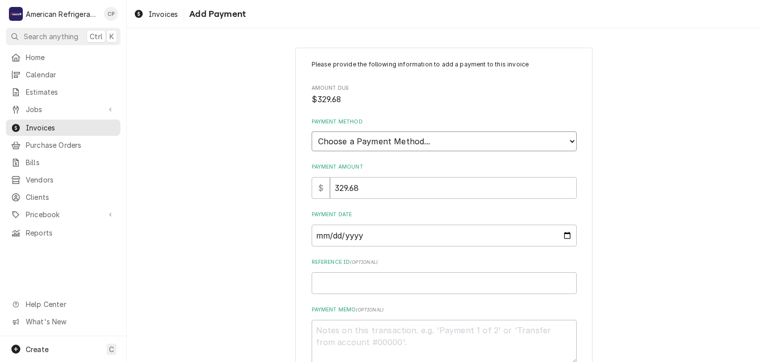
select select "4"
click at [312, 131] on select "Choose a Payment Method... Cash Check Credit/Debit Card ACH/eCheck Other" at bounding box center [444, 141] width 265 height 20
type textarea "x"
click at [570, 234] on input "Payment Date" at bounding box center [444, 235] width 265 height 22
type input "[DATE]"
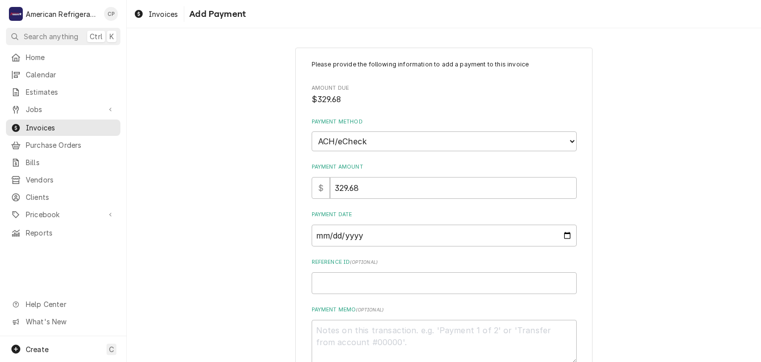
click at [290, 164] on div "Please provide the following information to add a payment to this invoice Amoun…" at bounding box center [444, 231] width 634 height 385
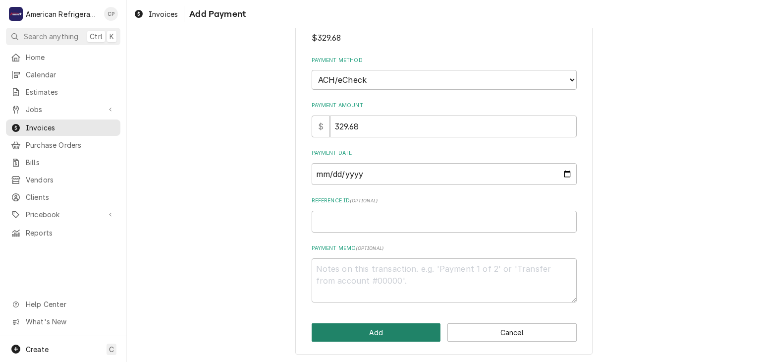
click at [376, 326] on button "Add" at bounding box center [376, 332] width 129 height 18
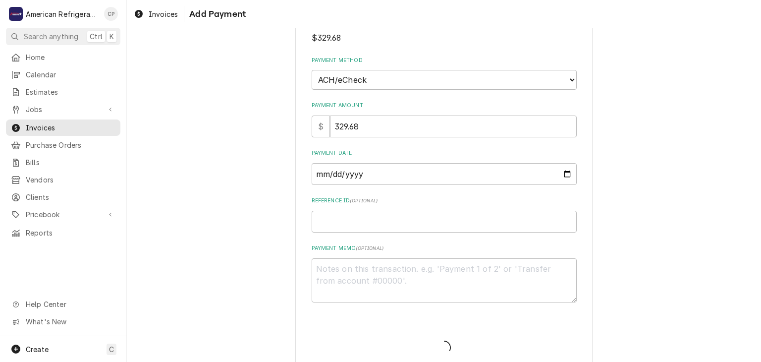
type textarea "x"
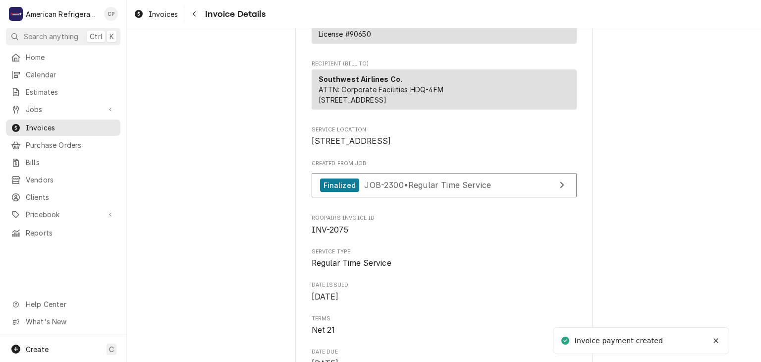
scroll to position [153, 0]
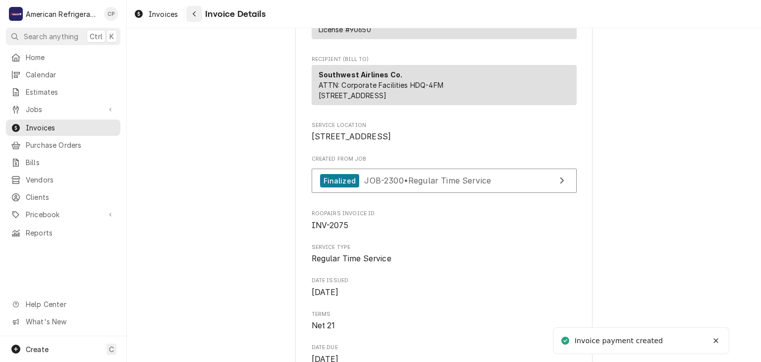
click at [196, 13] on icon "Navigate back" at bounding box center [194, 13] width 4 height 7
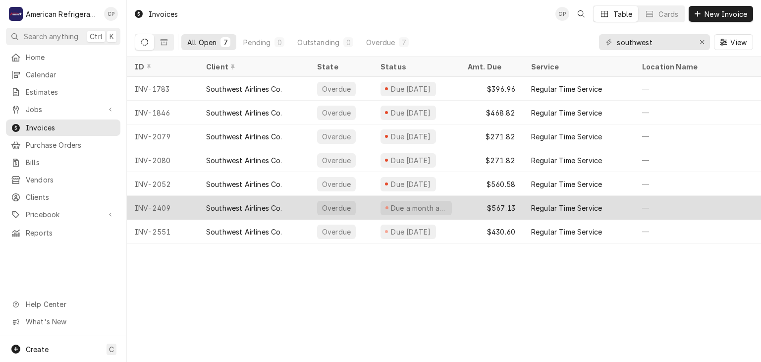
click at [212, 203] on div "Southwest Airlines Co." at bounding box center [244, 208] width 76 height 10
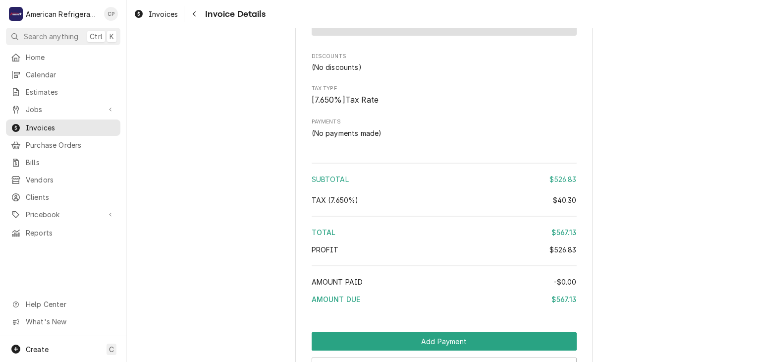
scroll to position [1211, 0]
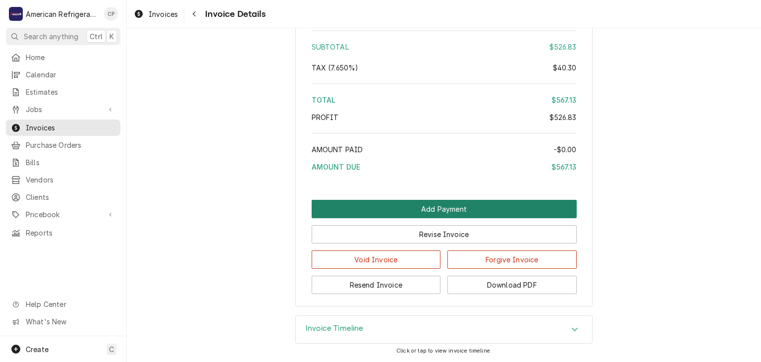
click at [414, 201] on button "Add Payment" at bounding box center [444, 209] width 265 height 18
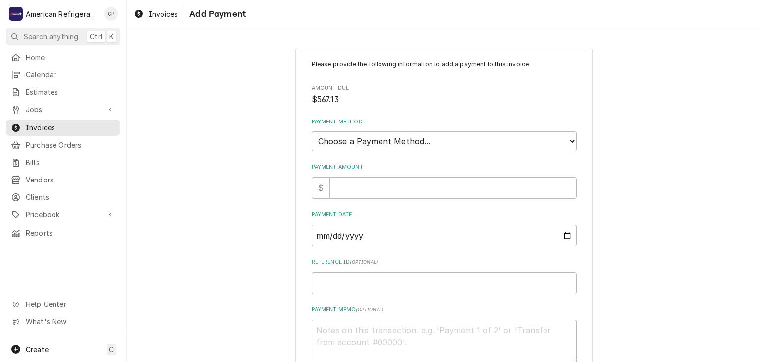
click at [380, 203] on div "Please provide the following information to add a payment to this invoice Amoun…" at bounding box center [444, 212] width 265 height 304
click at [372, 191] on input "Payment Amount" at bounding box center [453, 188] width 247 height 22
type textarea "x"
type input "5"
type textarea "x"
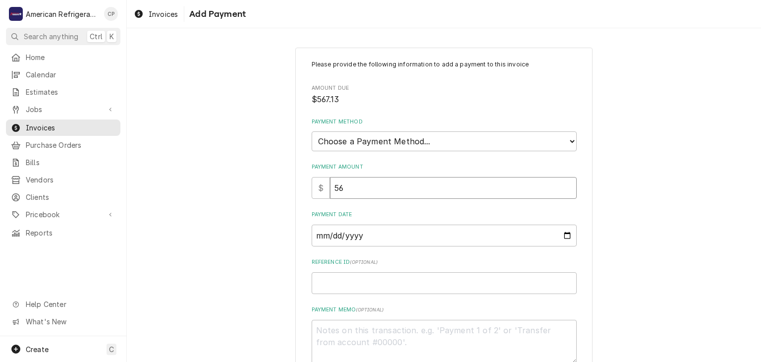
type input "567"
type textarea "x"
type input "567.13"
type textarea "x"
type input "567.13"
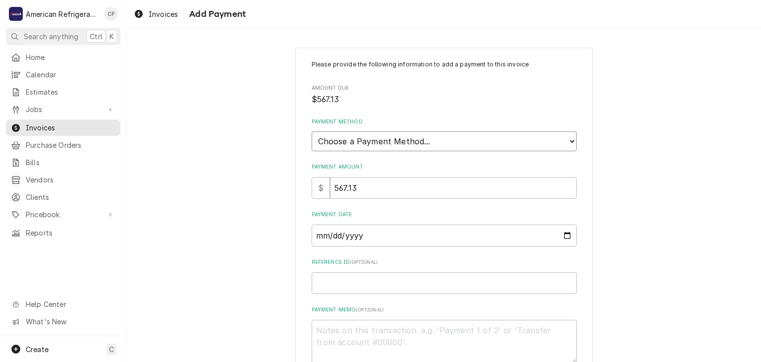
click at [387, 138] on select "Choose a Payment Method... Cash Check Credit/Debit Card ACH/eCheck Other" at bounding box center [444, 141] width 265 height 20
select select "4"
click at [312, 131] on select "Choose a Payment Method... Cash Check Credit/Debit Card ACH/eCheck Other" at bounding box center [444, 141] width 265 height 20
click at [567, 236] on input "Payment Date" at bounding box center [444, 235] width 265 height 22
type textarea "x"
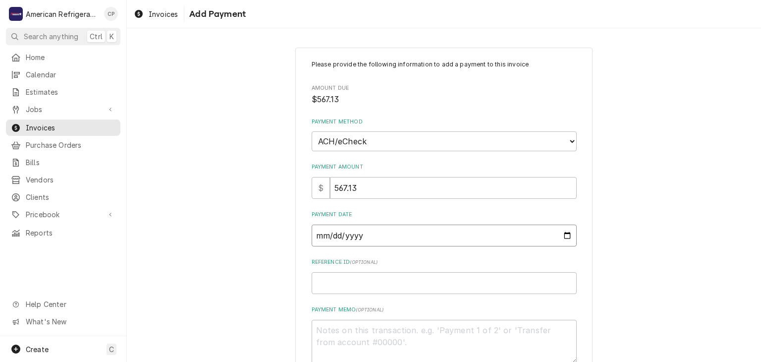
type input "2025-09-02"
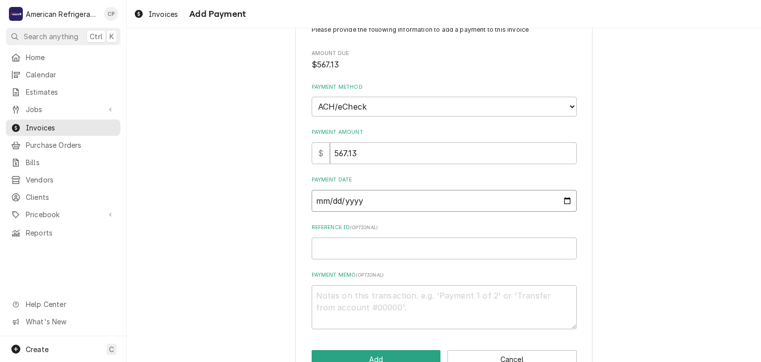
scroll to position [61, 0]
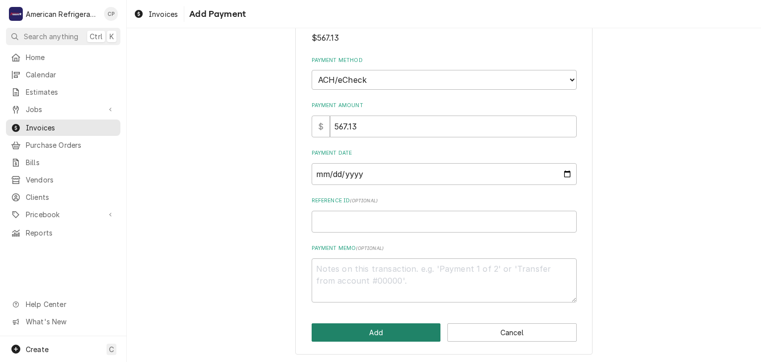
click at [353, 338] on button "Add" at bounding box center [376, 332] width 129 height 18
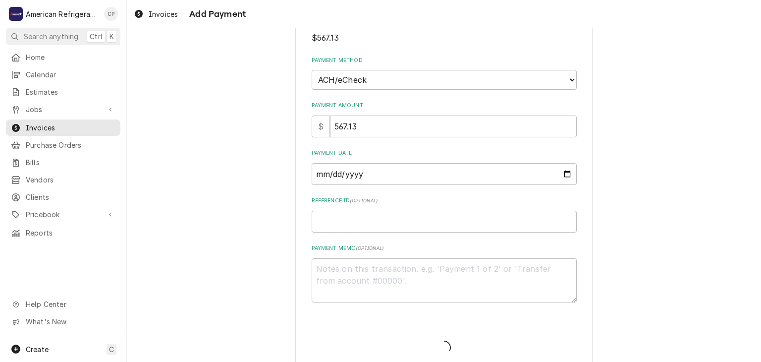
type textarea "x"
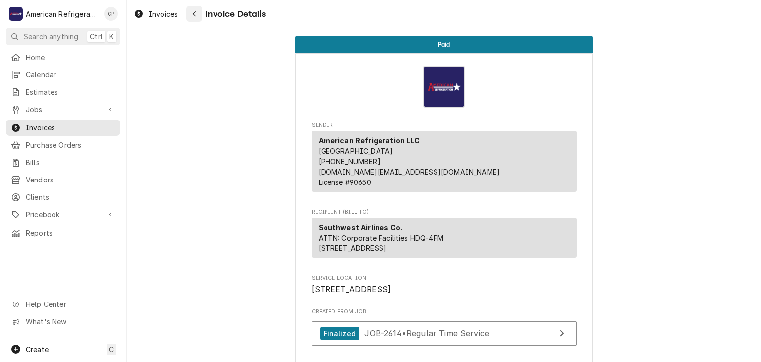
click at [194, 10] on icon "Navigate back" at bounding box center [194, 13] width 4 height 7
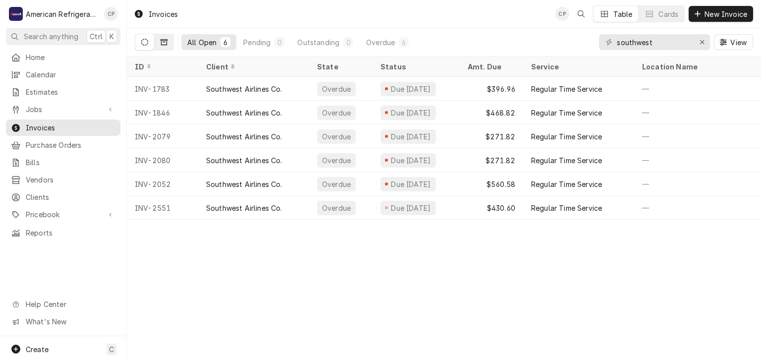
click at [164, 42] on icon "Dynamic Content Wrapper" at bounding box center [164, 42] width 7 height 7
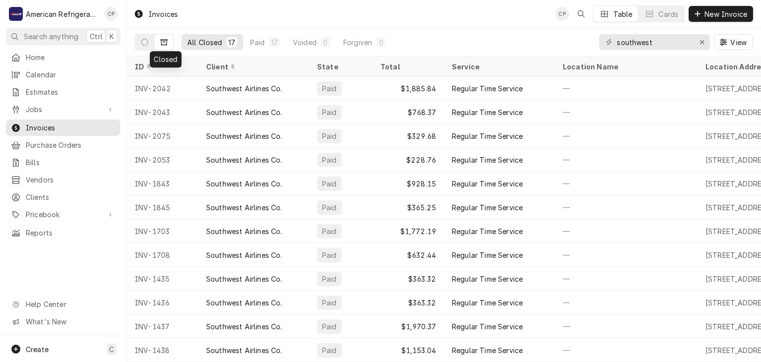
scroll to position [3, 0]
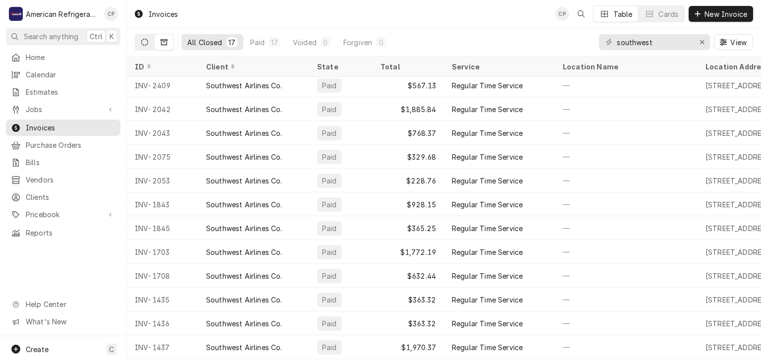
click at [141, 42] on icon "Dynamic Content Wrapper" at bounding box center [144, 42] width 7 height 7
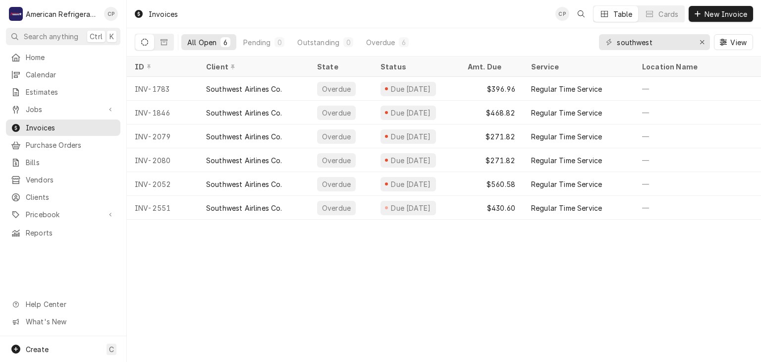
scroll to position [0, 0]
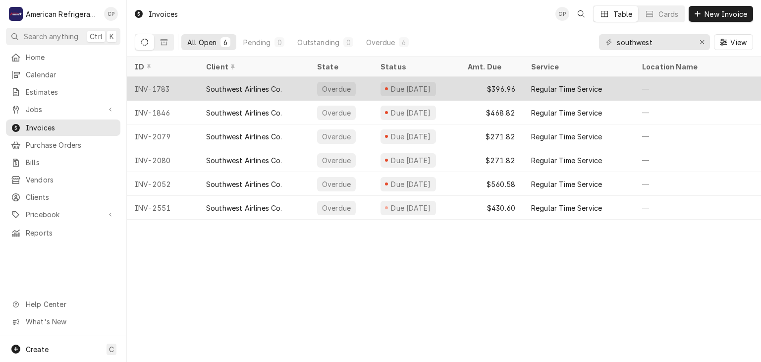
click at [187, 86] on div "INV-1783" at bounding box center [162, 89] width 71 height 24
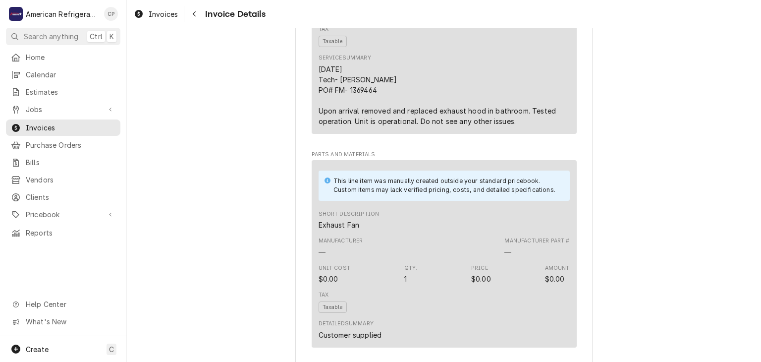
scroll to position [671, 0]
click at [201, 18] on button "Navigate back" at bounding box center [194, 14] width 16 height 16
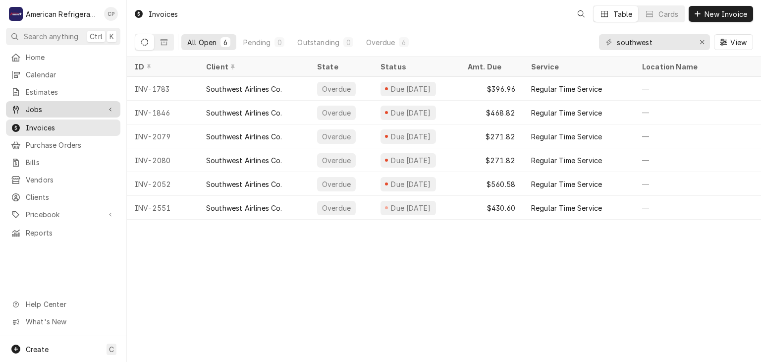
click at [90, 104] on span "Jobs" at bounding box center [63, 109] width 75 height 10
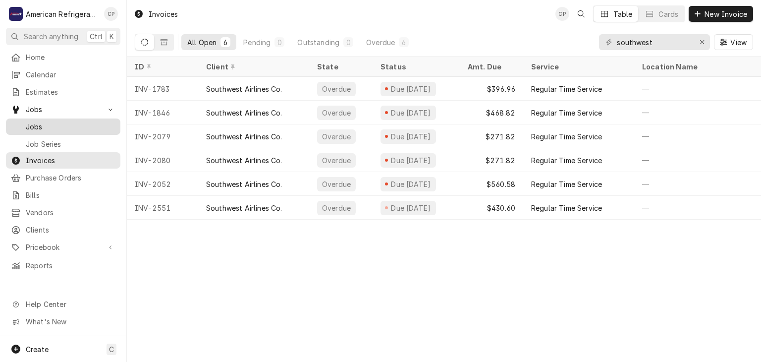
click at [107, 121] on span "Jobs" at bounding box center [71, 126] width 90 height 10
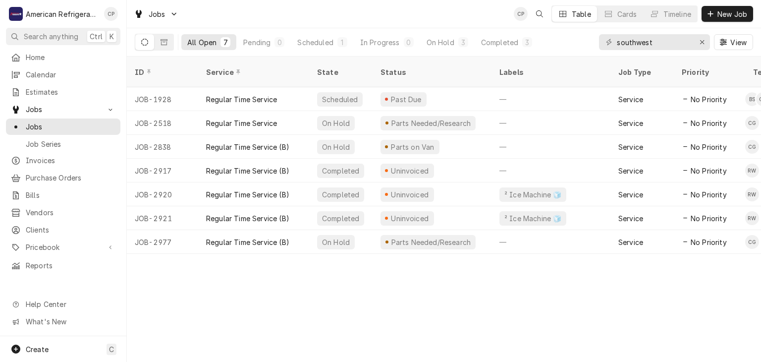
drag, startPoint x: 287, startPoint y: 240, endPoint x: 262, endPoint y: 241, distance: 25.3
click at [265, 241] on div "ID Service State Status Labels Job Type Priority Techs Date Received Client Loc…" at bounding box center [444, 208] width 634 height 305
click at [235, 259] on div "ID Service State Status Labels Job Type Priority Techs Date Received Client Loc…" at bounding box center [444, 208] width 634 height 305
click at [703, 43] on icon "Erase input" at bounding box center [702, 42] width 4 height 4
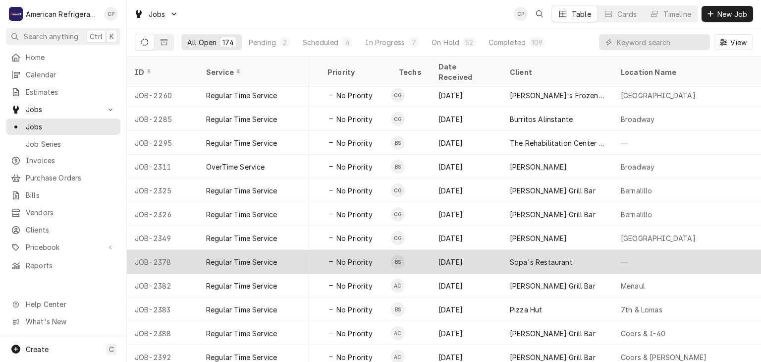
scroll to position [223, 354]
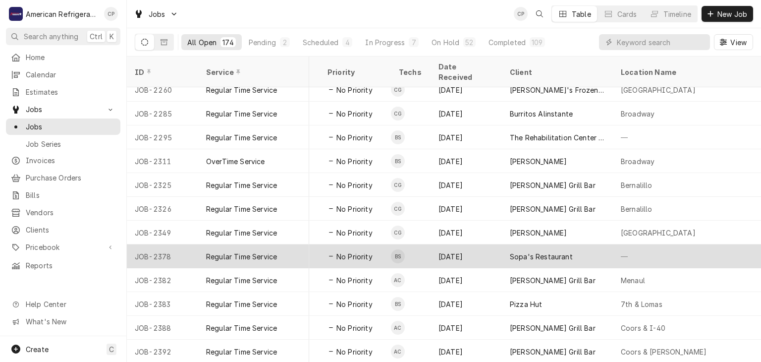
click at [348, 251] on span "No Priority" at bounding box center [354, 256] width 36 height 10
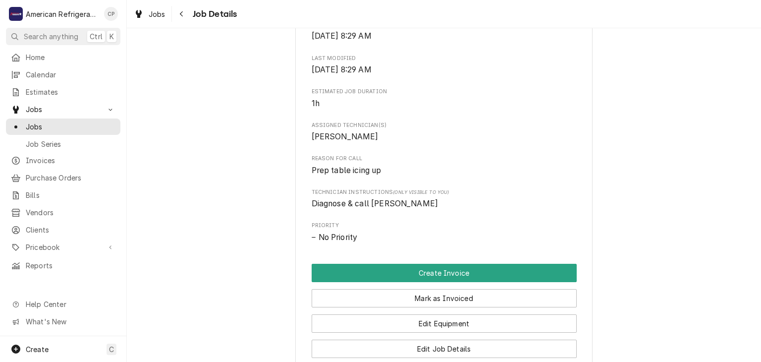
scroll to position [553, 0]
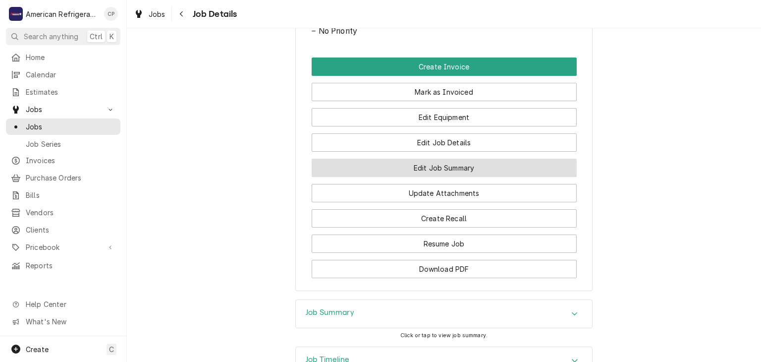
click at [409, 177] on button "Edit Job Summary" at bounding box center [444, 168] width 265 height 18
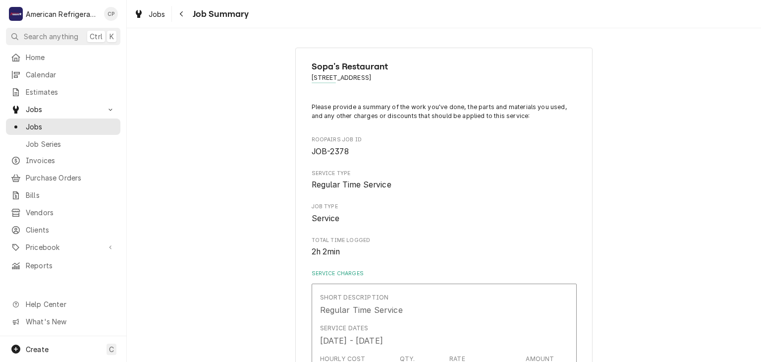
type textarea "x"
click at [183, 15] on icon "Navigate back" at bounding box center [181, 13] width 4 height 7
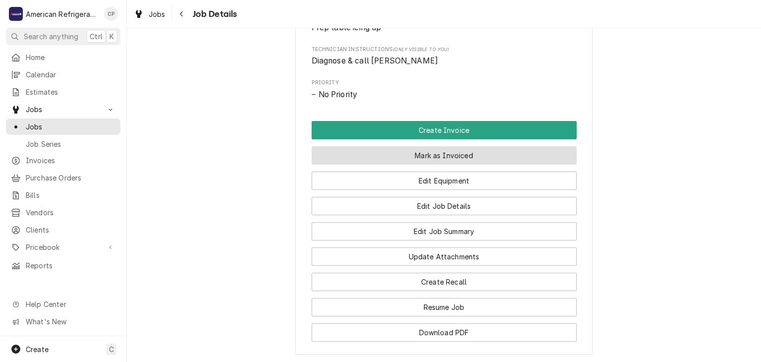
scroll to position [491, 0]
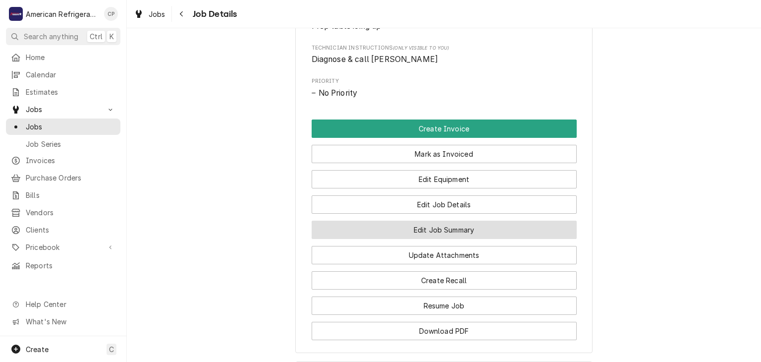
click at [405, 236] on button "Edit Job Summary" at bounding box center [444, 229] width 265 height 18
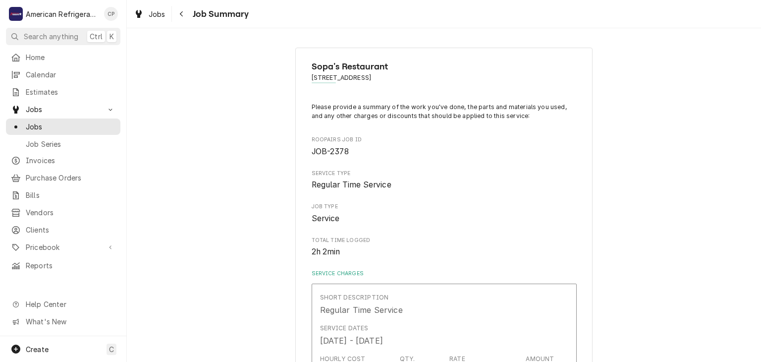
type textarea "x"
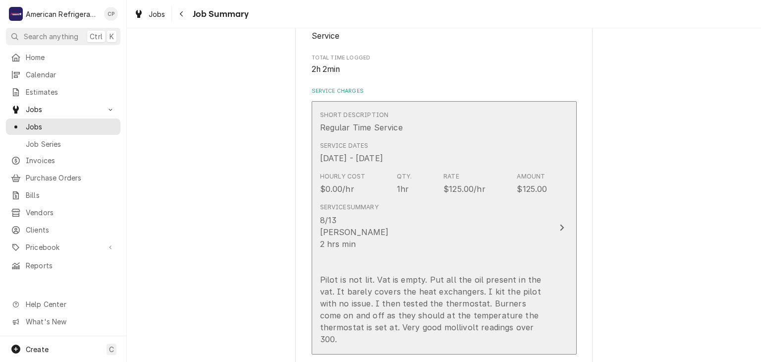
scroll to position [196, 0]
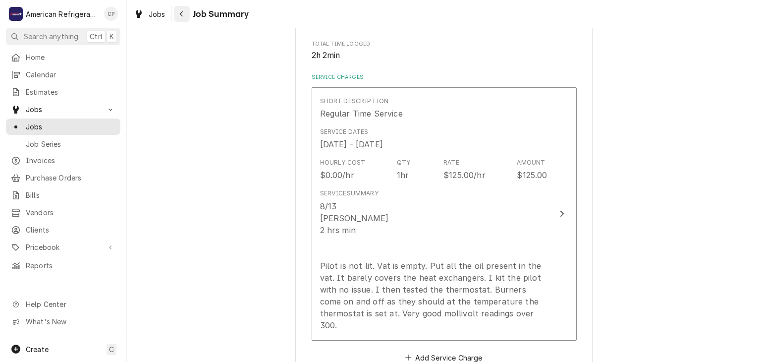
click at [180, 19] on button "Navigate back" at bounding box center [182, 14] width 16 height 16
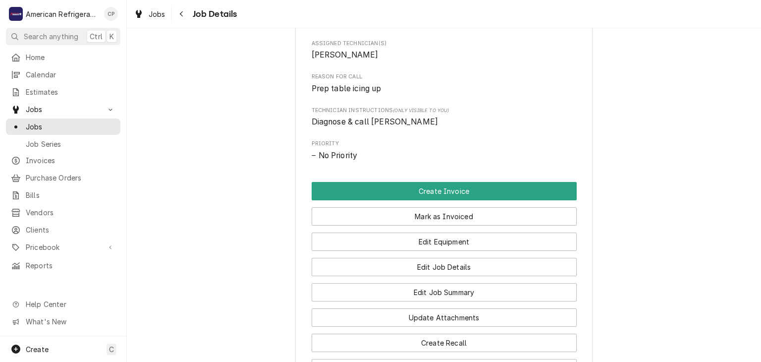
scroll to position [442, 0]
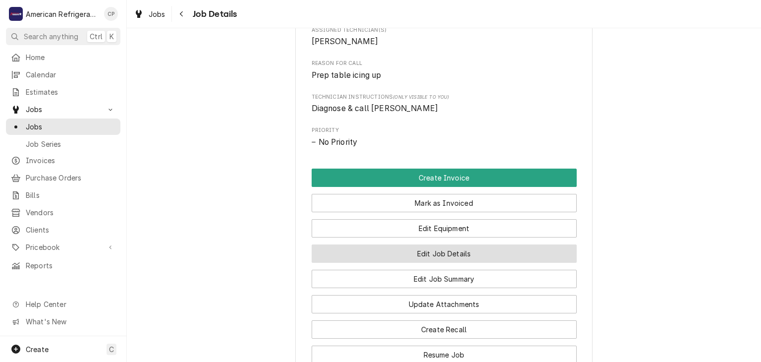
click at [429, 263] on button "Edit Job Details" at bounding box center [444, 253] width 265 height 18
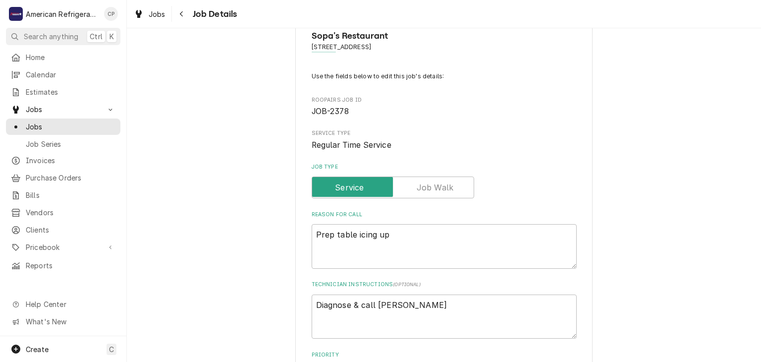
scroll to position [65, 0]
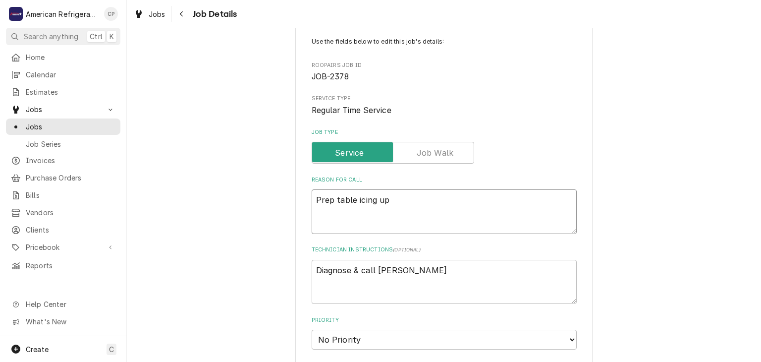
click at [407, 203] on textarea "Prep table icing up" at bounding box center [444, 211] width 265 height 45
type textarea "x"
type textarea "F"
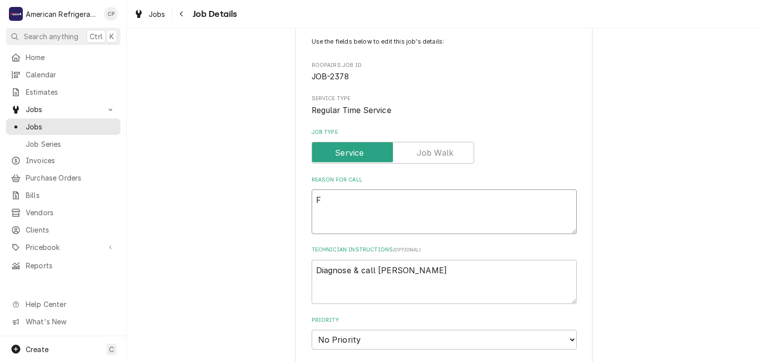
type textarea "x"
type textarea "Frye"
type textarea "x"
type textarea "Fryer"
type textarea "x"
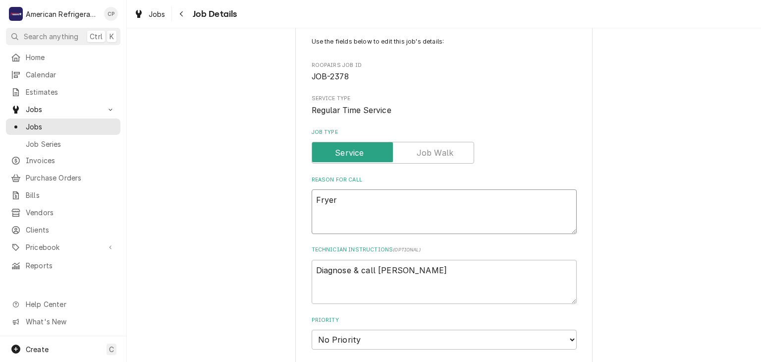
type textarea "Fryer"
type textarea "x"
type textarea "Fryer i"
type textarea "x"
type textarea "Fryer is"
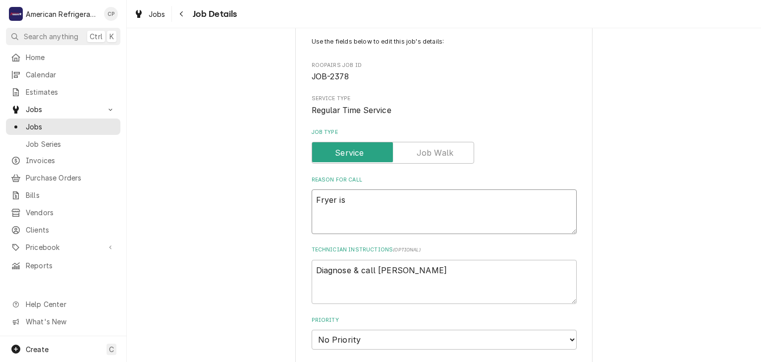
type textarea "x"
type textarea "Fryer iss"
type textarea "x"
type textarea "Fryer issue"
type textarea "x"
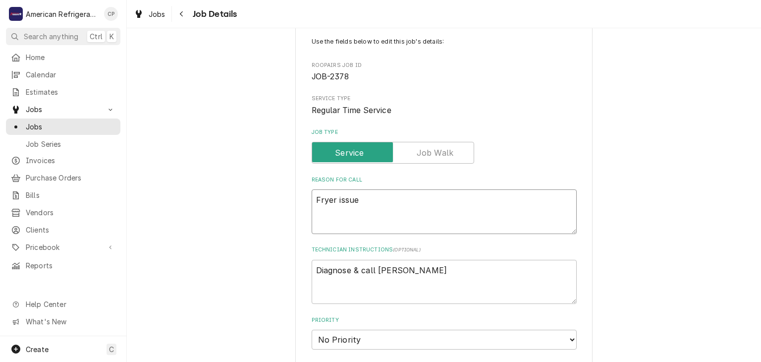
type textarea "Fryer issues"
type textarea "x"
type textarea "Fryer issues"
type textarea "x"
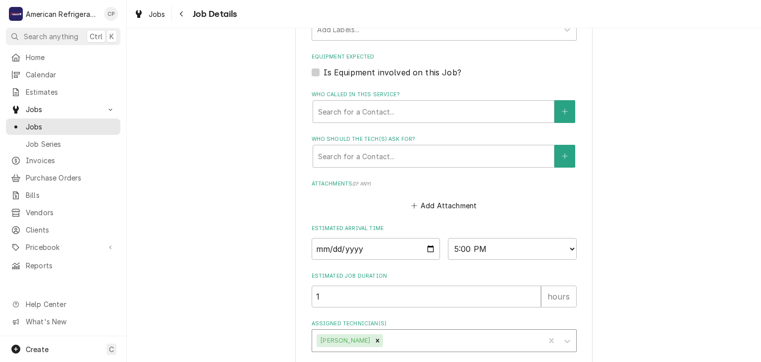
scroll to position [467, 0]
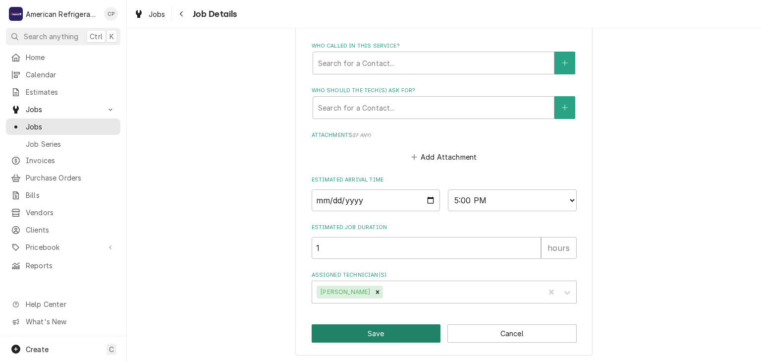
type textarea "Fryer issues"
click at [379, 325] on button "Save" at bounding box center [376, 333] width 129 height 18
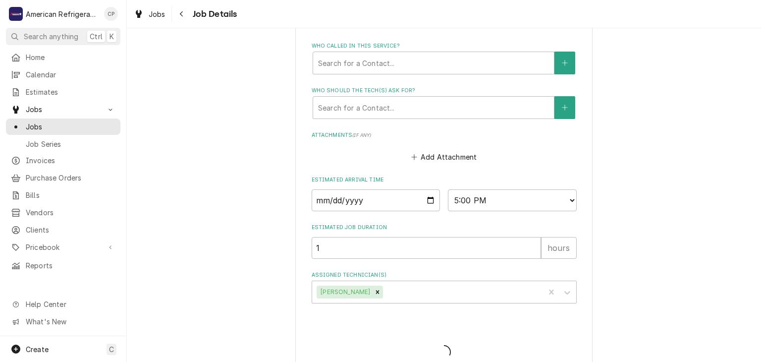
type textarea "x"
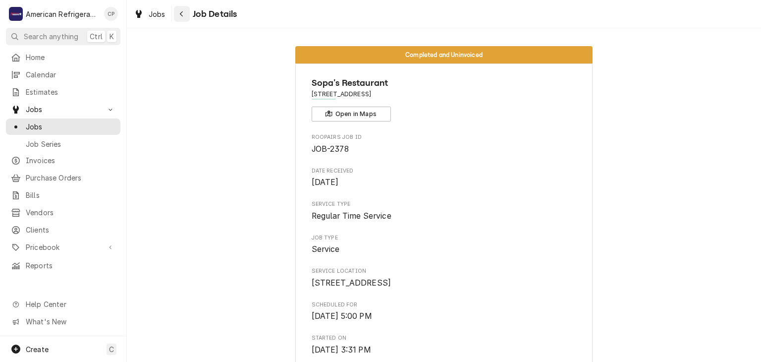
click at [185, 15] on div "Navigate back" at bounding box center [182, 14] width 10 height 10
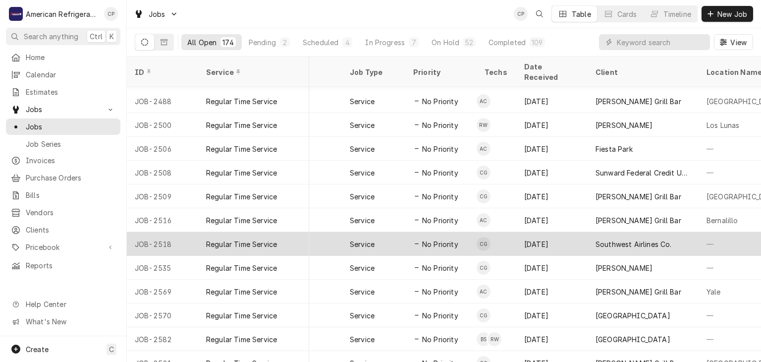
scroll to position [750, 269]
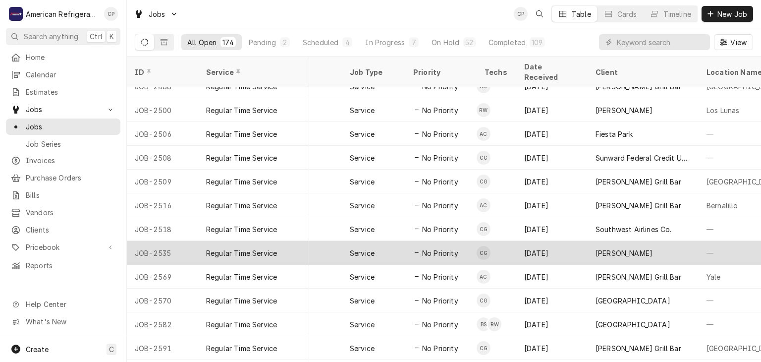
click at [324, 241] on div "—" at bounding box center [282, 253] width 119 height 24
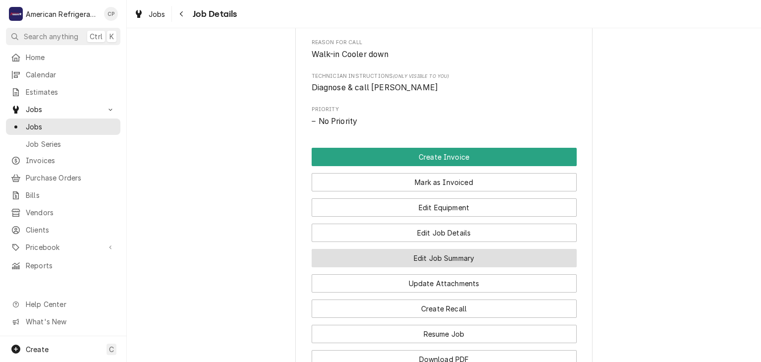
scroll to position [479, 0]
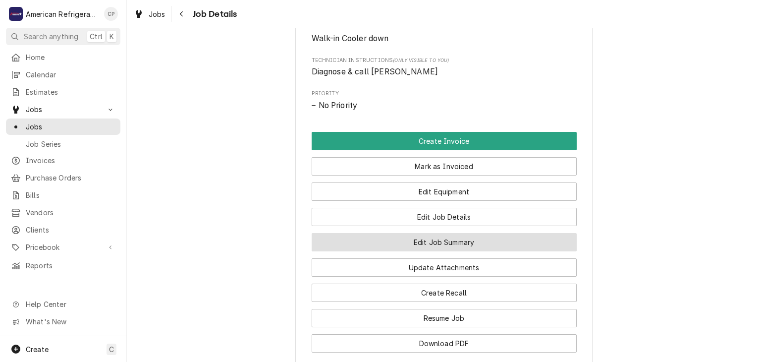
click at [403, 247] on button "Edit Job Summary" at bounding box center [444, 242] width 265 height 18
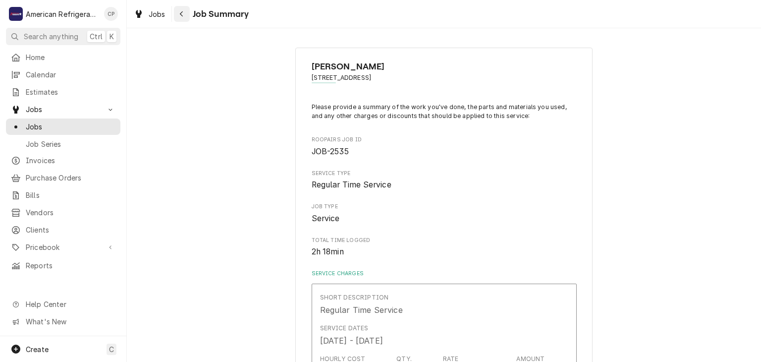
click at [181, 19] on button "Navigate back" at bounding box center [182, 14] width 16 height 16
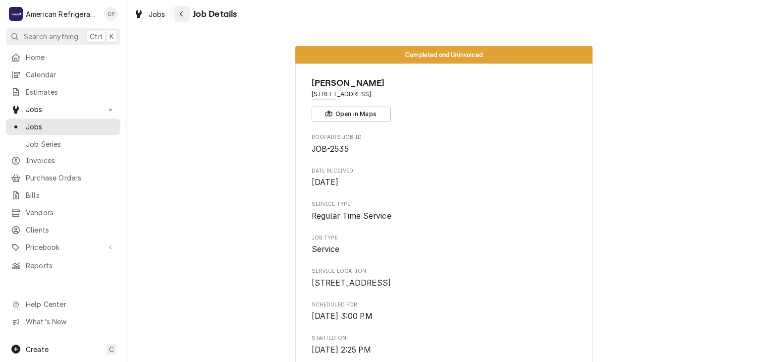
click at [186, 14] on div "Navigate back" at bounding box center [182, 14] width 10 height 10
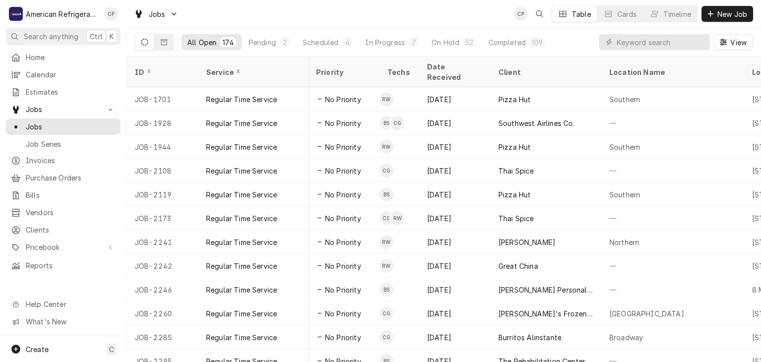
scroll to position [0, 361]
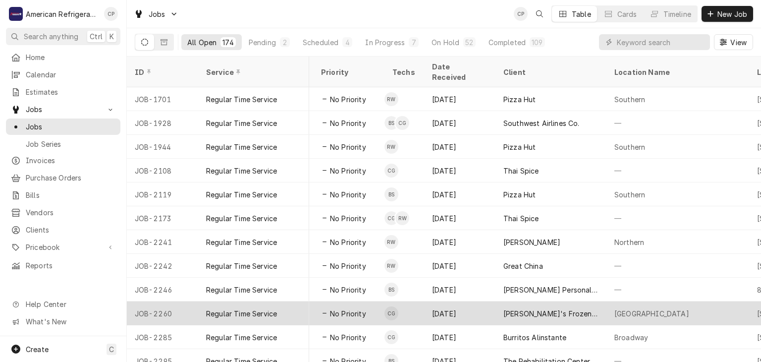
click at [341, 308] on span "No Priority" at bounding box center [348, 313] width 36 height 10
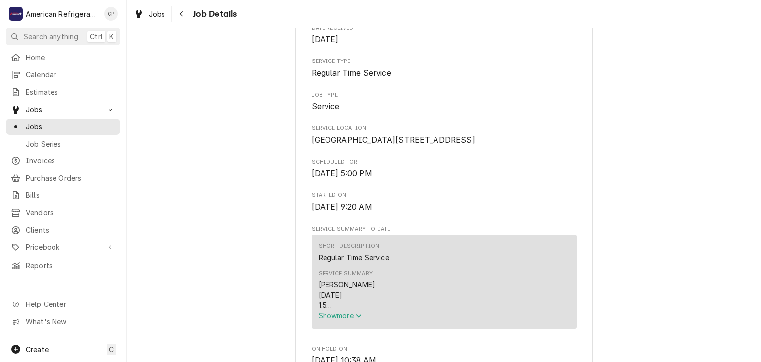
scroll to position [235, 0]
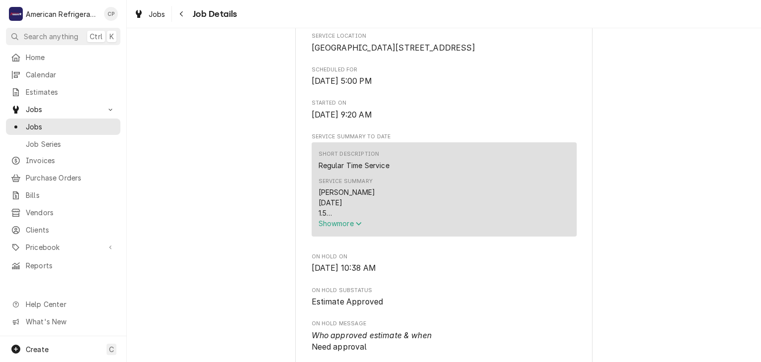
click at [337, 227] on span "Show more" at bounding box center [341, 223] width 44 height 8
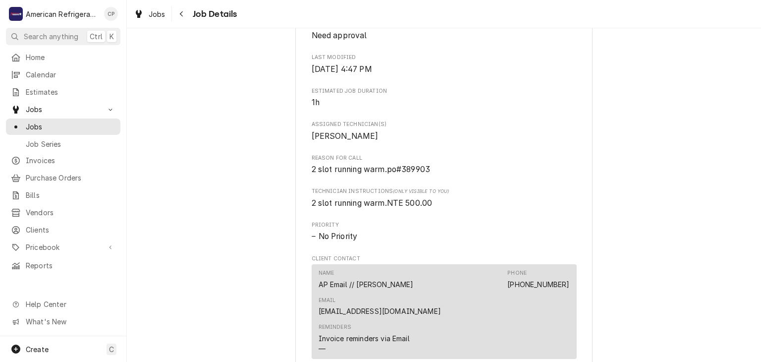
scroll to position [568, 0]
click at [423, 173] on span "2 slot running warm.po#389903" at bounding box center [371, 168] width 119 height 9
click at [425, 161] on span "Reason For Call" at bounding box center [444, 157] width 265 height 8
click at [422, 173] on span "2 slot running warm.po#389903" at bounding box center [371, 168] width 119 height 9
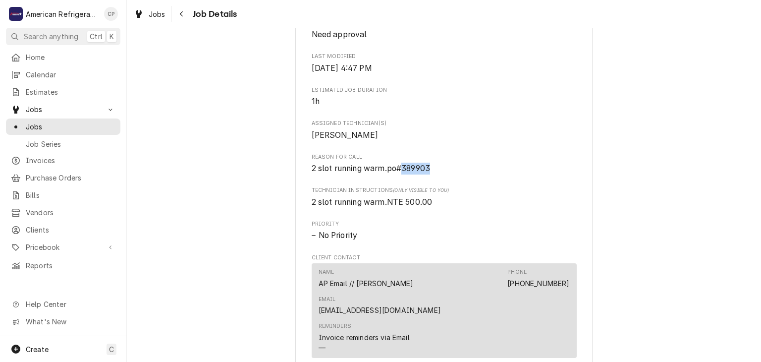
click at [422, 173] on span "2 slot running warm.po#389903" at bounding box center [371, 168] width 119 height 9
click at [421, 173] on span "2 slot running warm.po#389903" at bounding box center [371, 168] width 119 height 9
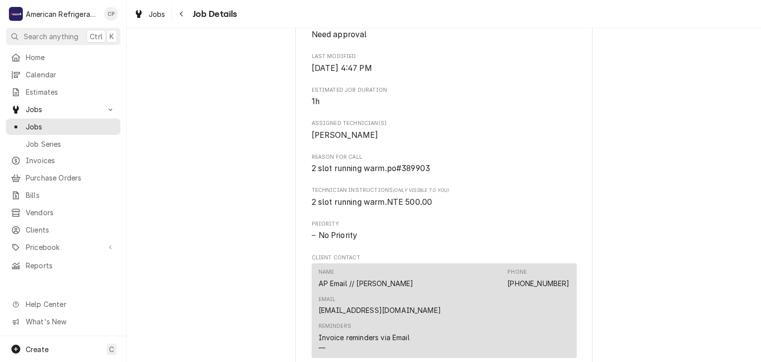
click at [420, 173] on span "2 slot running warm.po#389903" at bounding box center [371, 168] width 119 height 9
click at [430, 173] on span "2 slot running warm.po#389903" at bounding box center [371, 168] width 119 height 9
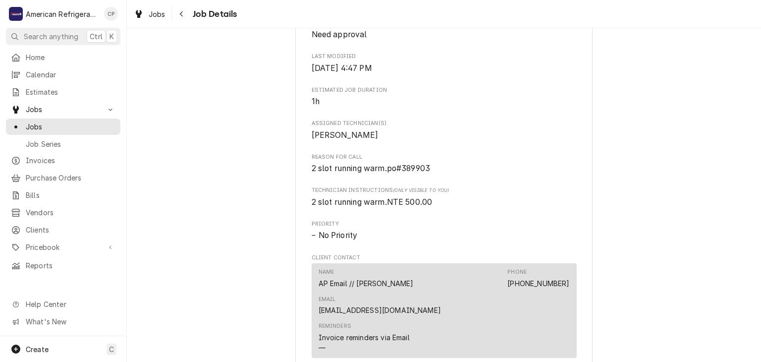
click at [424, 173] on span "2 slot running warm.po#389903" at bounding box center [371, 168] width 119 height 9
click at [424, 161] on span "Reason For Call" at bounding box center [444, 157] width 265 height 8
click at [422, 173] on span "2 slot running warm.po#389903" at bounding box center [371, 168] width 119 height 9
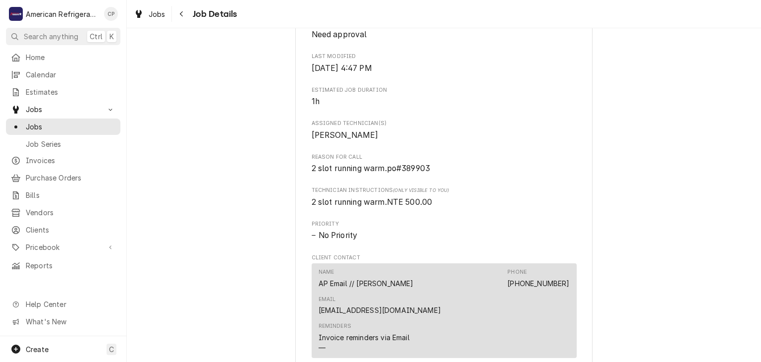
click at [418, 173] on span "2 slot running warm.po#389903" at bounding box center [371, 168] width 119 height 9
click at [416, 173] on span "2 slot running warm.po#389903" at bounding box center [371, 168] width 119 height 9
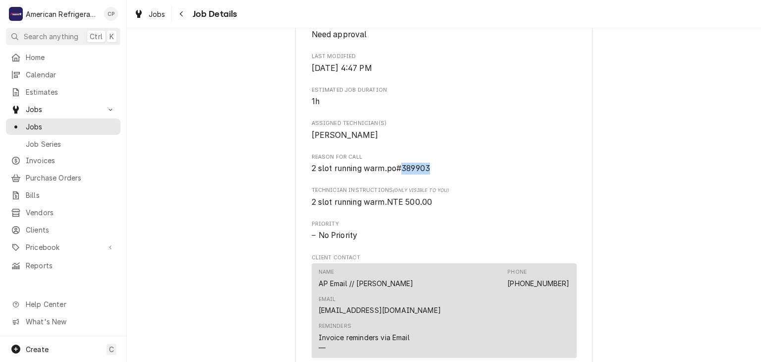
click at [416, 173] on span "2 slot running warm.po#389903" at bounding box center [371, 168] width 119 height 9
click at [419, 173] on span "2 slot running warm.po#389903" at bounding box center [371, 168] width 119 height 9
click at [416, 161] on span "Reason For Call" at bounding box center [444, 157] width 265 height 8
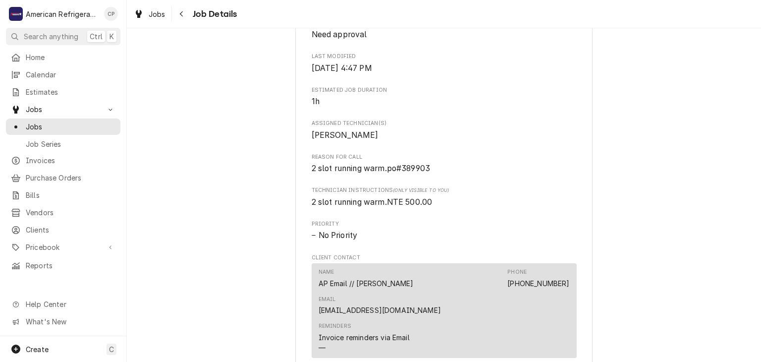
click at [418, 173] on span "2 slot running warm.po#389903" at bounding box center [371, 168] width 119 height 9
copy span "389903"
click at [289, 207] on div "Estimate Approved Freddy's Frozen Custard & Steakburgers East Central / 10201 C…" at bounding box center [444, 35] width 634 height 1129
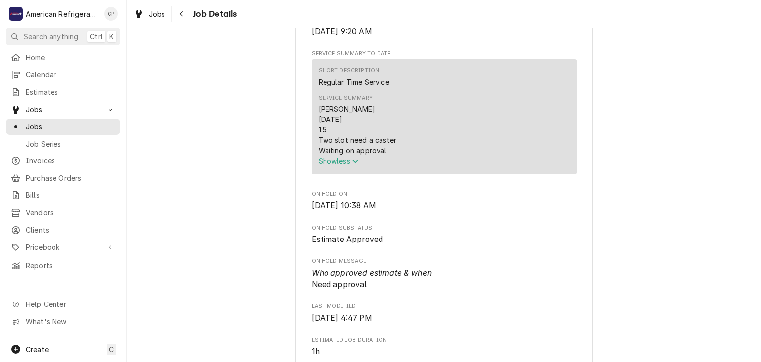
scroll to position [225, 0]
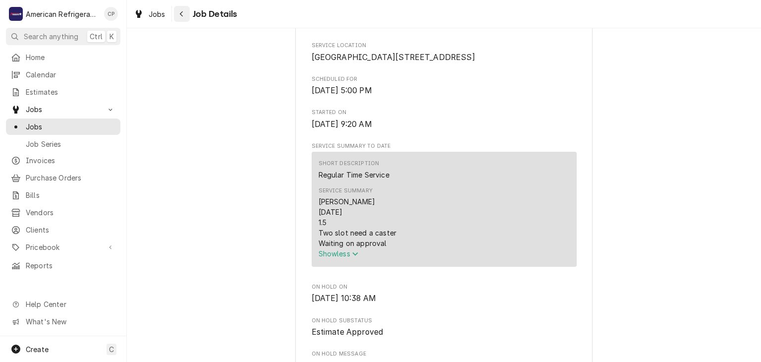
click at [184, 10] on div "Navigate back" at bounding box center [182, 14] width 10 height 10
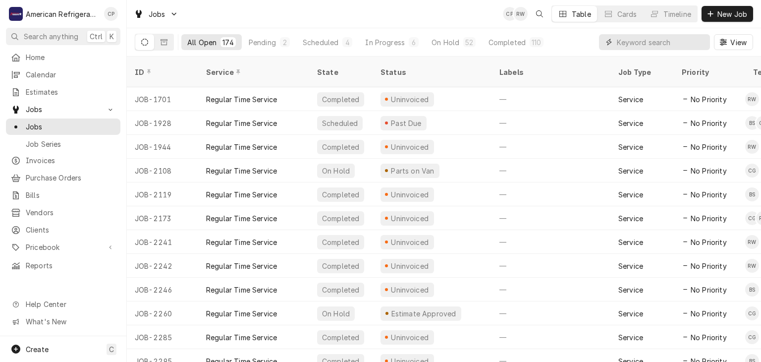
click at [645, 40] on input "Dynamic Content Wrapper" at bounding box center [661, 42] width 88 height 16
click at [79, 155] on span "Invoices" at bounding box center [71, 160] width 90 height 10
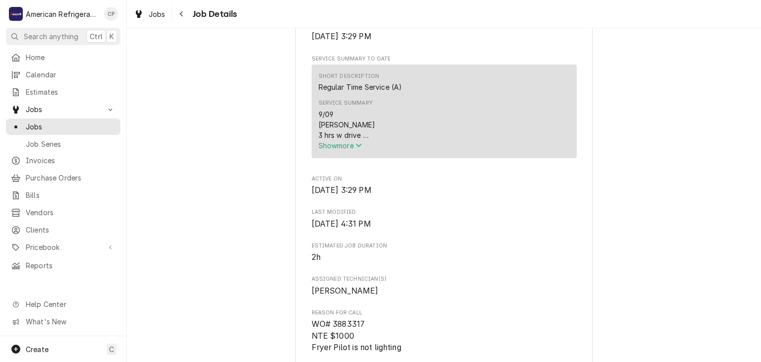
scroll to position [327, 0]
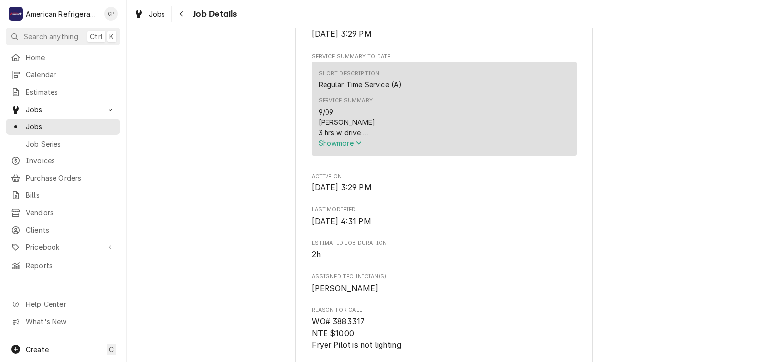
click at [340, 151] on div "Service Summary 9/09 Richard 3 hrs w drive Pilot is not lighting. Turned unit o…" at bounding box center [444, 122] width 251 height 58
click at [339, 147] on span "Show more" at bounding box center [341, 143] width 44 height 8
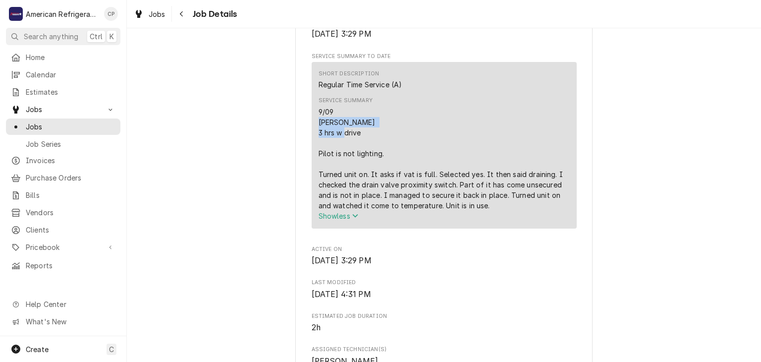
drag, startPoint x: 370, startPoint y: 139, endPoint x: 308, endPoint y: 137, distance: 62.4
click at [308, 137] on div "Applebee's Grill Bar Santa Fe / 4246 Cerrillos Rd, Santa Fe, NM 87507 Open in M…" at bounding box center [443, 261] width 297 height 1051
click at [331, 138] on div "9/09 Richard 3 hrs w drive Pilot is not lighting. Turned unit on. It asks if va…" at bounding box center [444, 159] width 251 height 104
drag, startPoint x: 379, startPoint y: 143, endPoint x: 293, endPoint y: 143, distance: 85.7
click at [293, 143] on div "Active Applebee's Grill Bar Santa Fe / 4246 Cerrillos Rd, Santa Fe, NM 87507 Op…" at bounding box center [444, 254] width 634 height 1085
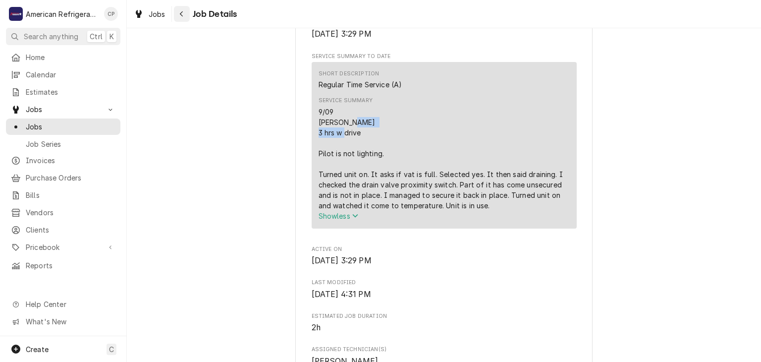
click at [184, 15] on div "Navigate back" at bounding box center [182, 14] width 10 height 10
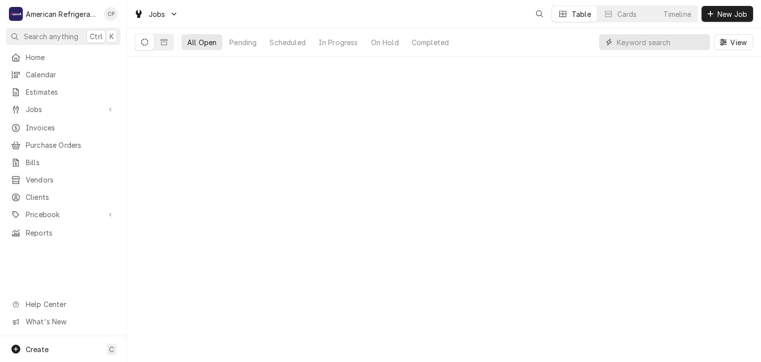
click at [654, 48] on input "Dynamic Content Wrapper" at bounding box center [661, 42] width 88 height 16
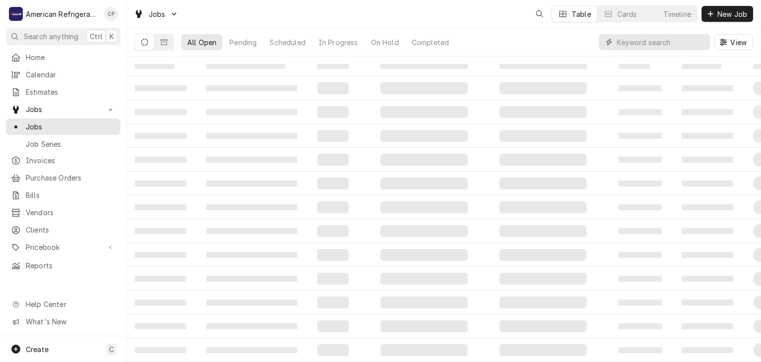
click at [654, 48] on input "Dynamic Content Wrapper" at bounding box center [661, 42] width 88 height 16
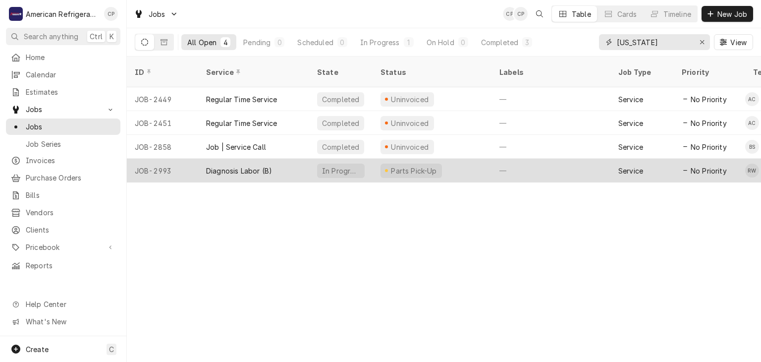
type input "texas"
click at [255, 165] on div "Diagnosis Labor (B)" at bounding box center [239, 170] width 66 height 10
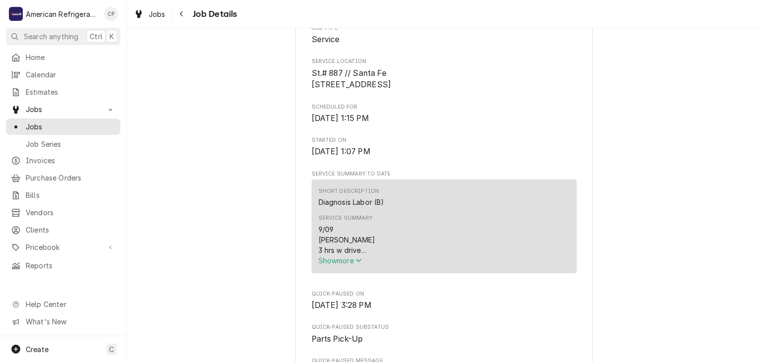
scroll to position [210, 0]
click at [342, 273] on div "Short Description Diagnosis Labor (B) Service Summary 9/09 [PERSON_NAME] 3 hrs …" at bounding box center [444, 226] width 265 height 94
click at [340, 255] on div "9/09 [PERSON_NAME] 3 hrs w drive Manager said that it was tripping a breaker in…" at bounding box center [444, 238] width 251 height 31
click at [336, 265] on button "Show more" at bounding box center [444, 260] width 251 height 10
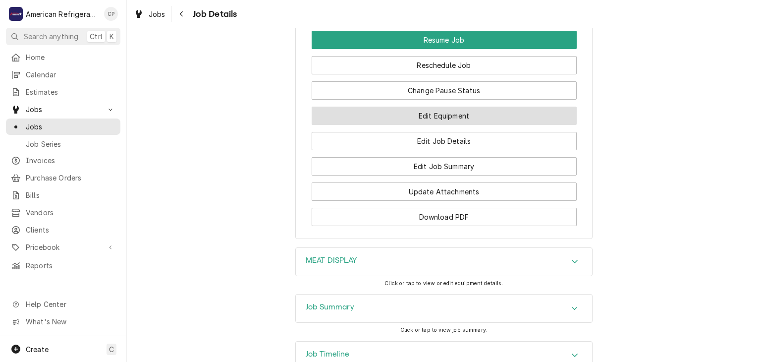
scroll to position [953, 0]
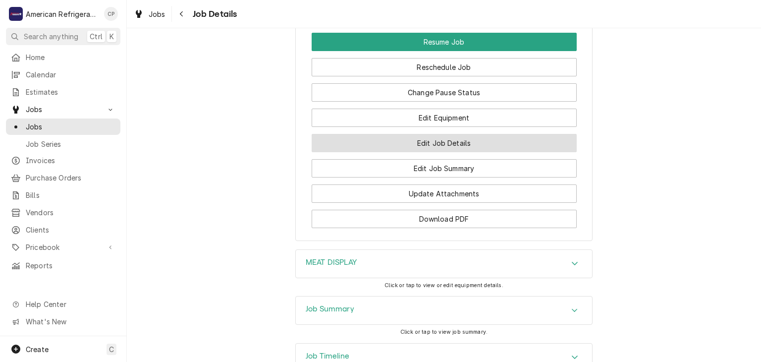
click at [424, 151] on button "Edit Job Details" at bounding box center [444, 143] width 265 height 18
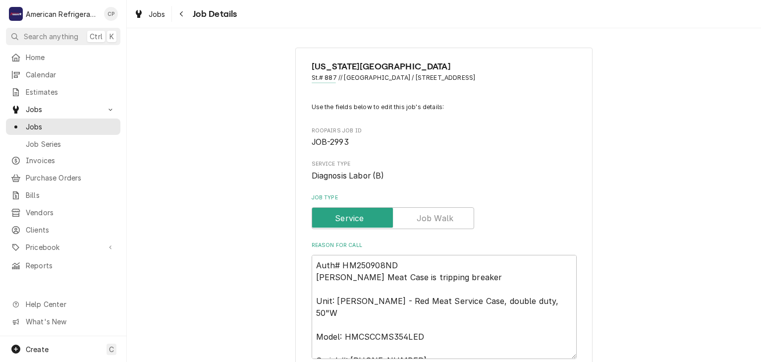
click at [180, 18] on div "Navigate back" at bounding box center [182, 14] width 10 height 10
type textarea "x"
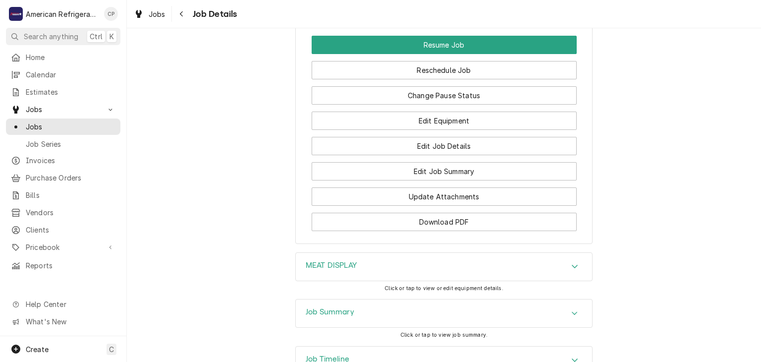
scroll to position [953, 0]
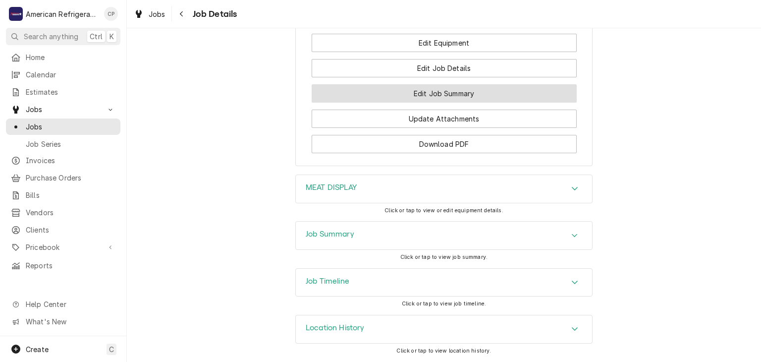
click at [396, 92] on button "Edit Job Summary" at bounding box center [444, 93] width 265 height 18
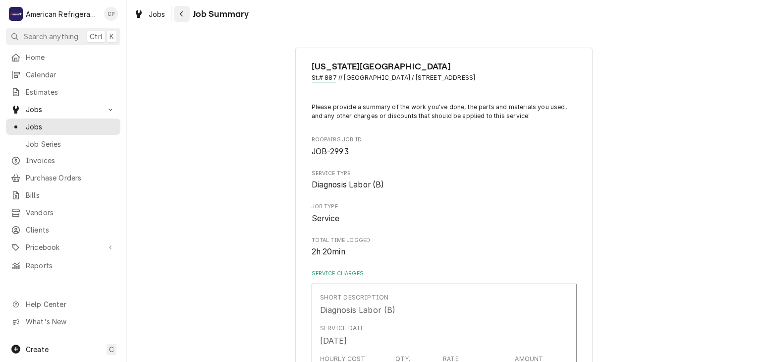
click at [187, 17] on button "Navigate back" at bounding box center [182, 14] width 16 height 16
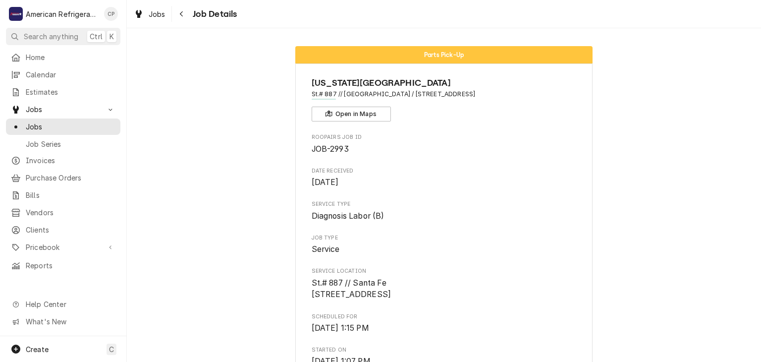
click at [189, 21] on div "Job Details" at bounding box center [205, 14] width 63 height 16
click at [180, 14] on icon "Navigate back" at bounding box center [181, 13] width 3 height 5
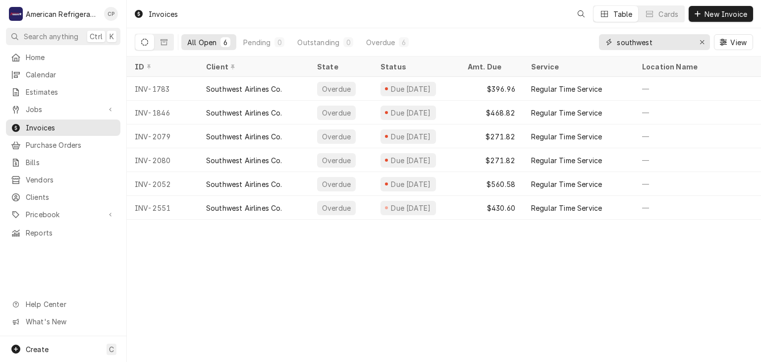
click at [652, 38] on input "southwest" at bounding box center [654, 42] width 74 height 16
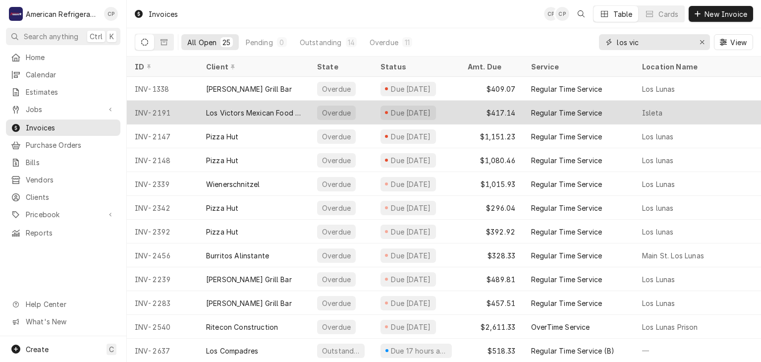
type input "los vic"
click at [238, 113] on div "Los Victors Mexican Food [US_STATE] Style" at bounding box center [253, 113] width 95 height 10
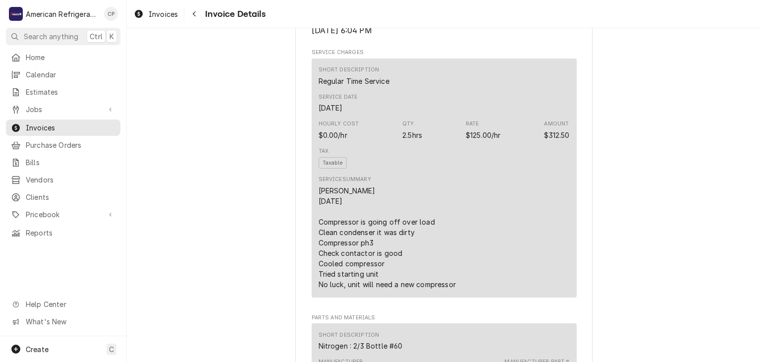
scroll to position [616, 0]
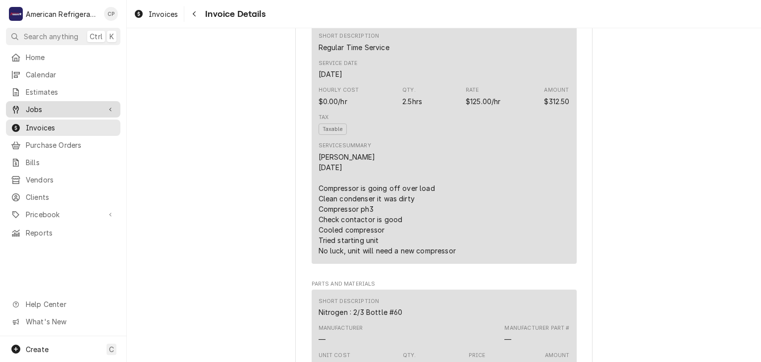
click at [78, 108] on span "Jobs" at bounding box center [63, 109] width 75 height 10
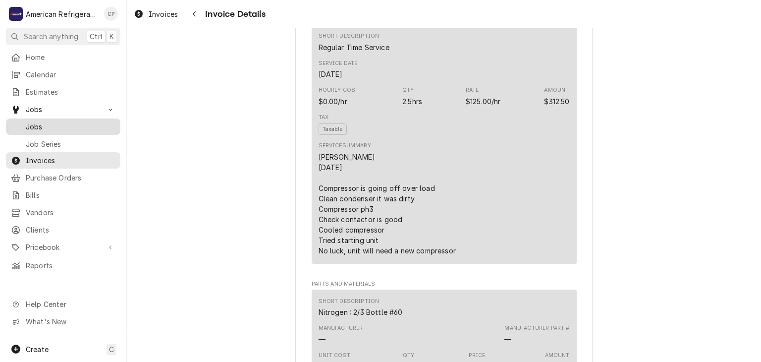
click at [82, 120] on div "Jobs" at bounding box center [63, 126] width 110 height 12
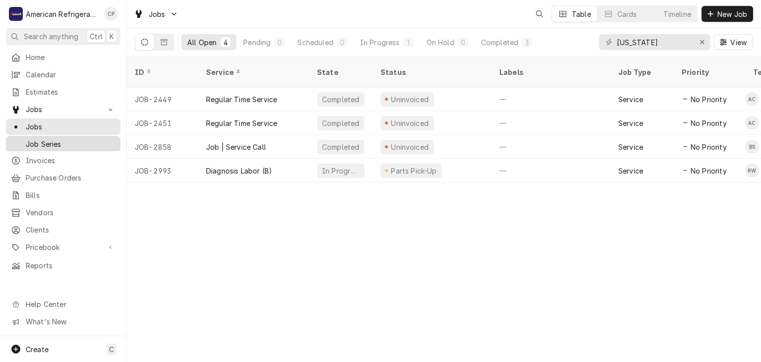
click at [91, 136] on link "Job Series" at bounding box center [63, 144] width 114 height 16
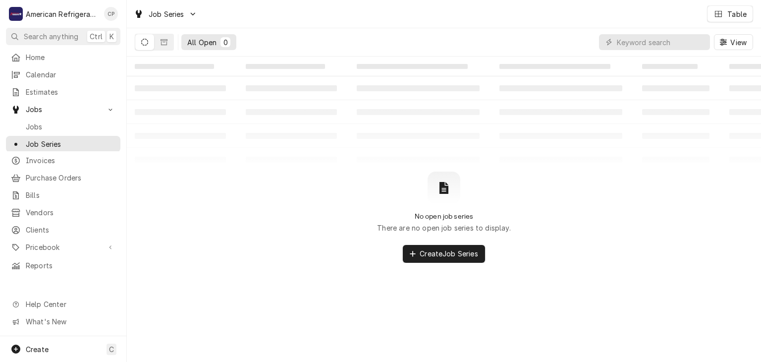
click at [53, 159] on span "Invoices" at bounding box center [71, 160] width 90 height 10
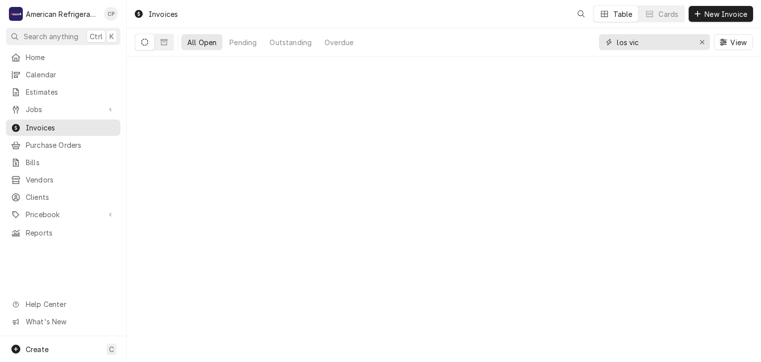
click at [640, 38] on input "los vic" at bounding box center [654, 42] width 74 height 16
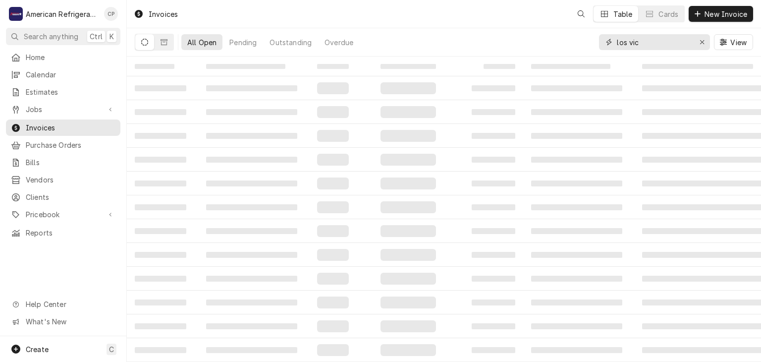
click at [640, 38] on input "los vic" at bounding box center [654, 42] width 74 height 16
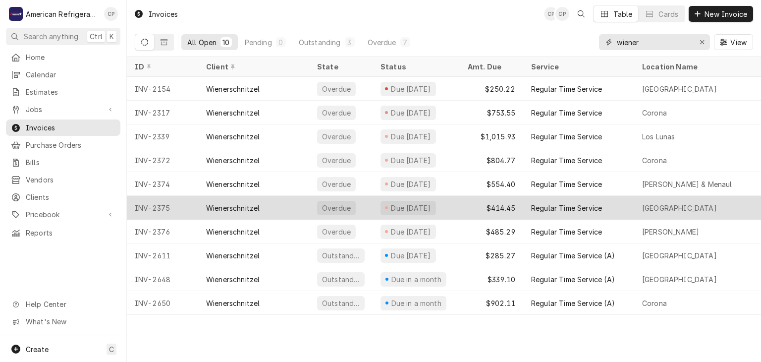
type input "wiener"
click at [160, 206] on div "INV-2375" at bounding box center [162, 208] width 71 height 24
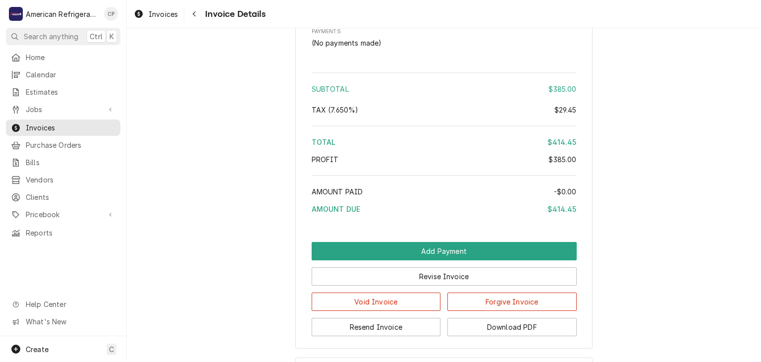
scroll to position [1122, 0]
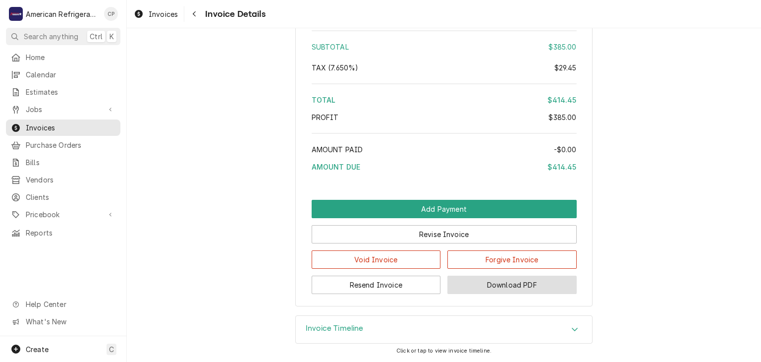
click at [469, 278] on button "Download PDF" at bounding box center [511, 284] width 129 height 18
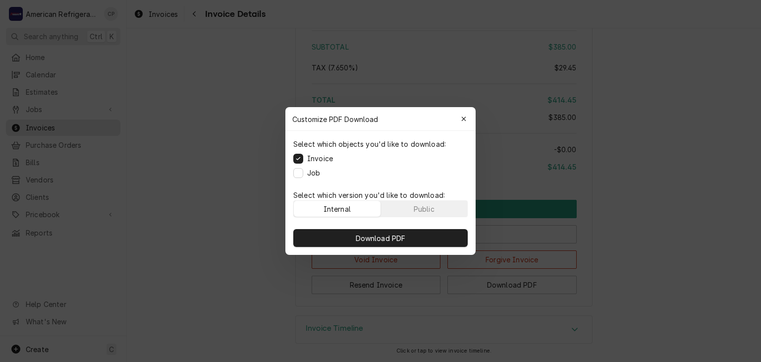
click at [308, 175] on label "Job" at bounding box center [313, 172] width 13 height 10
click at [303, 175] on button "Job" at bounding box center [298, 173] width 10 height 10
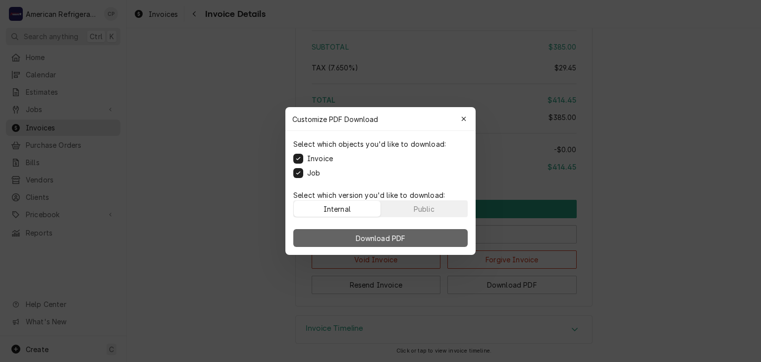
click at [347, 244] on button "Download PDF" at bounding box center [380, 238] width 174 height 18
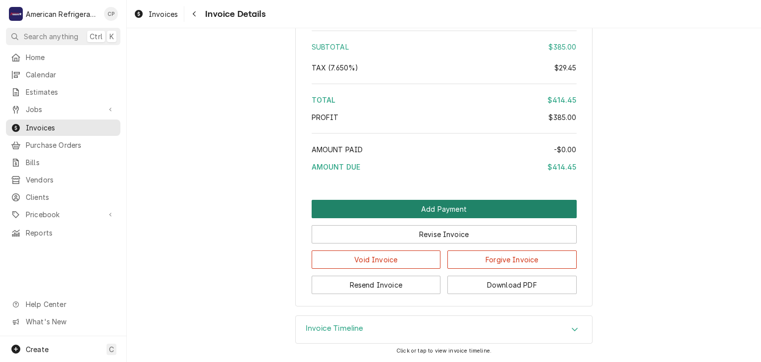
click at [415, 213] on button "Add Payment" at bounding box center [444, 209] width 265 height 18
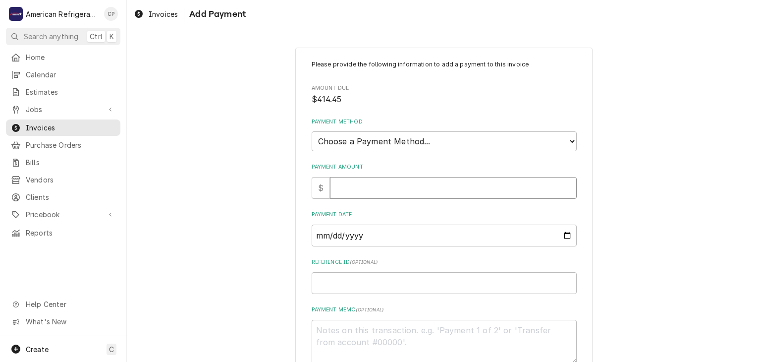
click at [407, 182] on input "Payment Amount" at bounding box center [453, 188] width 247 height 22
type textarea "x"
type input "1"
type textarea "x"
type input "14"
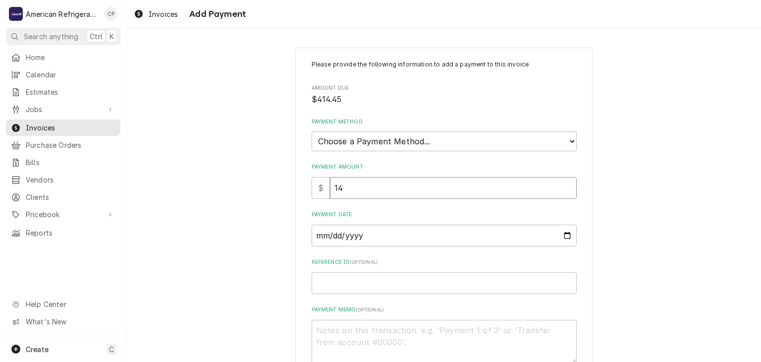
type textarea "x"
type input "1"
type textarea "x"
type input "4"
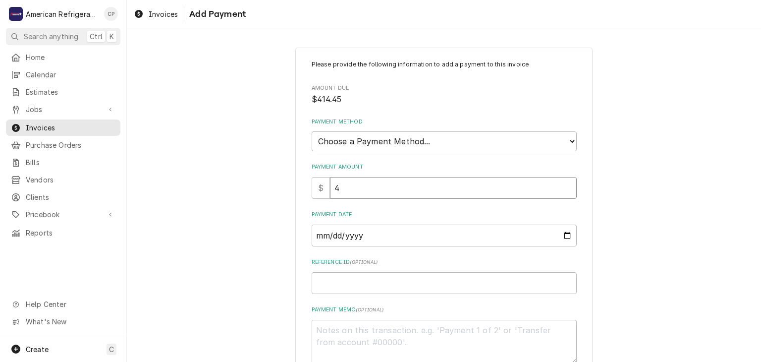
type textarea "x"
type input "41"
type textarea "x"
type input "414"
type textarea "x"
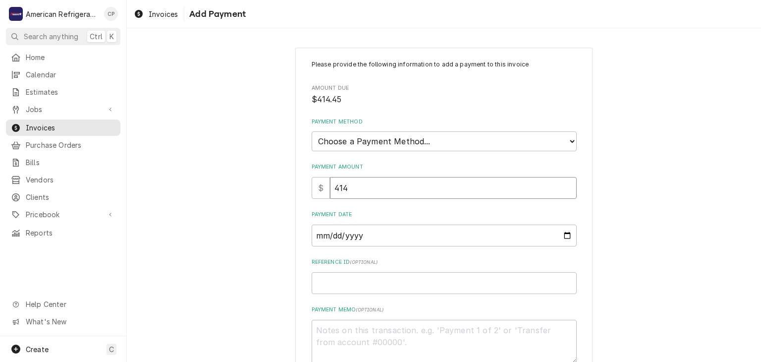
type input "414.2"
type textarea "x"
type input "414.25"
click at [383, 139] on select "Choose a Payment Method... Cash Check Credit/Debit Card ACH/eCheck Other" at bounding box center [444, 141] width 265 height 20
select select "2"
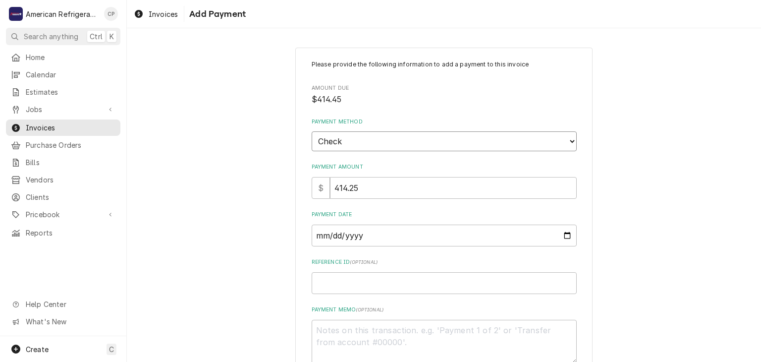
click at [312, 131] on select "Choose a Payment Method... Cash Check Credit/Debit Card ACH/eCheck Other" at bounding box center [444, 141] width 265 height 20
click at [566, 232] on input "Payment Date" at bounding box center [444, 235] width 265 height 22
type textarea "x"
type input "2025-08-09"
type textarea "x"
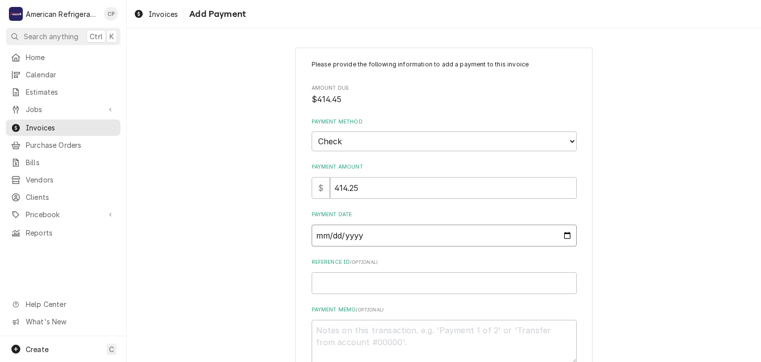
type input "2025-08-18"
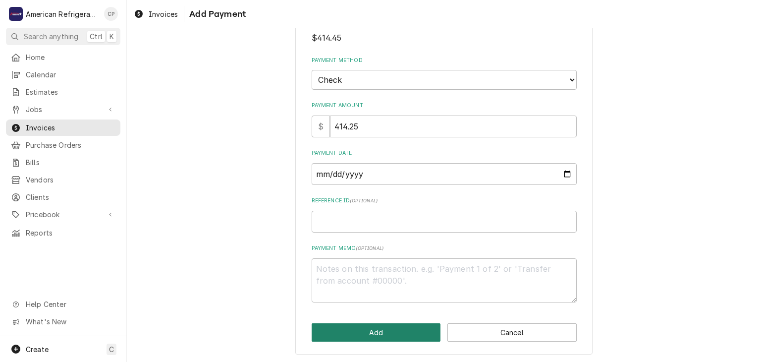
click at [395, 327] on button "Add" at bounding box center [376, 332] width 129 height 18
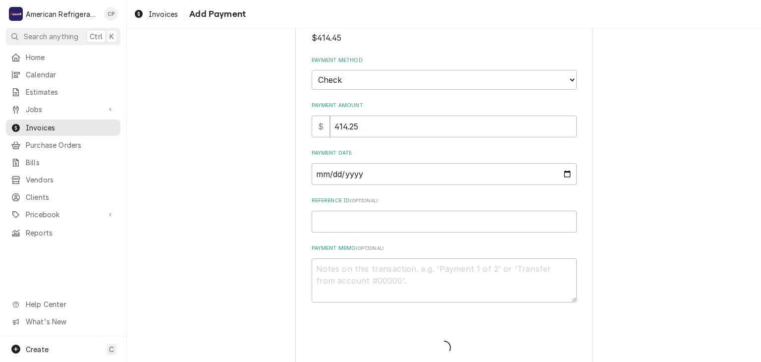
type textarea "x"
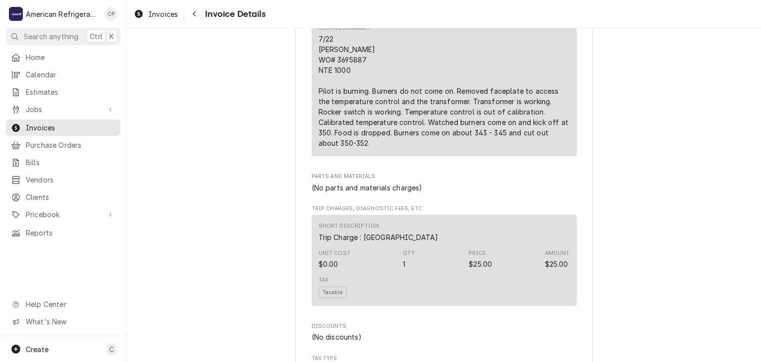
scroll to position [1168, 0]
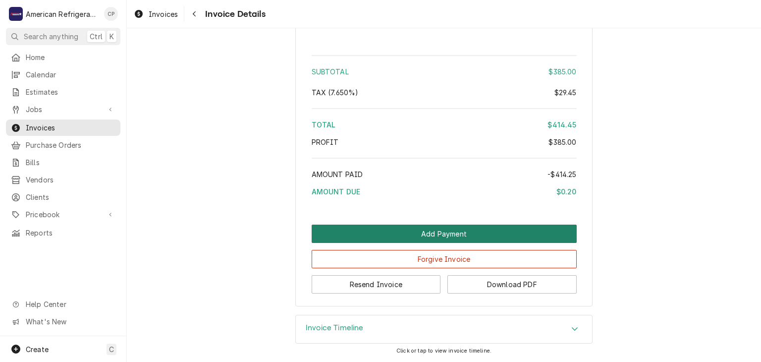
click at [414, 234] on button "Add Payment" at bounding box center [444, 233] width 265 height 18
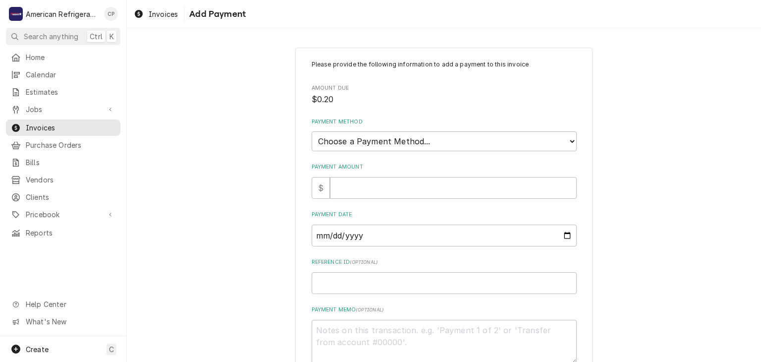
click at [383, 174] on div "Payment Amount $" at bounding box center [444, 180] width 265 height 35
click at [386, 189] on input "Payment Amount" at bounding box center [453, 188] width 247 height 22
type textarea "x"
type input ".2"
click at [433, 142] on select "Choose a Payment Method... Cash Check Credit/Debit Card ACH/eCheck Other" at bounding box center [444, 141] width 265 height 20
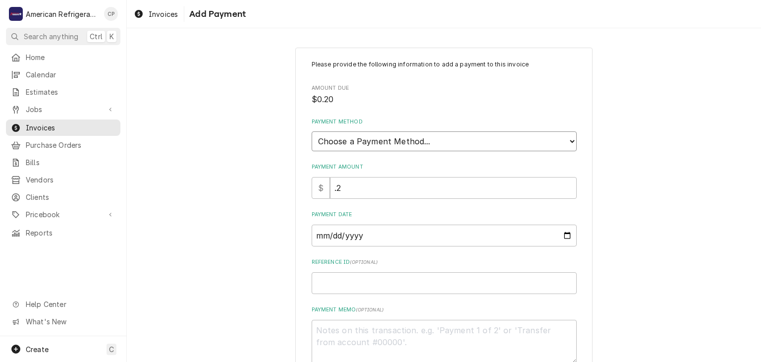
select select "2"
click at [312, 131] on select "Choose a Payment Method... Cash Check Credit/Debit Card ACH/eCheck Other" at bounding box center [444, 141] width 265 height 20
click at [569, 232] on input "Payment Date" at bounding box center [444, 235] width 265 height 22
type textarea "x"
type input "2025-09-09"
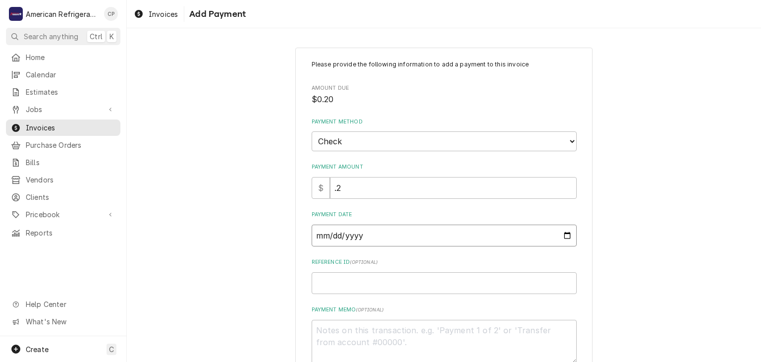
scroll to position [61, 0]
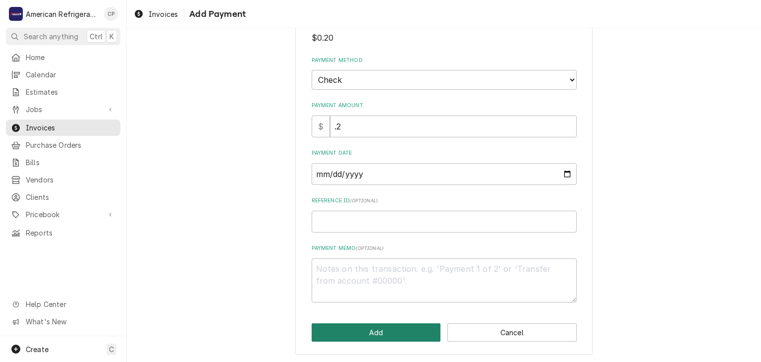
click at [379, 332] on button "Add" at bounding box center [376, 332] width 129 height 18
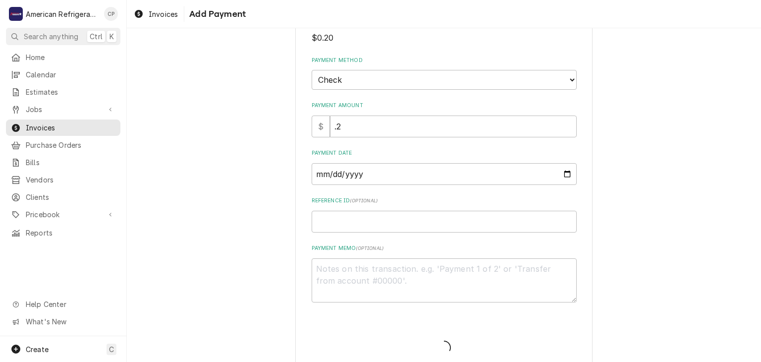
type textarea "x"
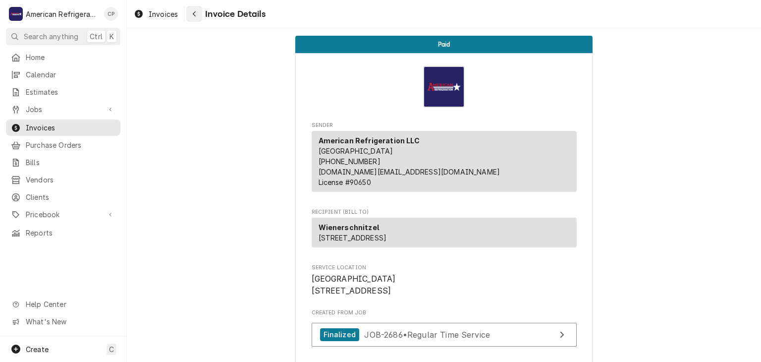
click at [199, 18] on div "Navigate back" at bounding box center [194, 14] width 10 height 10
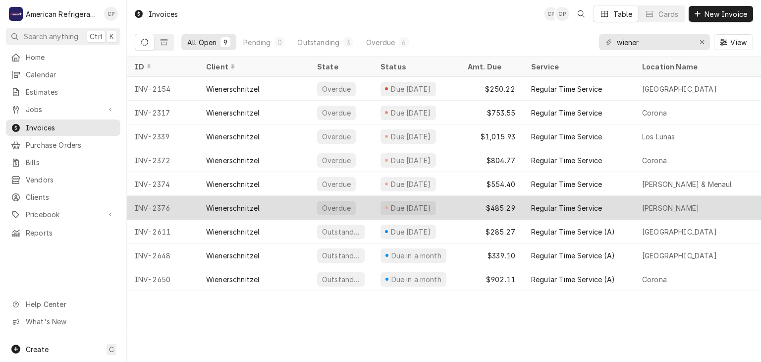
click at [270, 200] on div "Wienerschnitzel" at bounding box center [253, 208] width 111 height 24
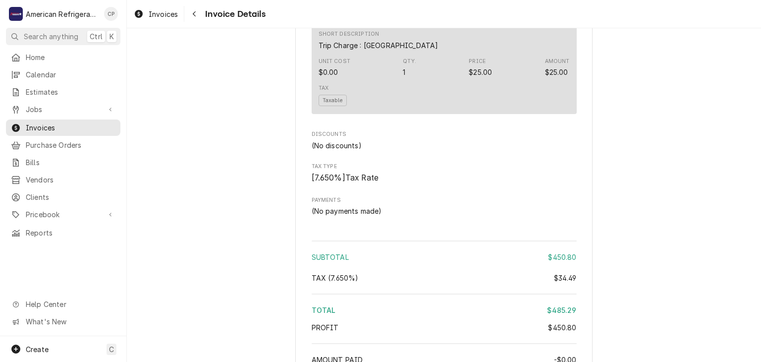
scroll to position [1513, 0]
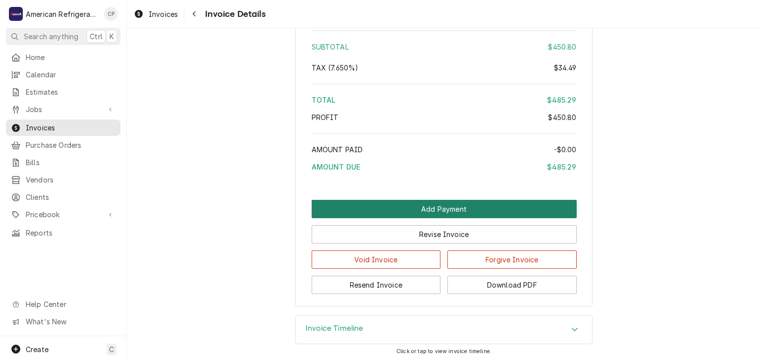
click at [437, 215] on button "Add Payment" at bounding box center [444, 209] width 265 height 18
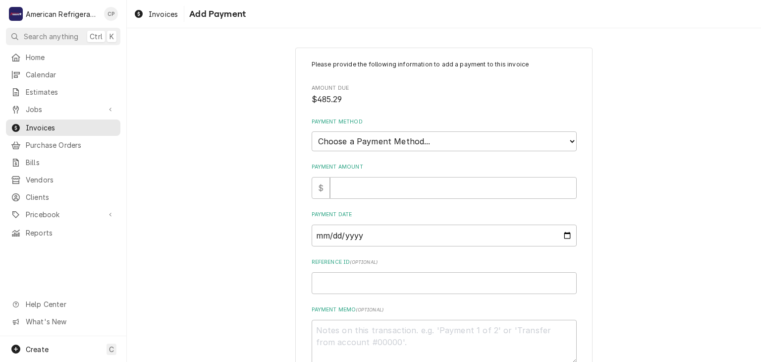
click at [393, 199] on div "Please provide the following information to add a payment to this invoice Amoun…" at bounding box center [444, 212] width 265 height 304
click at [391, 192] on input "Payment Amount" at bounding box center [453, 188] width 247 height 22
type textarea "x"
type input "4"
type textarea "x"
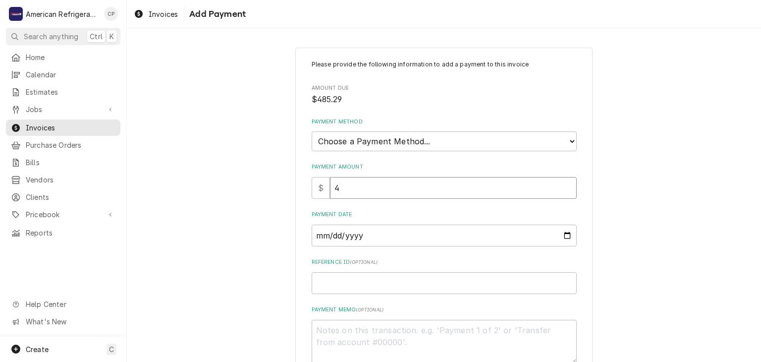
type input "48"
type textarea "x"
type input "485"
type textarea "x"
type input "485.2"
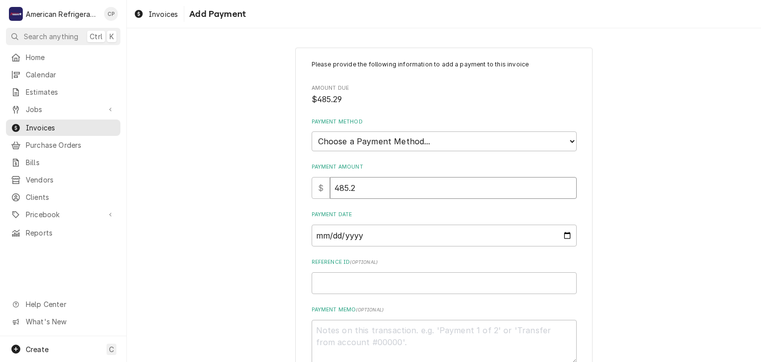
type textarea "x"
type input "485.29"
click at [470, 129] on div "Payment Method Choose a Payment Method... Cash Check Credit/Debit Card ACH/eChe…" at bounding box center [444, 134] width 265 height 33
click at [465, 140] on select "Choose a Payment Method... Cash Check Credit/Debit Card ACH/eCheck Other" at bounding box center [444, 141] width 265 height 20
select select "2"
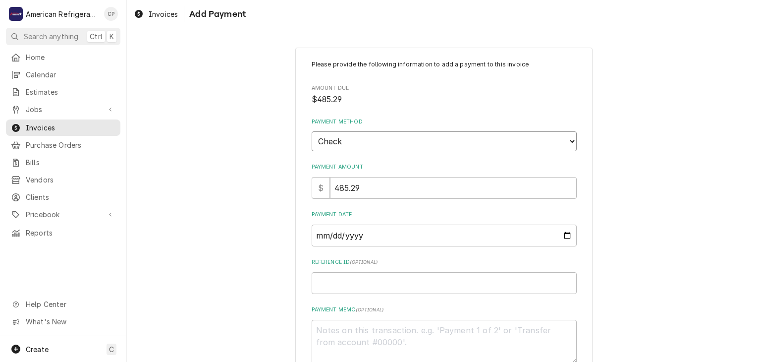
click at [312, 131] on select "Choose a Payment Method... Cash Check Credit/Debit Card ACH/eCheck Other" at bounding box center [444, 141] width 265 height 20
click at [564, 233] on input "Payment Date" at bounding box center [444, 235] width 265 height 22
type textarea "x"
type input "2025-08-09"
type textarea "x"
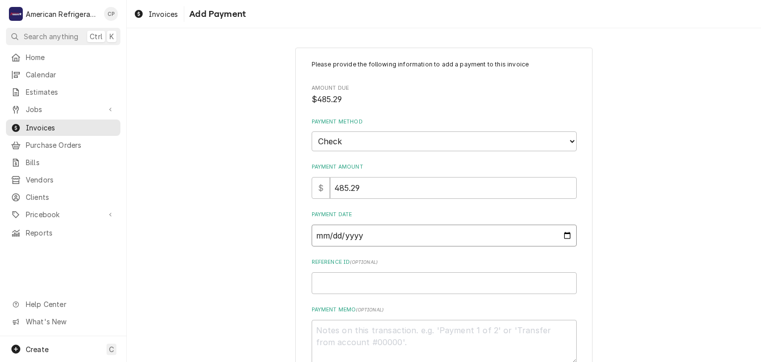
type input "2025-08-19"
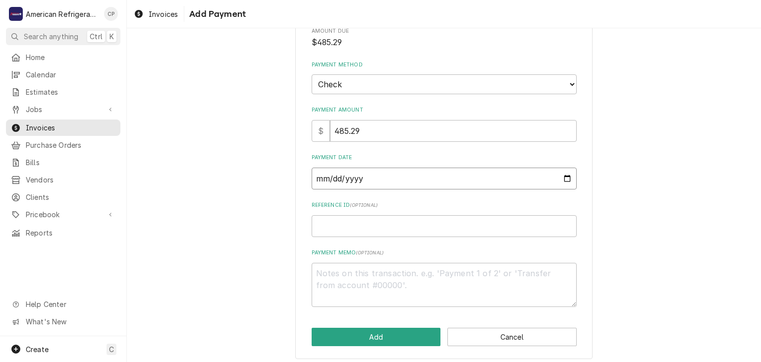
scroll to position [61, 0]
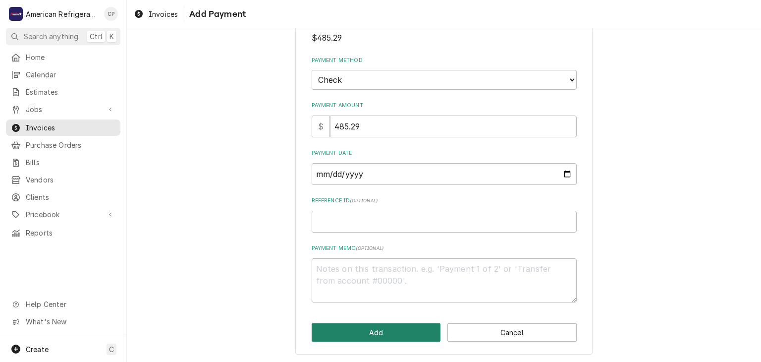
click at [379, 328] on button "Add" at bounding box center [376, 332] width 129 height 18
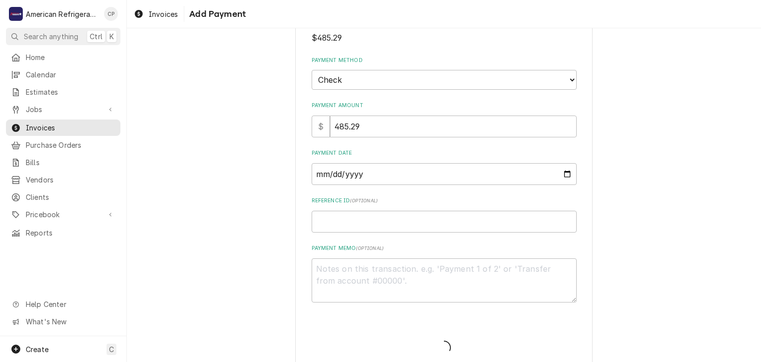
type textarea "x"
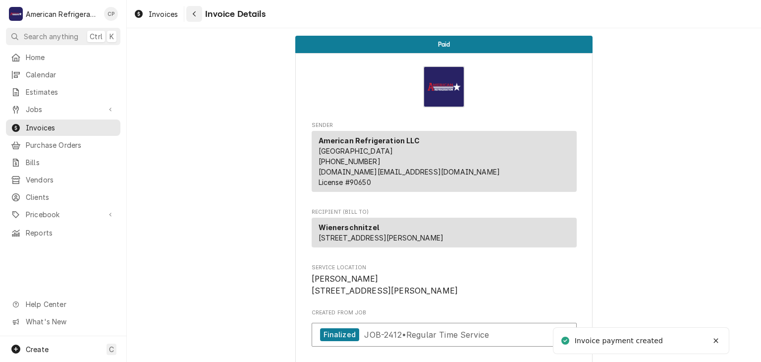
click at [192, 14] on icon "Navigate back" at bounding box center [194, 13] width 4 height 7
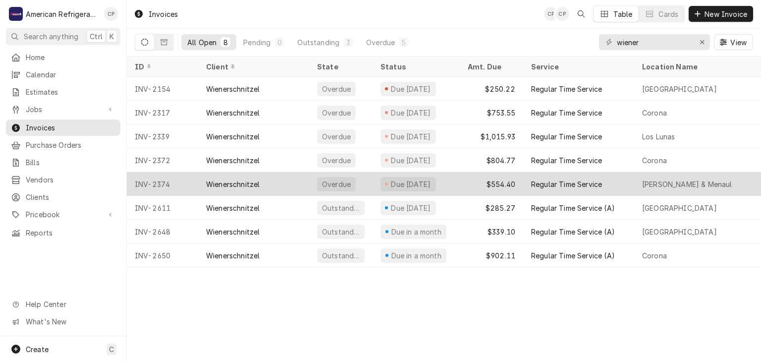
click at [308, 182] on div "Wienerschnitzel" at bounding box center [253, 184] width 111 height 24
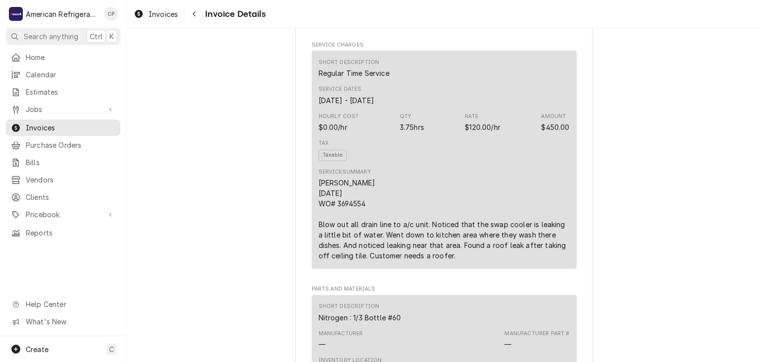
scroll to position [1142, 0]
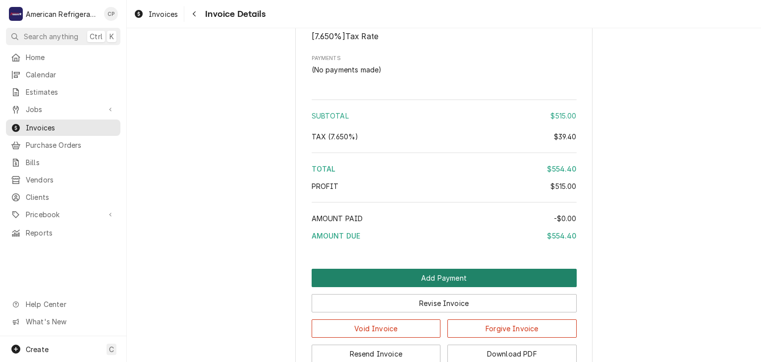
click at [395, 287] on button "Add Payment" at bounding box center [444, 278] width 265 height 18
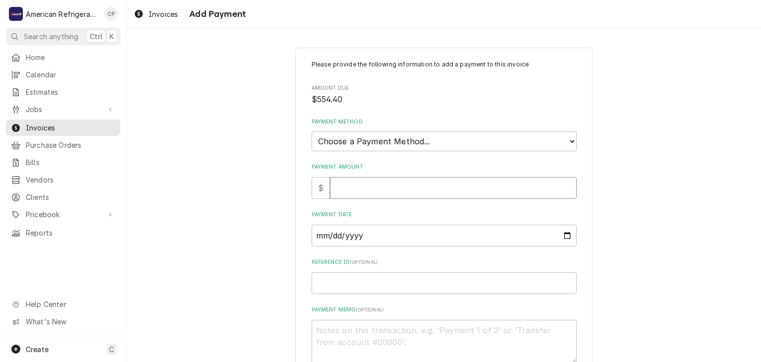
click at [381, 185] on input "Payment Amount" at bounding box center [453, 188] width 247 height 22
type textarea "x"
type input "5"
type textarea "x"
type input "55"
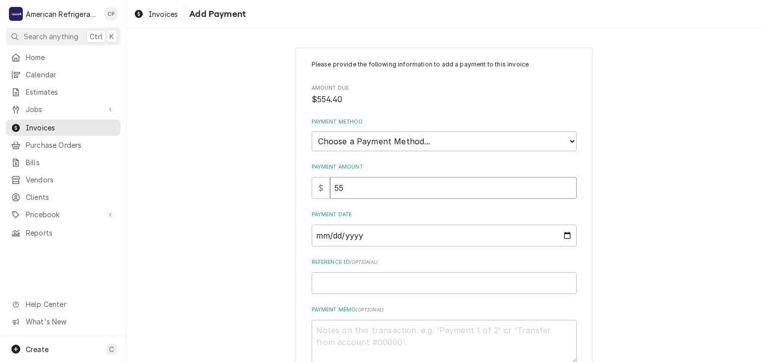
type textarea "x"
type input "554"
type textarea "x"
type input "554.4"
click at [376, 133] on select "Choose a Payment Method... Cash Check Credit/Debit Card ACH/eCheck Other" at bounding box center [444, 141] width 265 height 20
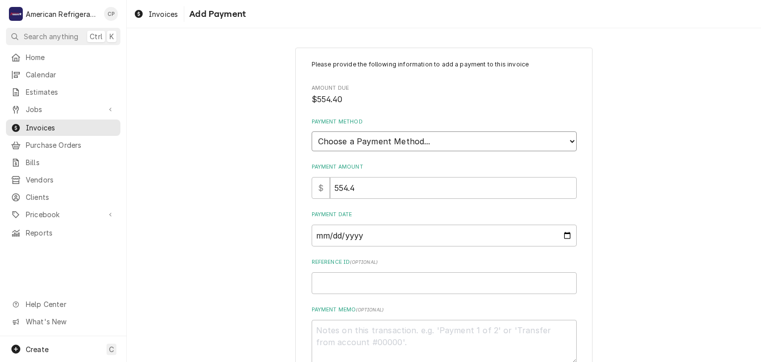
select select "2"
click at [312, 131] on select "Choose a Payment Method... Cash Check Credit/Debit Card ACH/eCheck Other" at bounding box center [444, 141] width 265 height 20
click at [566, 233] on input "Payment Date" at bounding box center [444, 235] width 265 height 22
type textarea "x"
type input "[DATE]"
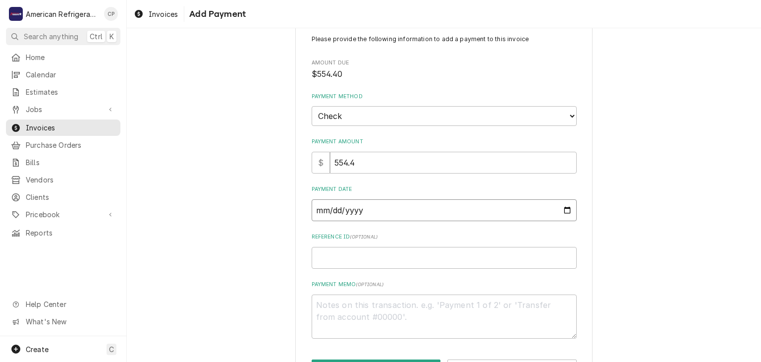
scroll to position [61, 0]
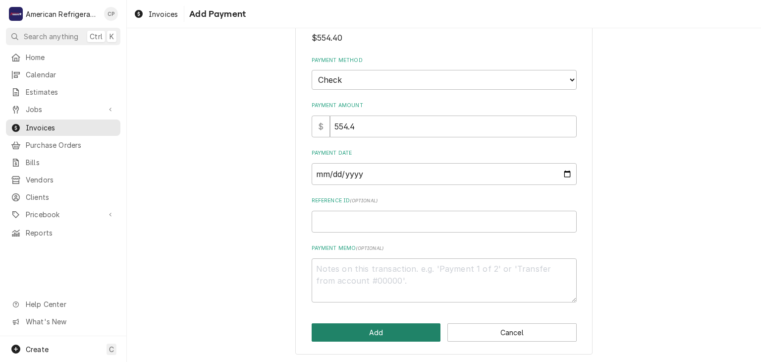
click at [382, 334] on button "Add" at bounding box center [376, 332] width 129 height 18
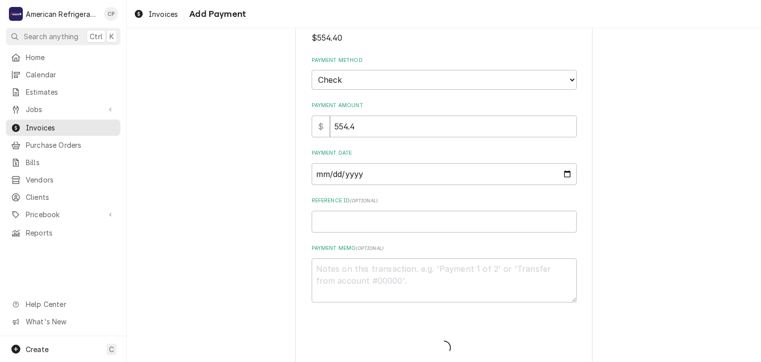
type textarea "x"
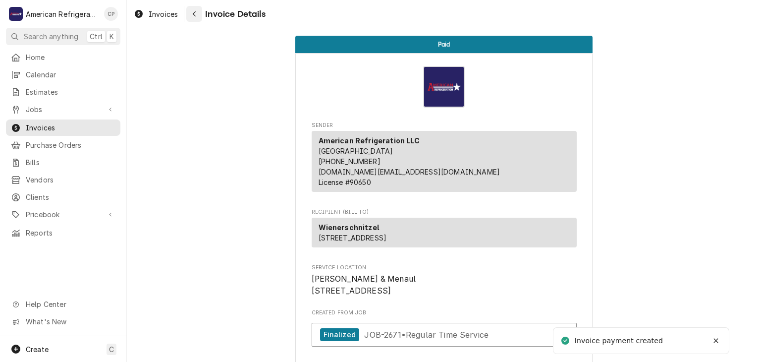
click at [197, 15] on div "Navigate back" at bounding box center [194, 14] width 10 height 10
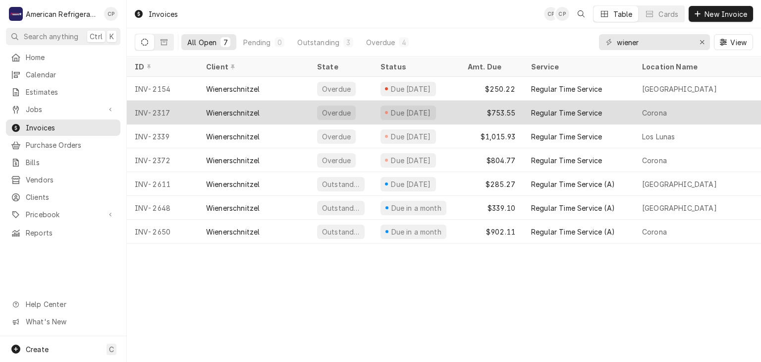
click at [245, 109] on div "Wienerschnitzel" at bounding box center [233, 113] width 54 height 10
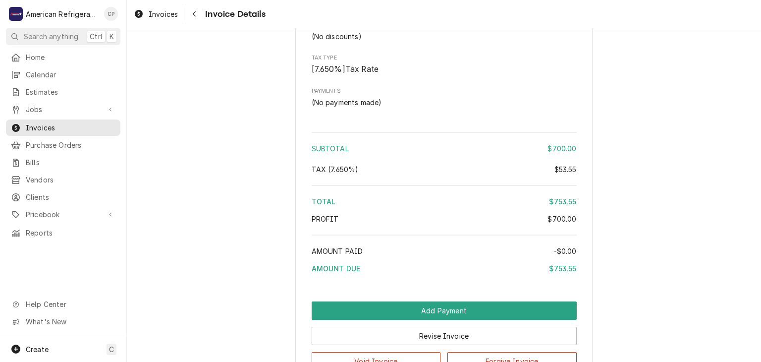
scroll to position [1298, 0]
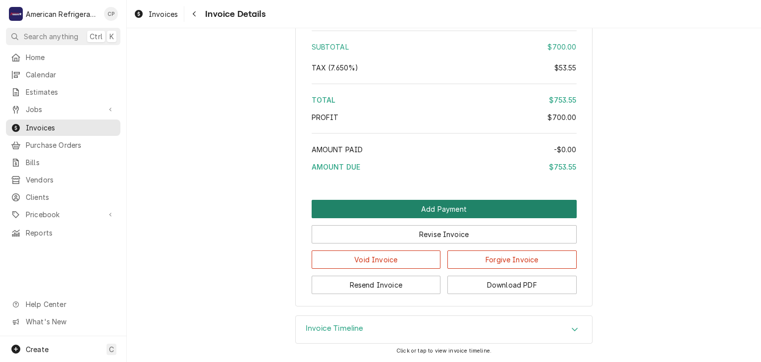
click at [408, 212] on button "Add Payment" at bounding box center [444, 209] width 265 height 18
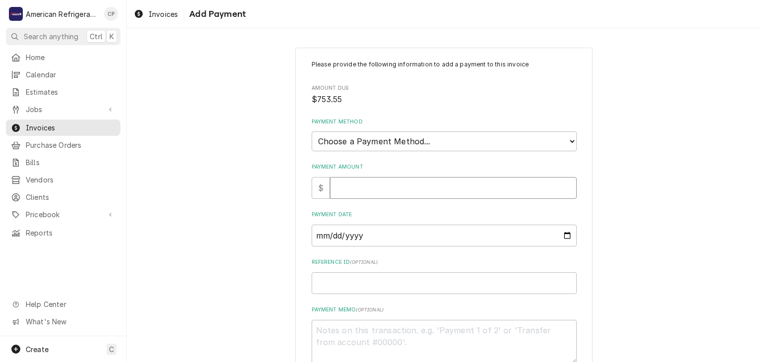
click at [391, 185] on input "Payment Amount" at bounding box center [453, 188] width 247 height 22
type textarea "x"
type input "7"
type textarea "x"
type input "75"
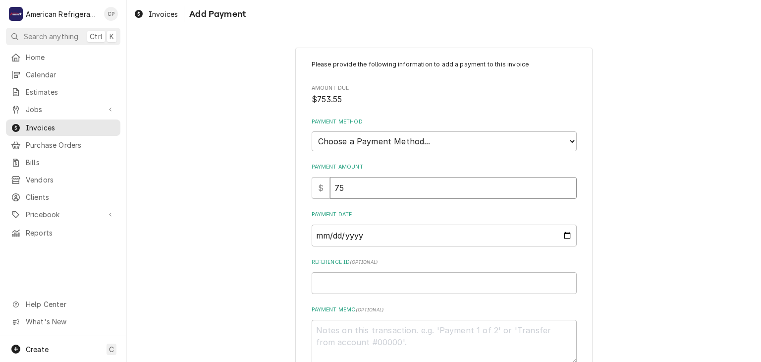
type textarea "x"
type input "753"
type textarea "x"
type input "753.5"
type textarea "x"
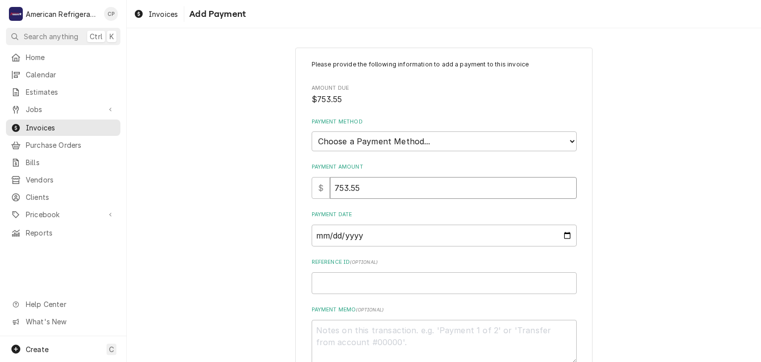
type input "753.55"
click at [423, 141] on select "Choose a Payment Method... Cash Check Credit/Debit Card ACH/eCheck Other" at bounding box center [444, 141] width 265 height 20
select select "2"
click at [312, 131] on select "Choose a Payment Method... Cash Check Credit/Debit Card ACH/eCheck Other" at bounding box center [444, 141] width 265 height 20
click at [468, 238] on input "Payment Date" at bounding box center [444, 235] width 265 height 22
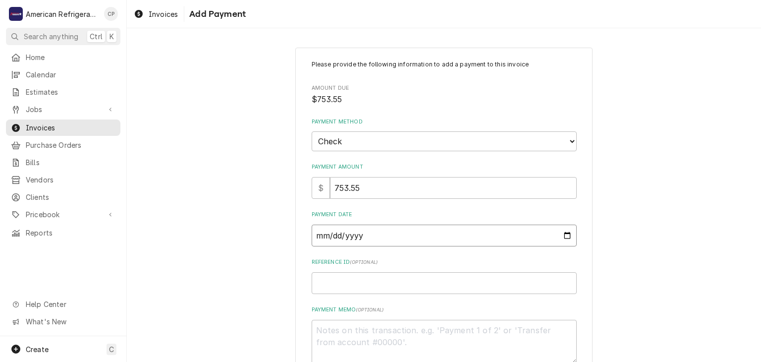
click at [565, 232] on input "Payment Date" at bounding box center [444, 235] width 265 height 22
type textarea "x"
type input "2025-08-09"
type textarea "x"
type input "2025-08-18"
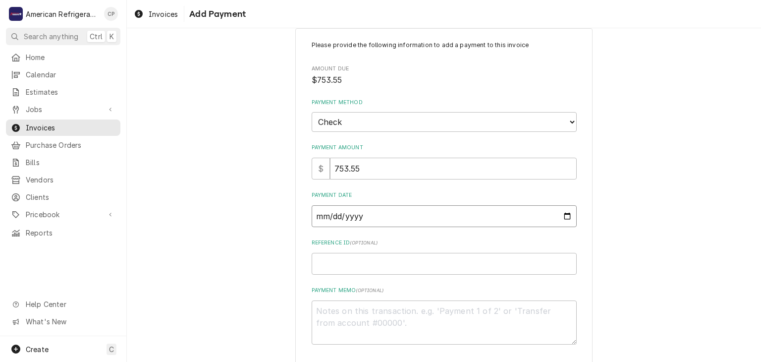
scroll to position [61, 0]
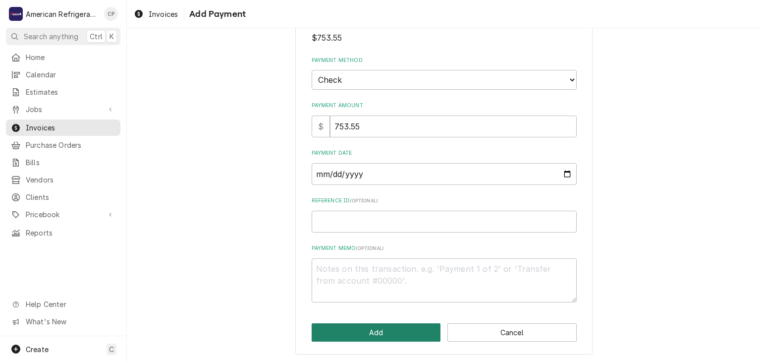
click at [376, 325] on button "Add" at bounding box center [376, 332] width 129 height 18
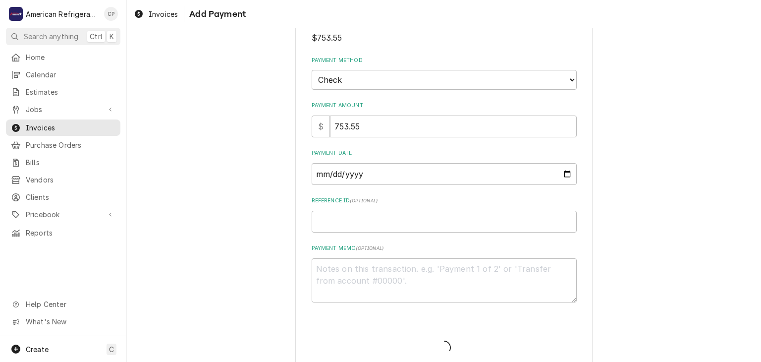
type textarea "x"
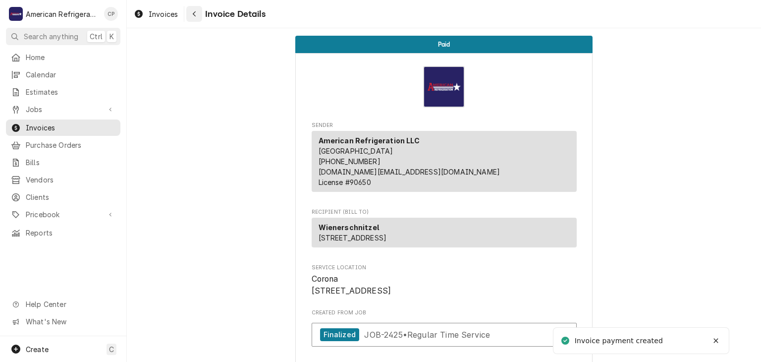
click at [191, 18] on div "Navigate back" at bounding box center [194, 14] width 10 height 10
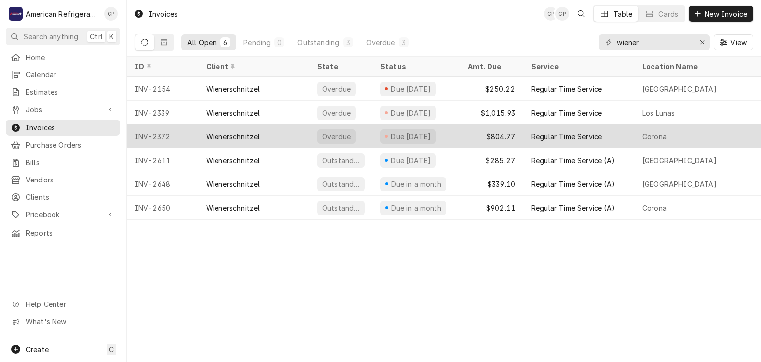
click at [287, 132] on div "Wienerschnitzel" at bounding box center [253, 136] width 111 height 24
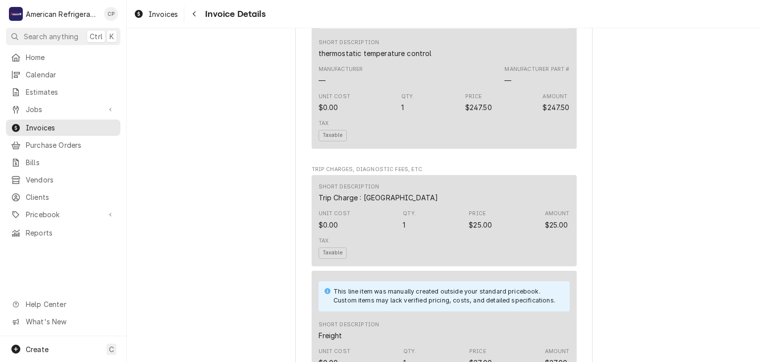
scroll to position [1445, 0]
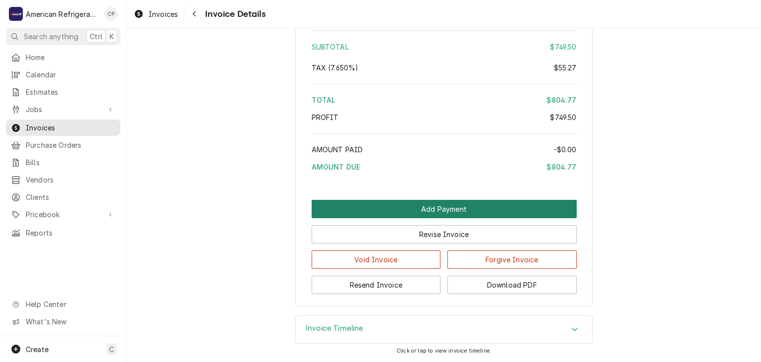
click at [367, 215] on button "Add Payment" at bounding box center [444, 209] width 265 height 18
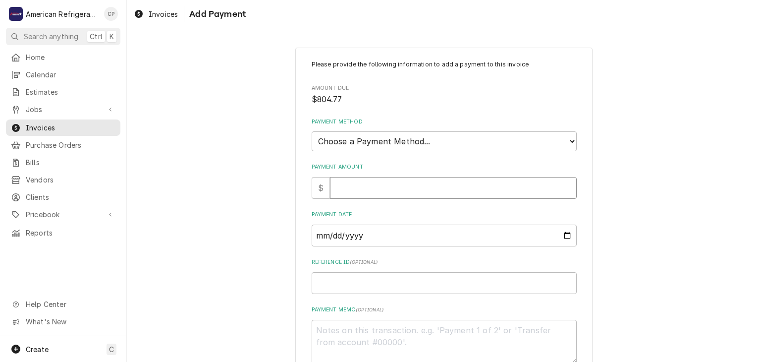
click at [364, 193] on input "Payment Amount" at bounding box center [453, 188] width 247 height 22
type textarea "x"
type input "8"
type textarea "x"
type input "80"
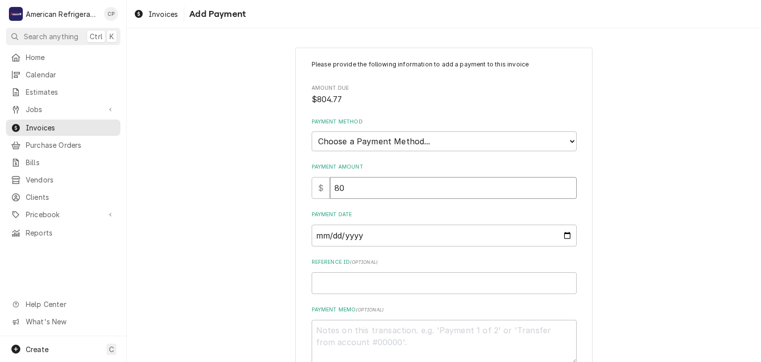
type textarea "x"
type input "804"
type textarea "x"
type input "804.7"
type textarea "x"
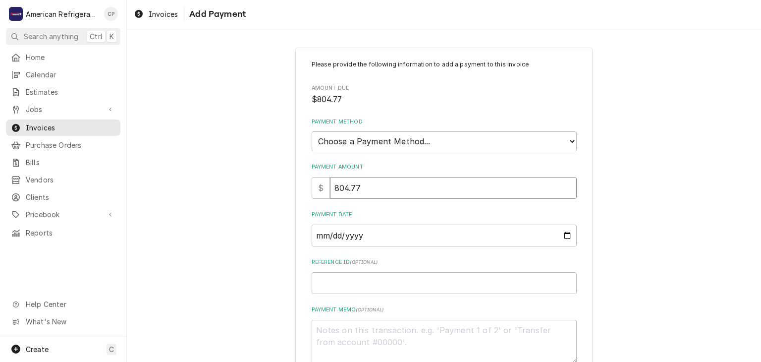
type input "804.77"
click at [445, 141] on select "Choose a Payment Method... Cash Check Credit/Debit Card ACH/eCheck Other" at bounding box center [444, 141] width 265 height 20
select select "2"
click at [312, 131] on select "Choose a Payment Method... Cash Check Credit/Debit Card ACH/eCheck Other" at bounding box center [444, 141] width 265 height 20
click at [567, 235] on input "Payment Date" at bounding box center [444, 235] width 265 height 22
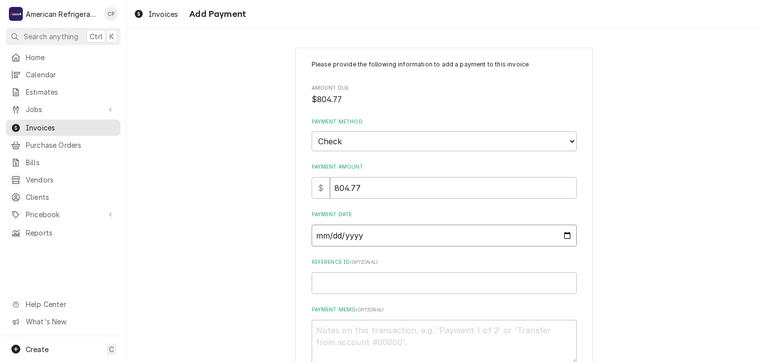
type textarea "x"
type input "2025-08-18"
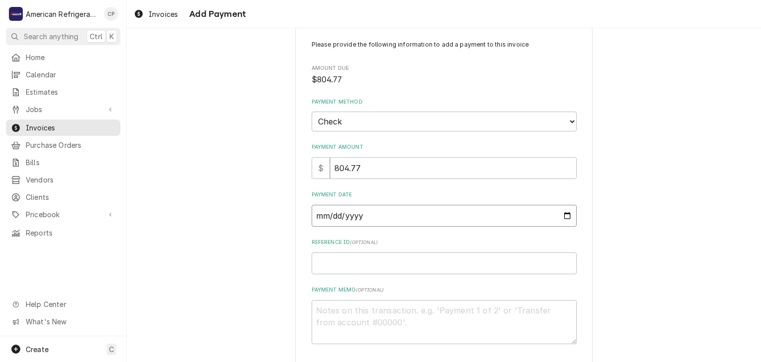
scroll to position [61, 0]
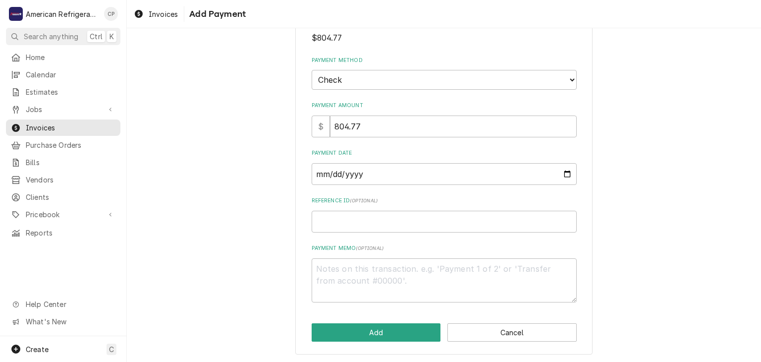
click at [367, 320] on div "Please provide the following information to add a payment to this invoice Amoun…" at bounding box center [443, 170] width 297 height 368
click at [362, 328] on button "Add" at bounding box center [376, 332] width 129 height 18
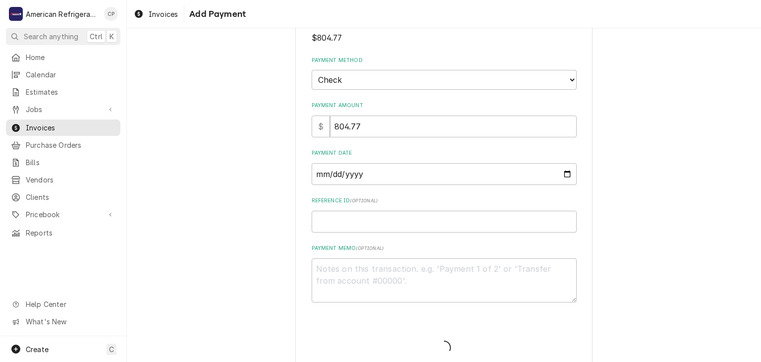
type textarea "x"
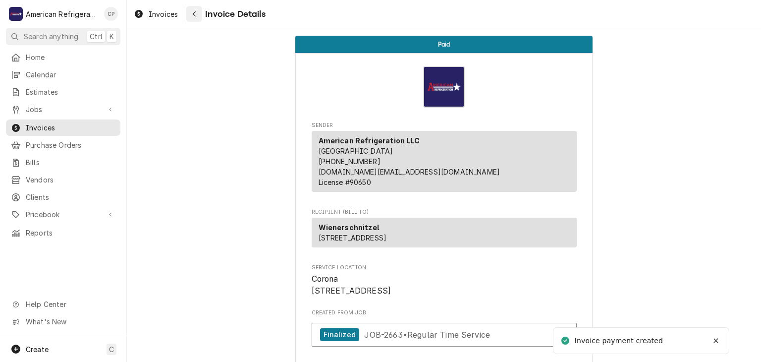
click at [193, 18] on div "Navigate back" at bounding box center [194, 14] width 10 height 10
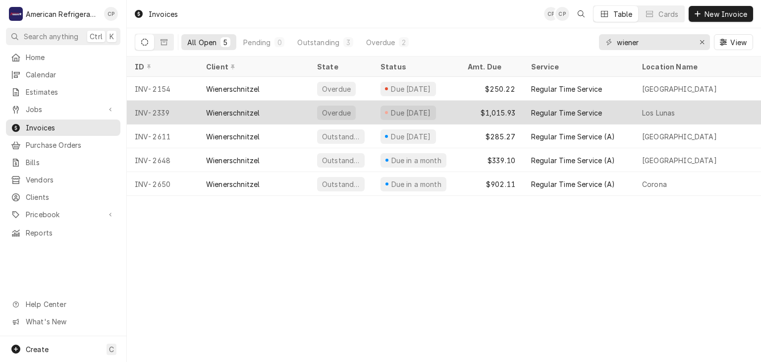
click at [227, 110] on div "Wienerschnitzel" at bounding box center [233, 113] width 54 height 10
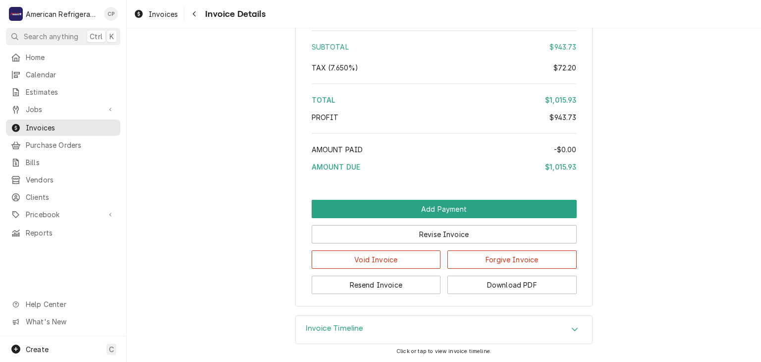
scroll to position [1541, 0]
click at [426, 220] on div "Revise Invoice" at bounding box center [444, 230] width 265 height 25
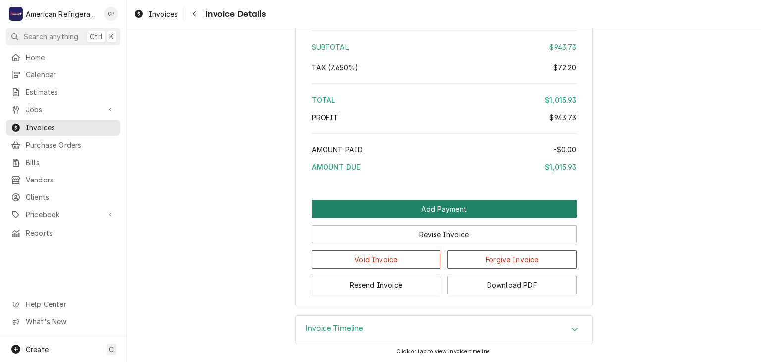
click at [428, 215] on button "Add Payment" at bounding box center [444, 209] width 265 height 18
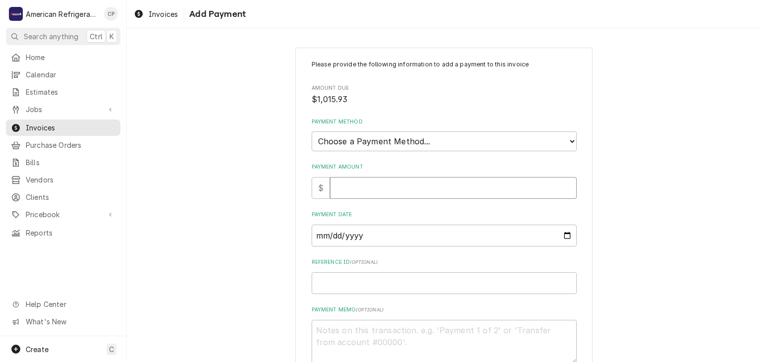
click at [402, 186] on input "Payment Amount" at bounding box center [453, 188] width 247 height 22
type textarea "x"
type input "1"
type textarea "x"
type input "10"
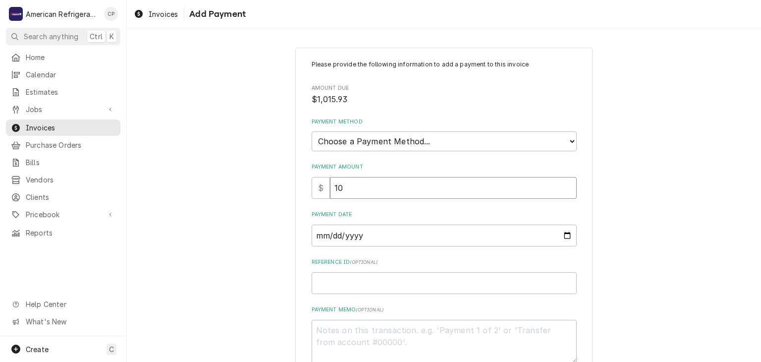
type textarea "x"
type input "101"
type textarea "x"
type input "1015"
click at [208, 202] on div "Please provide the following information to add a payment to this invoice Amoun…" at bounding box center [444, 231] width 634 height 385
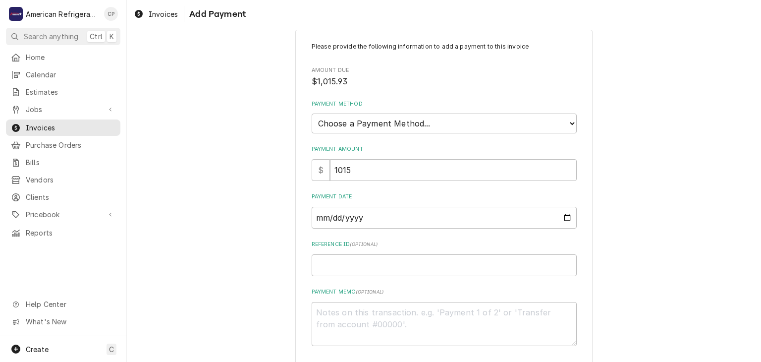
scroll to position [61, 0]
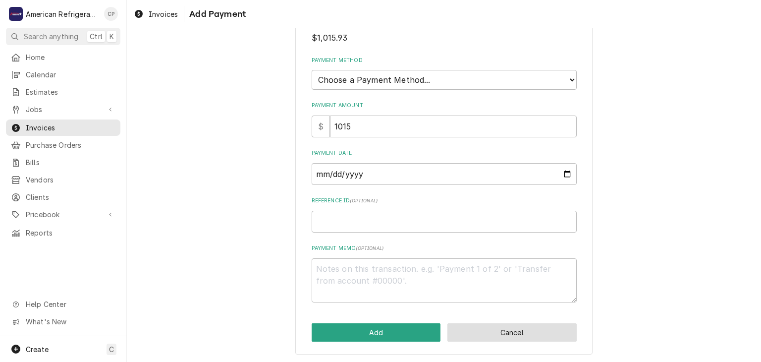
click at [518, 328] on button "Cancel" at bounding box center [511, 332] width 129 height 18
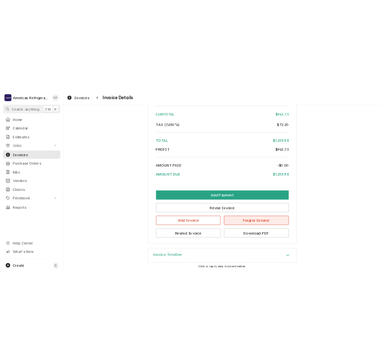
scroll to position [1542, 0]
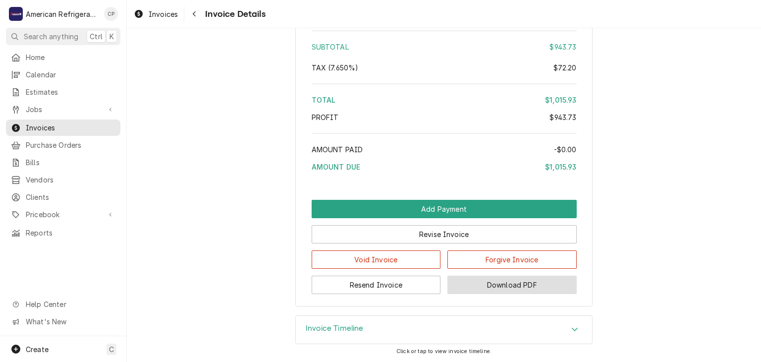
click at [500, 279] on button "Download PDF" at bounding box center [511, 284] width 129 height 18
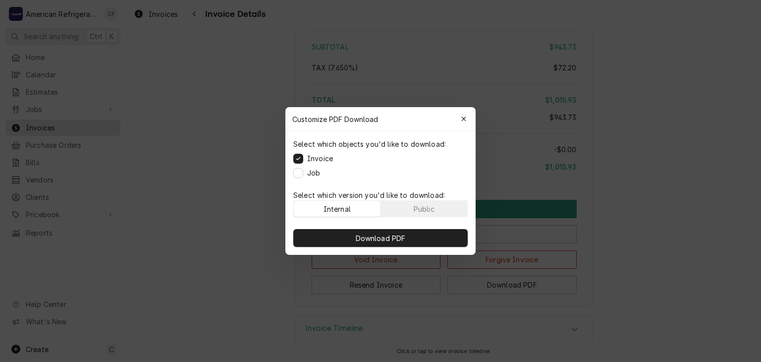
click at [319, 176] on label "Job" at bounding box center [313, 172] width 13 height 10
click at [303, 176] on button "Job" at bounding box center [298, 173] width 10 height 10
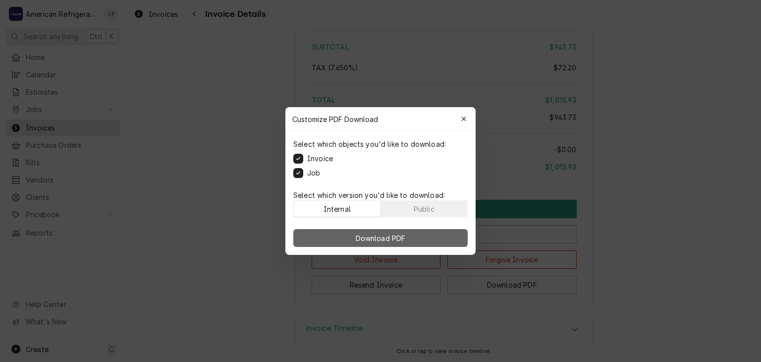
click at [379, 229] on button "Download PDF" at bounding box center [380, 238] width 174 height 18
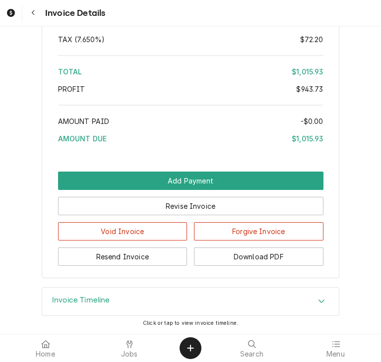
scroll to position [1540, 0]
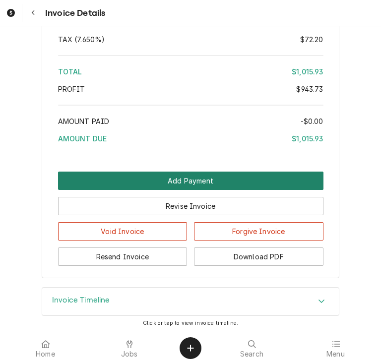
click at [279, 190] on button "Add Payment" at bounding box center [190, 180] width 265 height 18
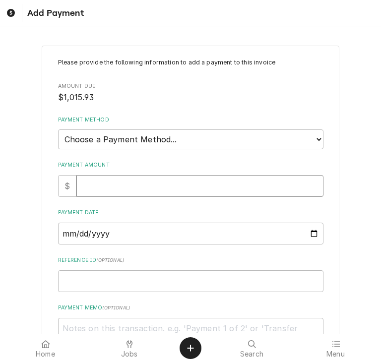
click at [270, 198] on div "Please provide the following information to add a payment to this invoice Amoun…" at bounding box center [190, 210] width 265 height 304
click at [270, 196] on div "Please provide the following information to add a payment to this invoice Amoun…" at bounding box center [190, 210] width 265 height 304
click at [265, 188] on input "Payment Amount" at bounding box center [199, 186] width 247 height 22
type textarea "x"
type input "1"
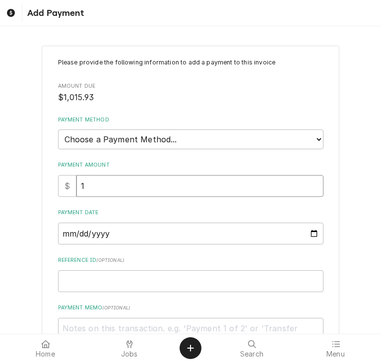
type textarea "x"
type input "10"
type textarea "x"
type input "101"
type textarea "x"
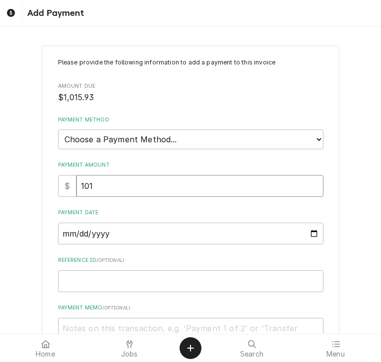
type input "1015"
type textarea "x"
type input "1015.9"
type textarea "x"
type input "1015.93"
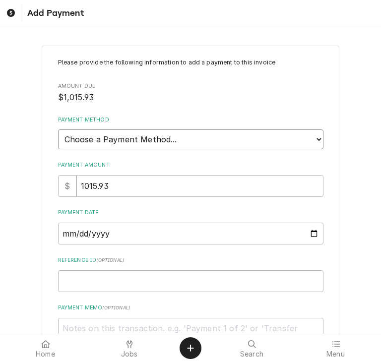
click at [188, 143] on select "Choose a Payment Method... Cash Check Credit/Debit Card ACH/eCheck Other" at bounding box center [190, 139] width 265 height 20
select select "2"
click at [58, 129] on select "Choose a Payment Method... Cash Check Credit/Debit Card ACH/eCheck Other" at bounding box center [190, 139] width 265 height 20
type textarea "x"
click at [311, 235] on input "Payment Date" at bounding box center [190, 233] width 265 height 22
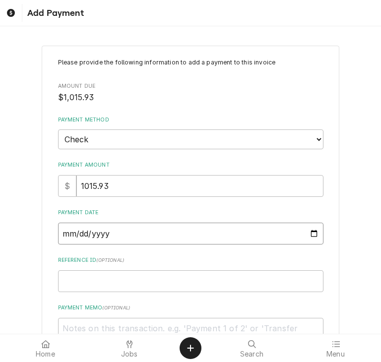
type input "2025-09-02"
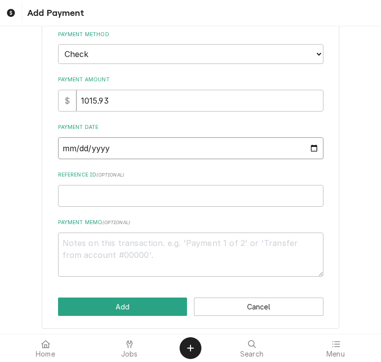
scroll to position [87, 0]
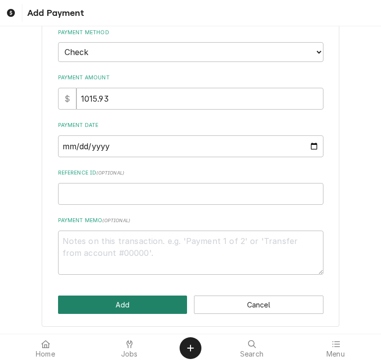
drag, startPoint x: 156, startPoint y: 307, endPoint x: 167, endPoint y: 292, distance: 18.8
click at [156, 304] on button "Add" at bounding box center [122, 304] width 129 height 18
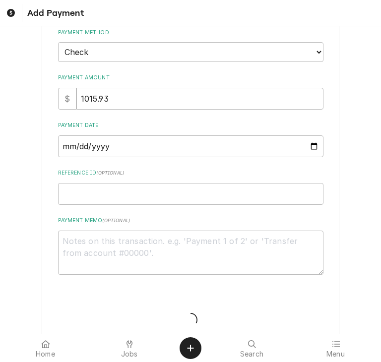
type textarea "x"
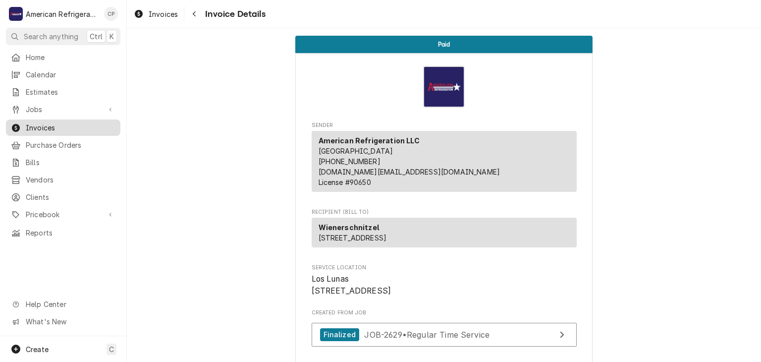
click at [87, 119] on link "Invoices" at bounding box center [63, 127] width 114 height 16
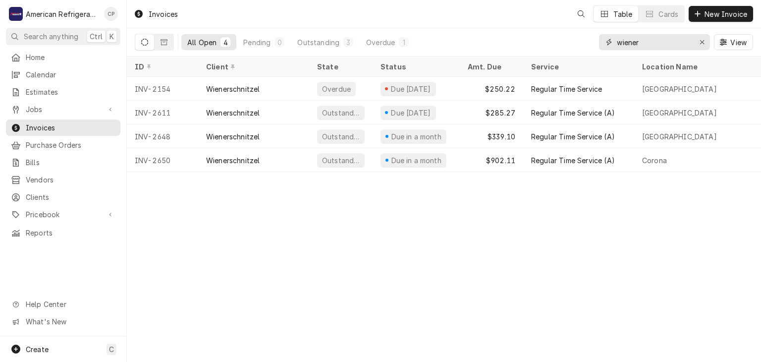
click at [648, 44] on input "wiener" at bounding box center [654, 42] width 74 height 16
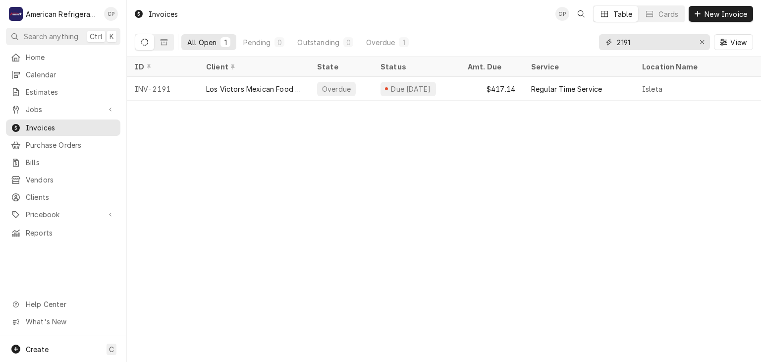
type input "2191"
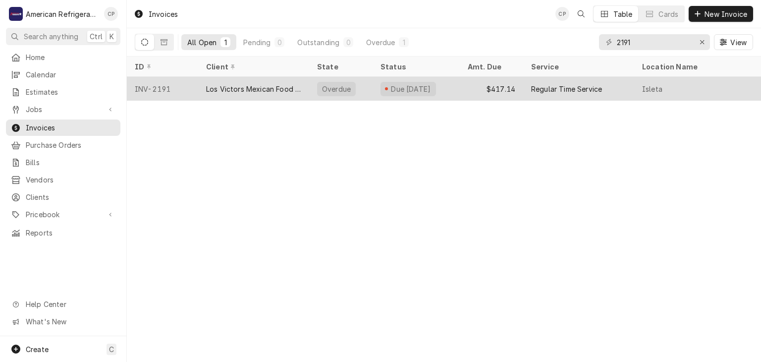
click at [247, 84] on div "Los Victors Mexican Food [US_STATE] Style" at bounding box center [253, 89] width 95 height 10
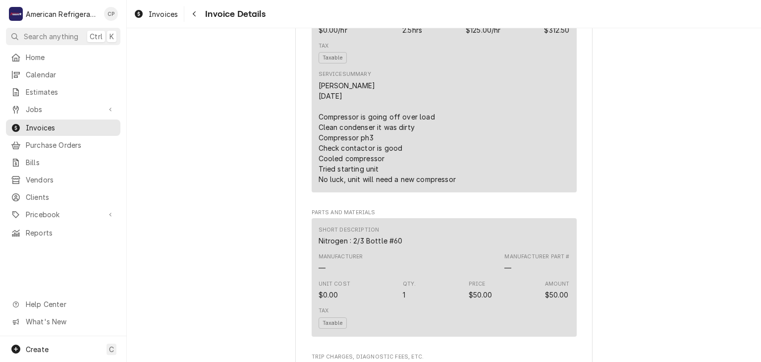
scroll to position [1267, 0]
